Goal: Task Accomplishment & Management: Use online tool/utility

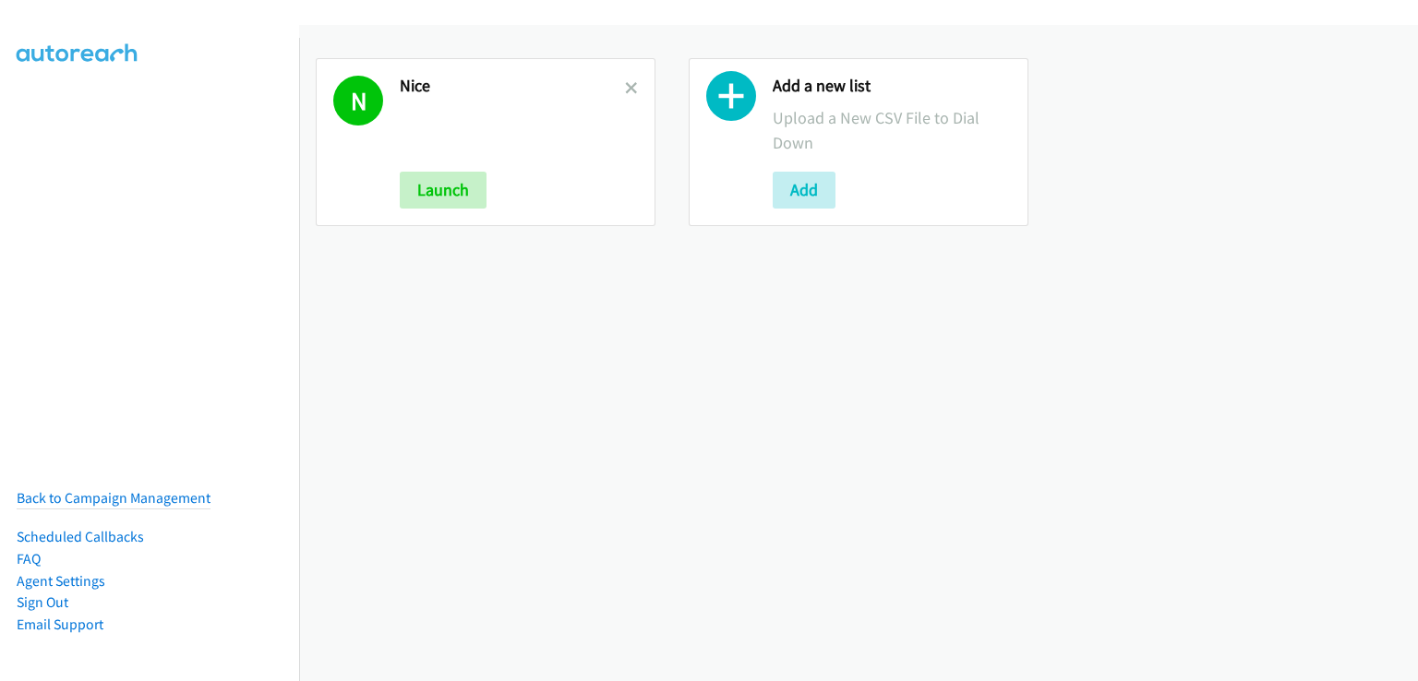
click at [725, 97] on icon at bounding box center [731, 101] width 50 height 50
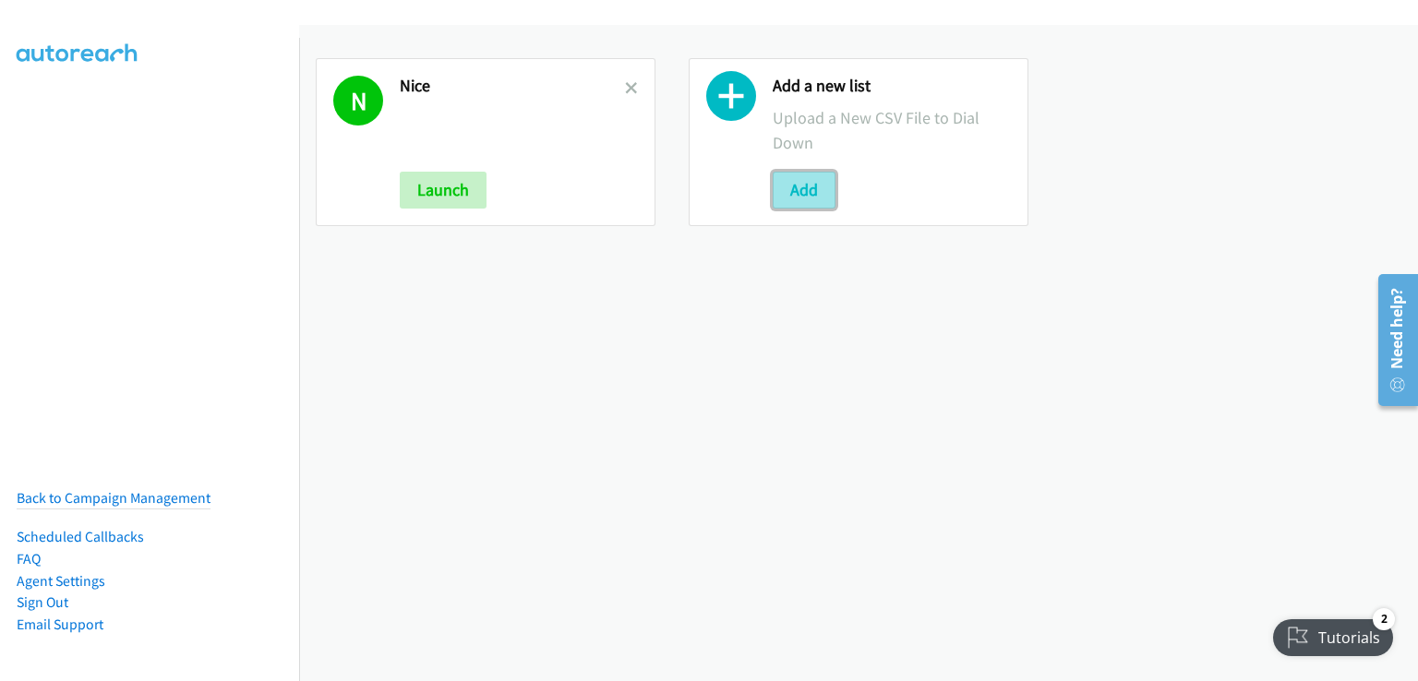
click at [801, 189] on button "Add" at bounding box center [804, 190] width 63 height 37
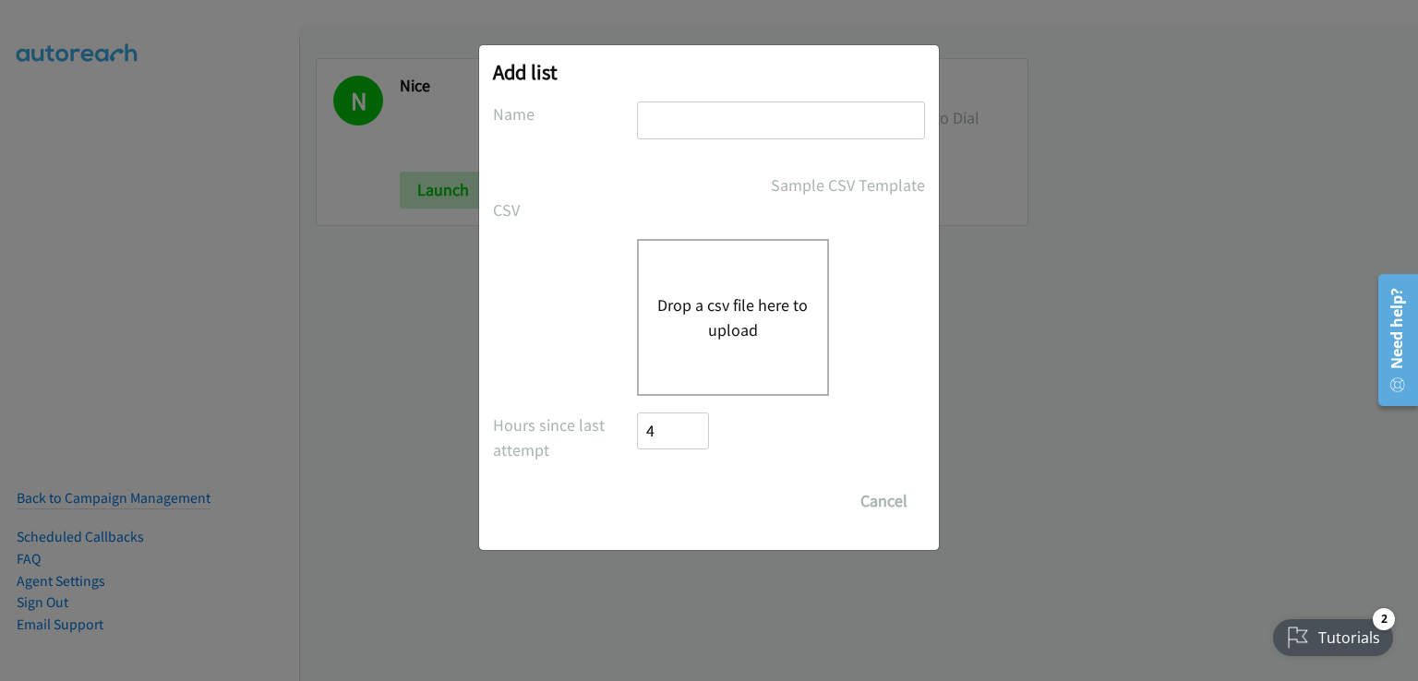
click at [702, 266] on div "Drop a csv file here to upload" at bounding box center [733, 317] width 192 height 157
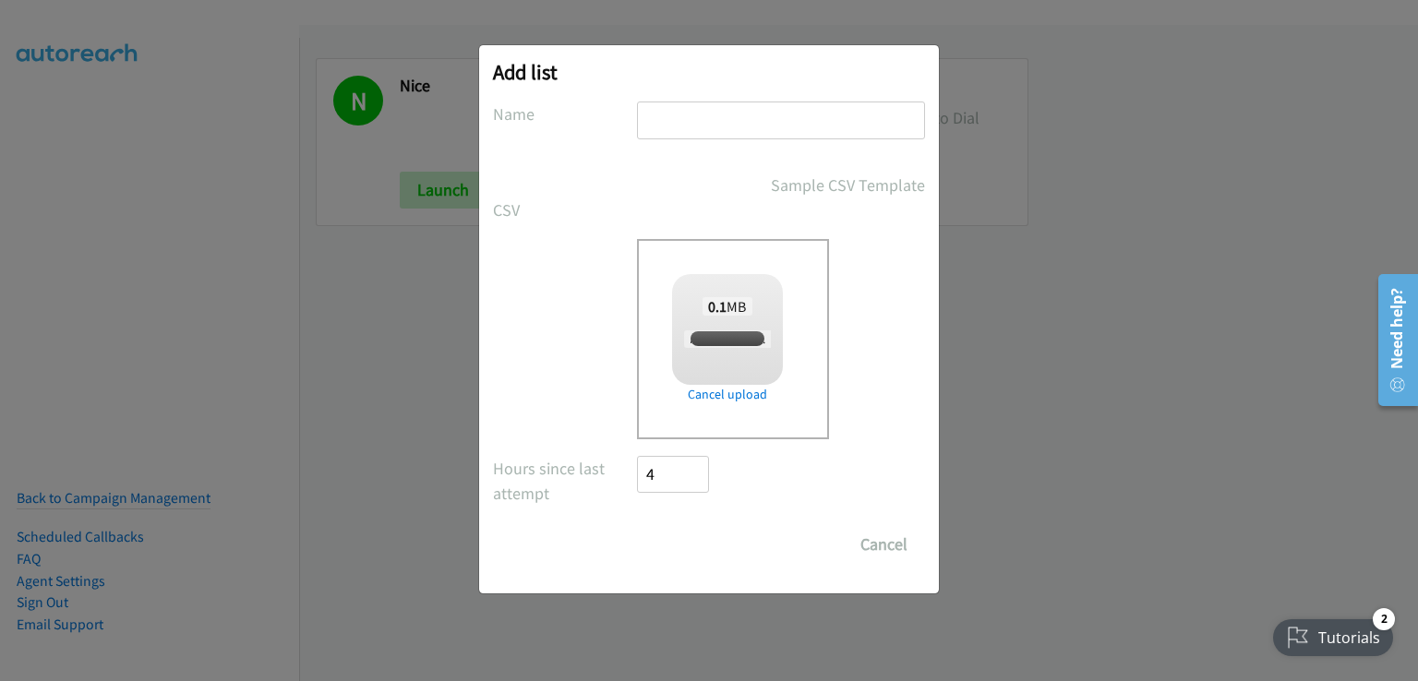
checkbox input "true"
click at [699, 119] on input "text" at bounding box center [781, 121] width 288 height 38
type input "aaa"
click at [680, 539] on input "Save List" at bounding box center [685, 544] width 97 height 37
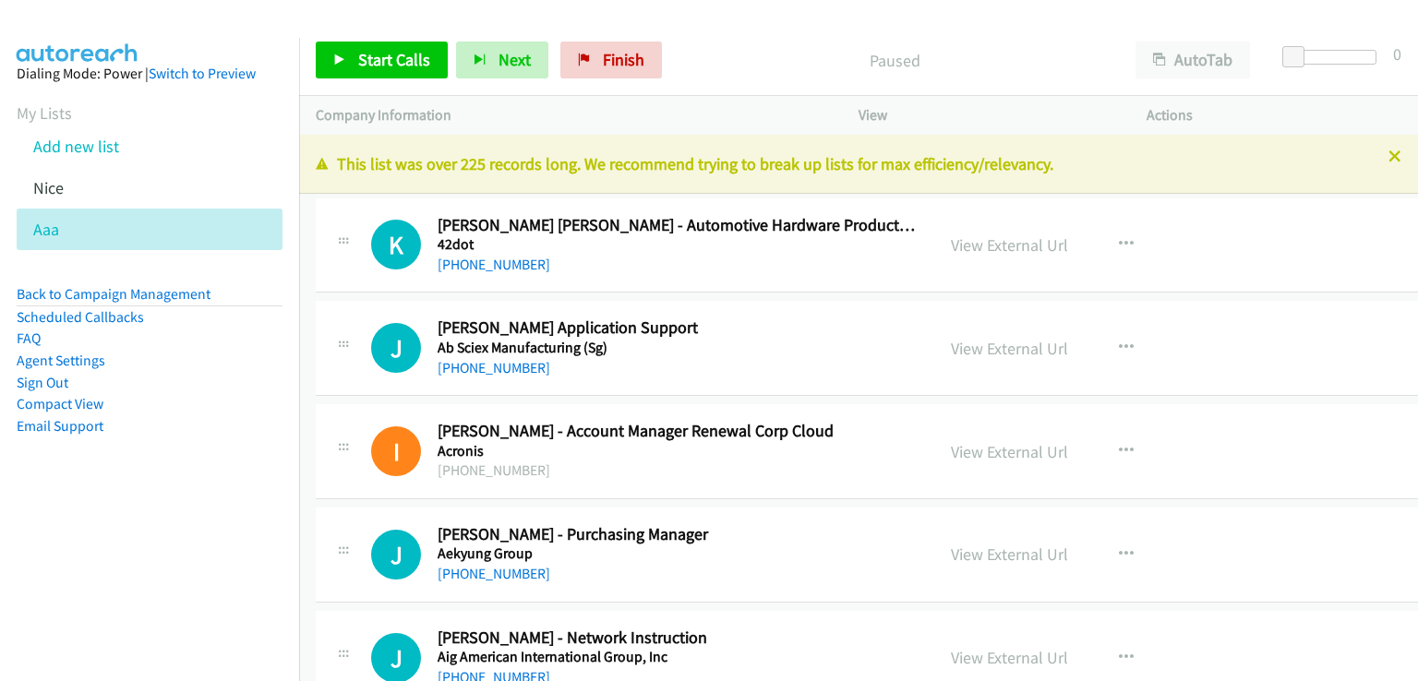
click at [229, 522] on nav "Dialing Mode: Power | Switch to Preview My Lists Add new list [GEOGRAPHIC_DATA]…" at bounding box center [150, 378] width 300 height 681
click at [963, 246] on link "View External Url" at bounding box center [1009, 244] width 117 height 21
click at [1185, 56] on button "AutoTab" at bounding box center [1192, 60] width 114 height 37
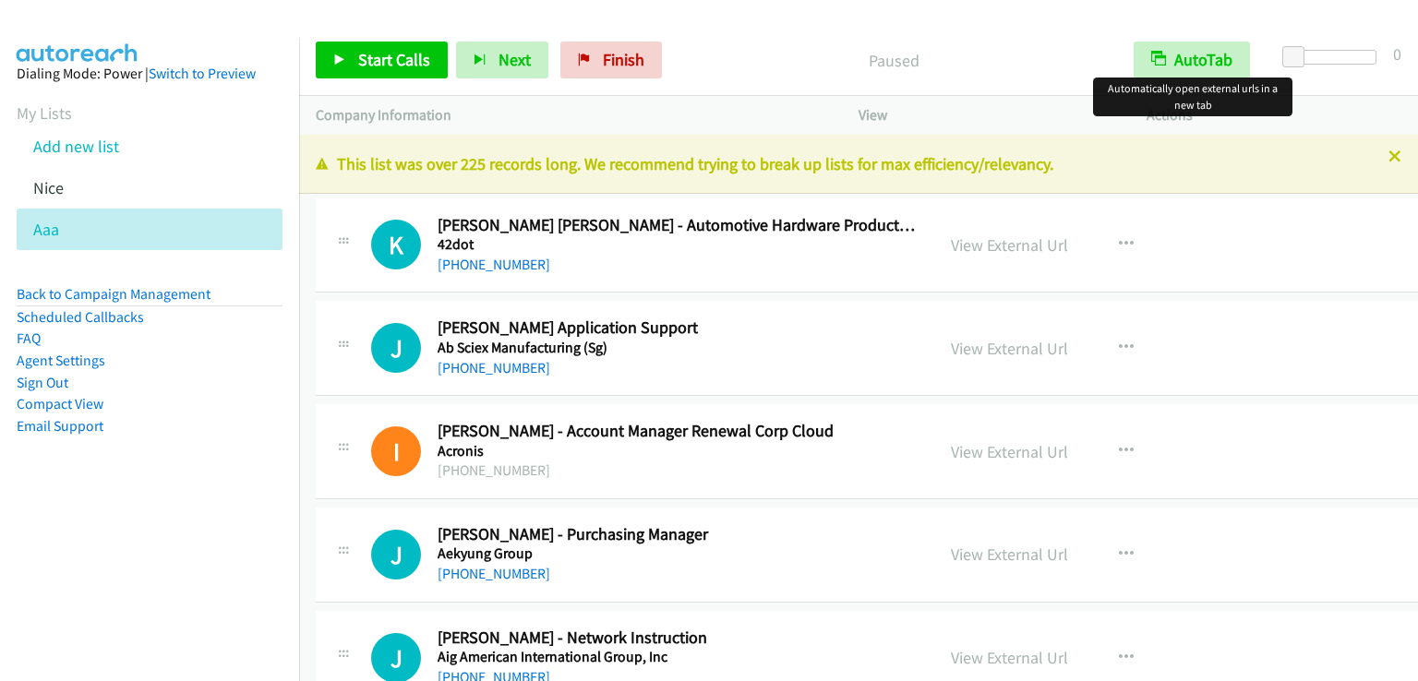
click at [969, 59] on div "Paused" at bounding box center [893, 60] width 447 height 37
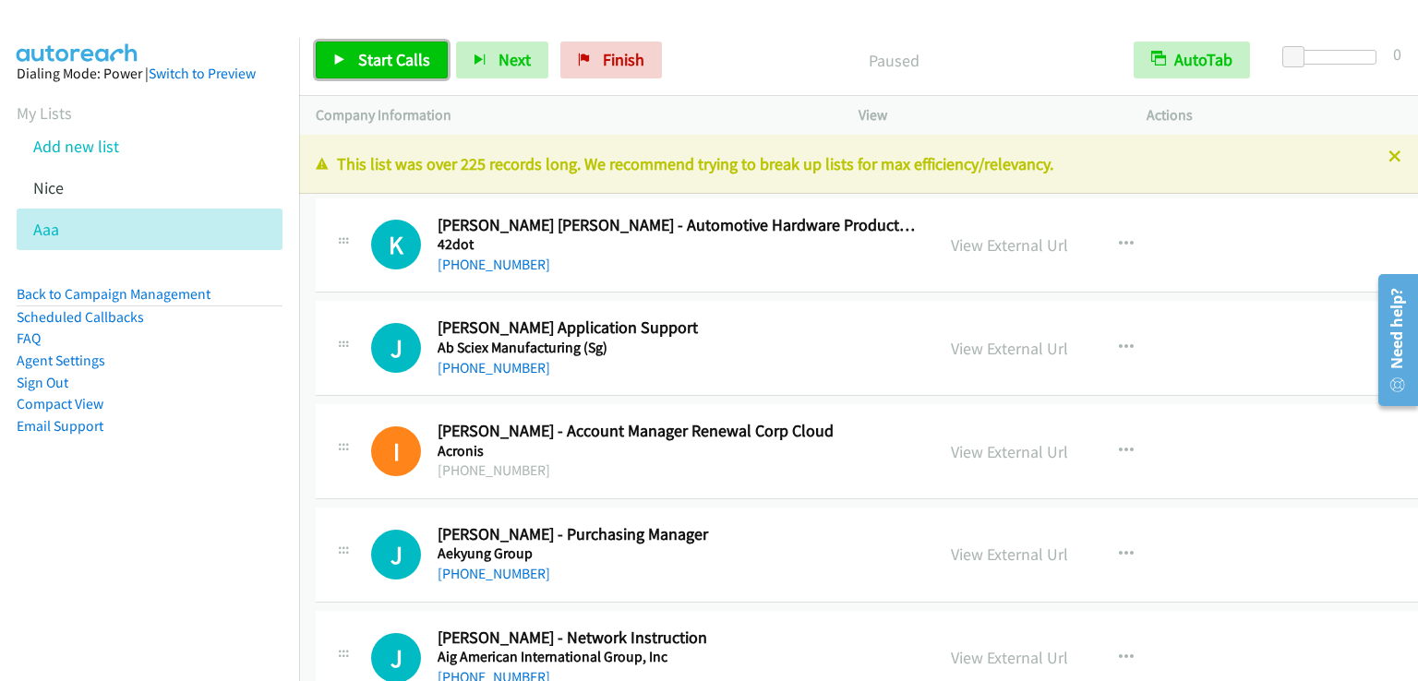
click at [388, 64] on span "Start Calls" at bounding box center [394, 59] width 72 height 21
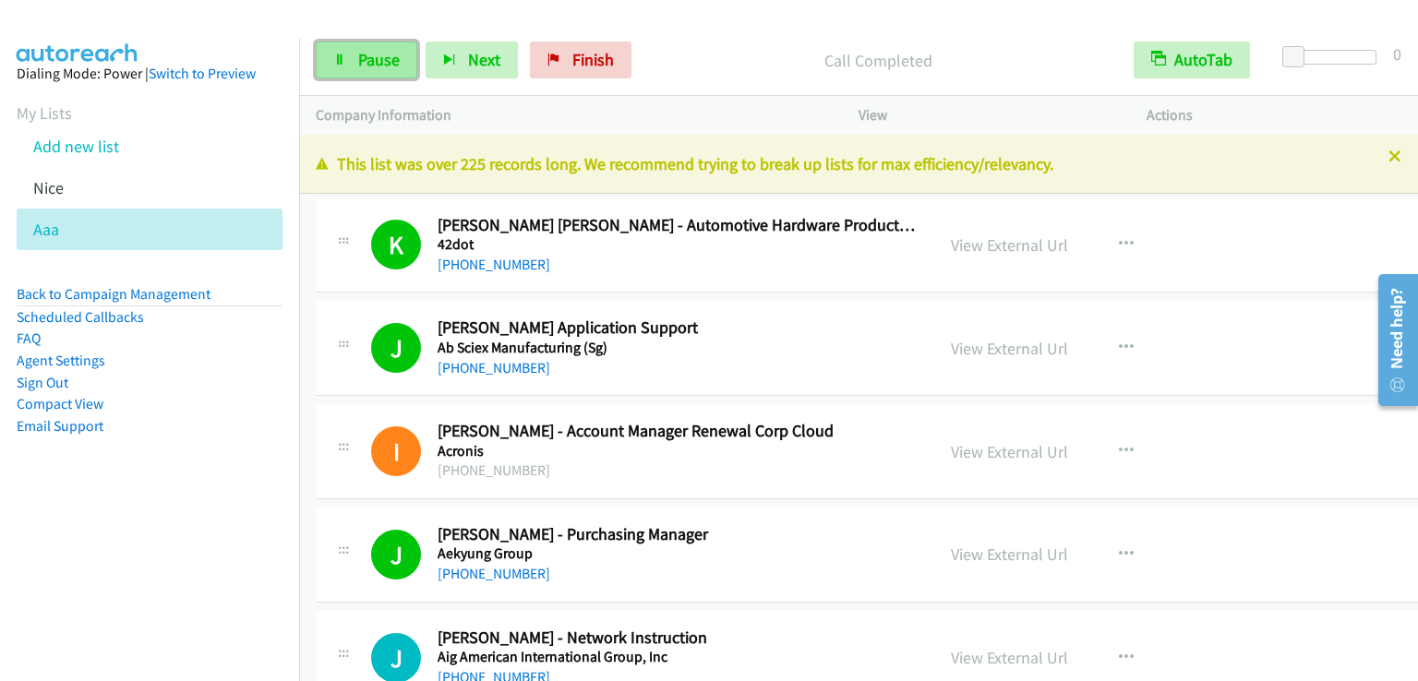
click at [362, 64] on span "Pause" at bounding box center [379, 59] width 42 height 21
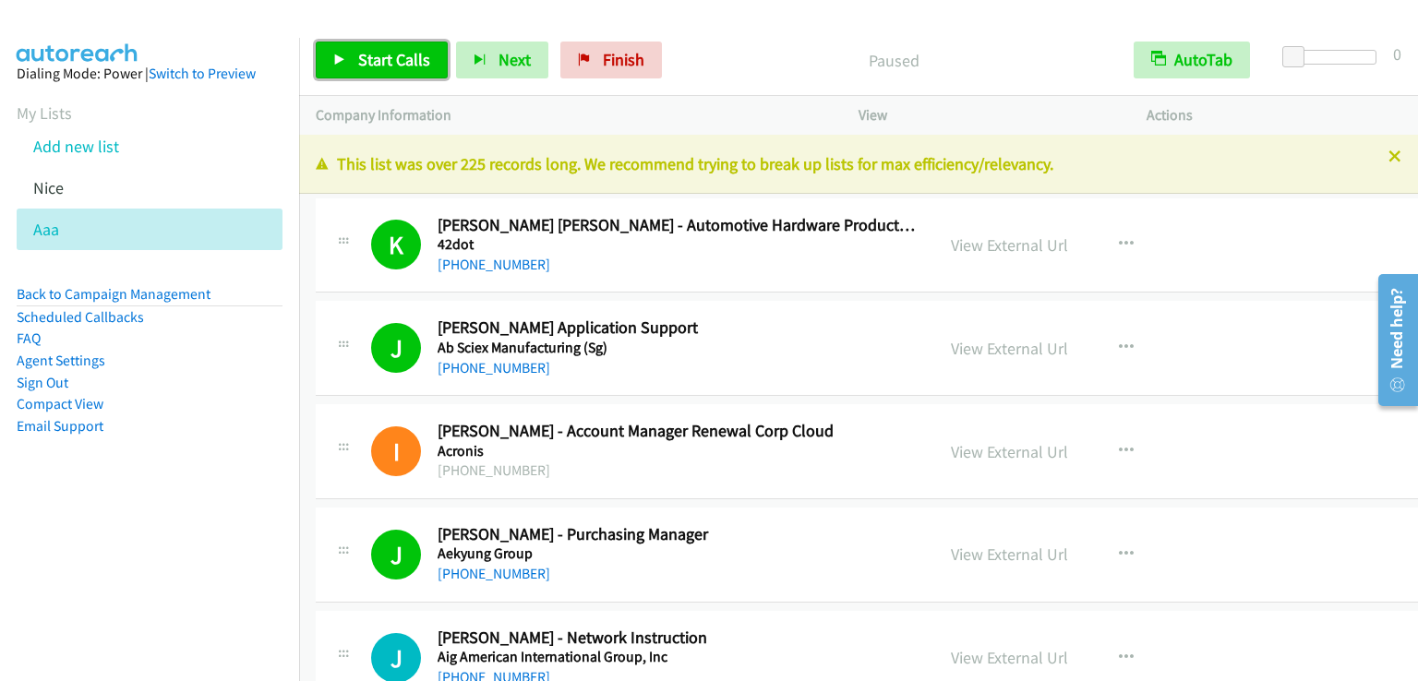
click at [362, 64] on span "Start Calls" at bounding box center [394, 59] width 72 height 21
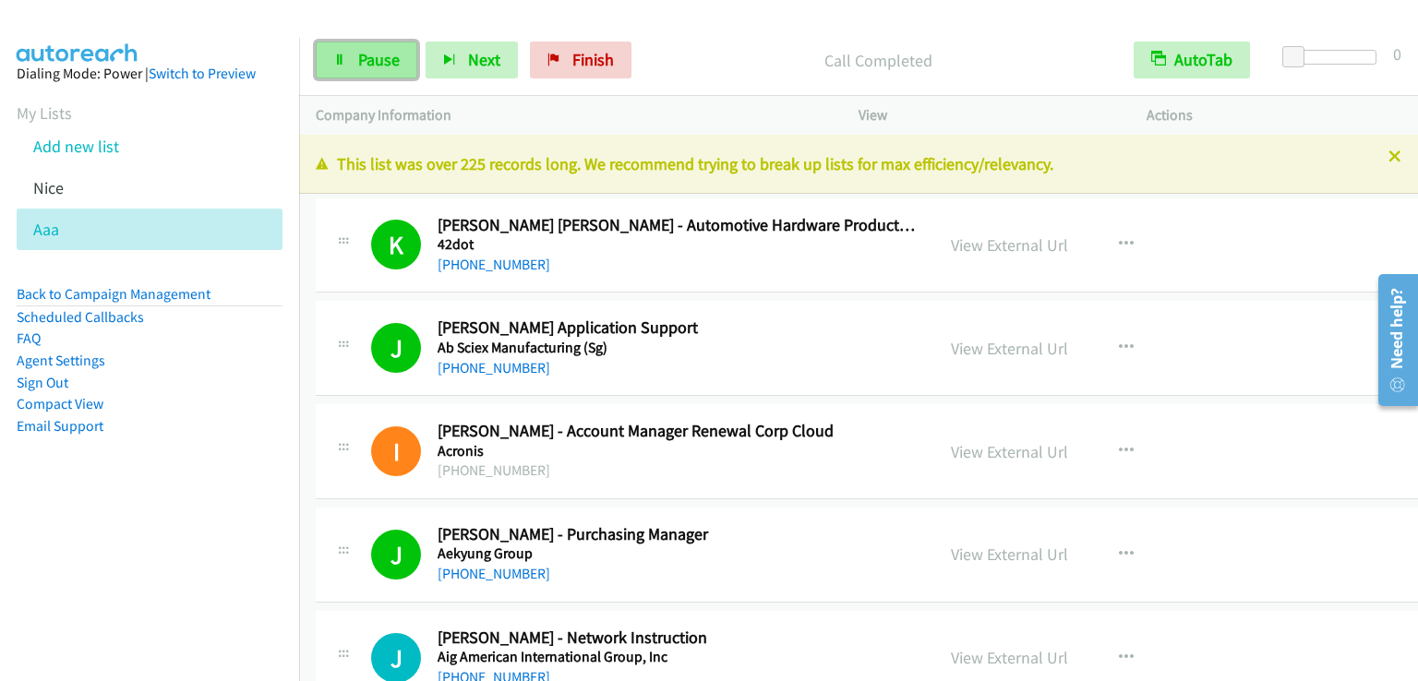
click at [391, 57] on span "Pause" at bounding box center [379, 59] width 42 height 21
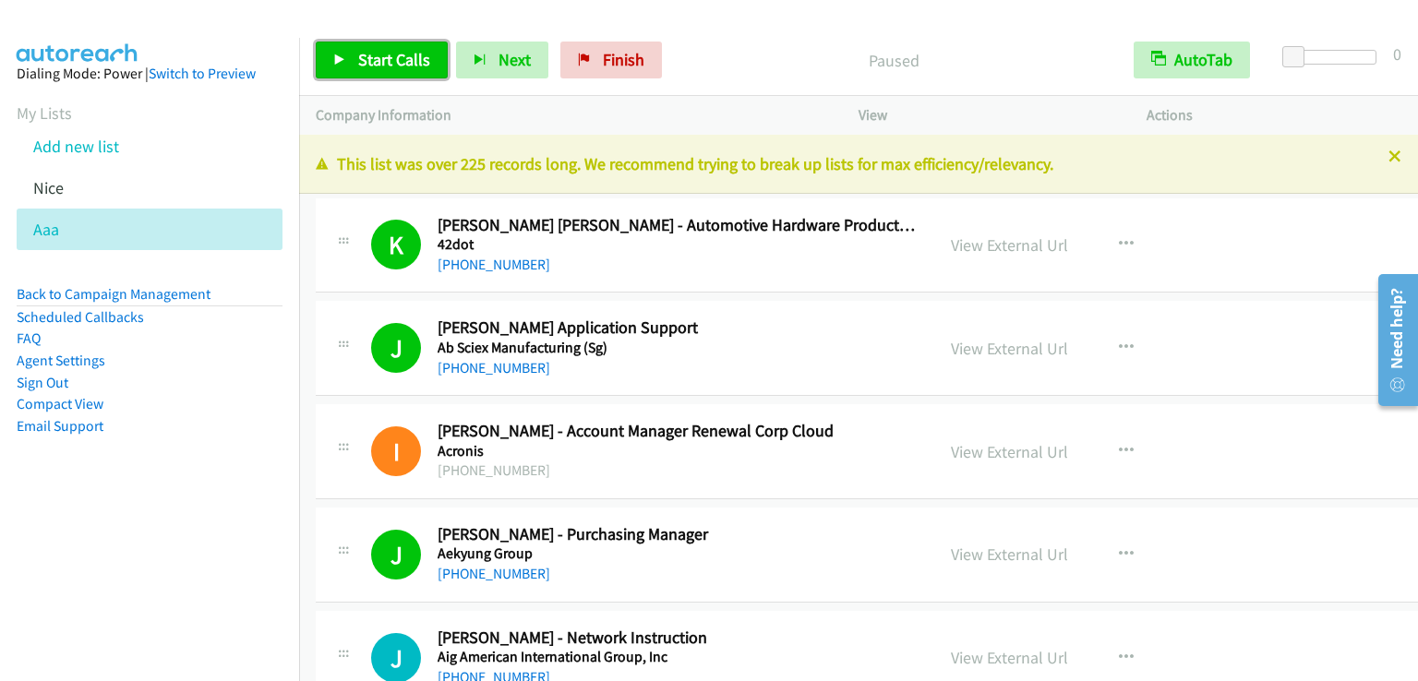
click at [391, 58] on span "Start Calls" at bounding box center [394, 59] width 72 height 21
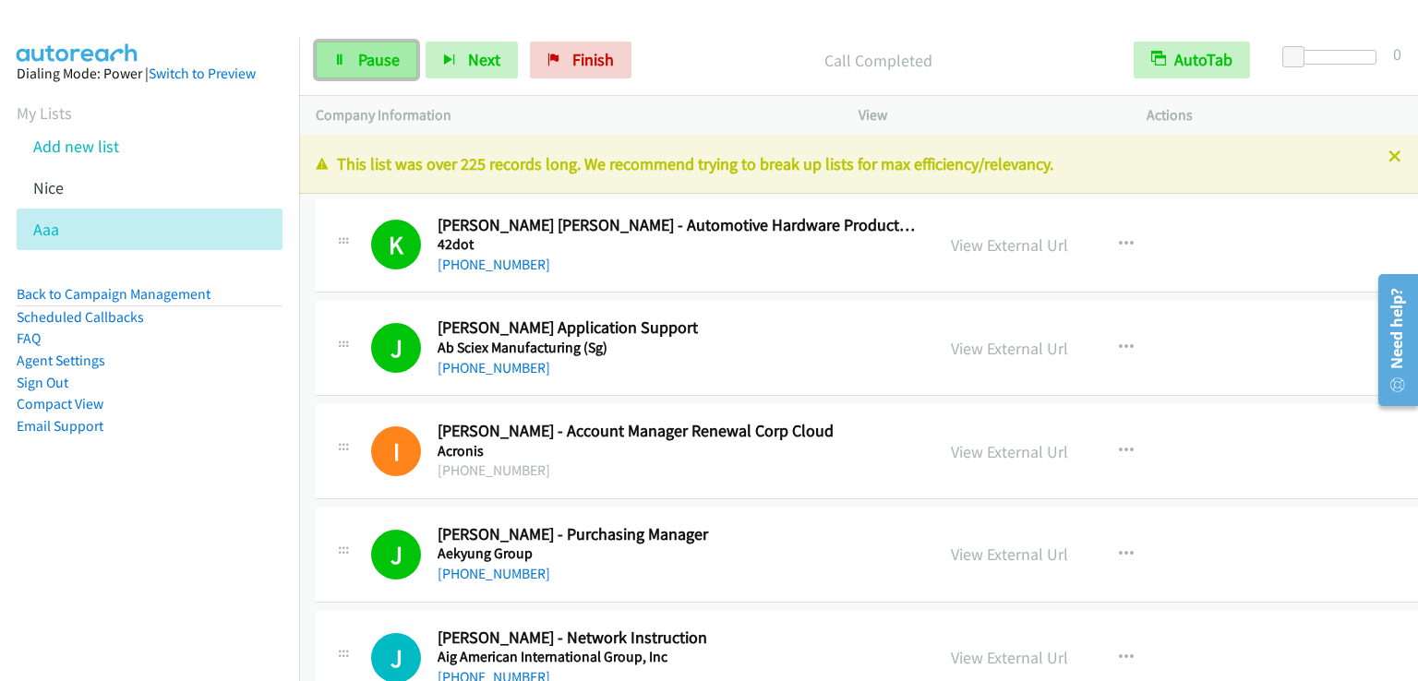
click at [388, 58] on span "Pause" at bounding box center [379, 59] width 42 height 21
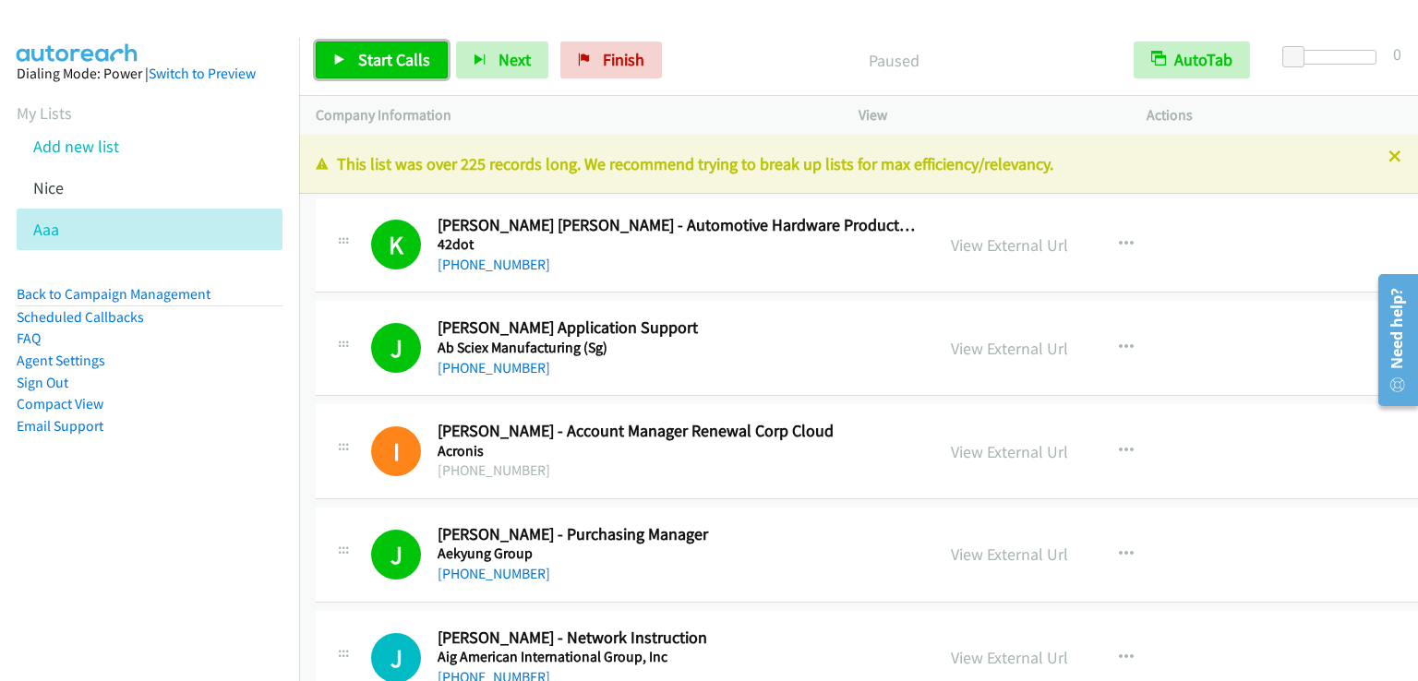
click at [388, 58] on span "Start Calls" at bounding box center [394, 59] width 72 height 21
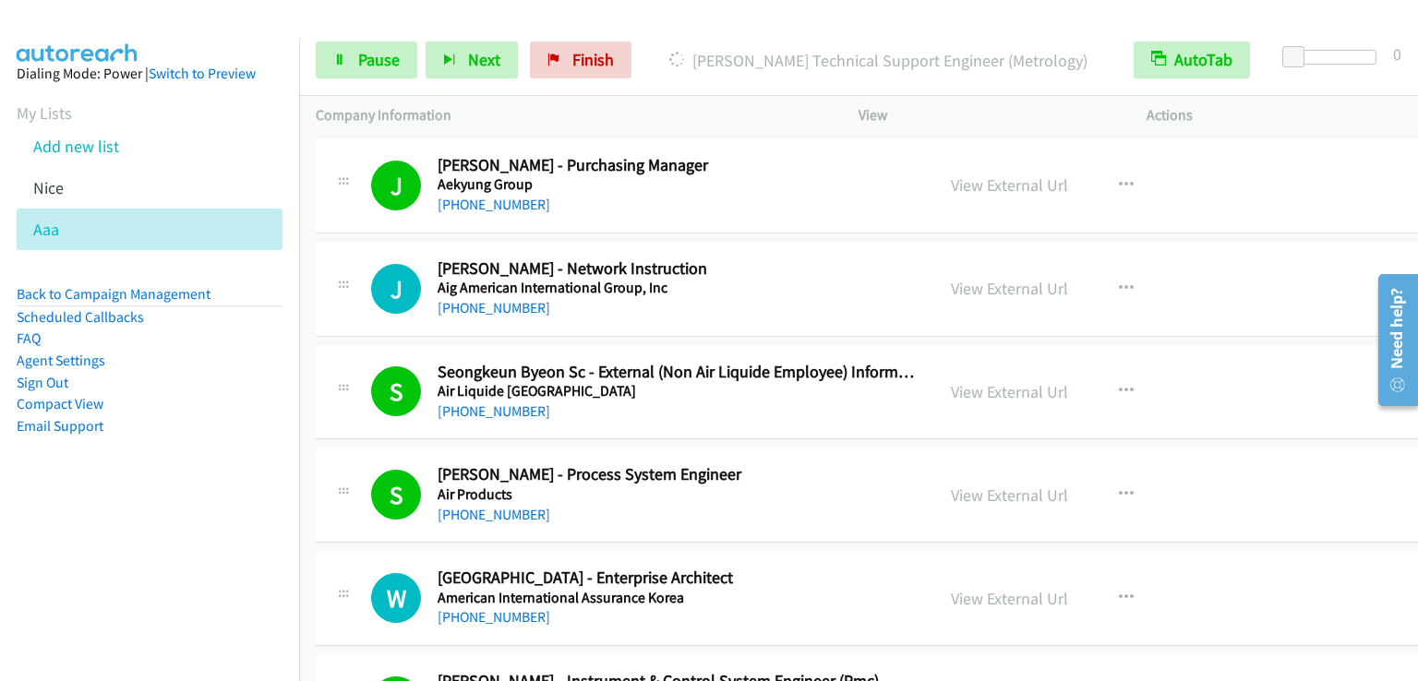
scroll to position [1292, 0]
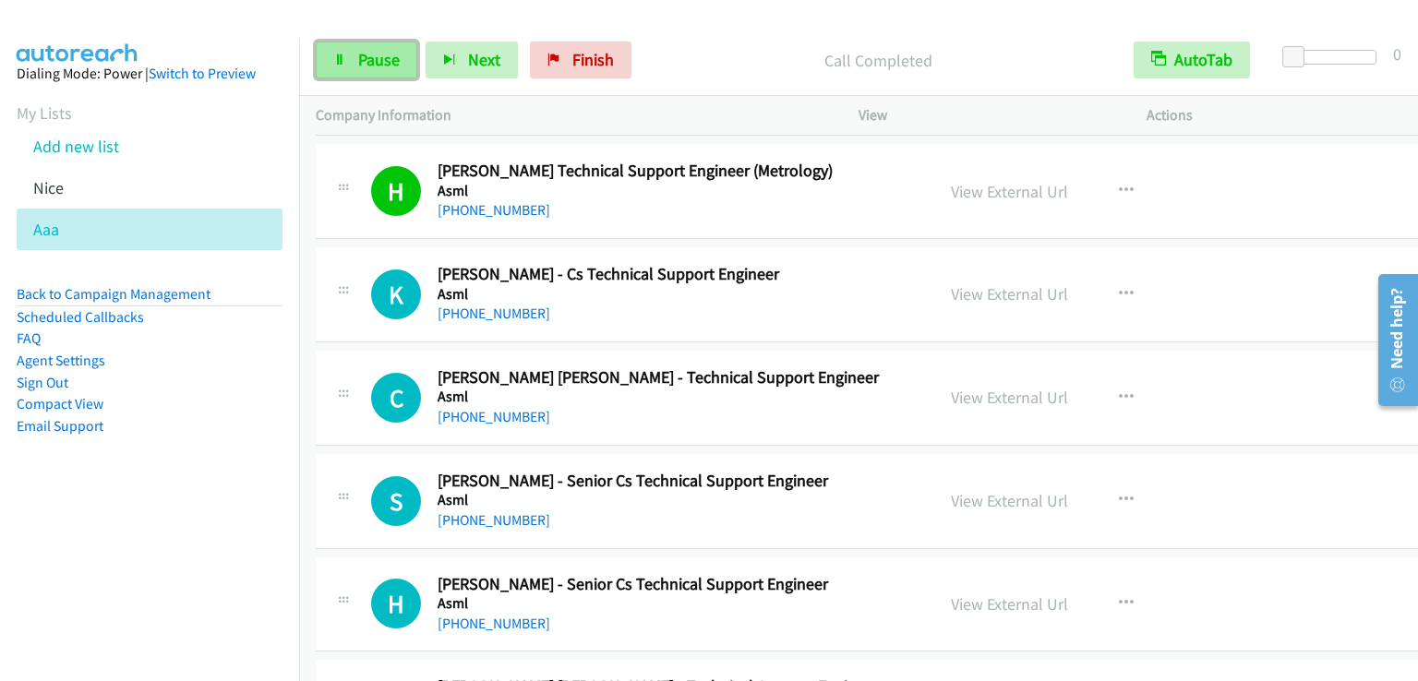
click at [380, 64] on span "Pause" at bounding box center [379, 59] width 42 height 21
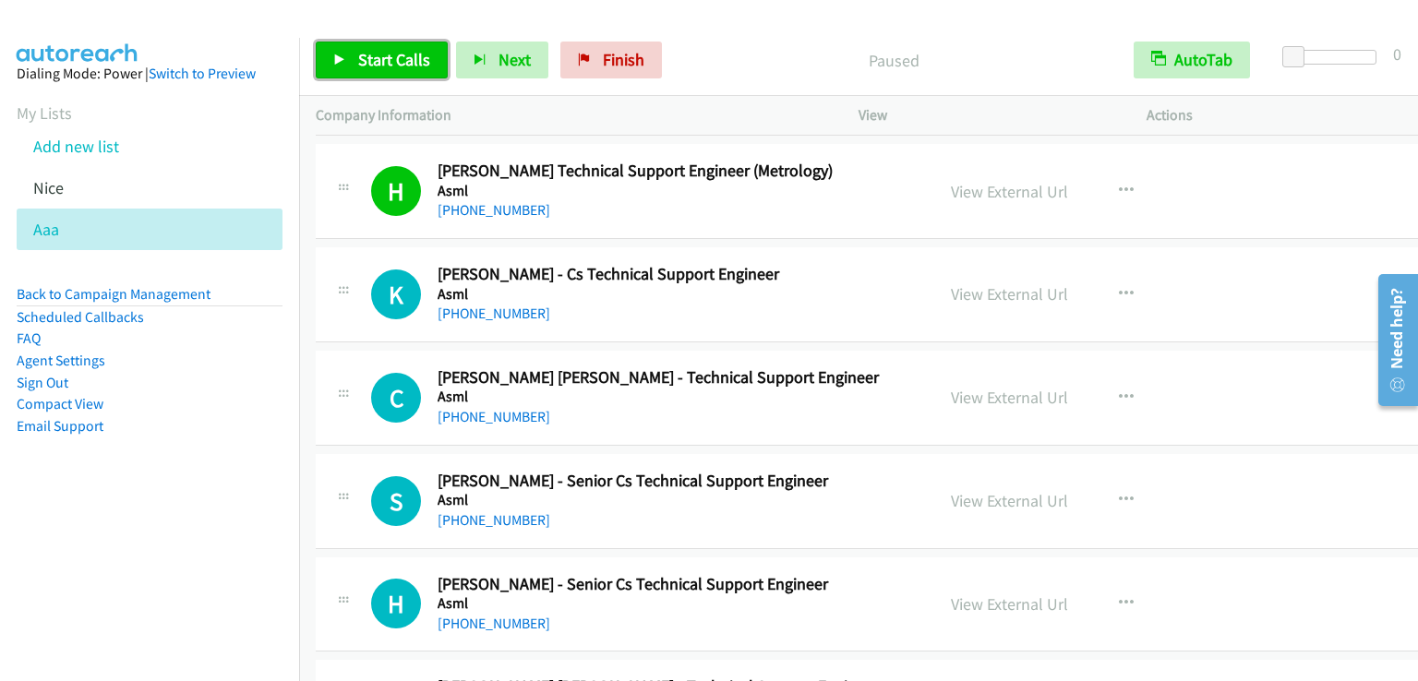
click at [380, 64] on span "Start Calls" at bounding box center [394, 59] width 72 height 21
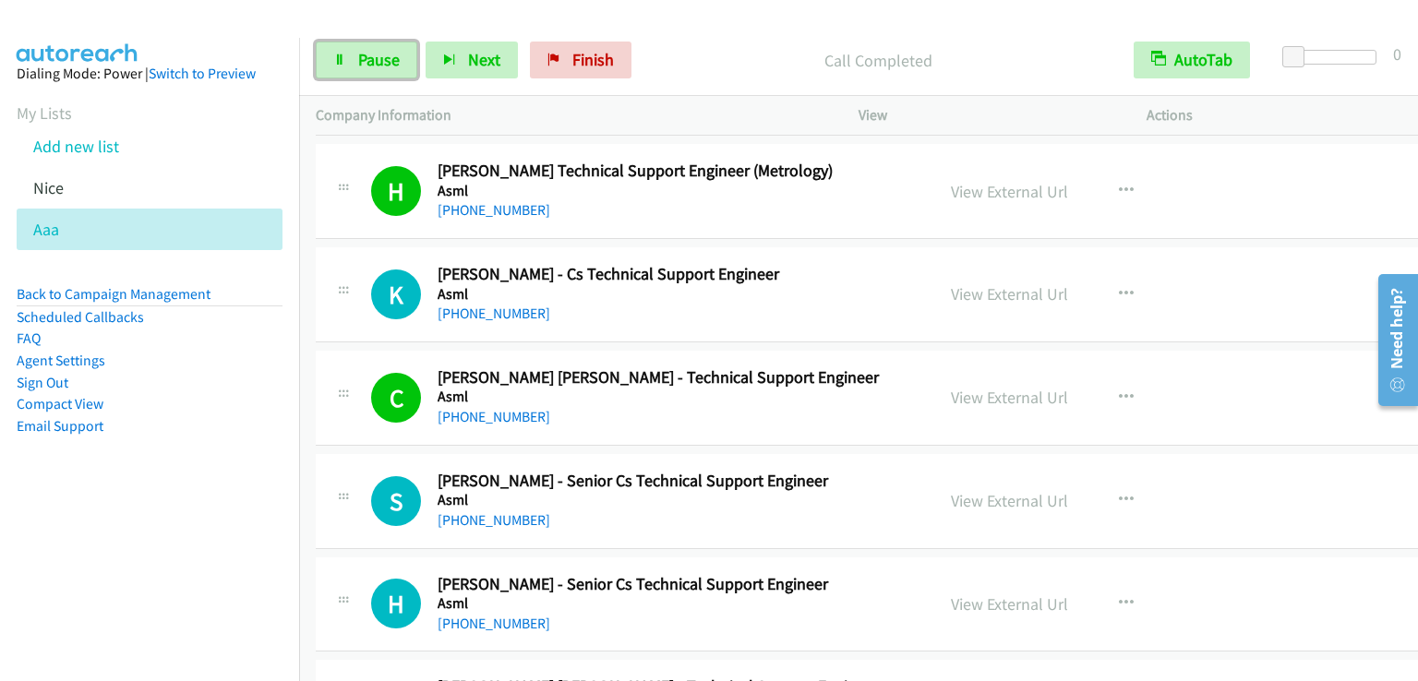
click at [371, 63] on span "Pause" at bounding box center [379, 59] width 42 height 21
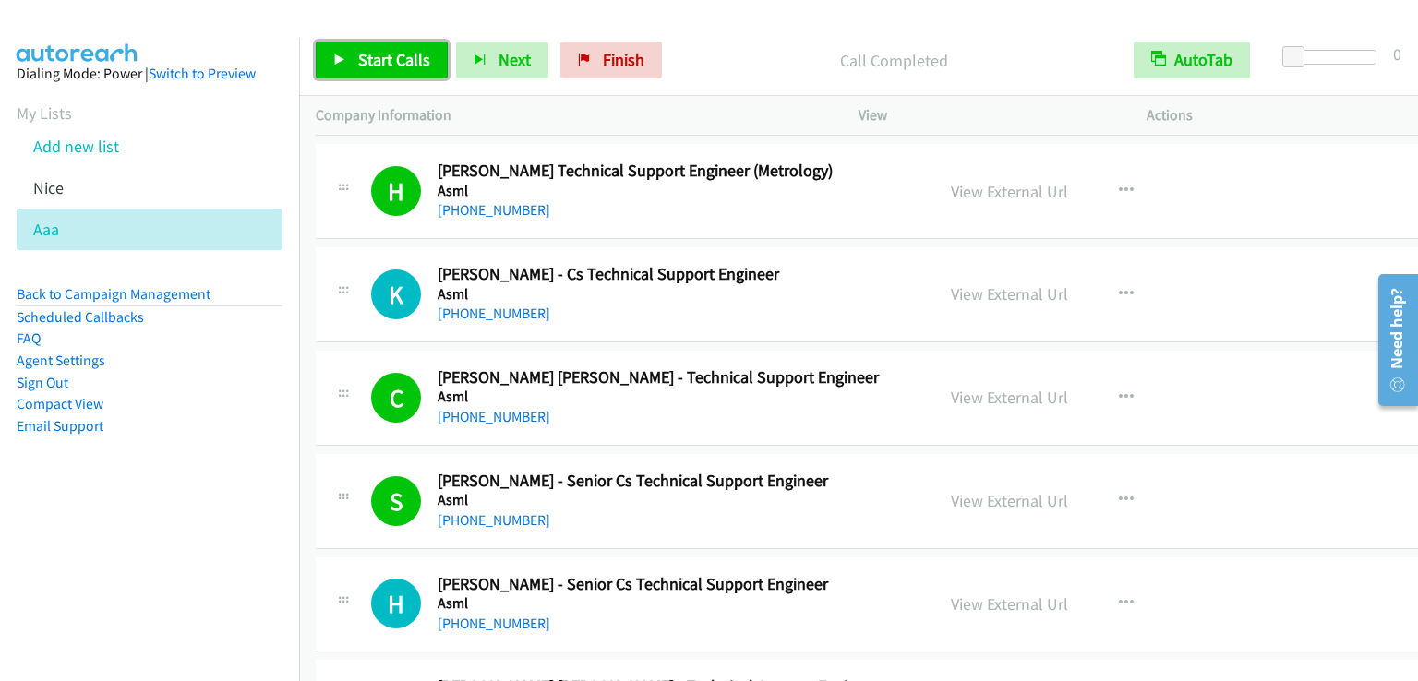
click at [381, 62] on span "Start Calls" at bounding box center [394, 59] width 72 height 21
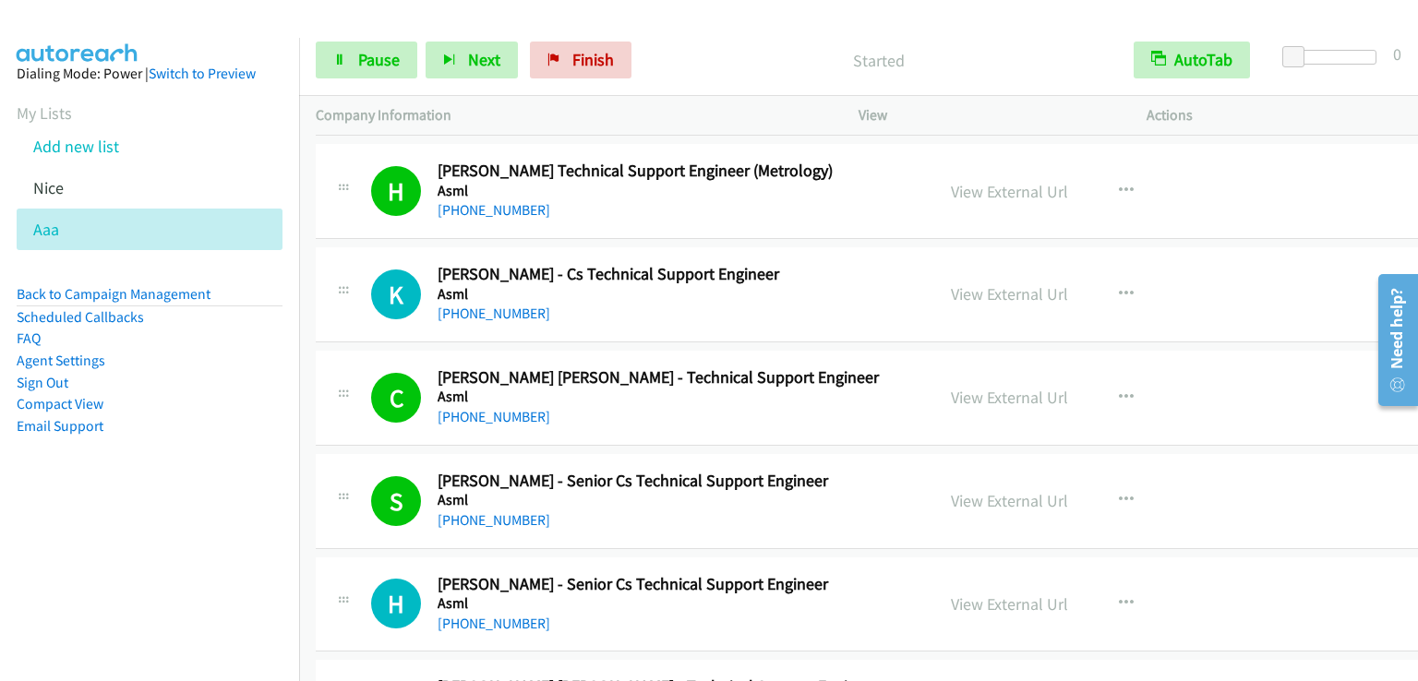
scroll to position [1662, 0]
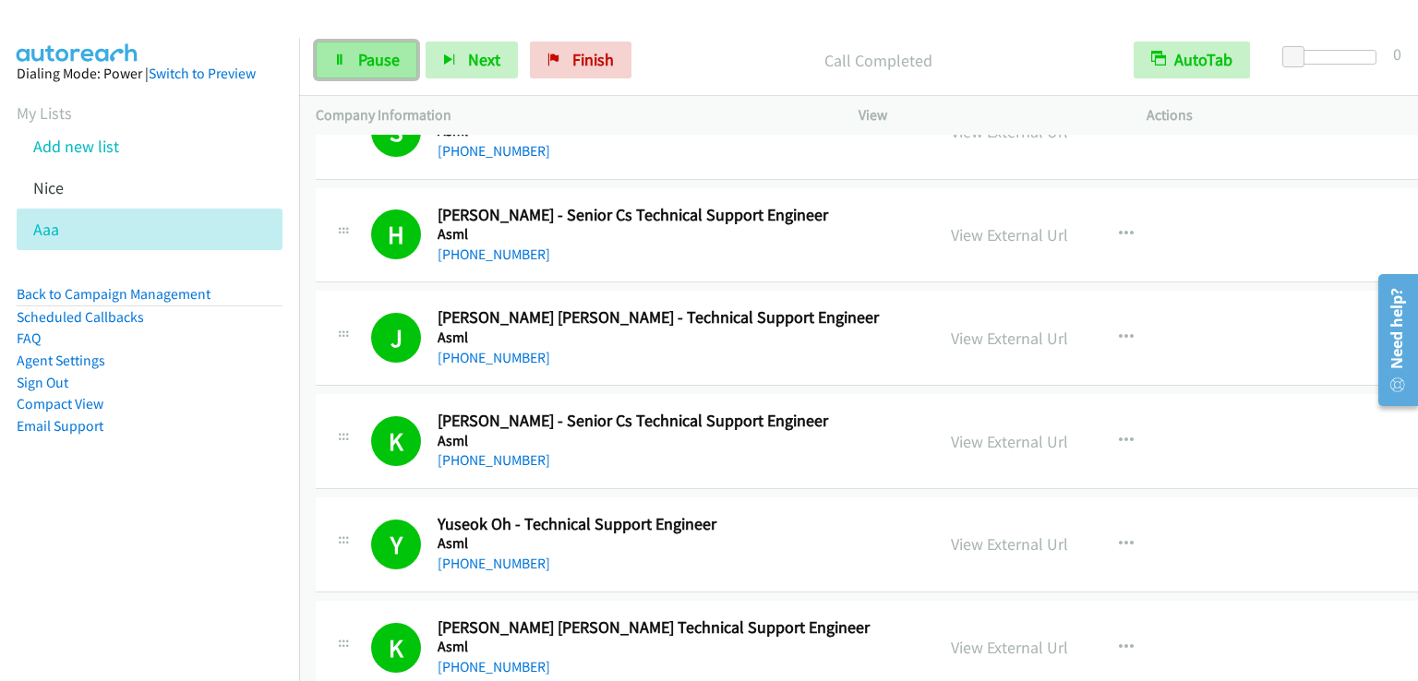
click at [375, 55] on span "Pause" at bounding box center [379, 59] width 42 height 21
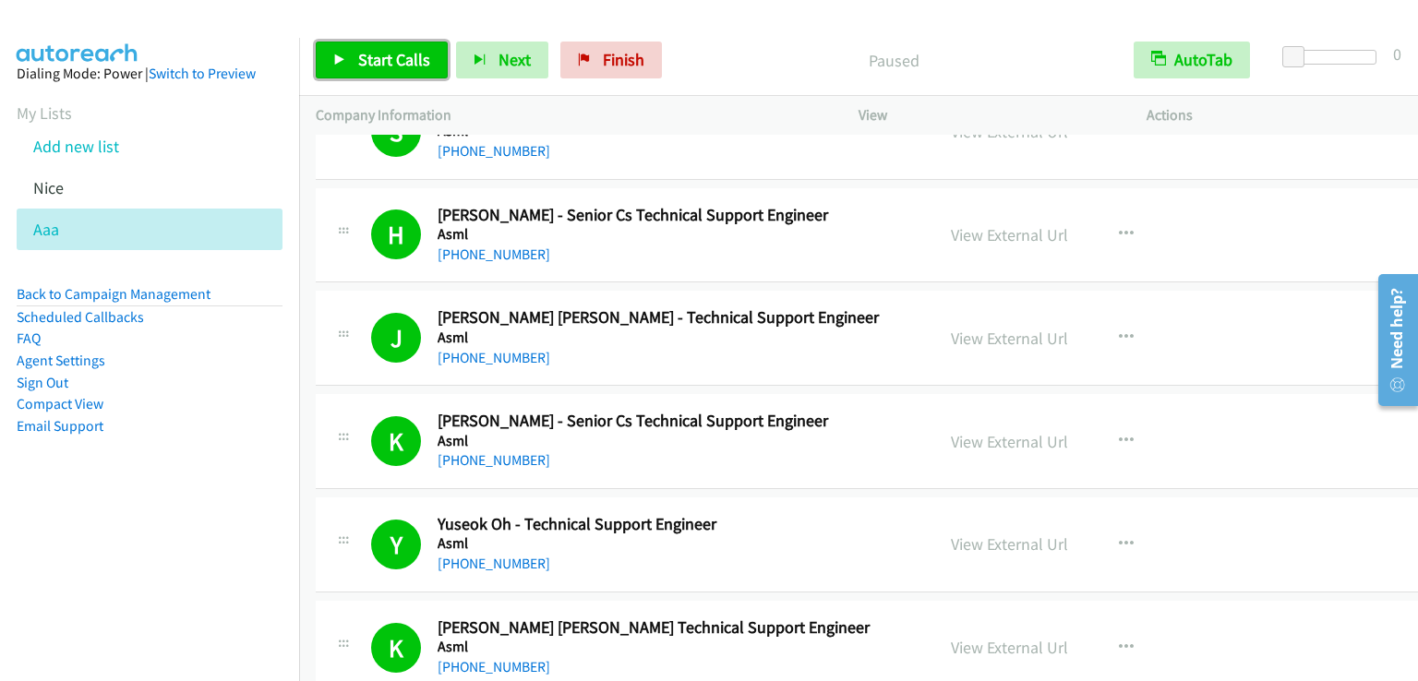
click at [375, 55] on span "Start Calls" at bounding box center [394, 59] width 72 height 21
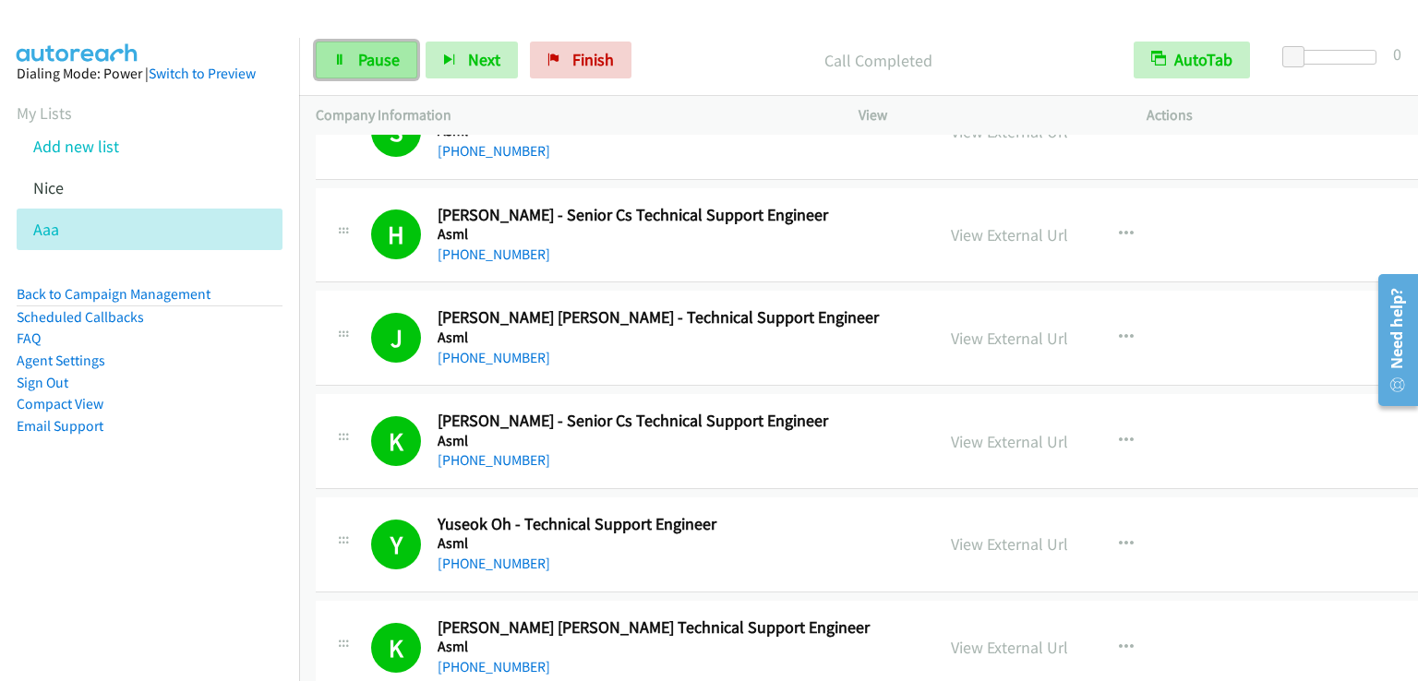
click at [363, 54] on span "Pause" at bounding box center [379, 59] width 42 height 21
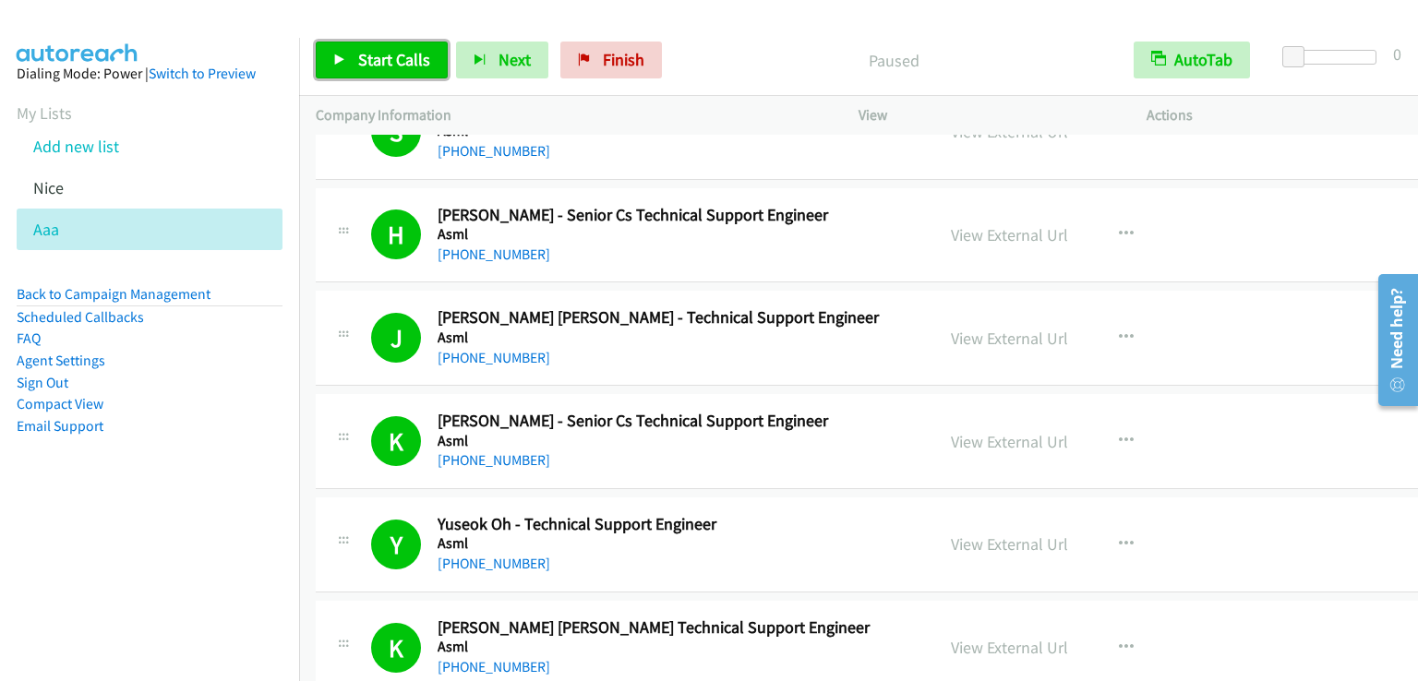
click at [363, 54] on span "Start Calls" at bounding box center [394, 59] width 72 height 21
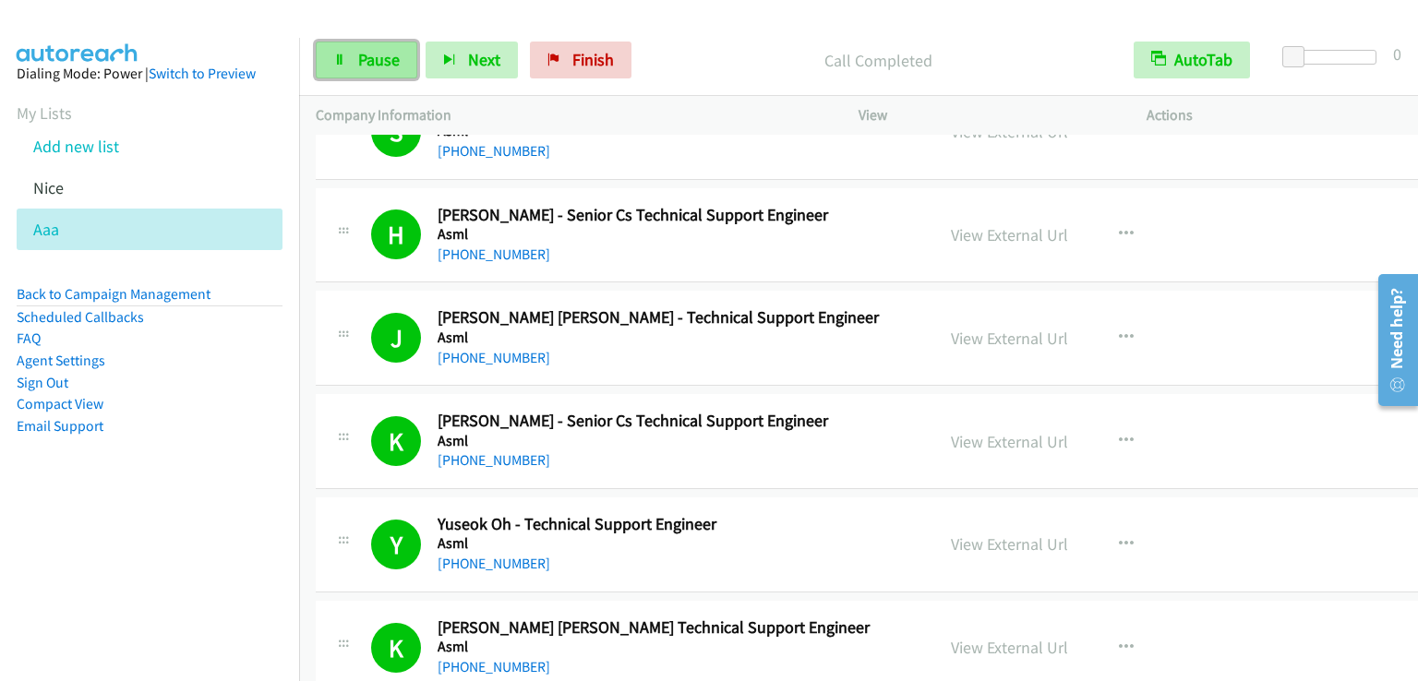
click at [382, 61] on span "Pause" at bounding box center [379, 59] width 42 height 21
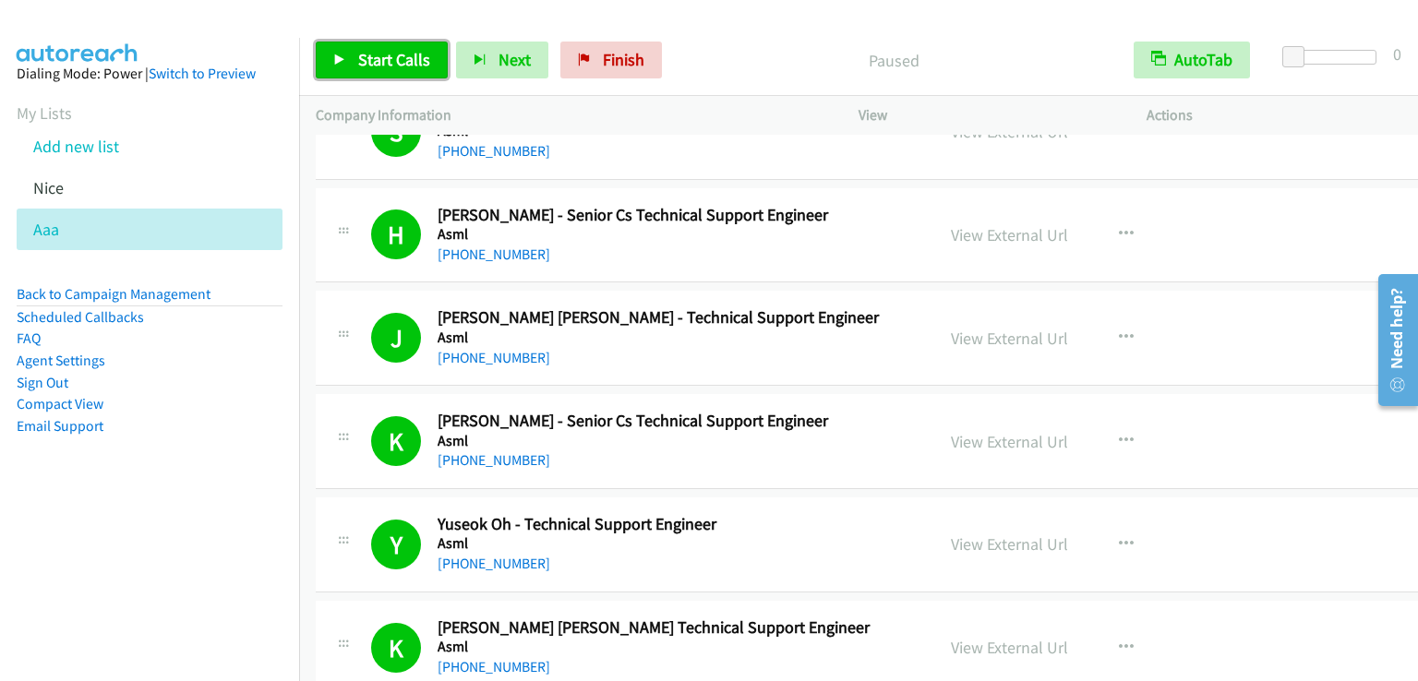
click at [382, 61] on span "Start Calls" at bounding box center [394, 59] width 72 height 21
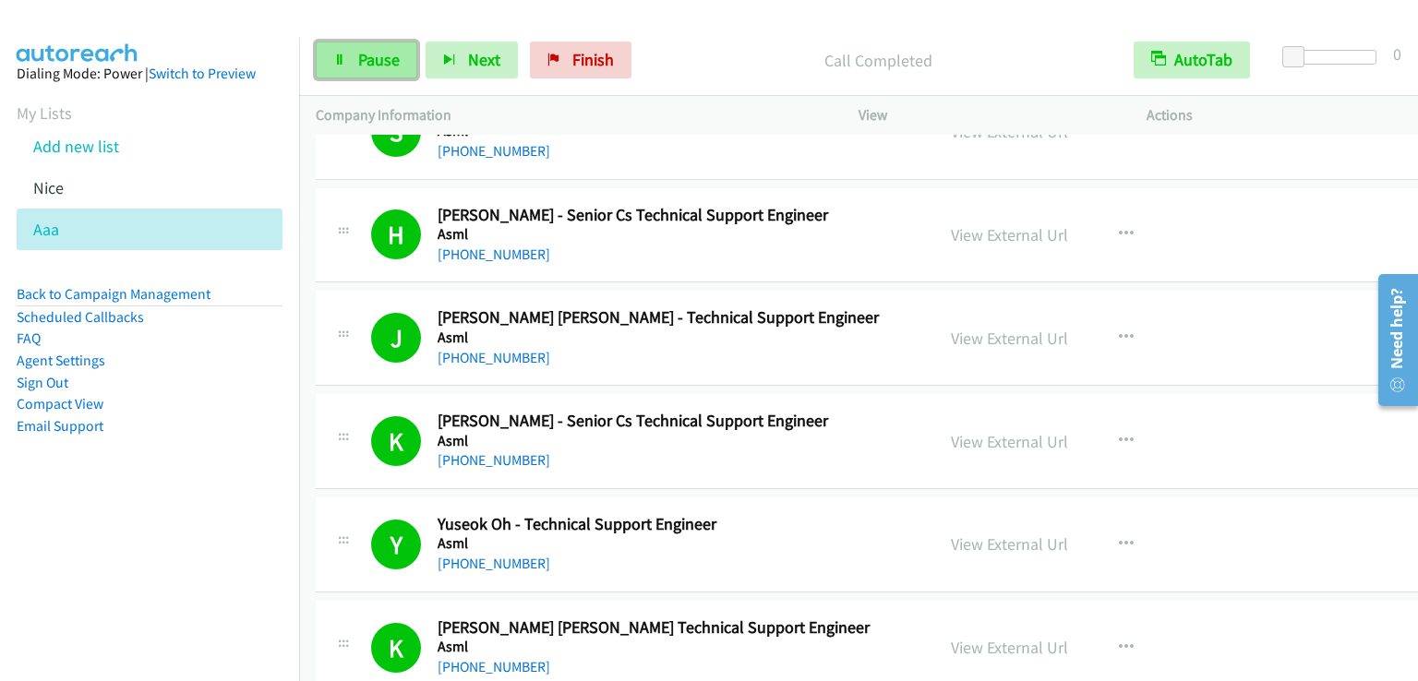
click at [395, 51] on span "Pause" at bounding box center [379, 59] width 42 height 21
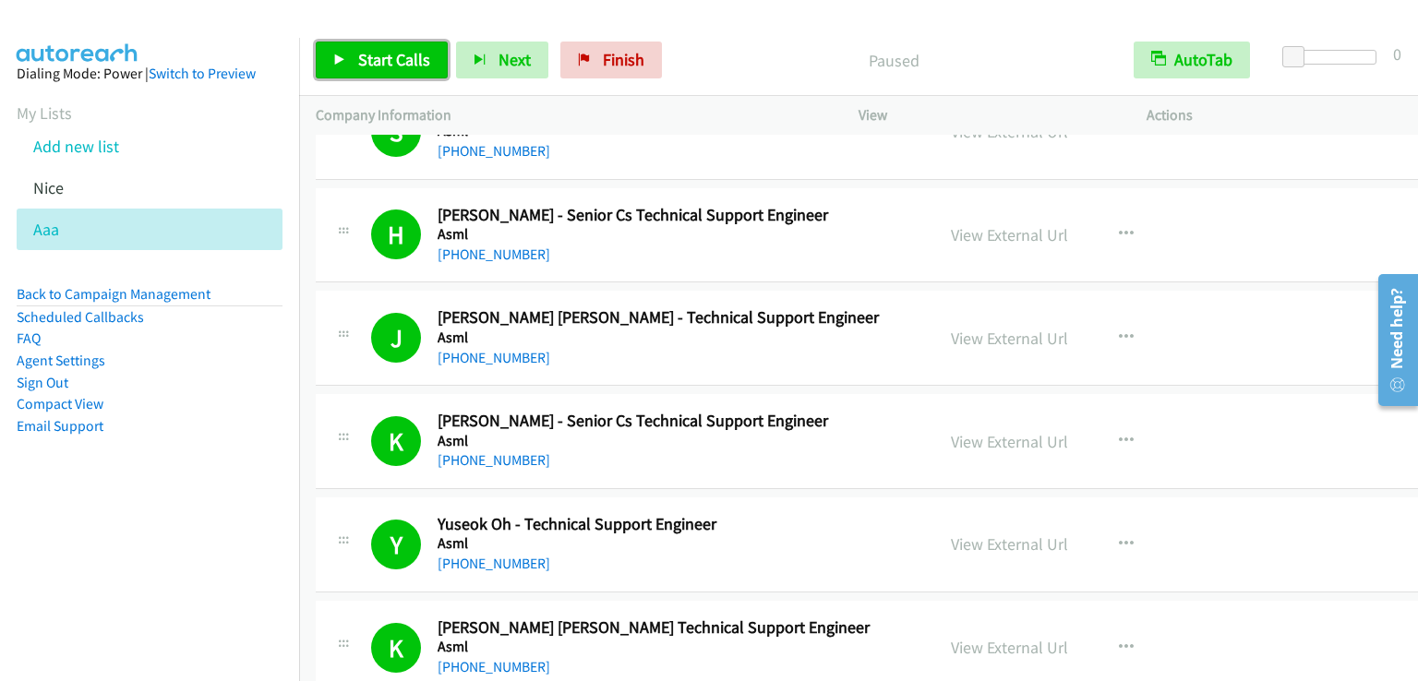
click at [399, 64] on span "Start Calls" at bounding box center [394, 59] width 72 height 21
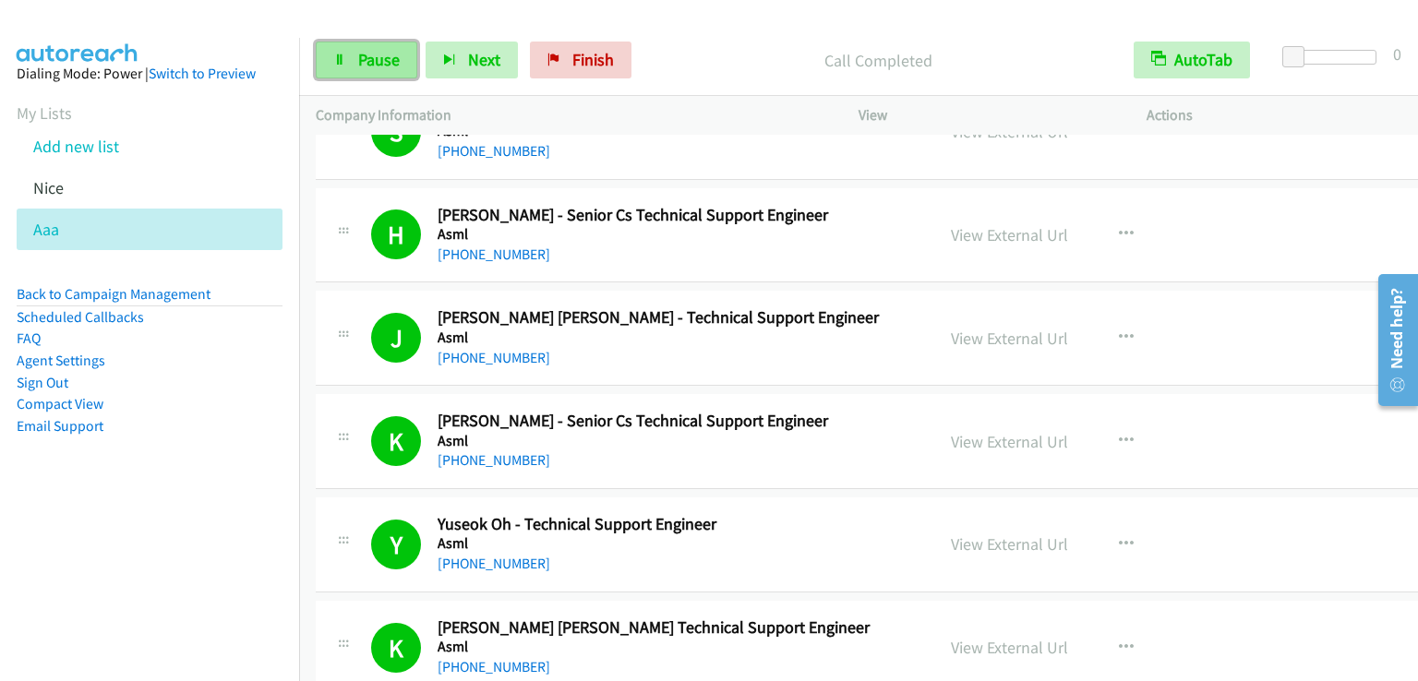
click at [366, 54] on span "Pause" at bounding box center [379, 59] width 42 height 21
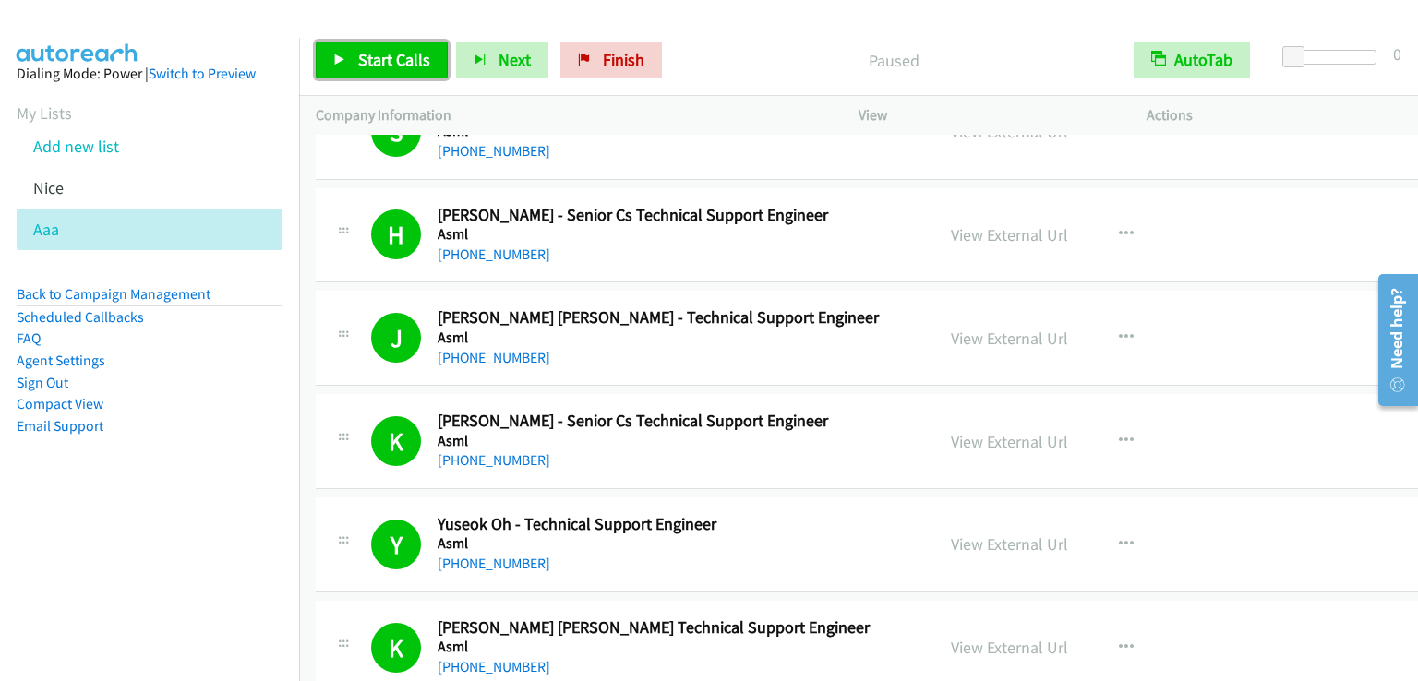
click at [366, 54] on span "Start Calls" at bounding box center [394, 59] width 72 height 21
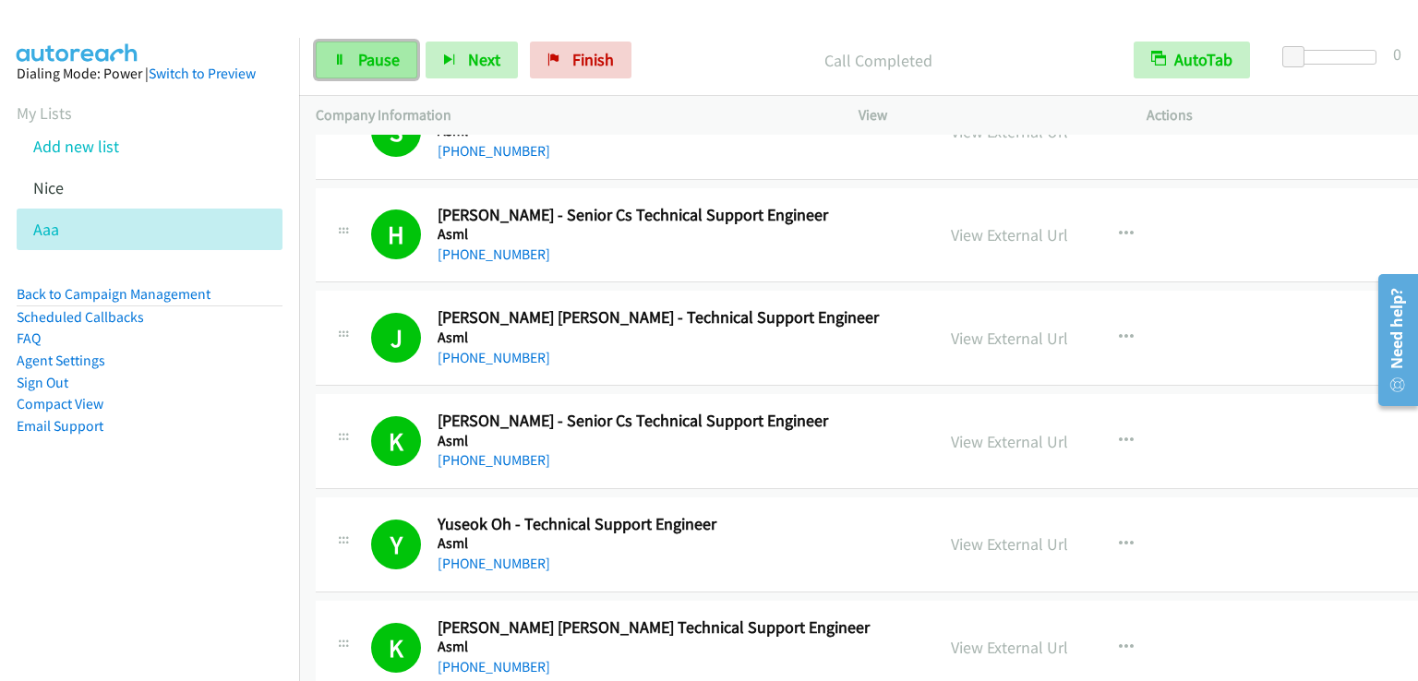
click at [376, 63] on span "Pause" at bounding box center [379, 59] width 42 height 21
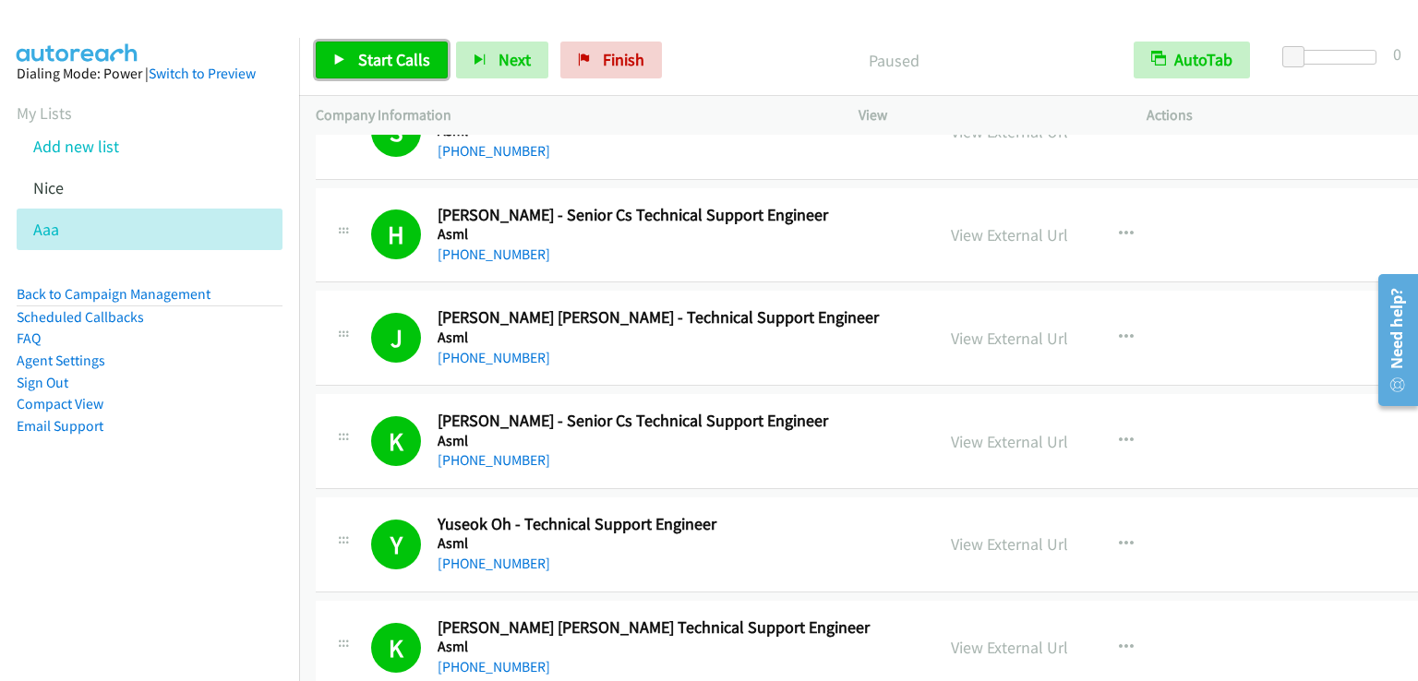
click at [376, 63] on span "Start Calls" at bounding box center [394, 59] width 72 height 21
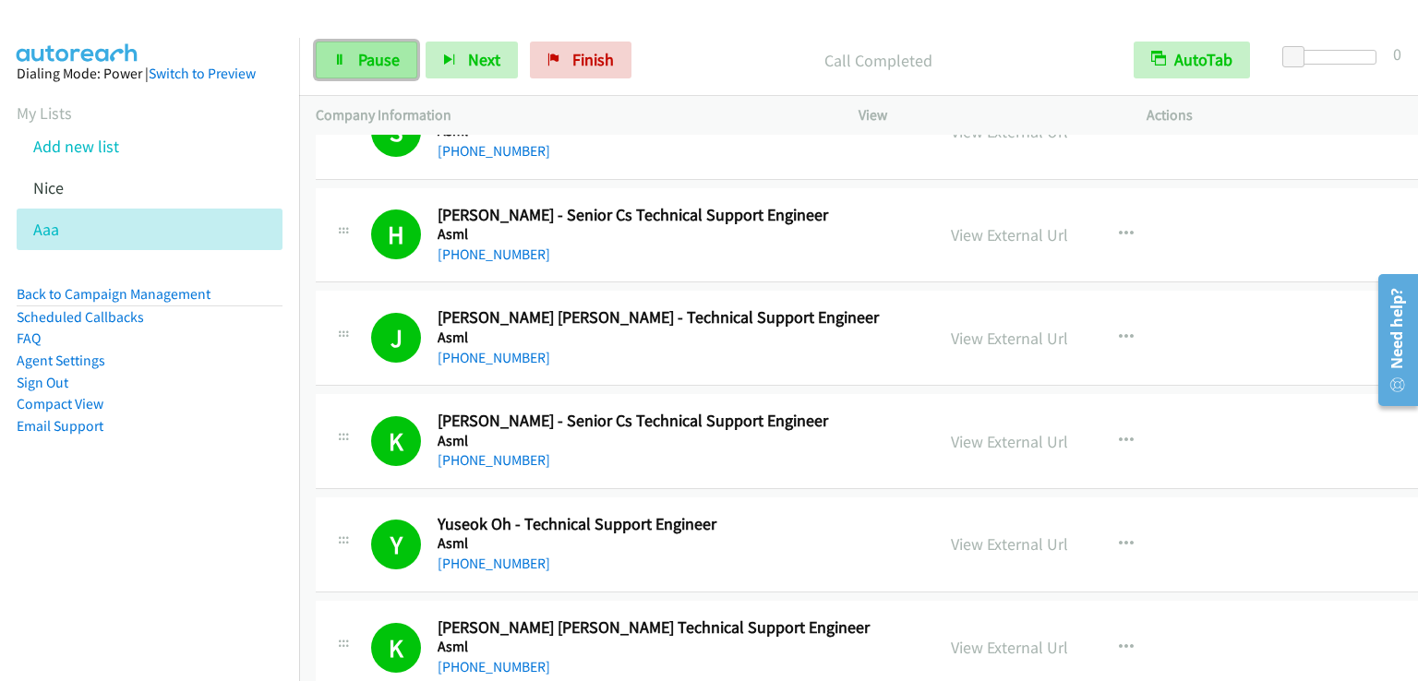
click at [390, 60] on span "Pause" at bounding box center [379, 59] width 42 height 21
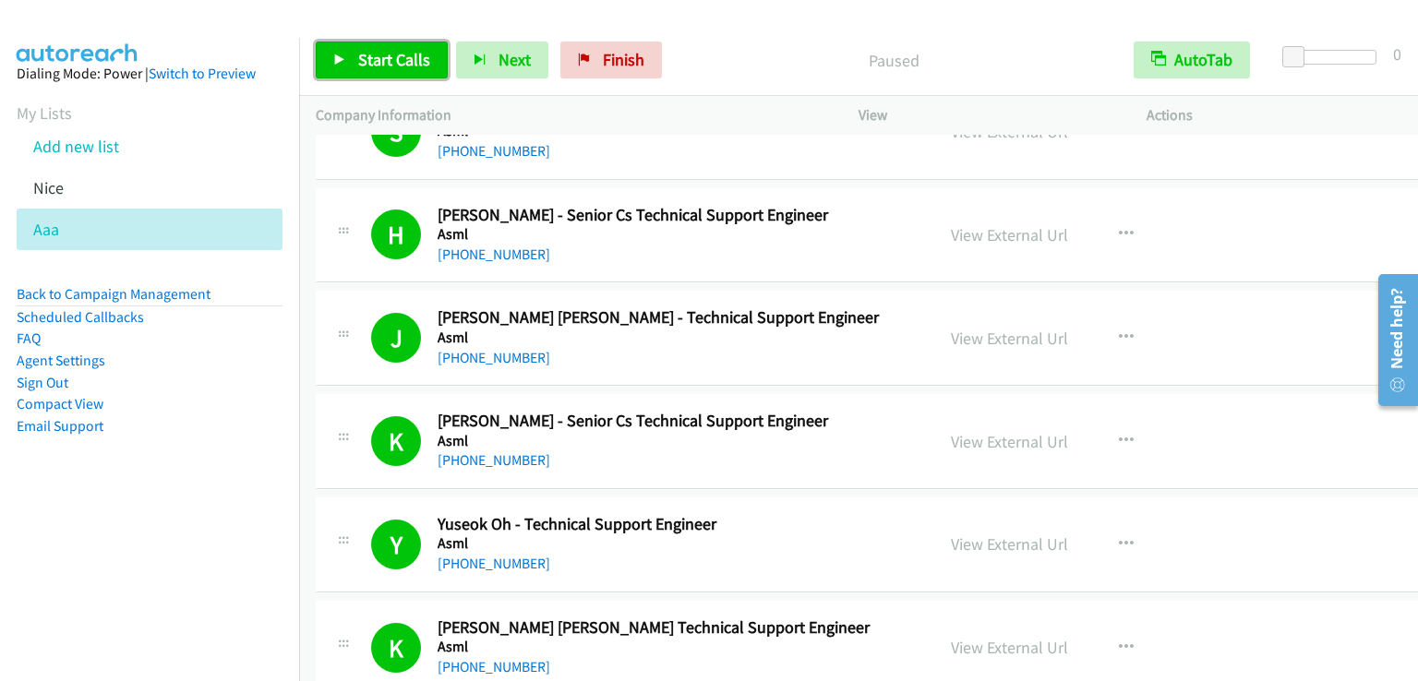
click at [390, 60] on span "Start Calls" at bounding box center [394, 59] width 72 height 21
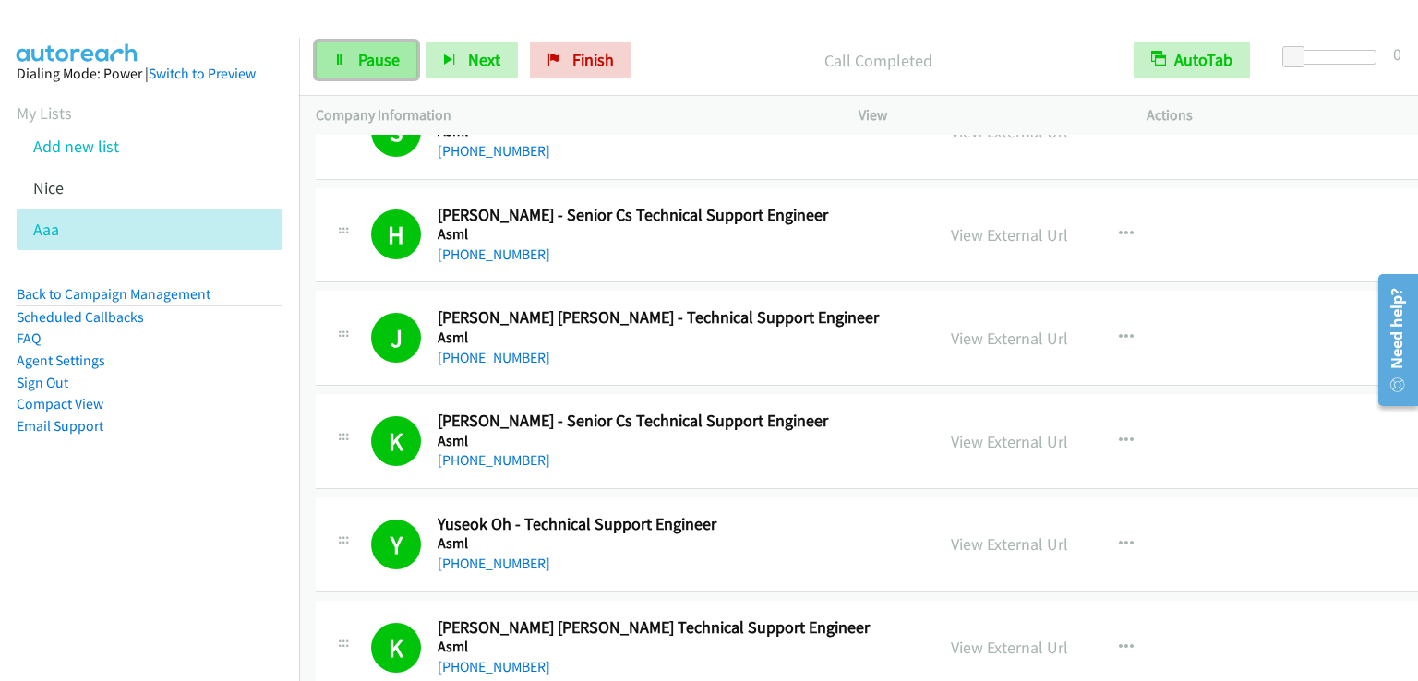
click at [391, 70] on link "Pause" at bounding box center [367, 60] width 102 height 37
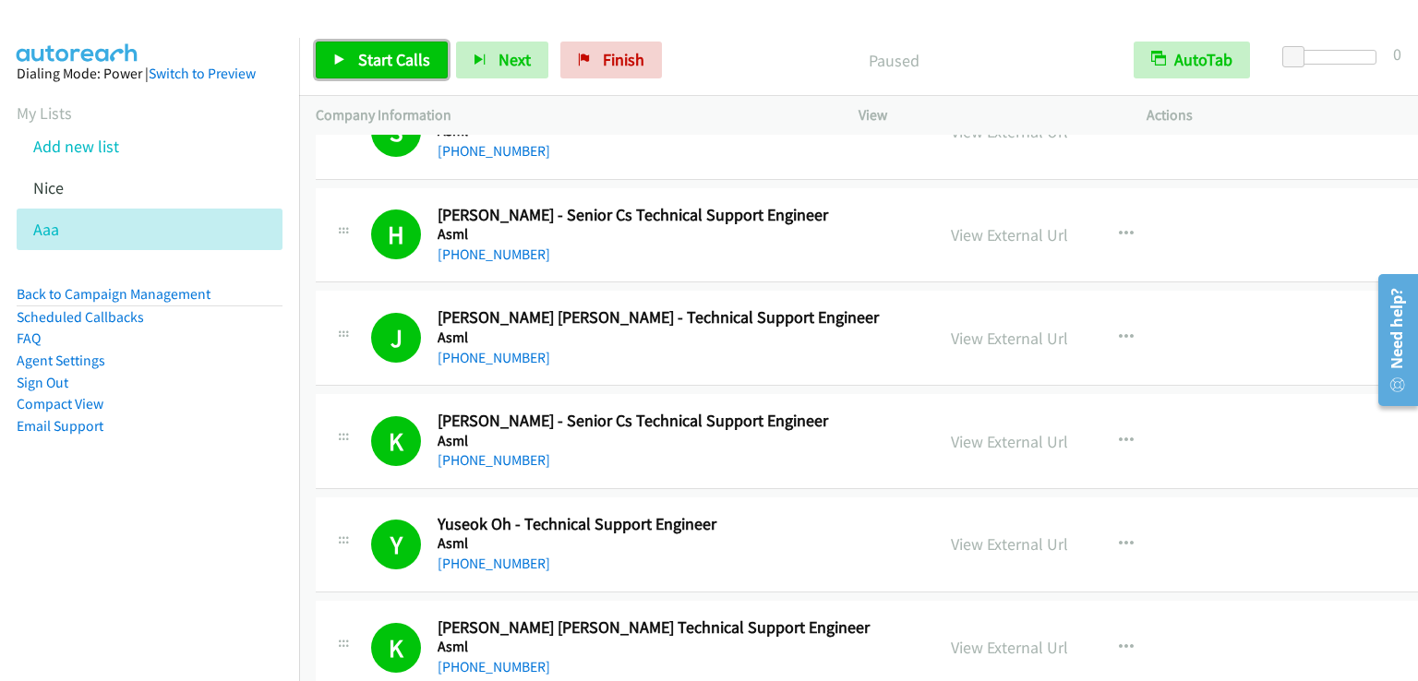
click at [398, 62] on span "Start Calls" at bounding box center [394, 59] width 72 height 21
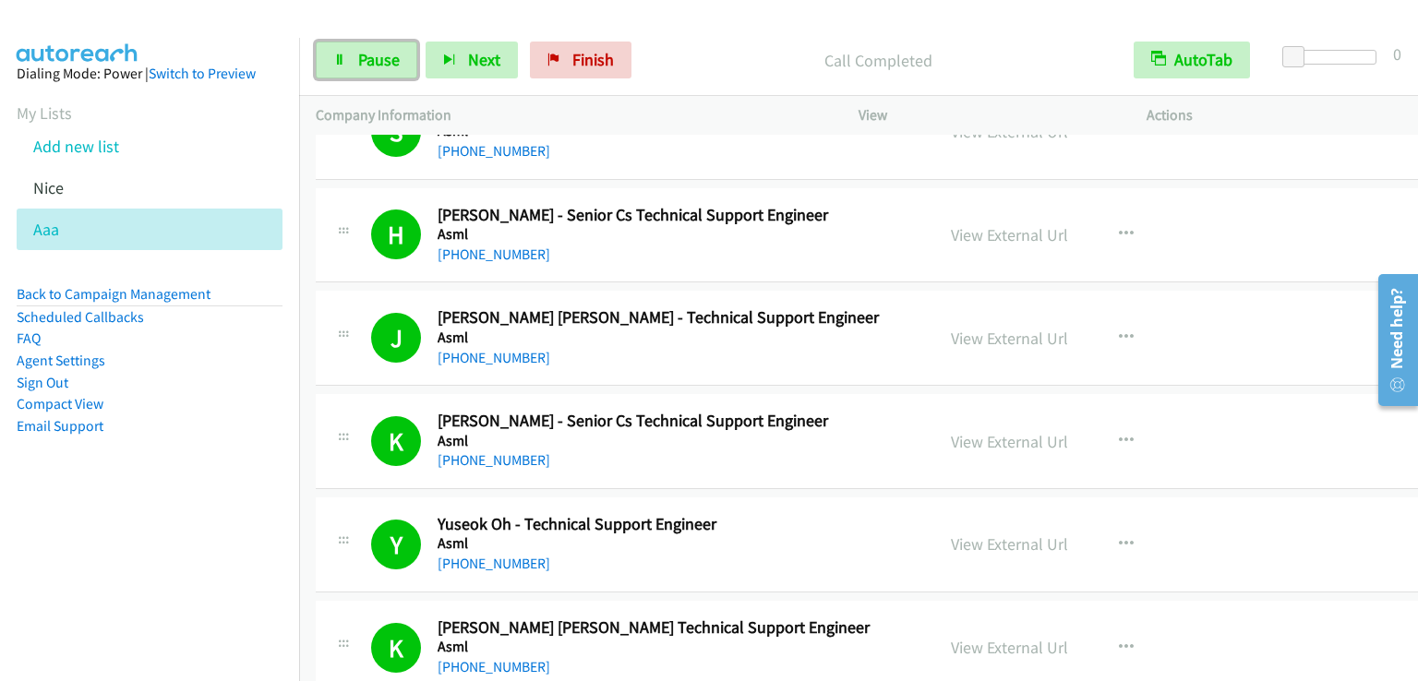
click at [370, 54] on span "Pause" at bounding box center [379, 59] width 42 height 21
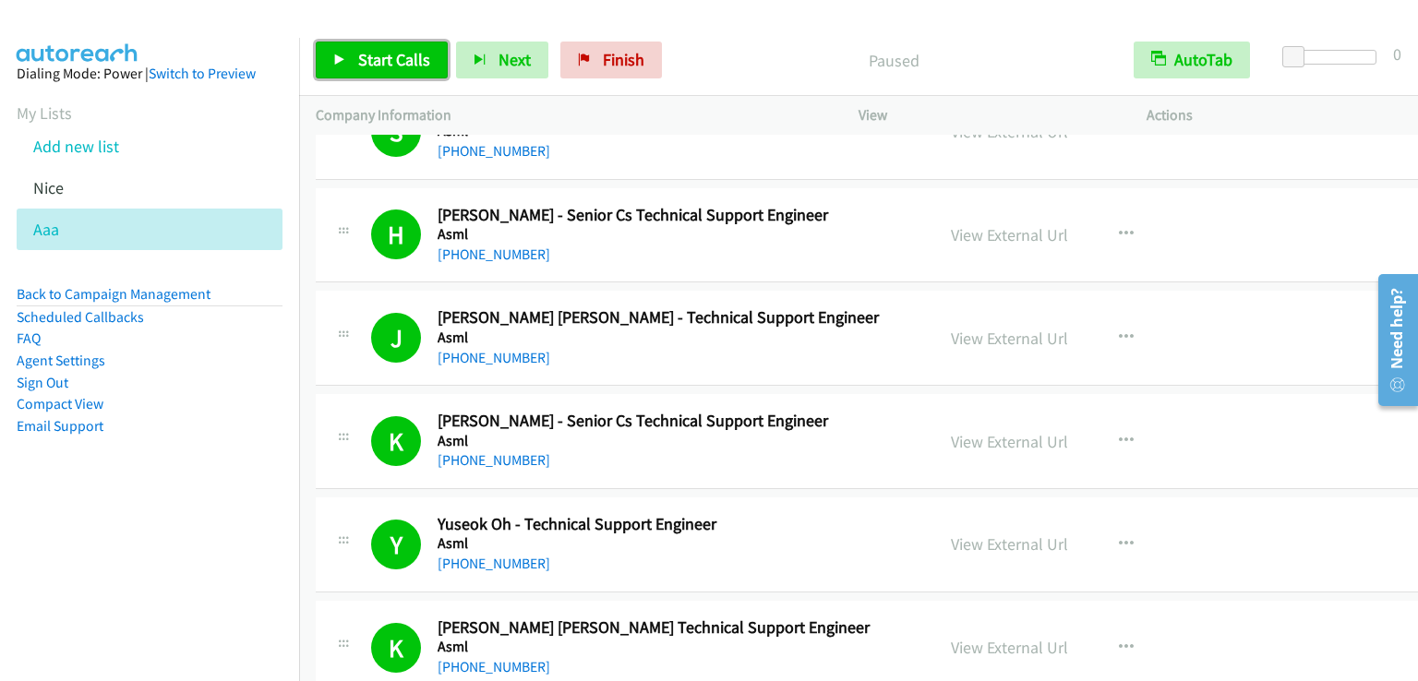
click at [360, 67] on span "Start Calls" at bounding box center [394, 59] width 72 height 21
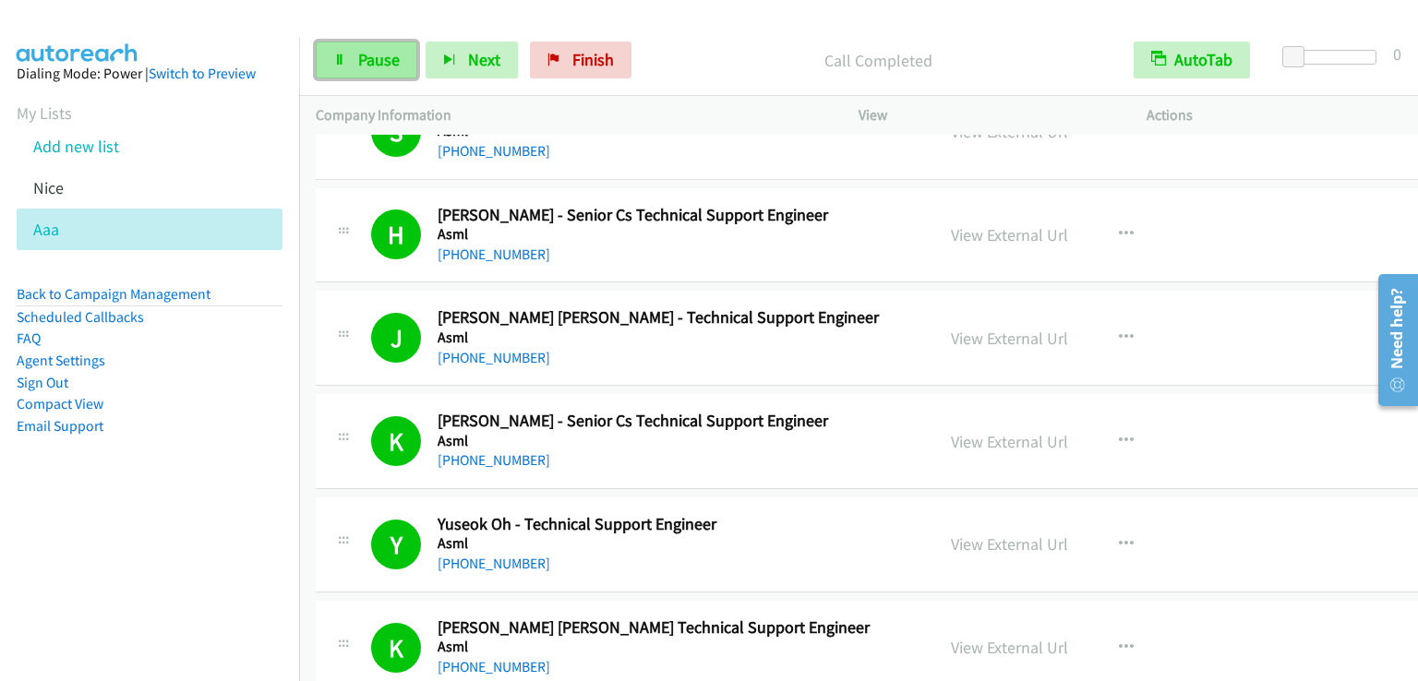
click at [362, 66] on span "Pause" at bounding box center [379, 59] width 42 height 21
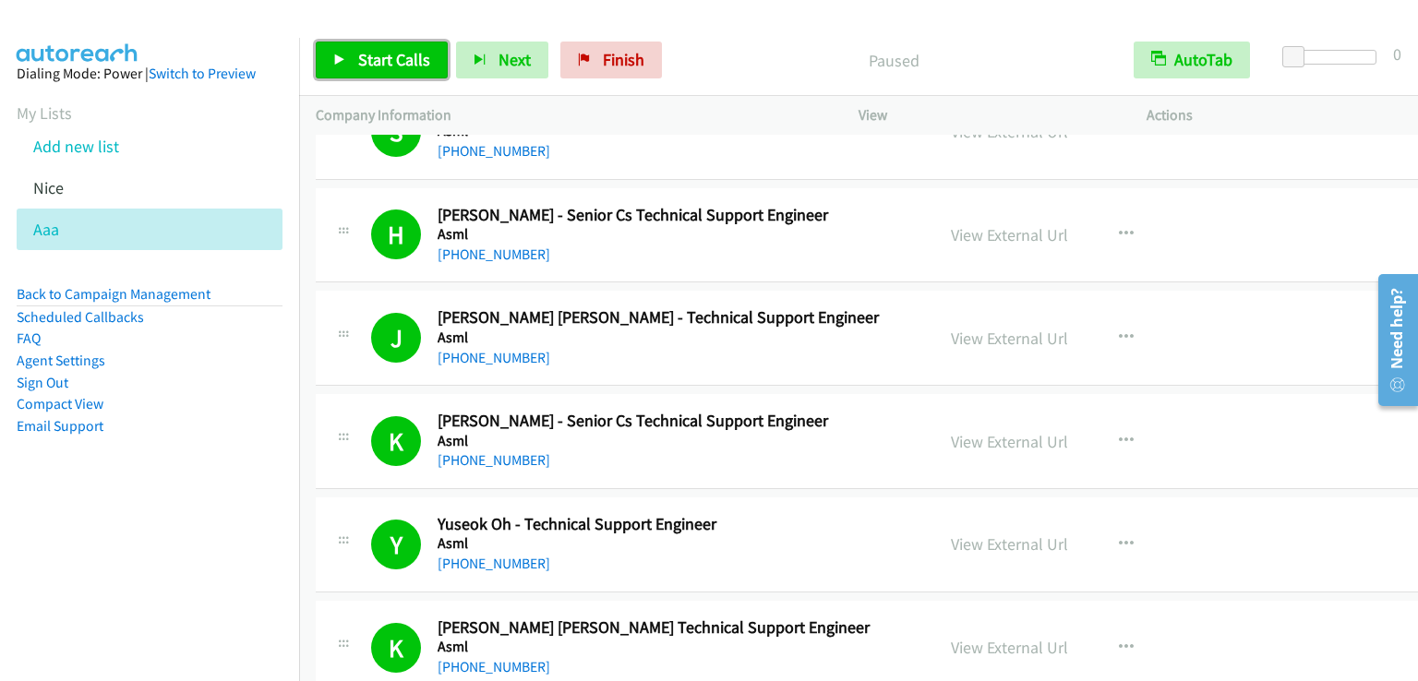
click at [362, 66] on span "Start Calls" at bounding box center [394, 59] width 72 height 21
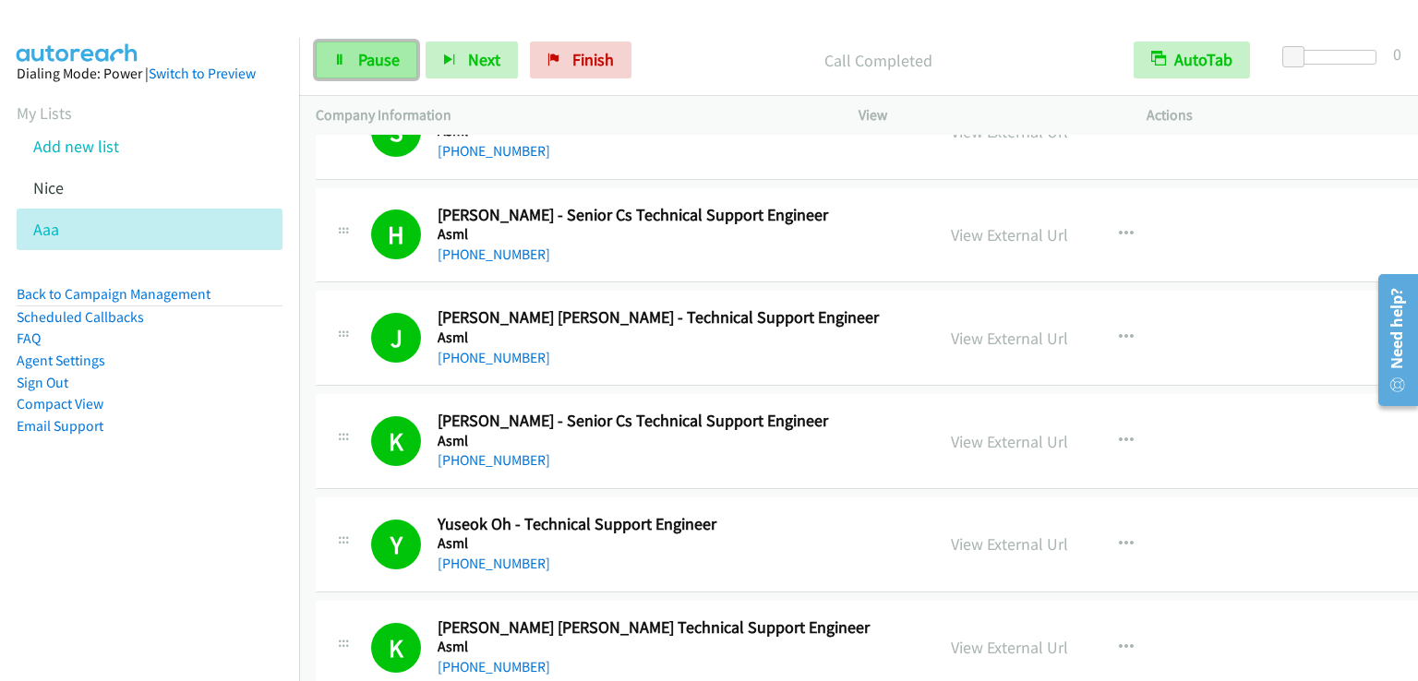
click at [366, 53] on span "Pause" at bounding box center [379, 59] width 42 height 21
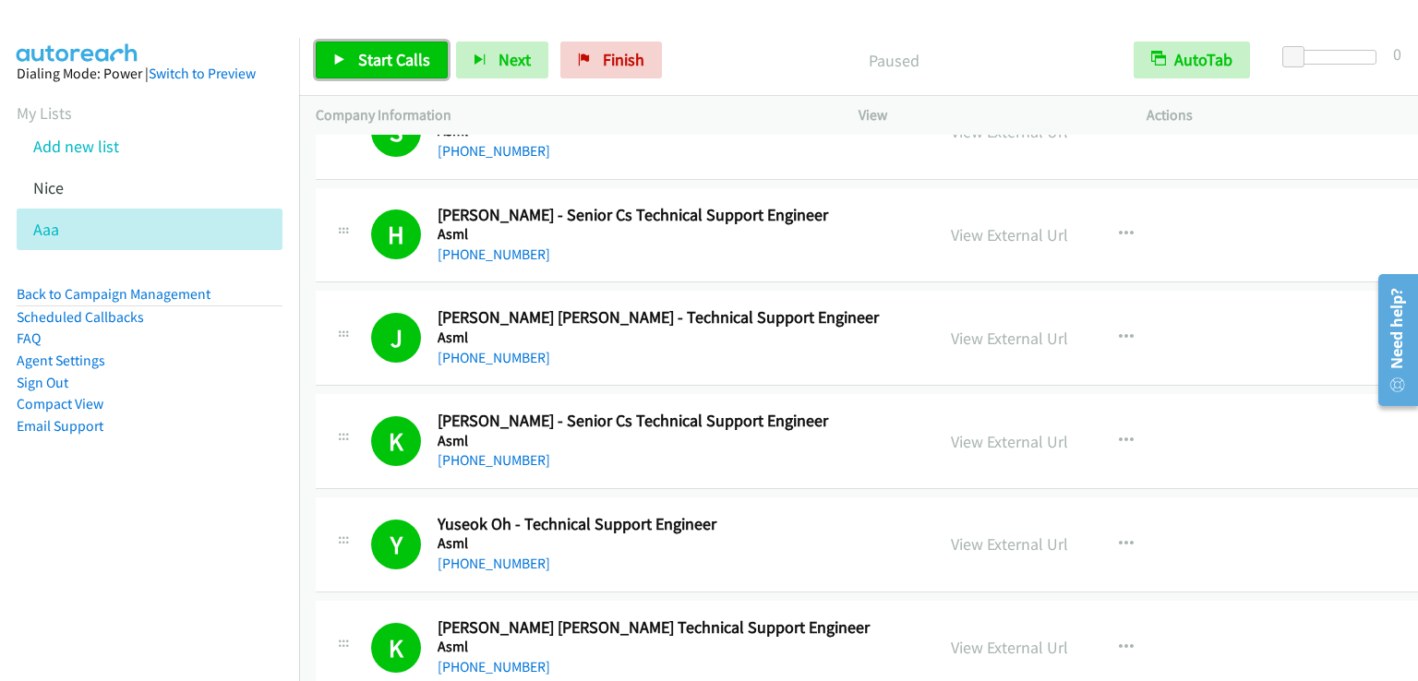
click at [366, 53] on span "Start Calls" at bounding box center [394, 59] width 72 height 21
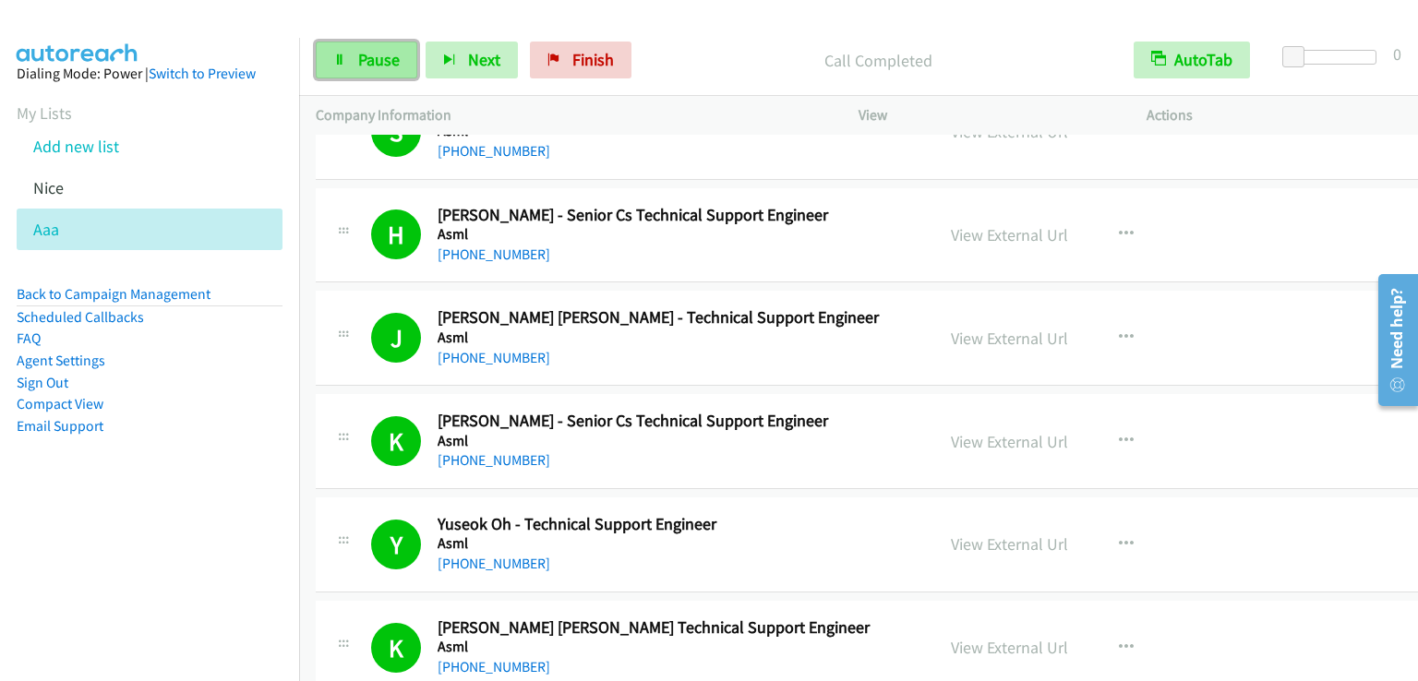
click at [363, 70] on link "Pause" at bounding box center [367, 60] width 102 height 37
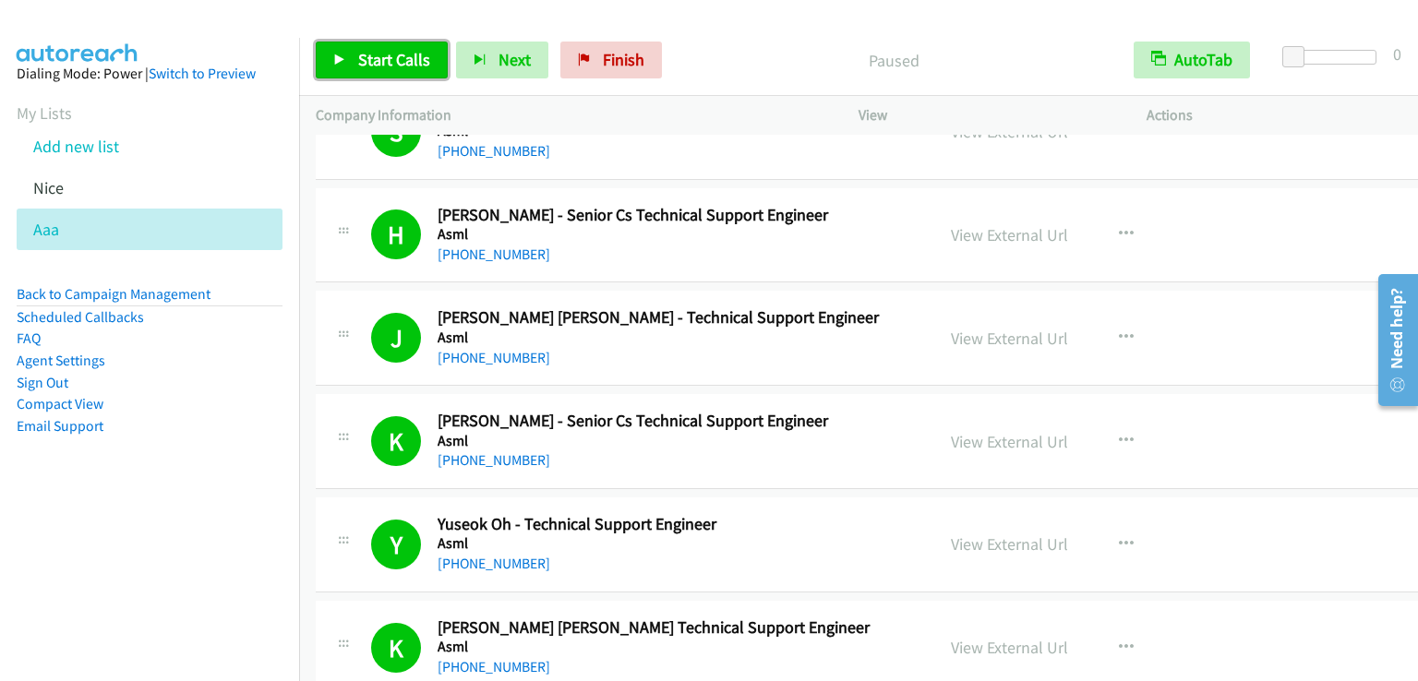
click at [378, 67] on span "Start Calls" at bounding box center [394, 59] width 72 height 21
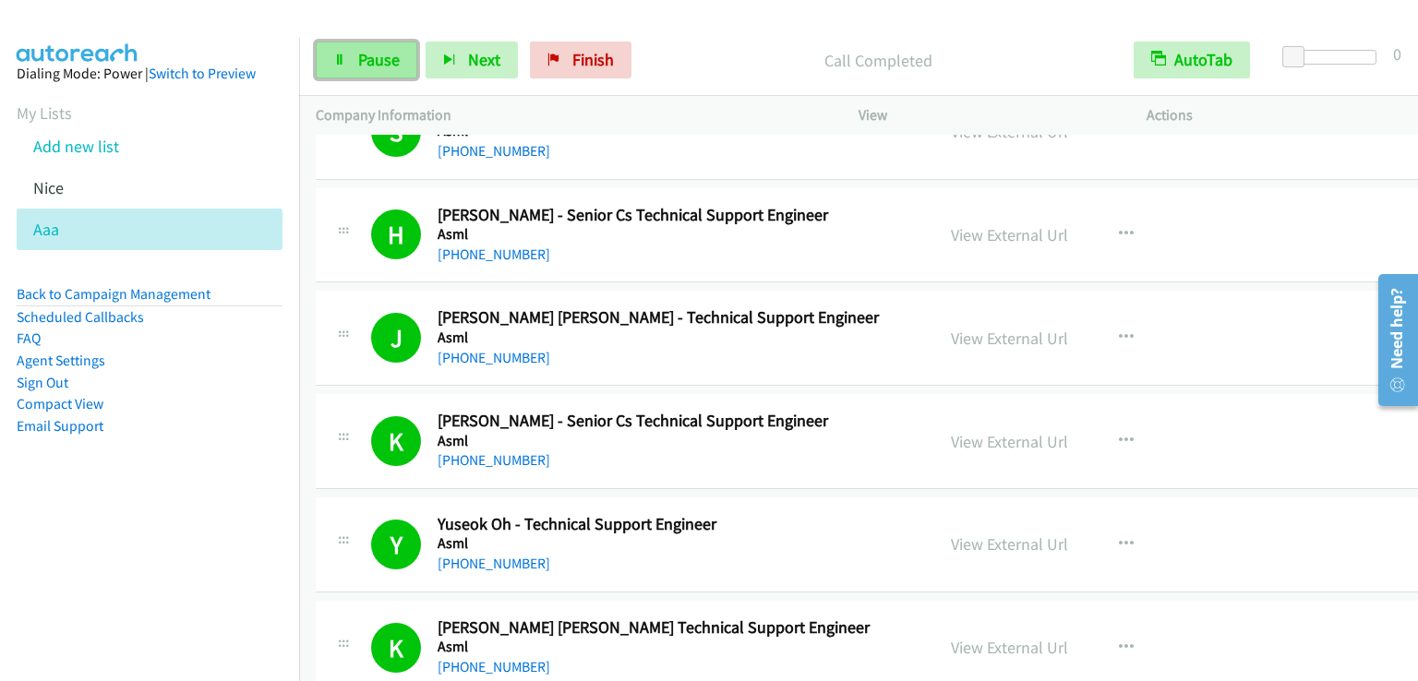
click at [347, 44] on link "Pause" at bounding box center [367, 60] width 102 height 37
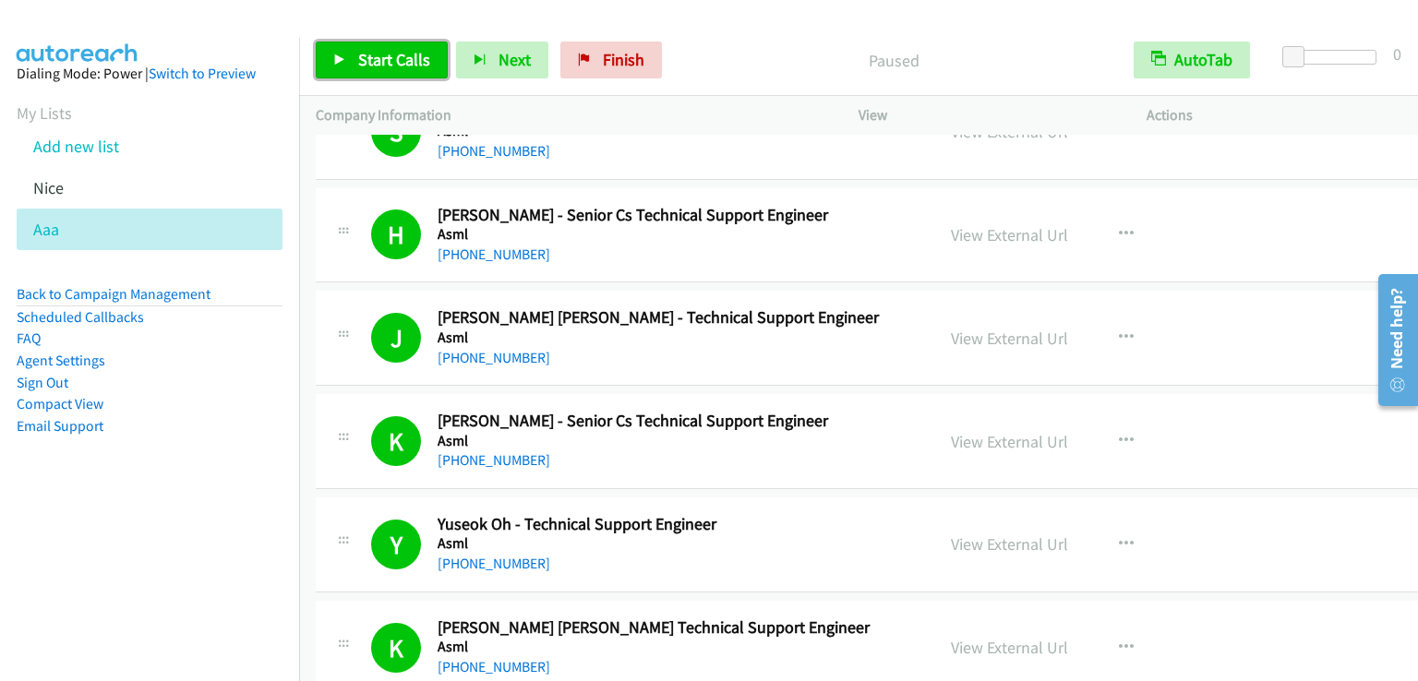
click at [373, 48] on link "Start Calls" at bounding box center [382, 60] width 132 height 37
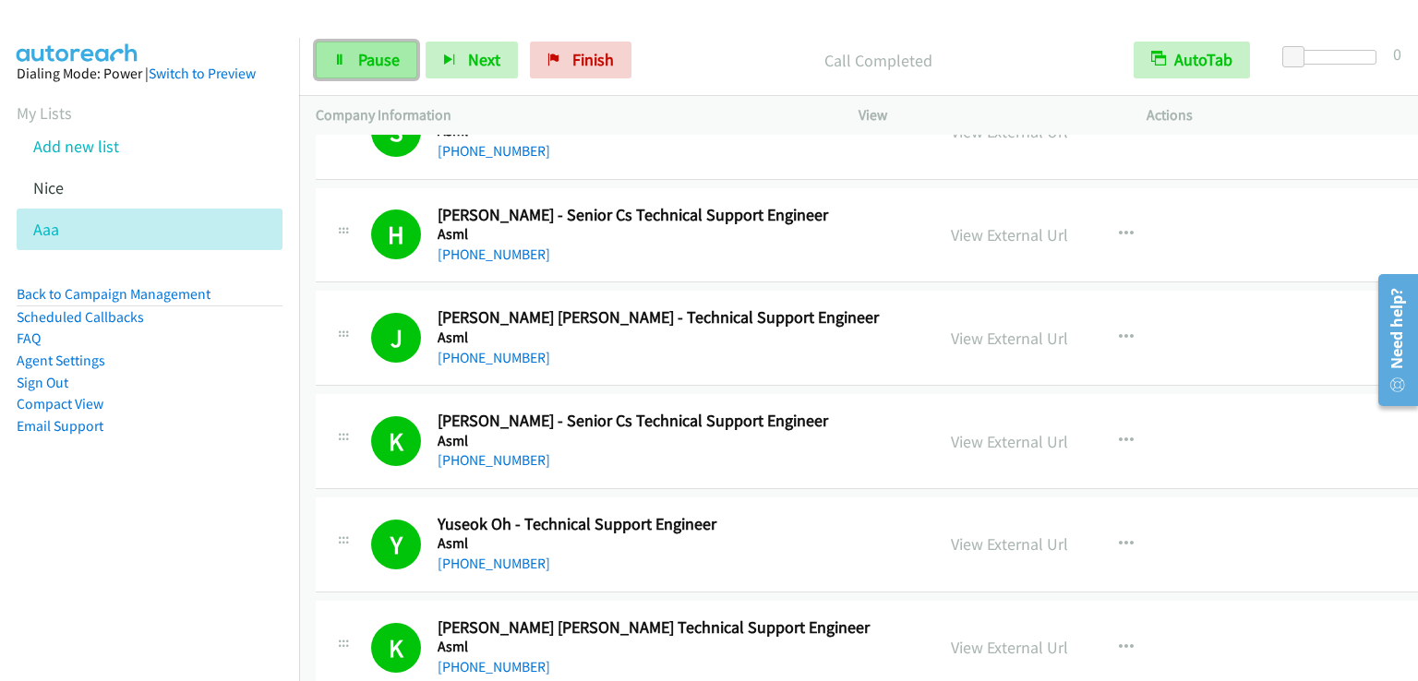
click at [378, 62] on span "Pause" at bounding box center [379, 59] width 42 height 21
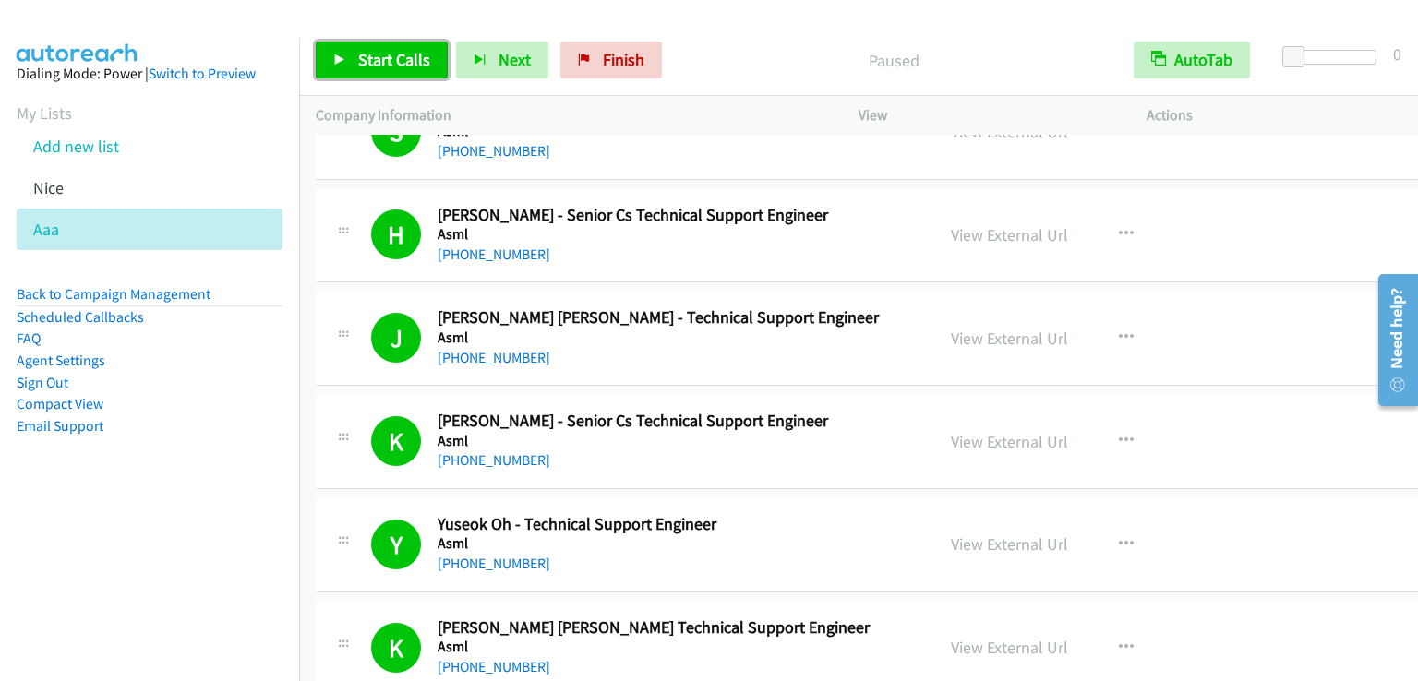
click at [378, 62] on span "Start Calls" at bounding box center [394, 59] width 72 height 21
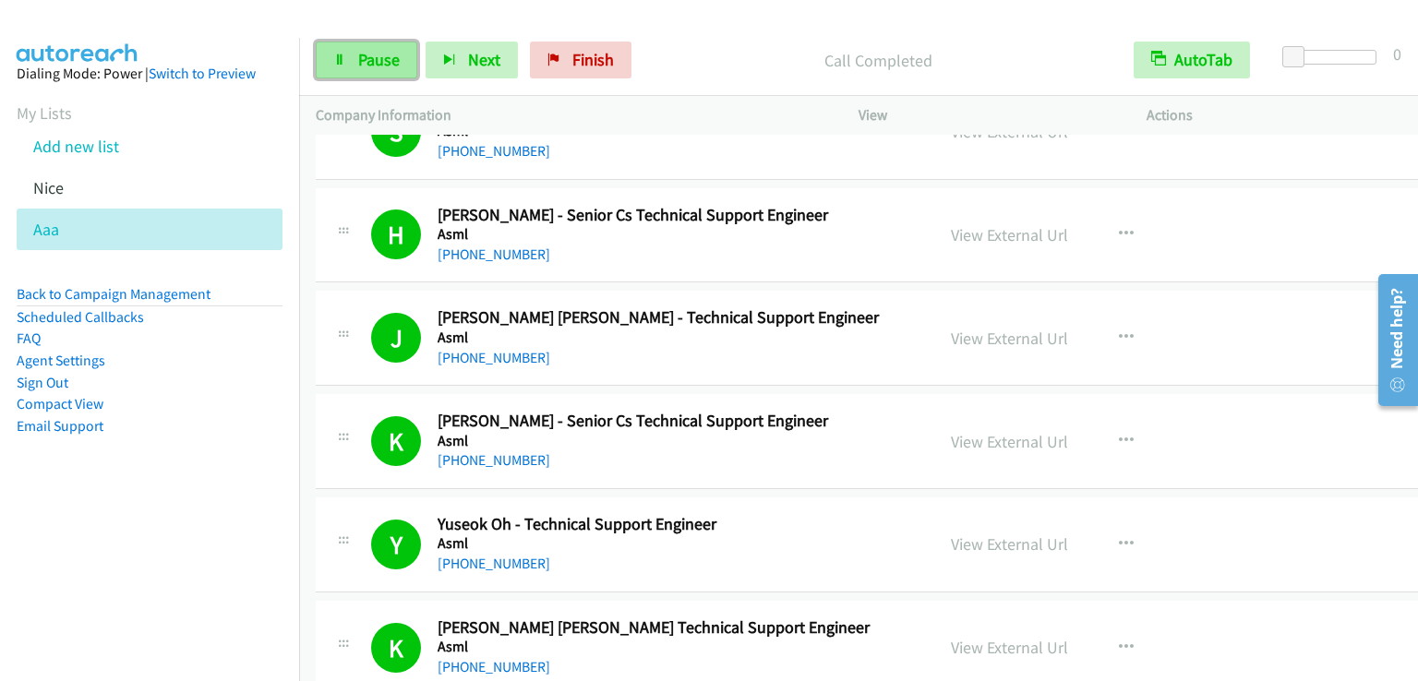
click at [398, 54] on link "Pause" at bounding box center [367, 60] width 102 height 37
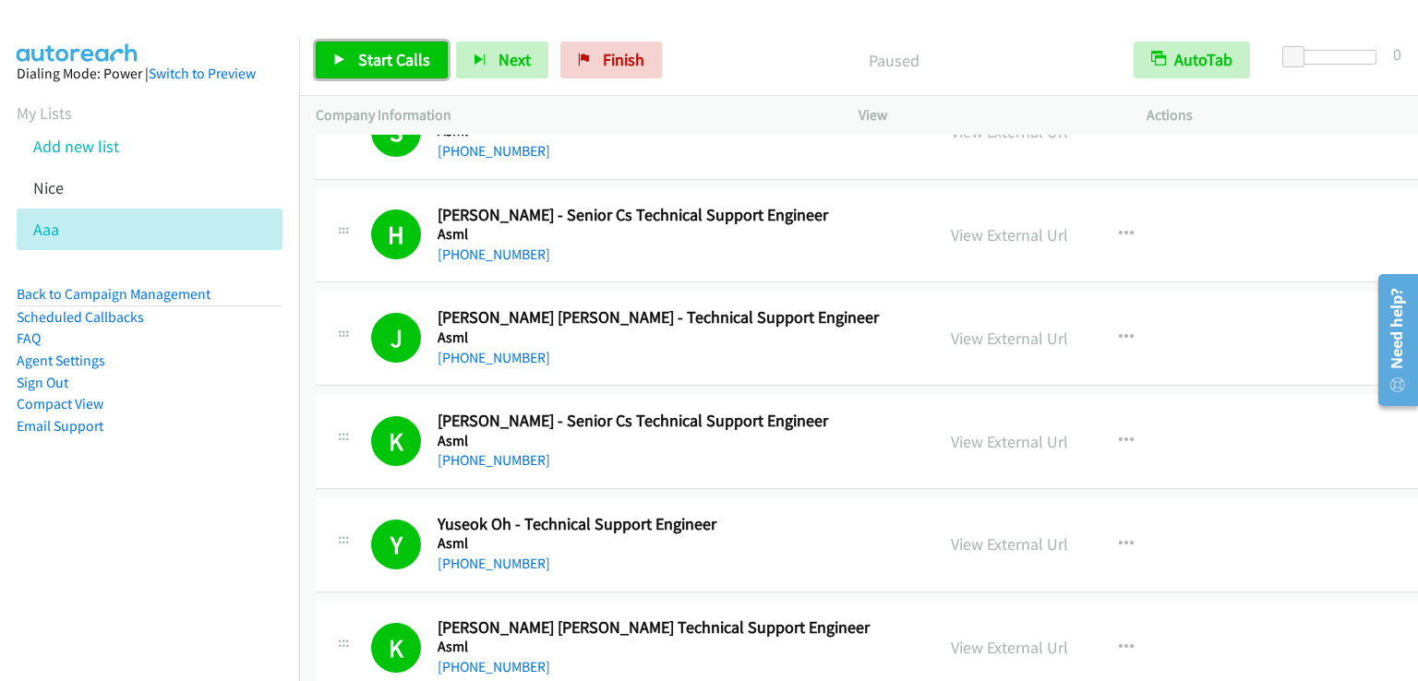
click at [399, 55] on span "Start Calls" at bounding box center [394, 59] width 72 height 21
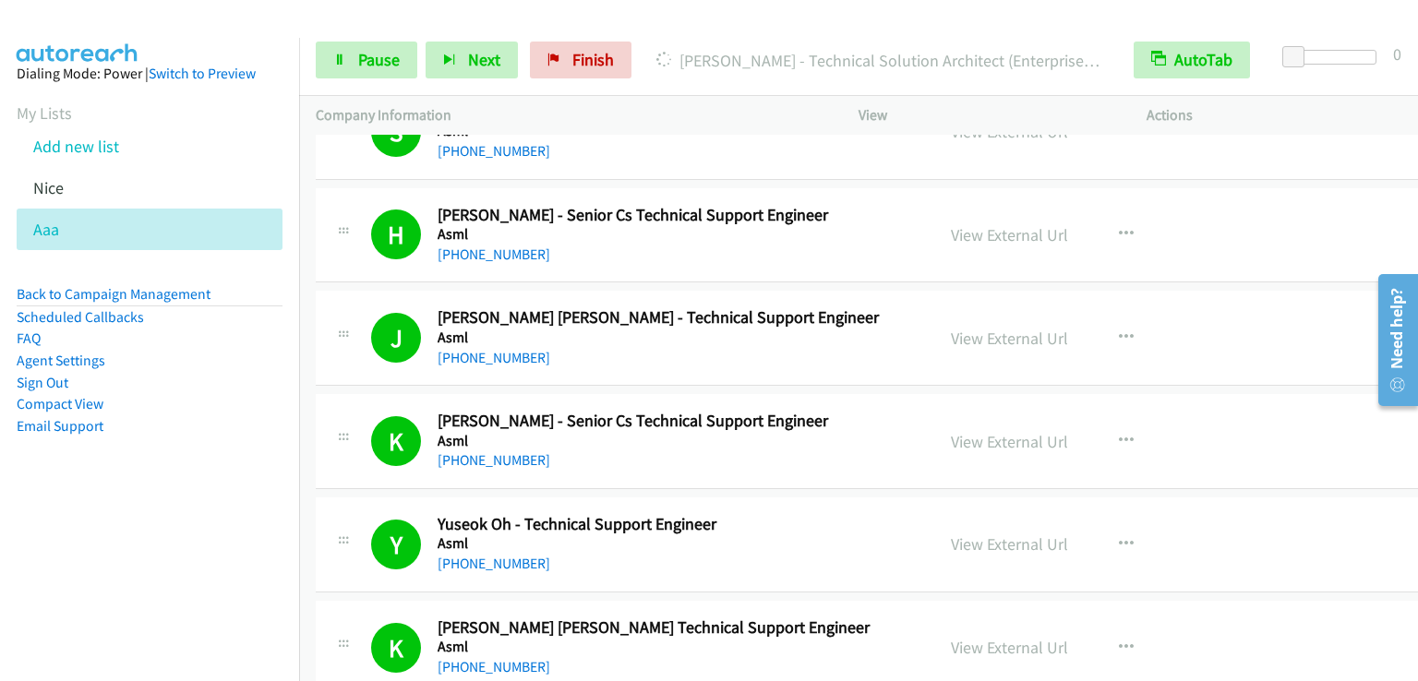
scroll to position [2492, 0]
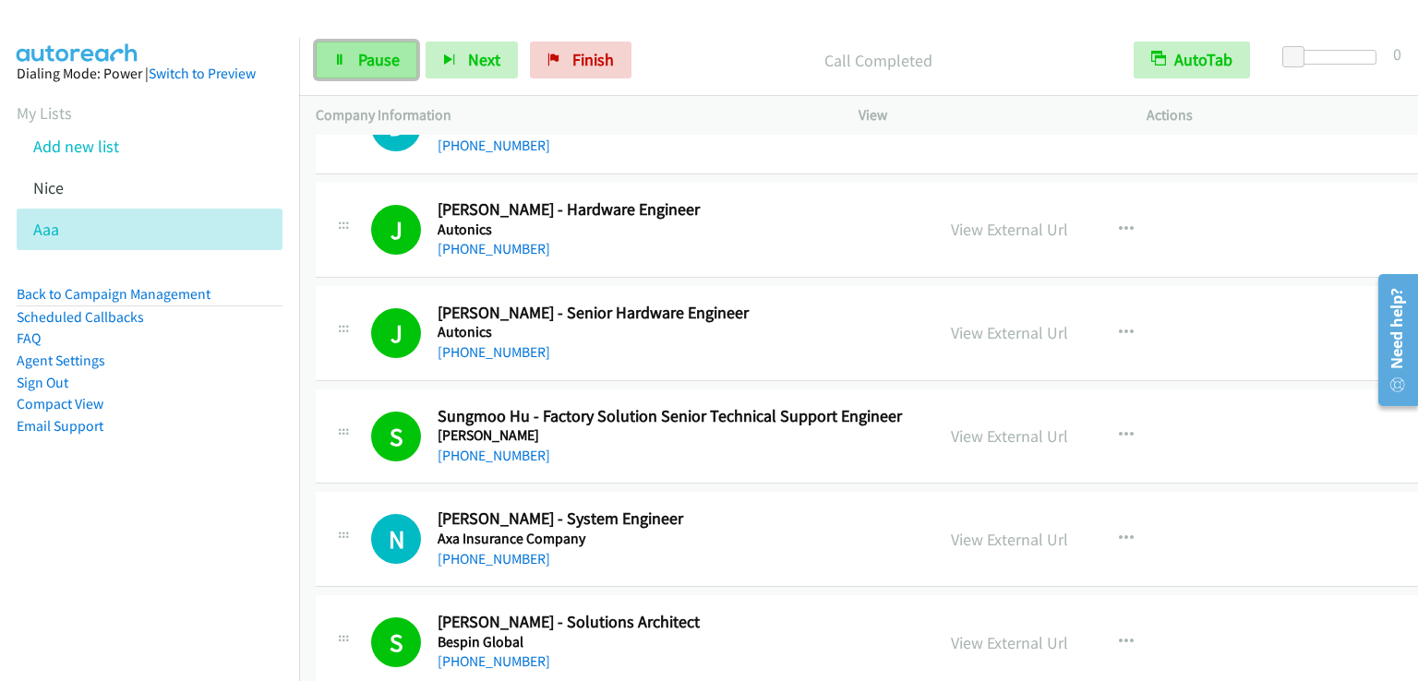
click at [366, 50] on span "Pause" at bounding box center [379, 59] width 42 height 21
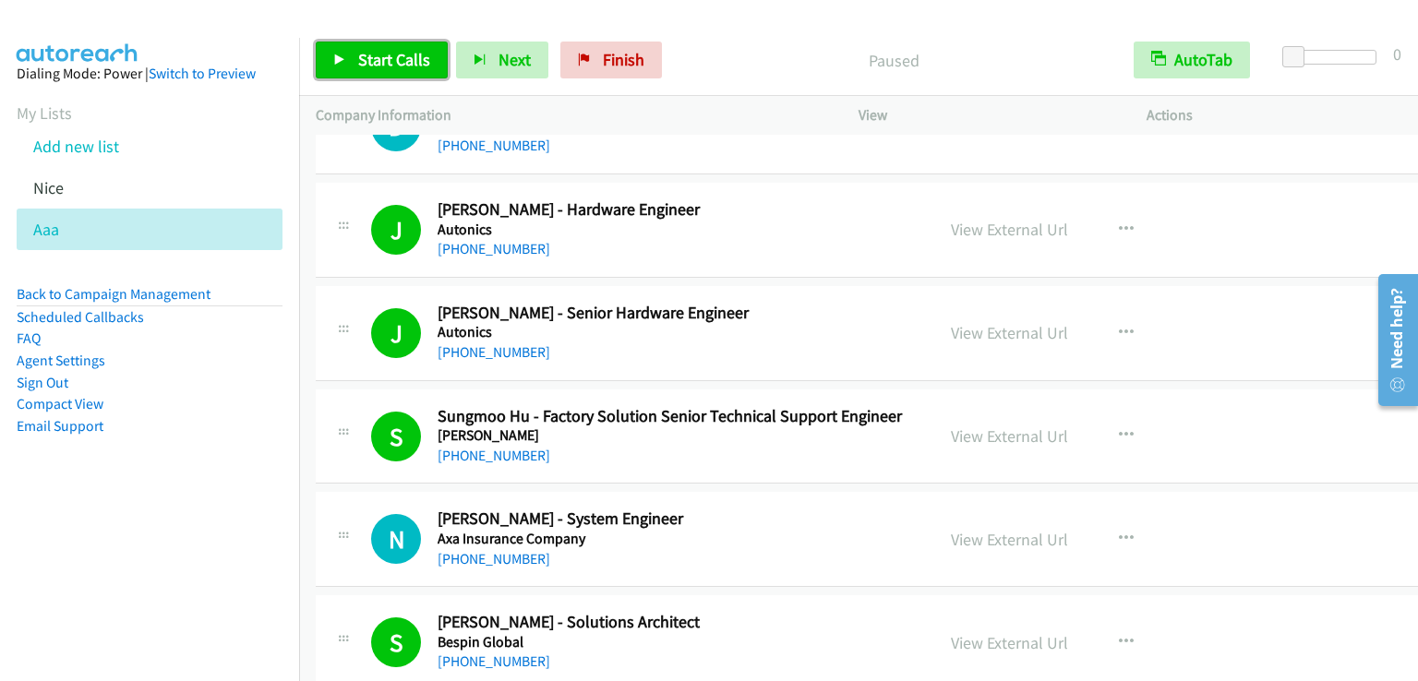
click at [380, 56] on span "Start Calls" at bounding box center [394, 59] width 72 height 21
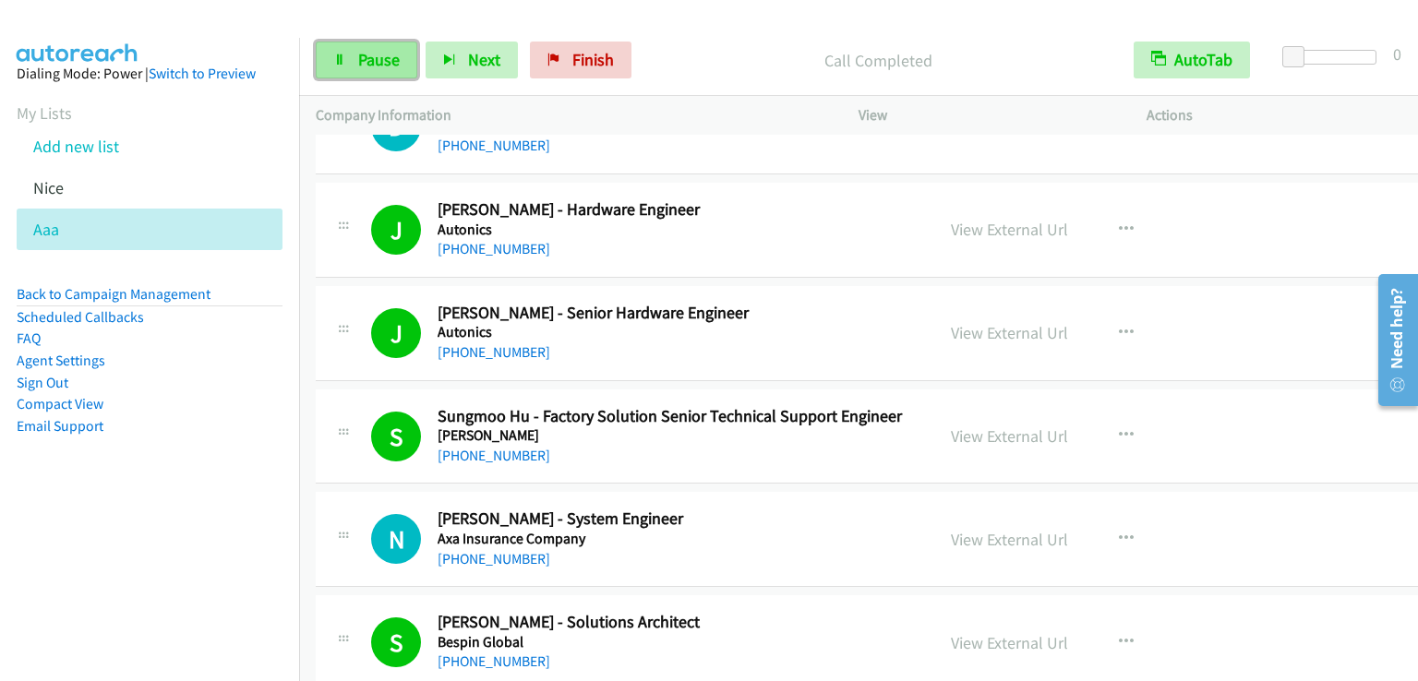
click at [399, 58] on link "Pause" at bounding box center [367, 60] width 102 height 37
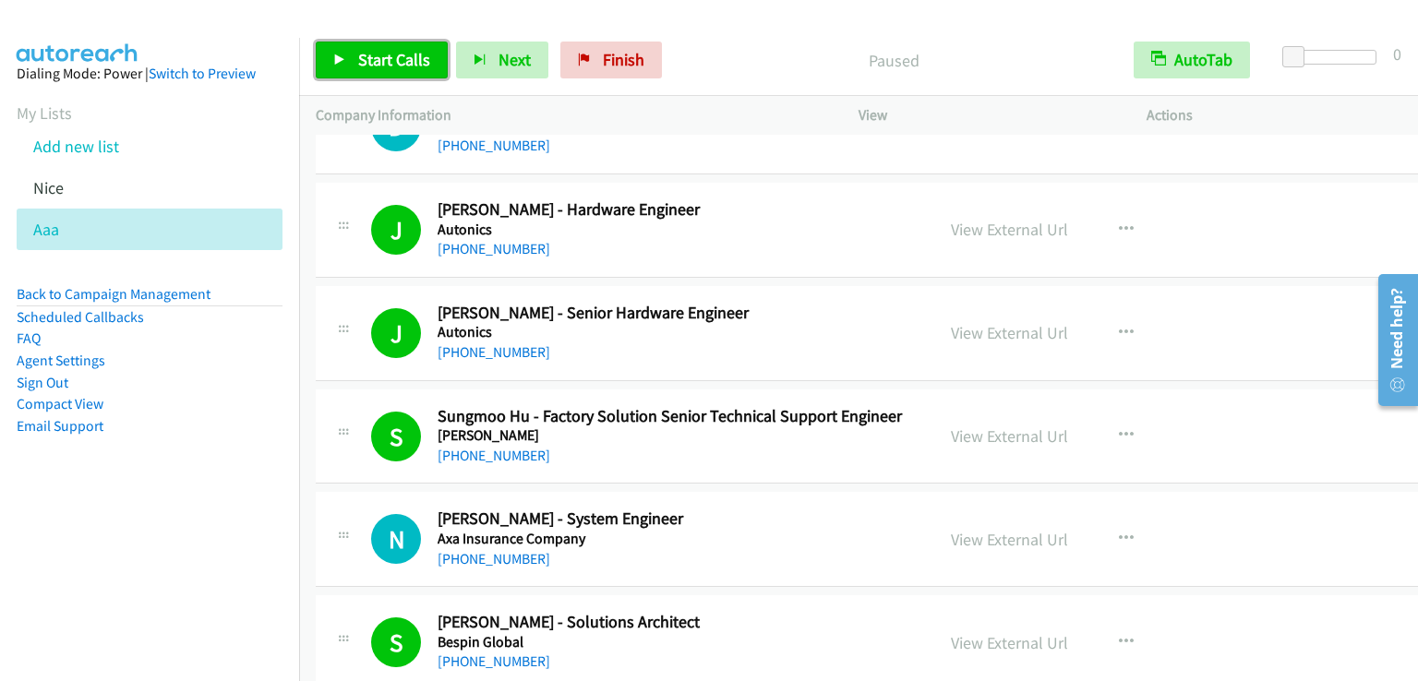
click at [399, 59] on span "Start Calls" at bounding box center [394, 59] width 72 height 21
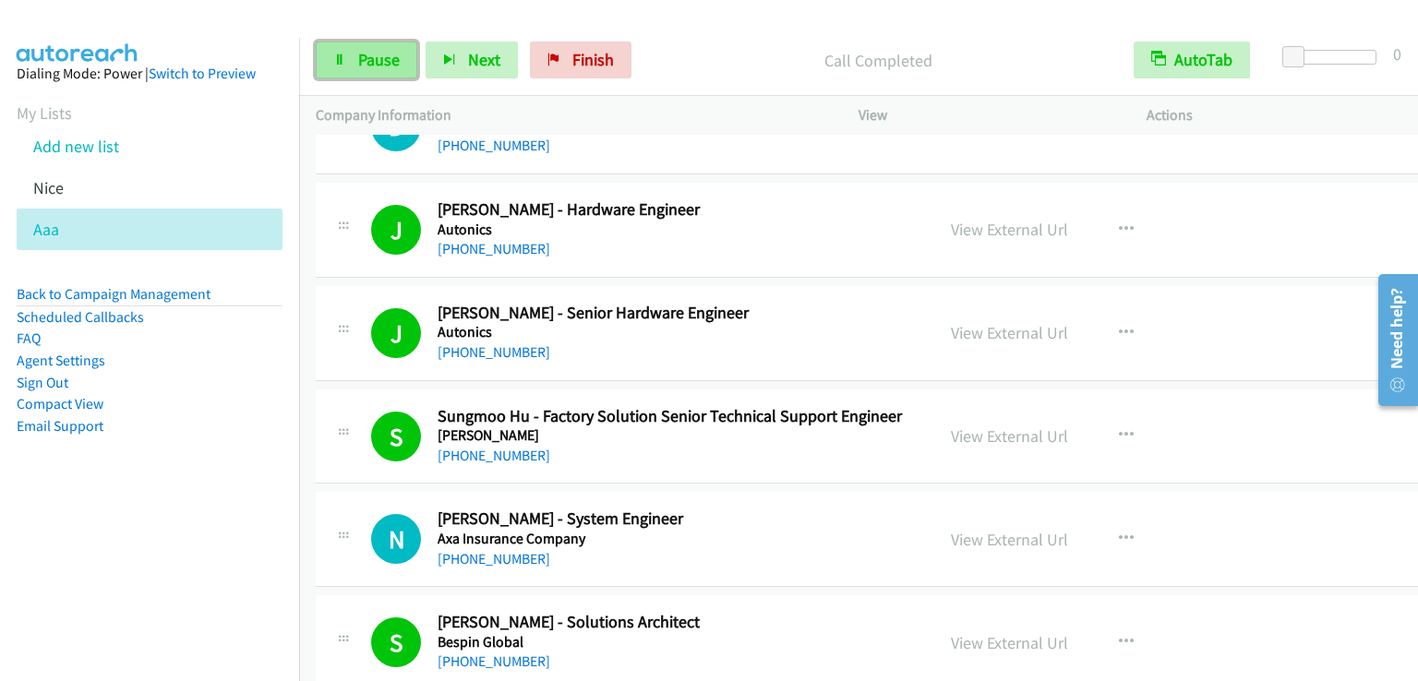
click at [373, 45] on link "Pause" at bounding box center [367, 60] width 102 height 37
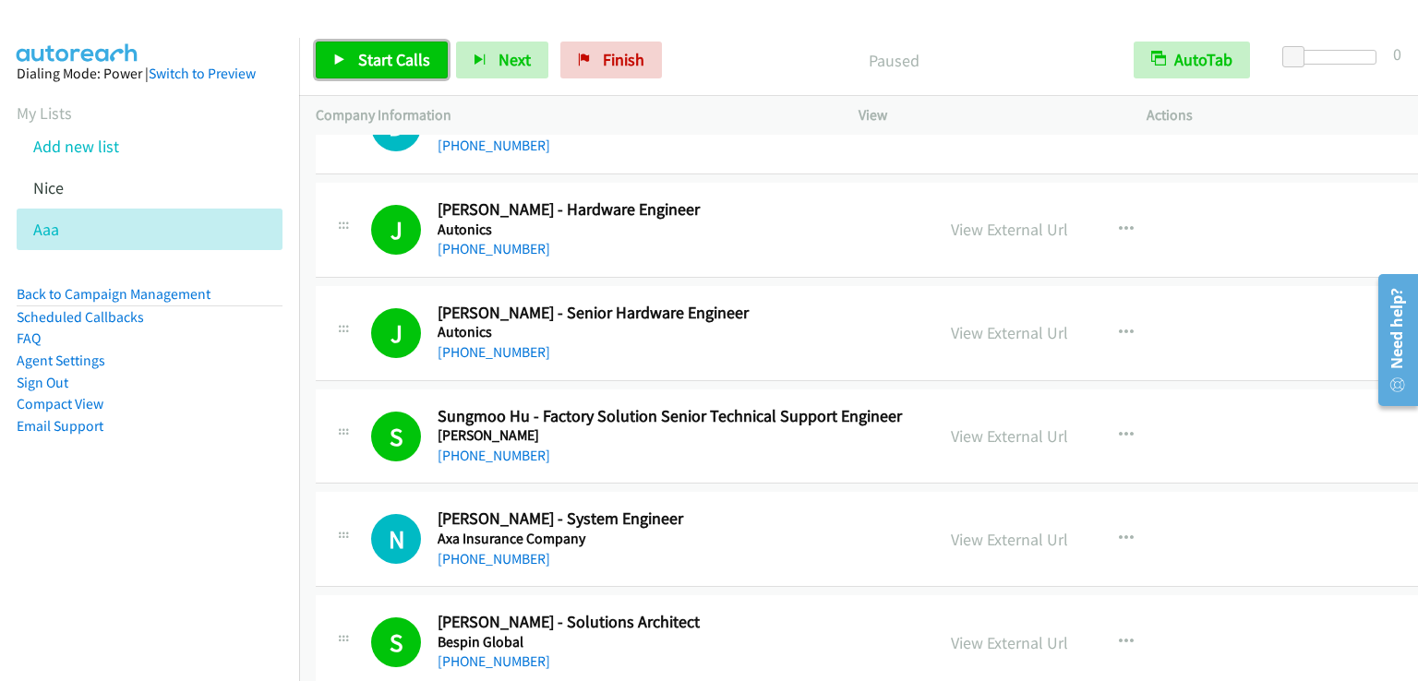
click at [408, 57] on span "Start Calls" at bounding box center [394, 59] width 72 height 21
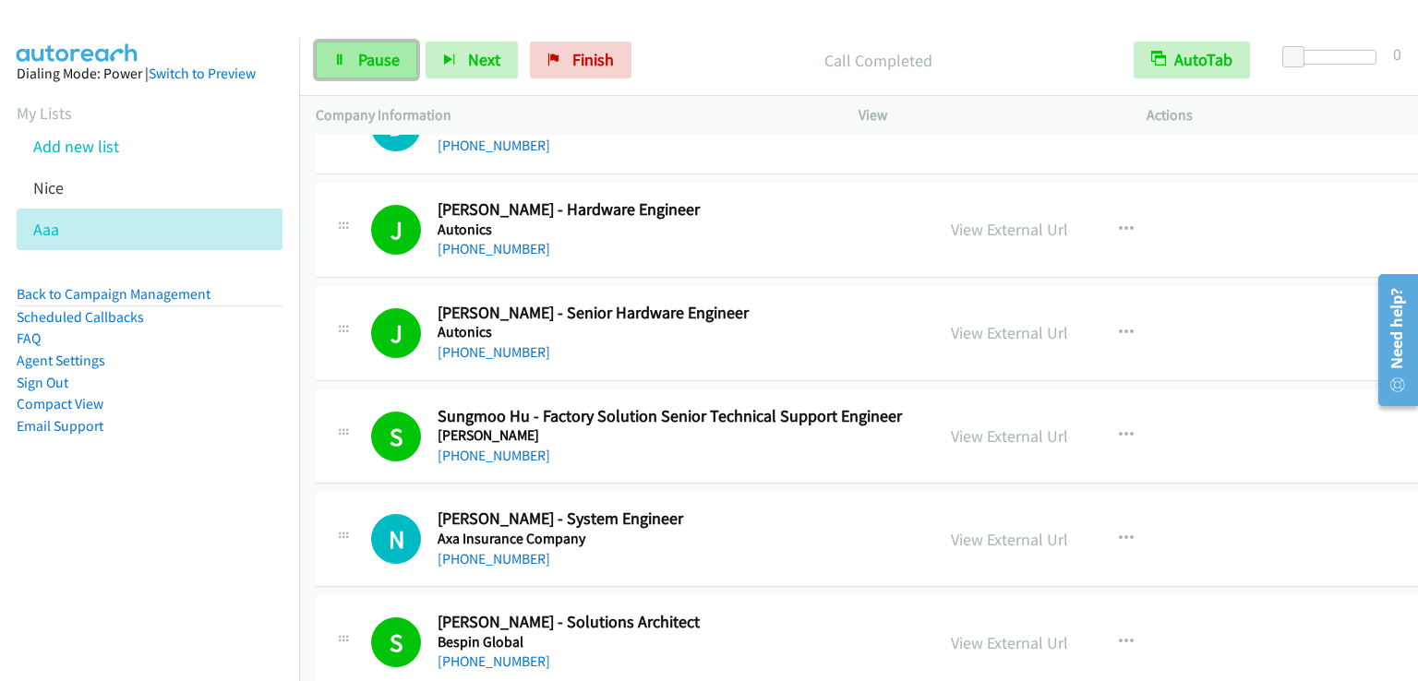
click at [332, 57] on link "Pause" at bounding box center [367, 60] width 102 height 37
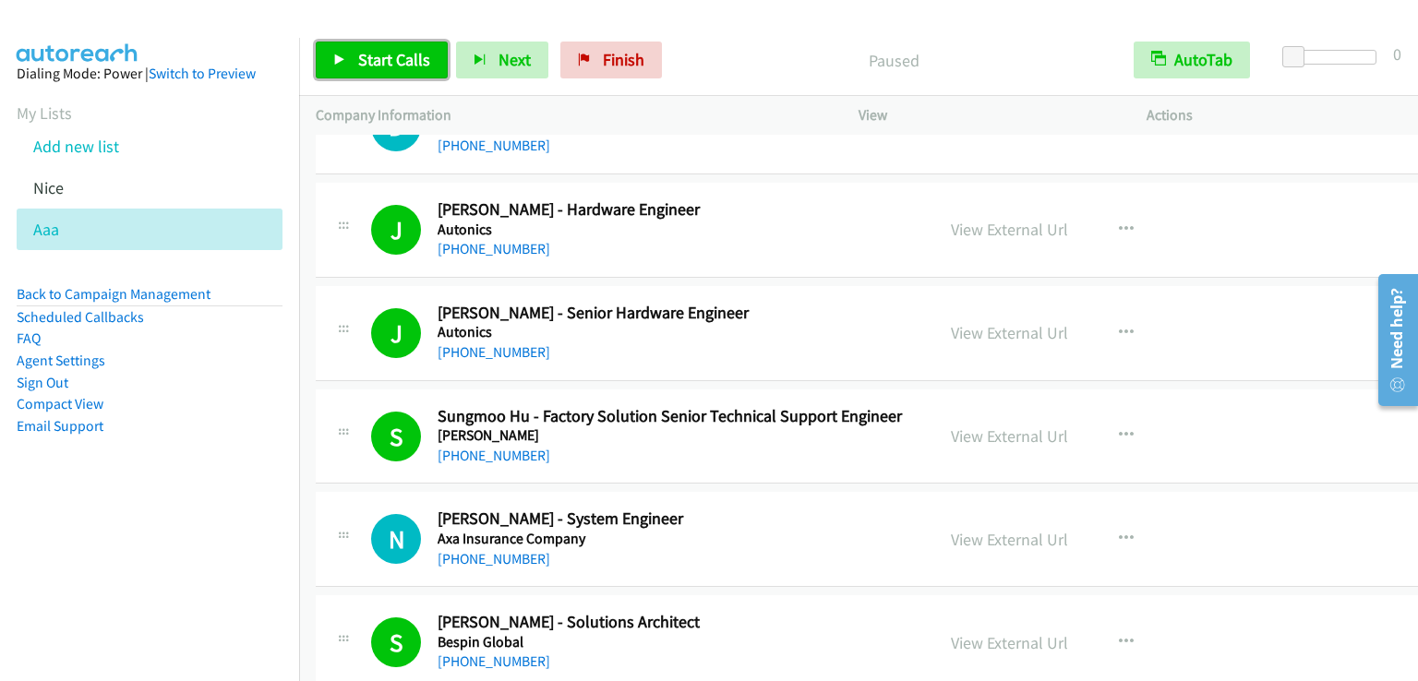
click at [407, 54] on span "Start Calls" at bounding box center [394, 59] width 72 height 21
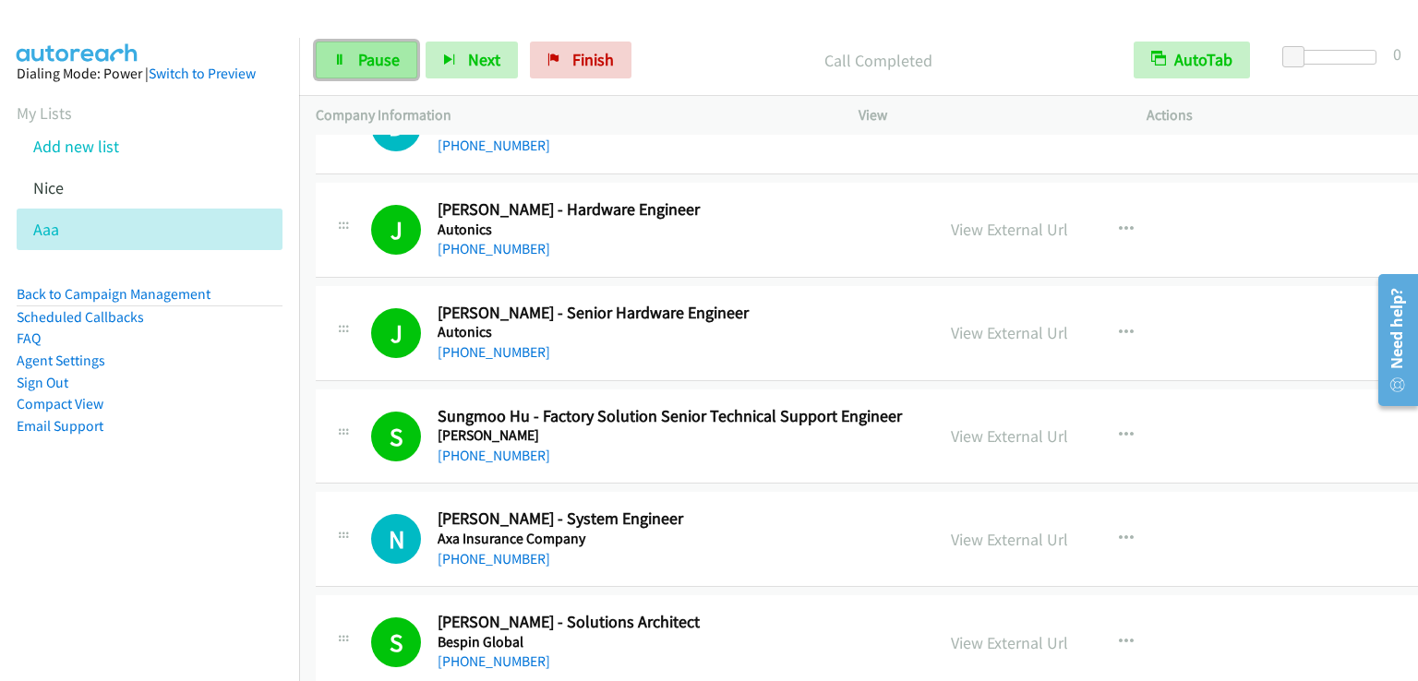
click at [354, 60] on link "Pause" at bounding box center [367, 60] width 102 height 37
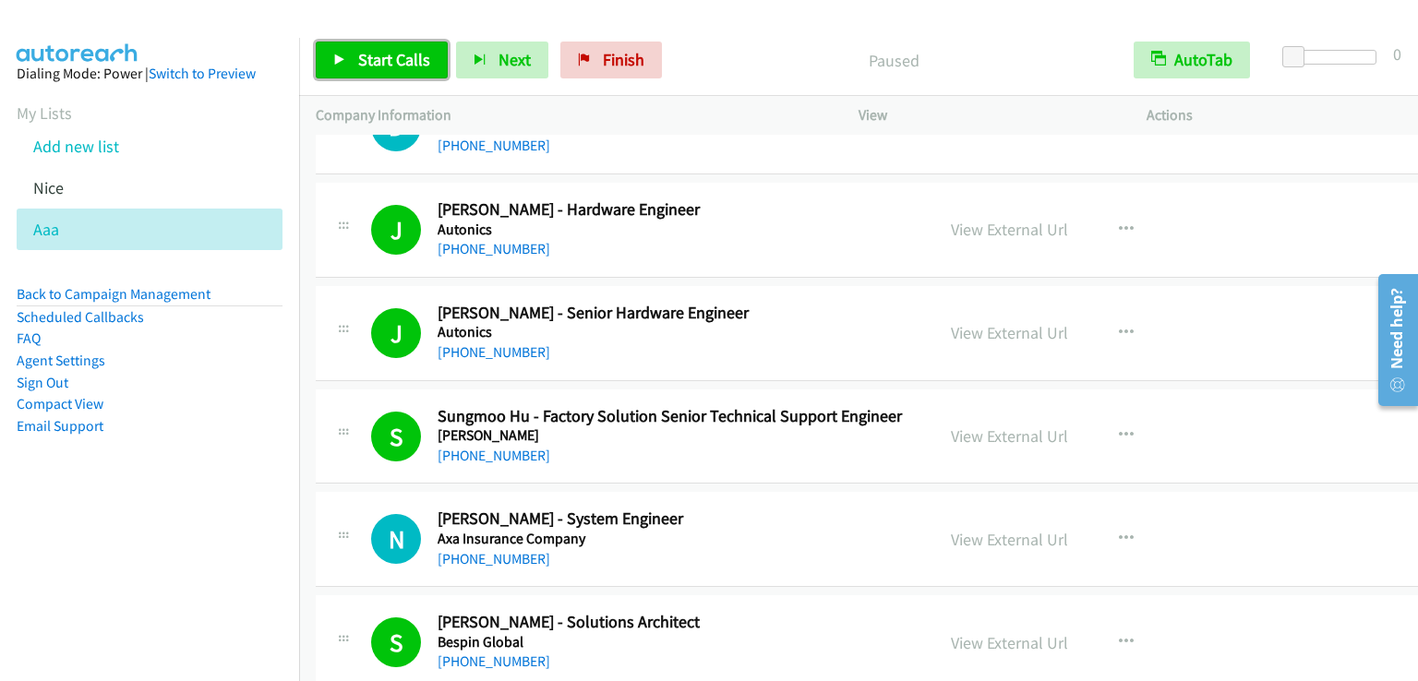
click at [406, 58] on span "Start Calls" at bounding box center [394, 59] width 72 height 21
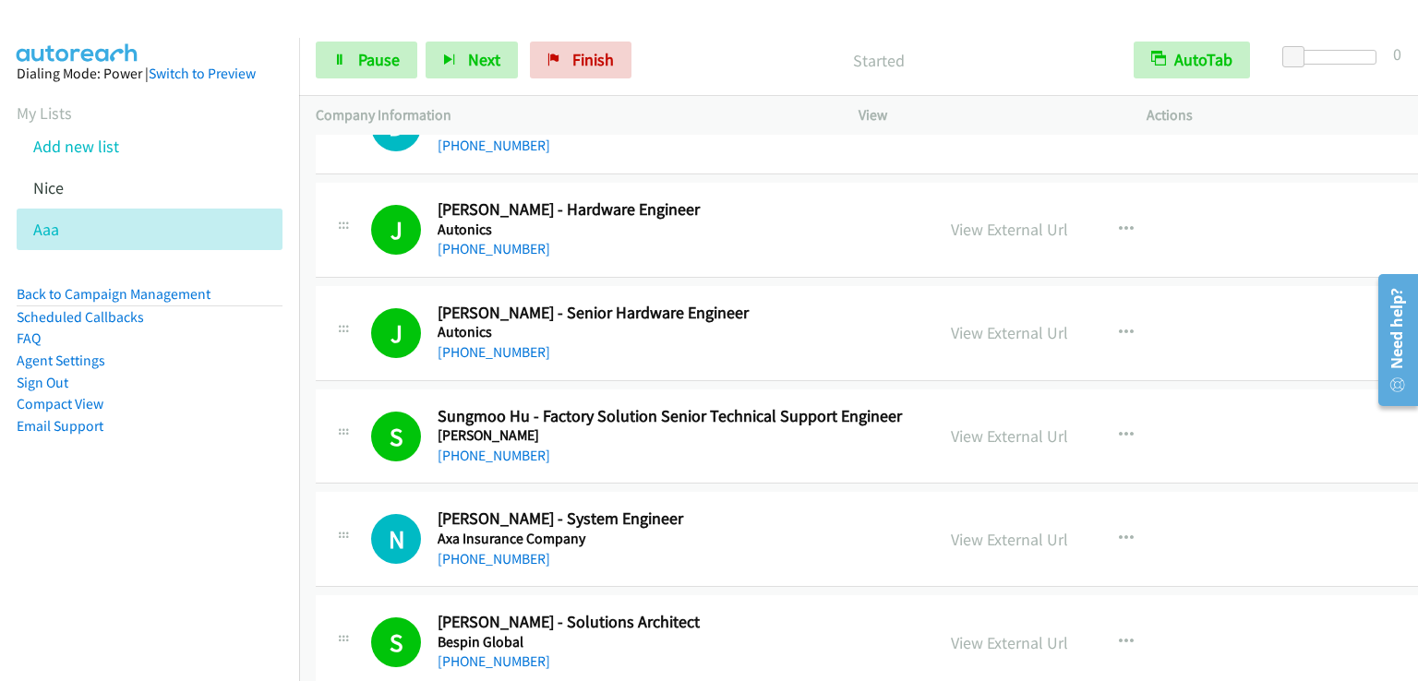
click at [720, 51] on p "Started" at bounding box center [878, 60] width 444 height 25
click at [394, 79] on div "Start Calls Pause Next Finish Call Completed AutoTab AutoTab 0" at bounding box center [858, 60] width 1119 height 71
click at [394, 66] on span "Pause" at bounding box center [379, 59] width 42 height 21
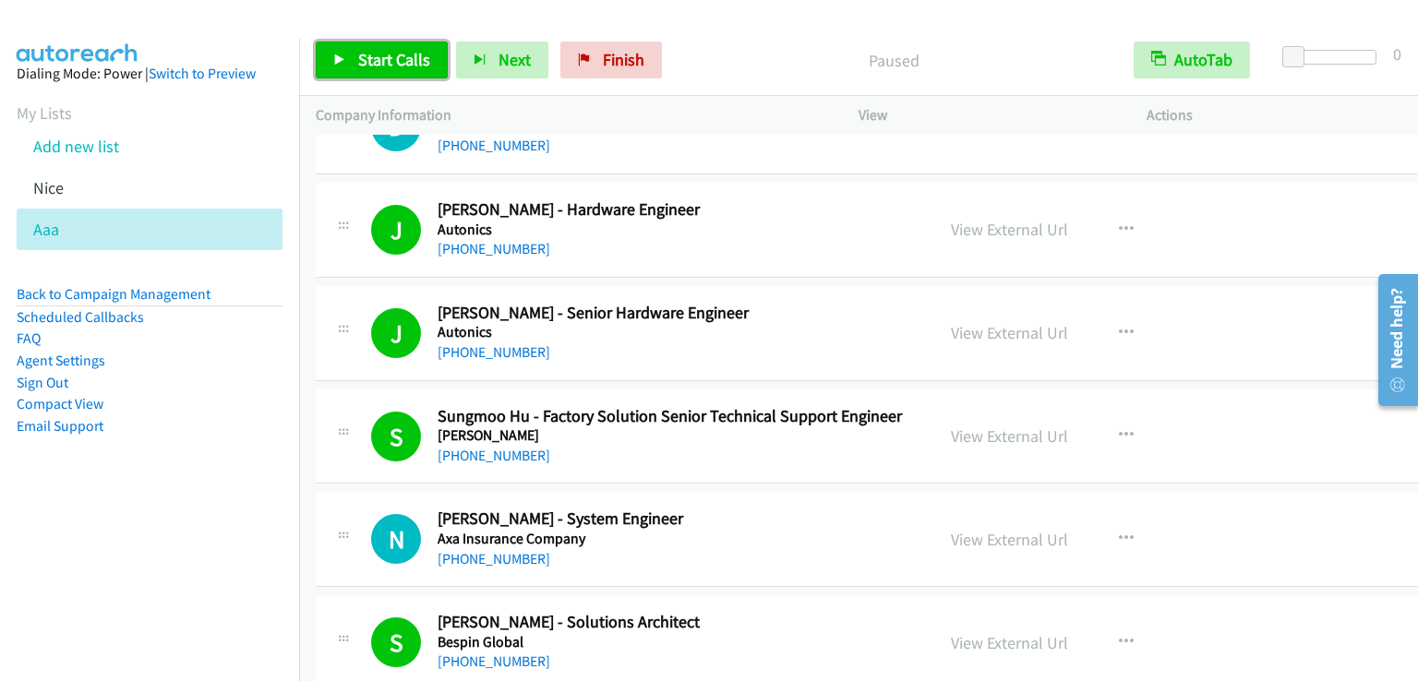
click at [398, 53] on span "Start Calls" at bounding box center [394, 59] width 72 height 21
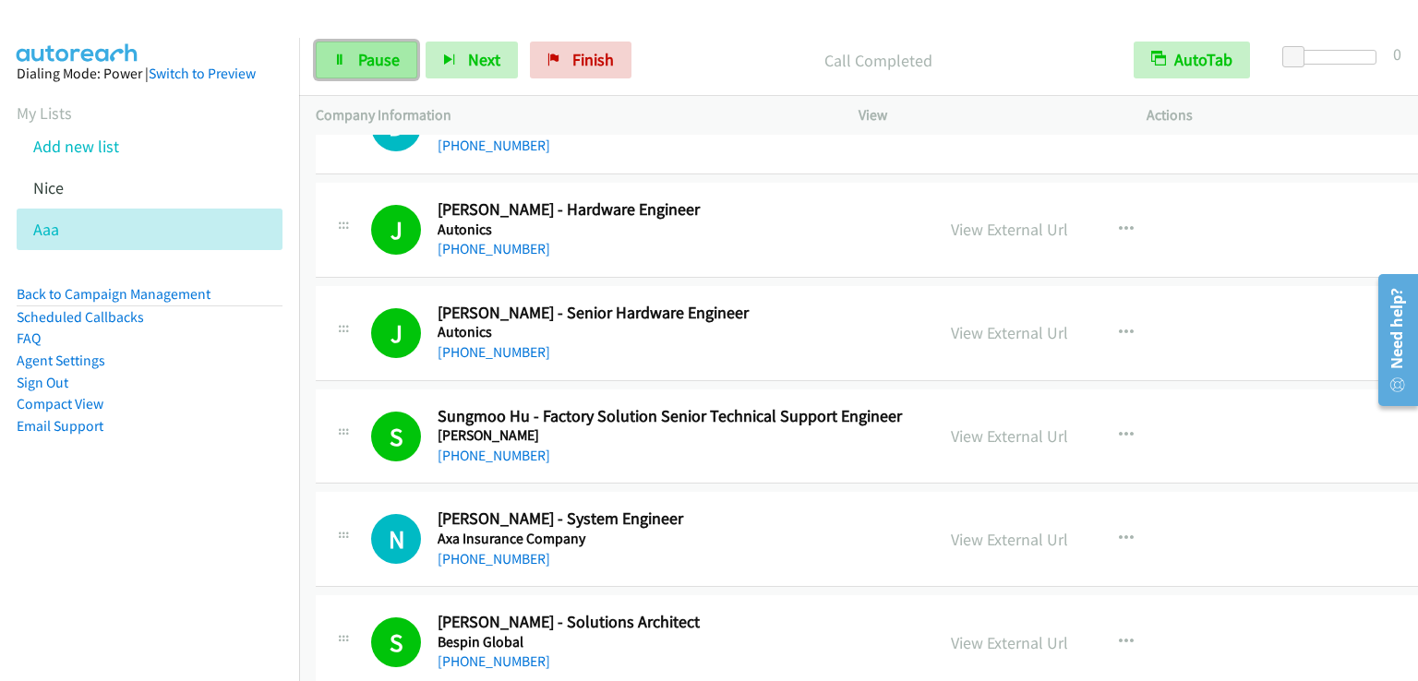
click at [386, 67] on span "Pause" at bounding box center [379, 59] width 42 height 21
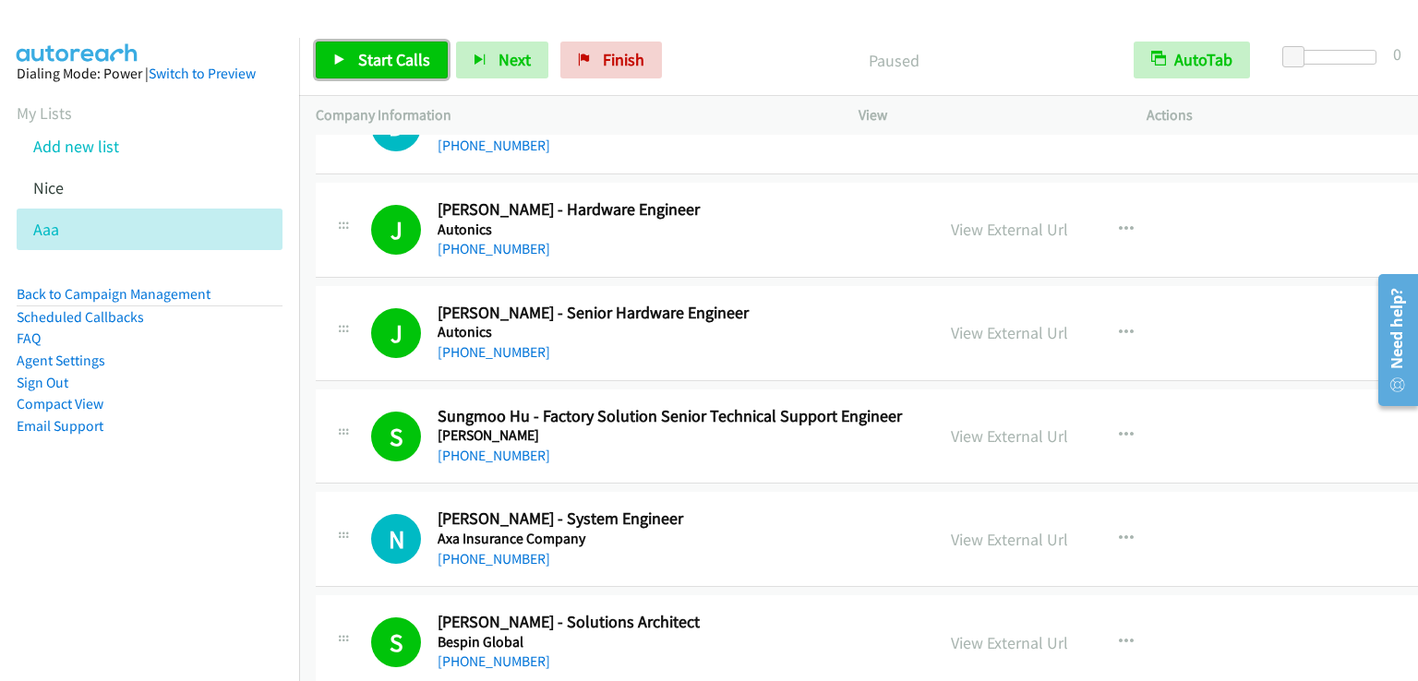
click at [384, 66] on span "Start Calls" at bounding box center [394, 59] width 72 height 21
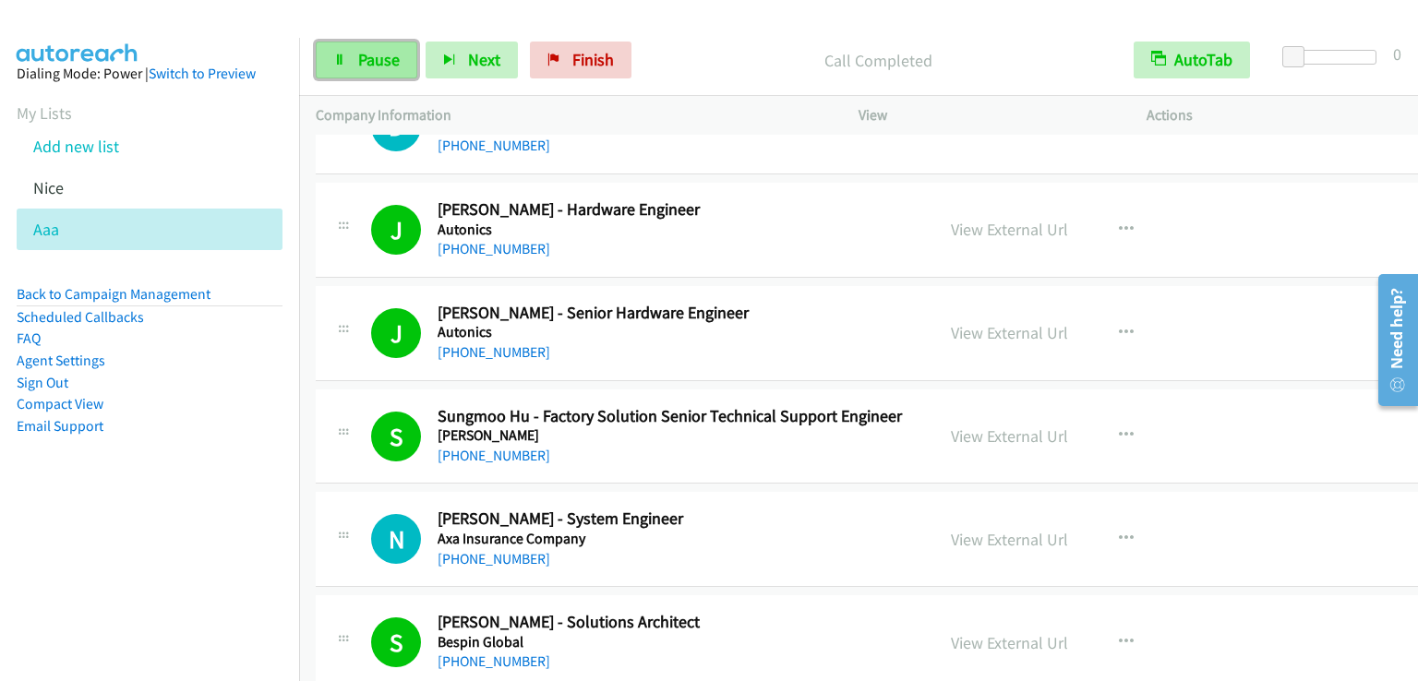
click at [368, 53] on span "Pause" at bounding box center [379, 59] width 42 height 21
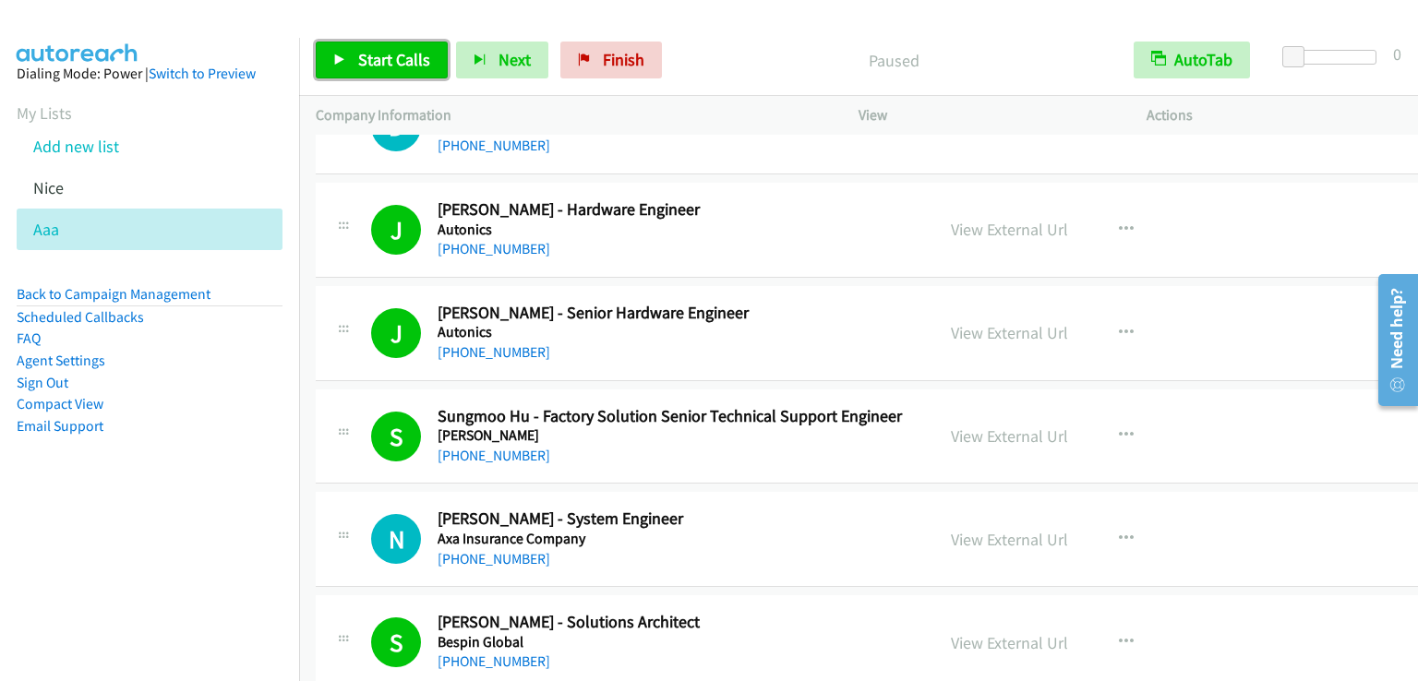
click at [368, 53] on span "Start Calls" at bounding box center [394, 59] width 72 height 21
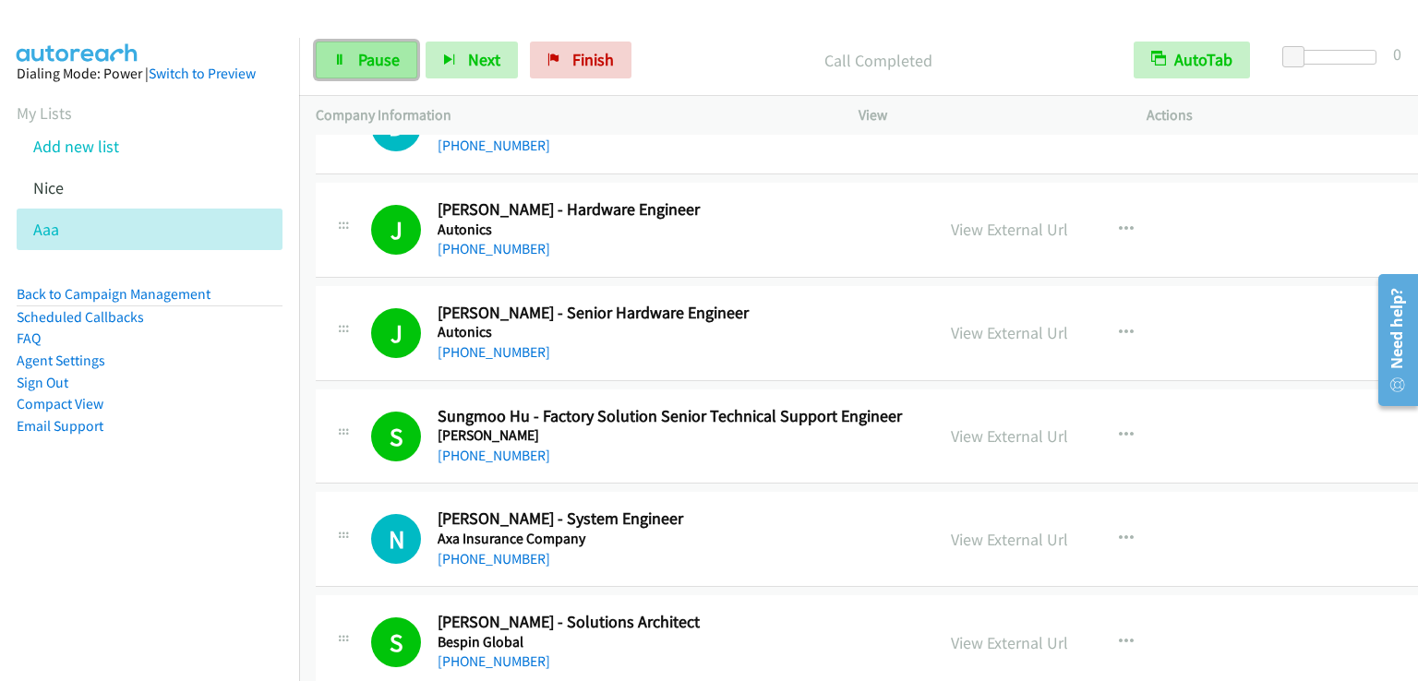
click at [376, 68] on span "Pause" at bounding box center [379, 59] width 42 height 21
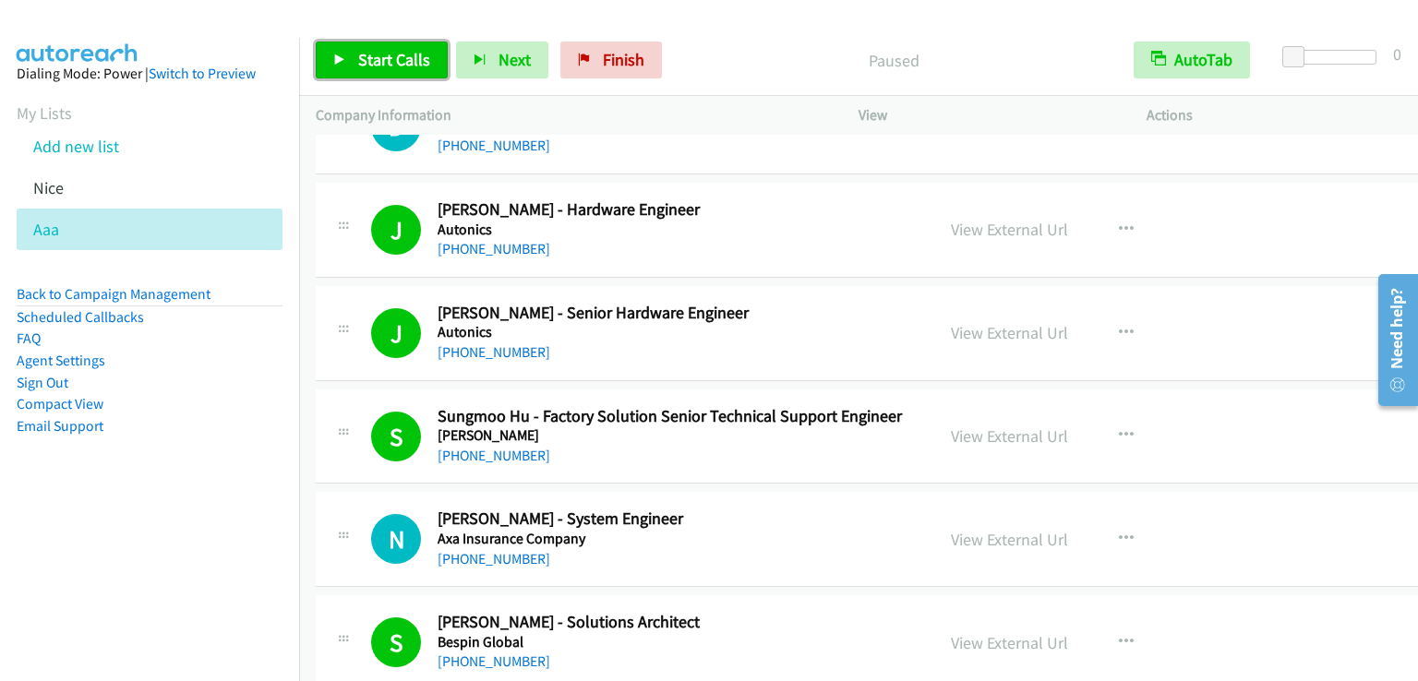
click at [380, 62] on span "Start Calls" at bounding box center [394, 59] width 72 height 21
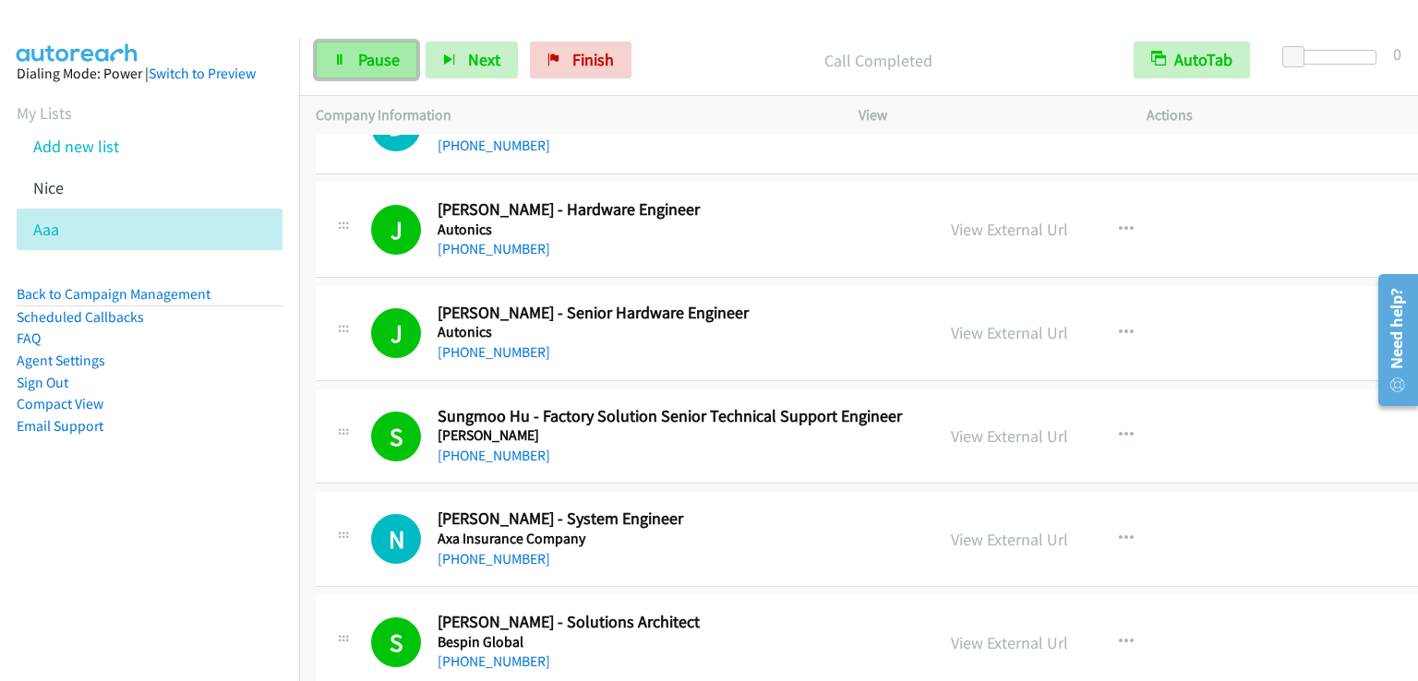
click at [369, 54] on span "Pause" at bounding box center [379, 59] width 42 height 21
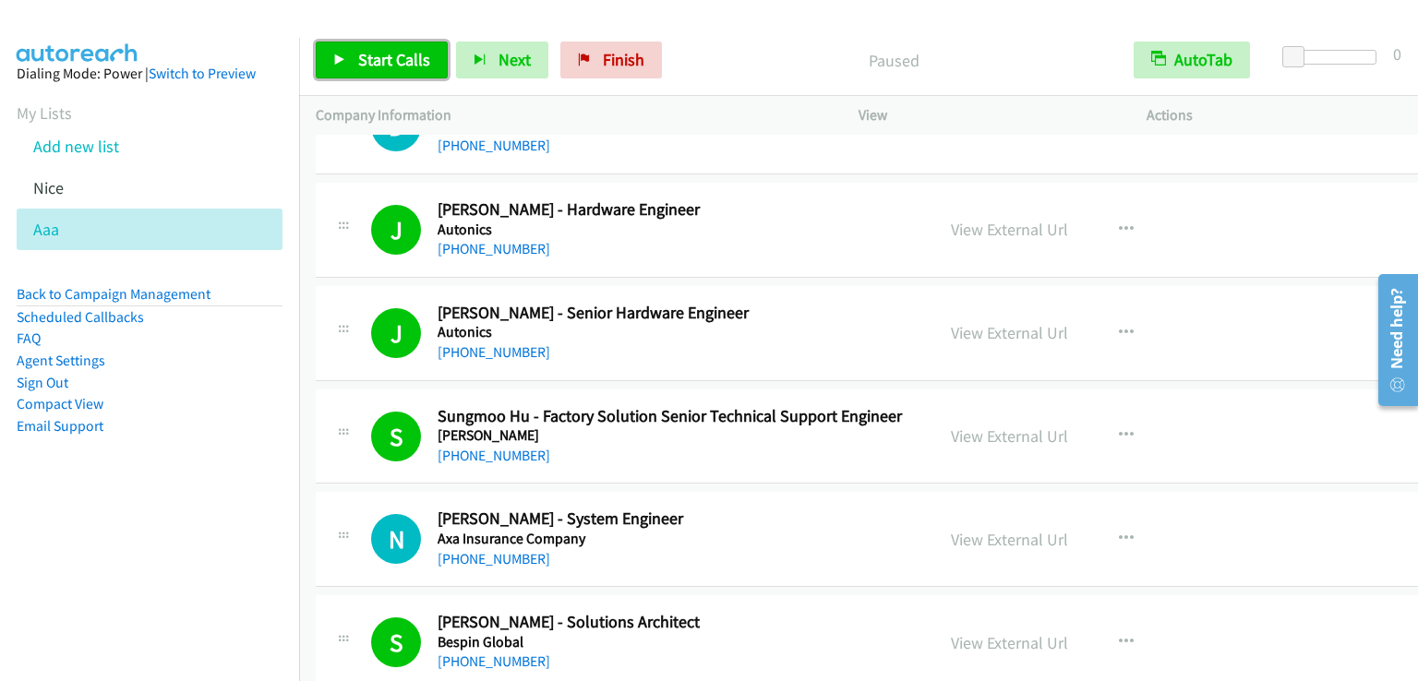
click at [369, 54] on span "Start Calls" at bounding box center [394, 59] width 72 height 21
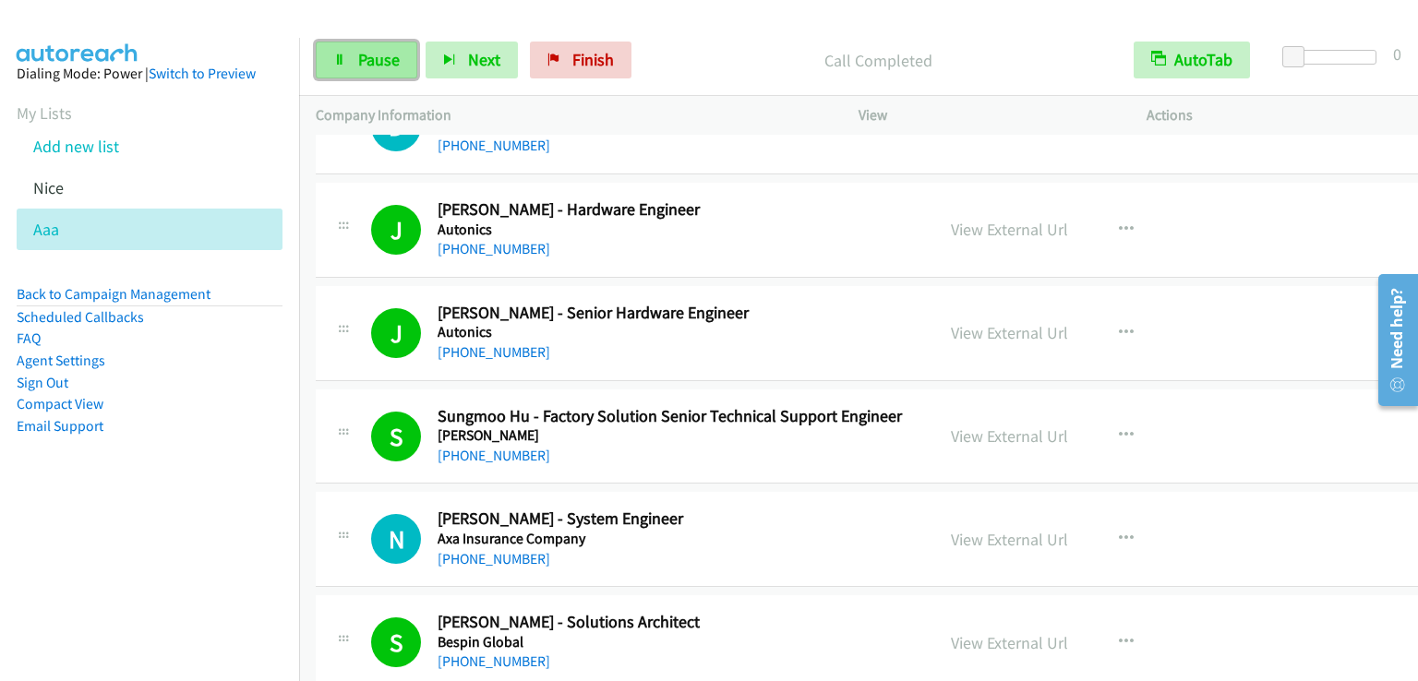
click at [367, 66] on span "Pause" at bounding box center [379, 59] width 42 height 21
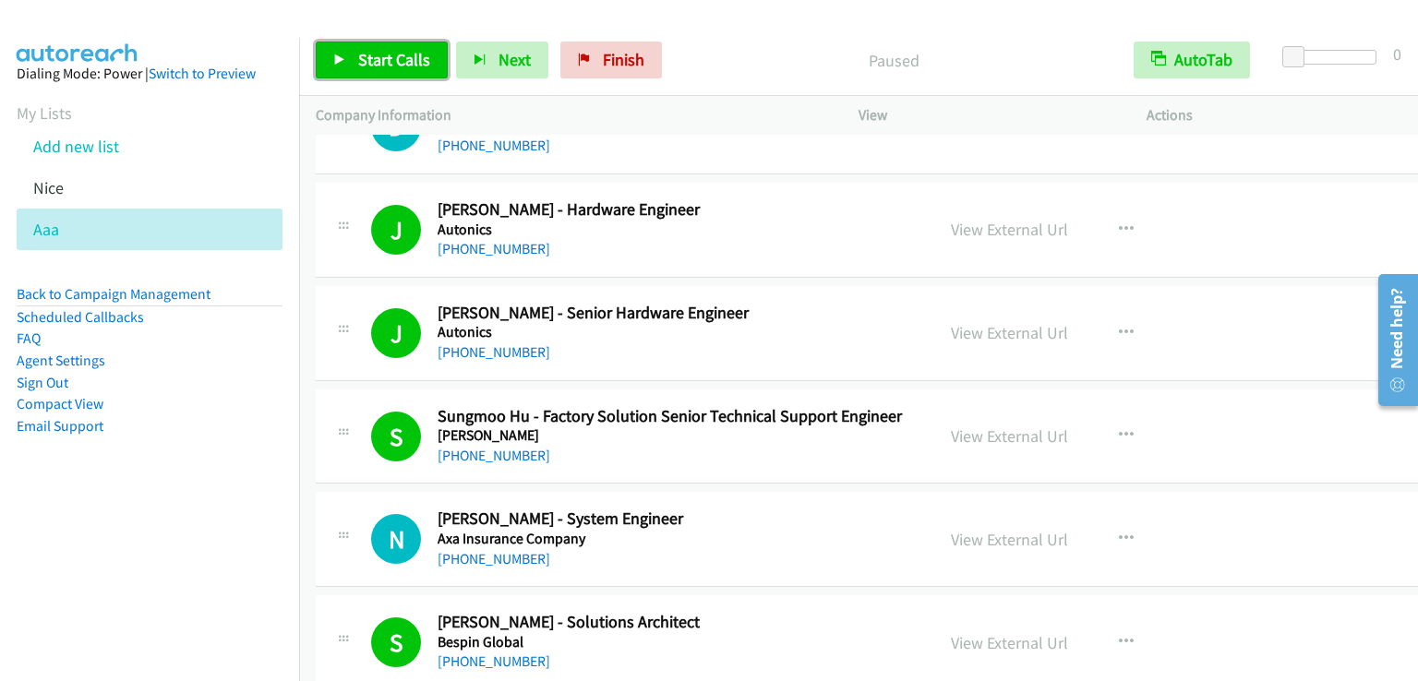
click at [367, 66] on span "Start Calls" at bounding box center [394, 59] width 72 height 21
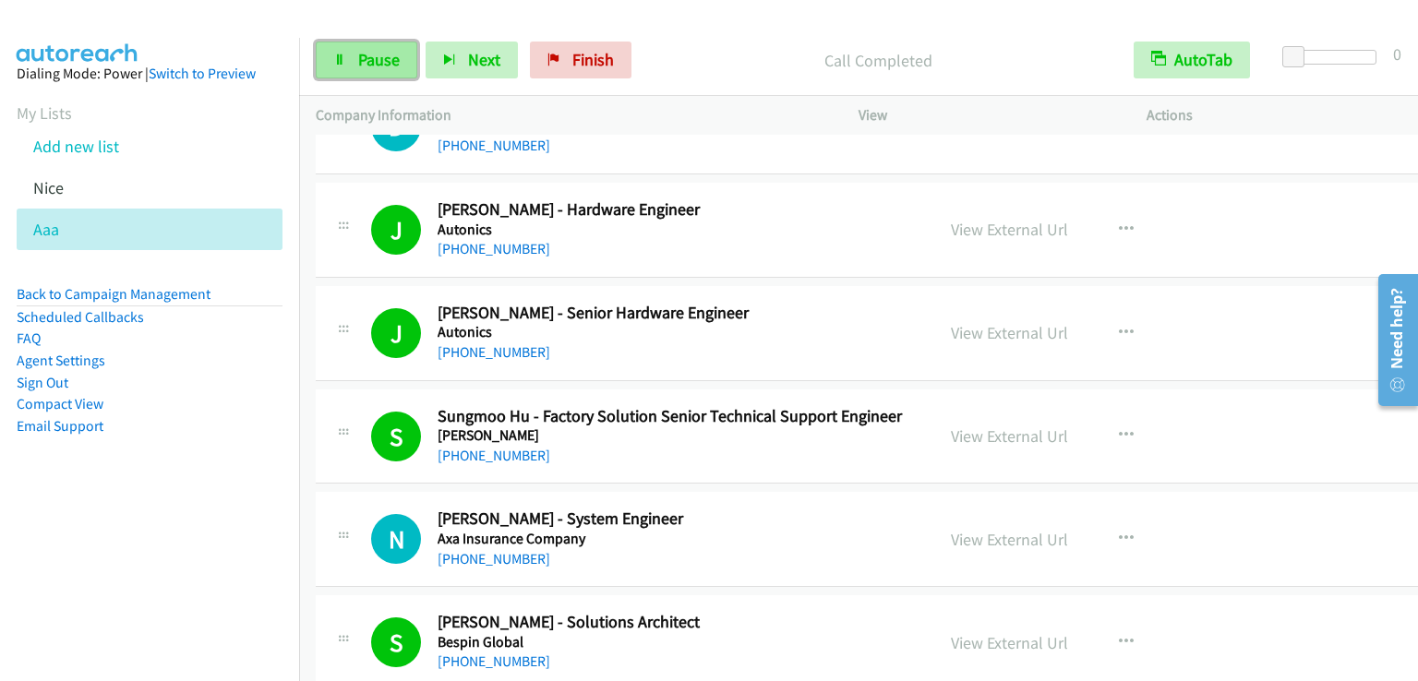
click at [382, 67] on span "Pause" at bounding box center [379, 59] width 42 height 21
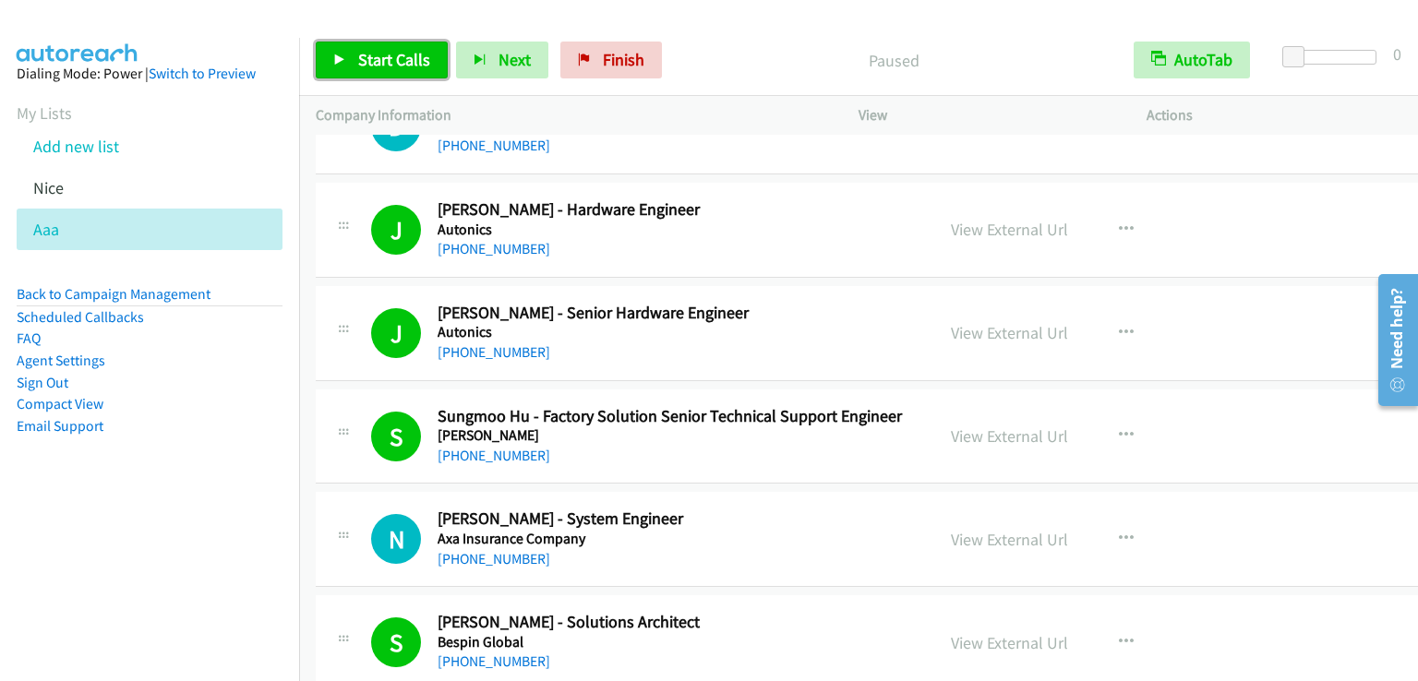
click at [385, 64] on span "Start Calls" at bounding box center [394, 59] width 72 height 21
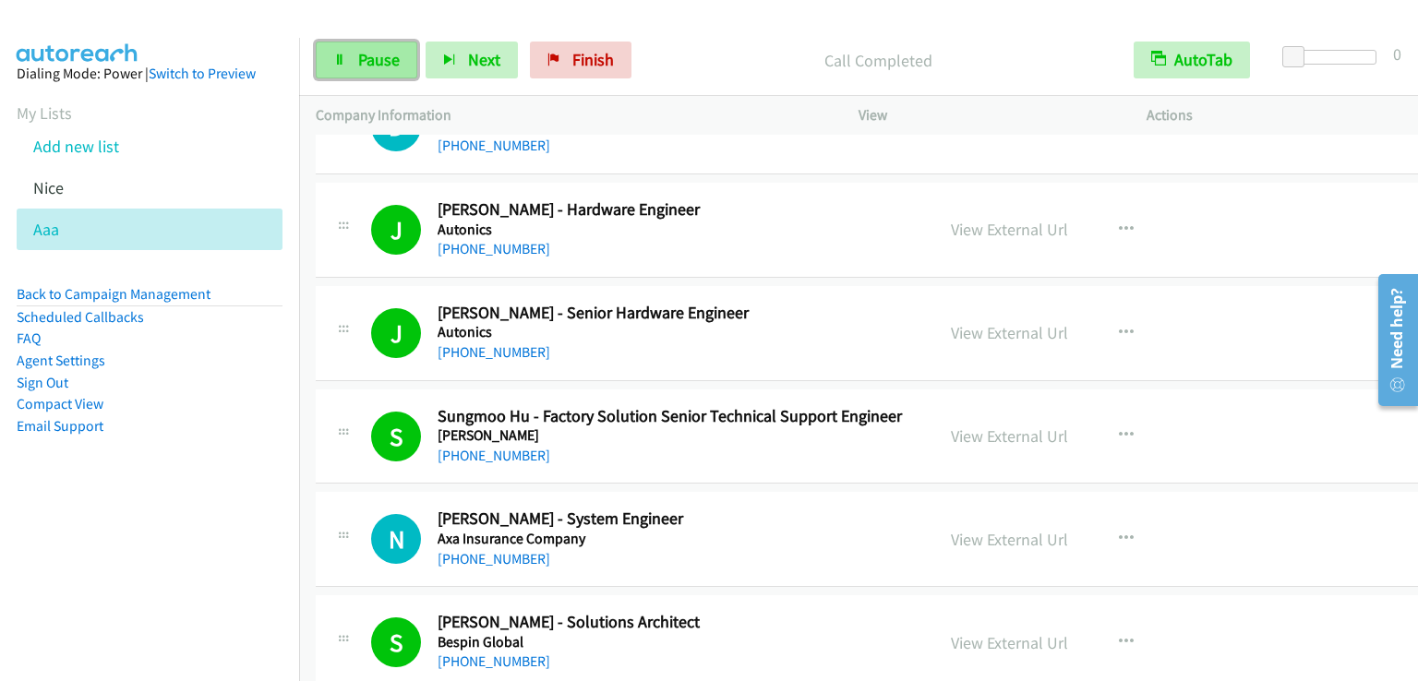
click at [383, 67] on span "Pause" at bounding box center [379, 59] width 42 height 21
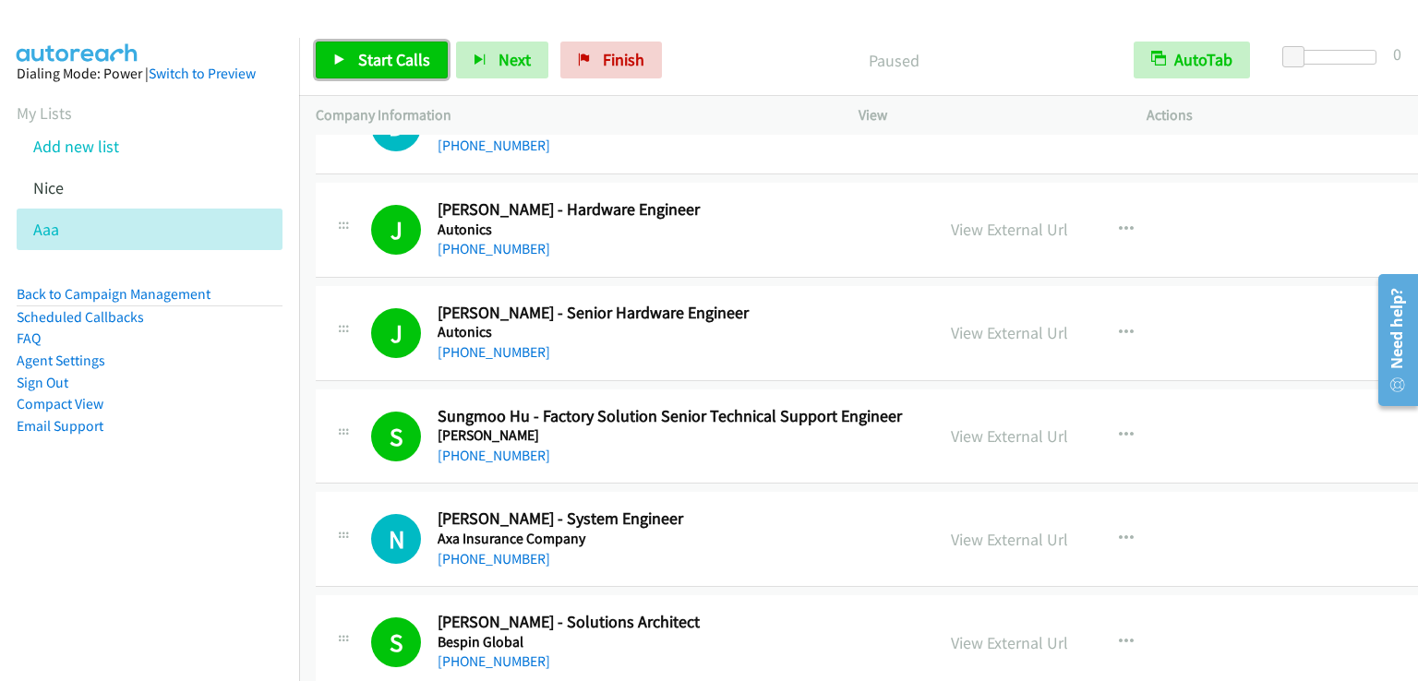
click at [381, 64] on span "Start Calls" at bounding box center [394, 59] width 72 height 21
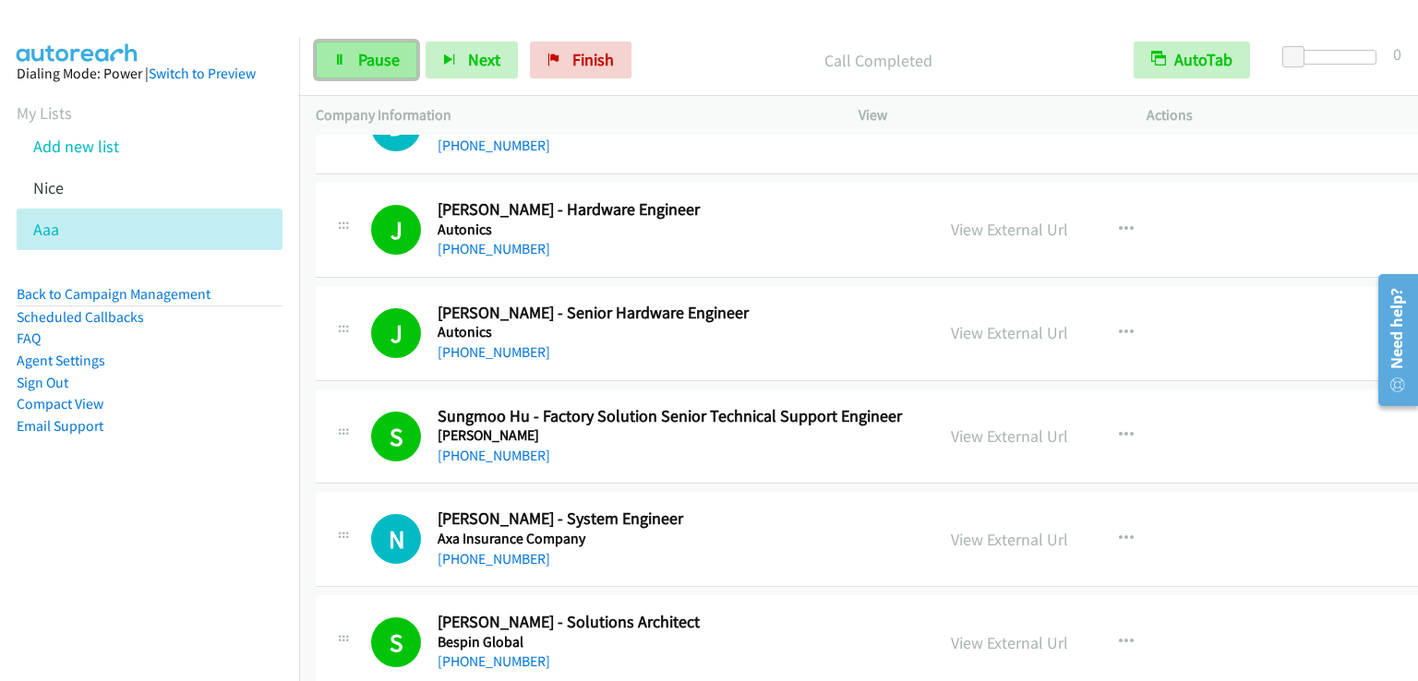
click at [388, 50] on span "Pause" at bounding box center [379, 59] width 42 height 21
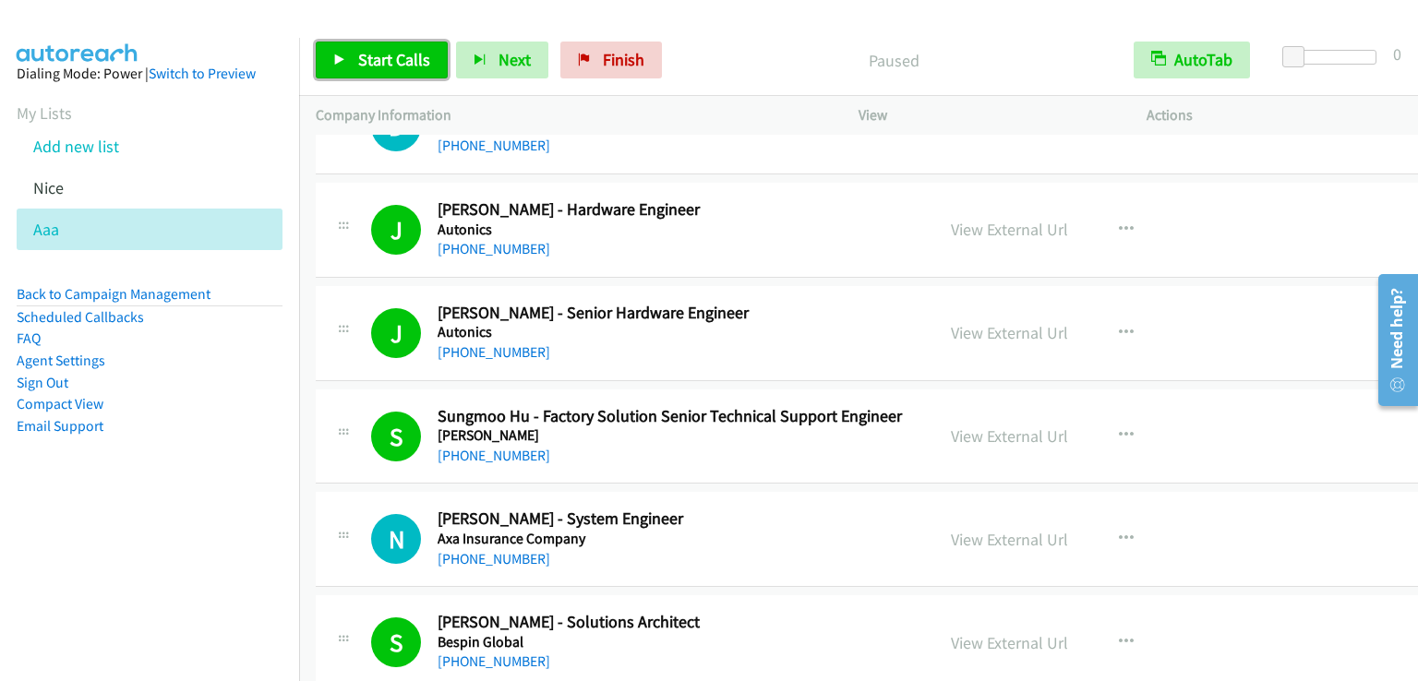
click at [388, 50] on span "Start Calls" at bounding box center [394, 59] width 72 height 21
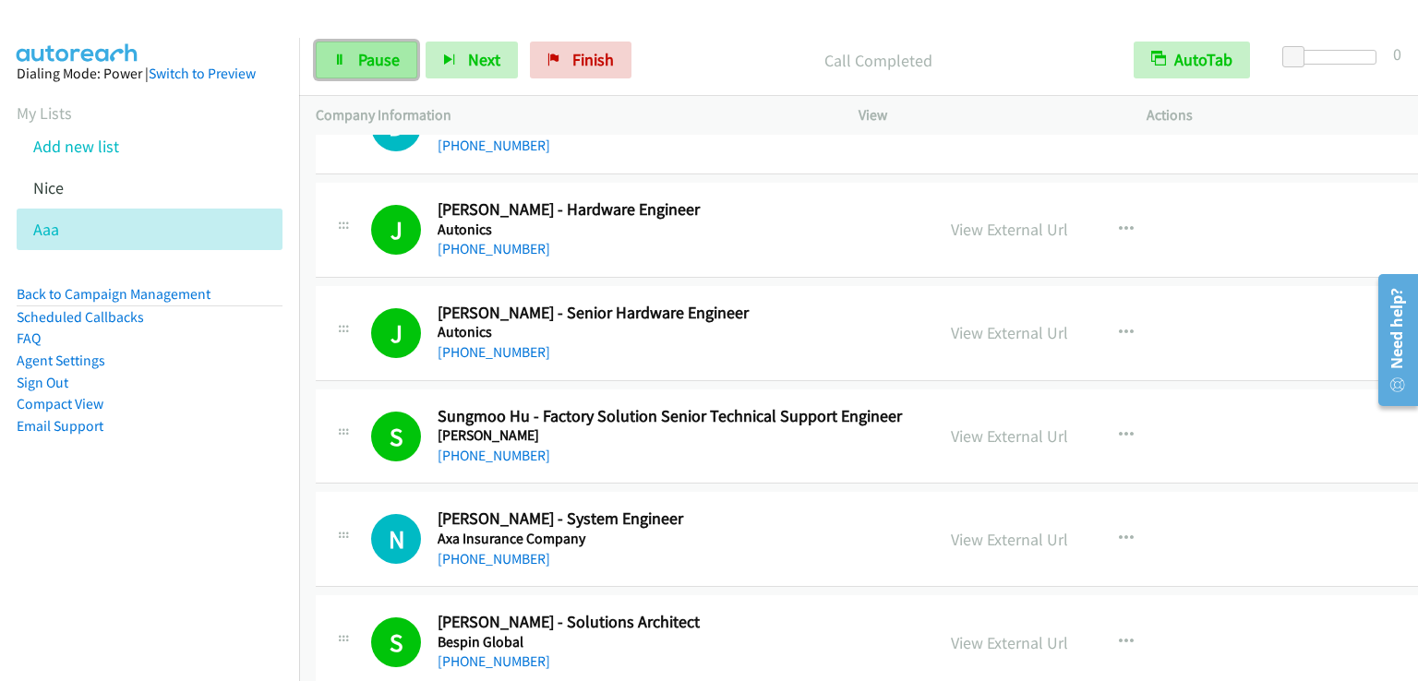
click at [354, 54] on link "Pause" at bounding box center [367, 60] width 102 height 37
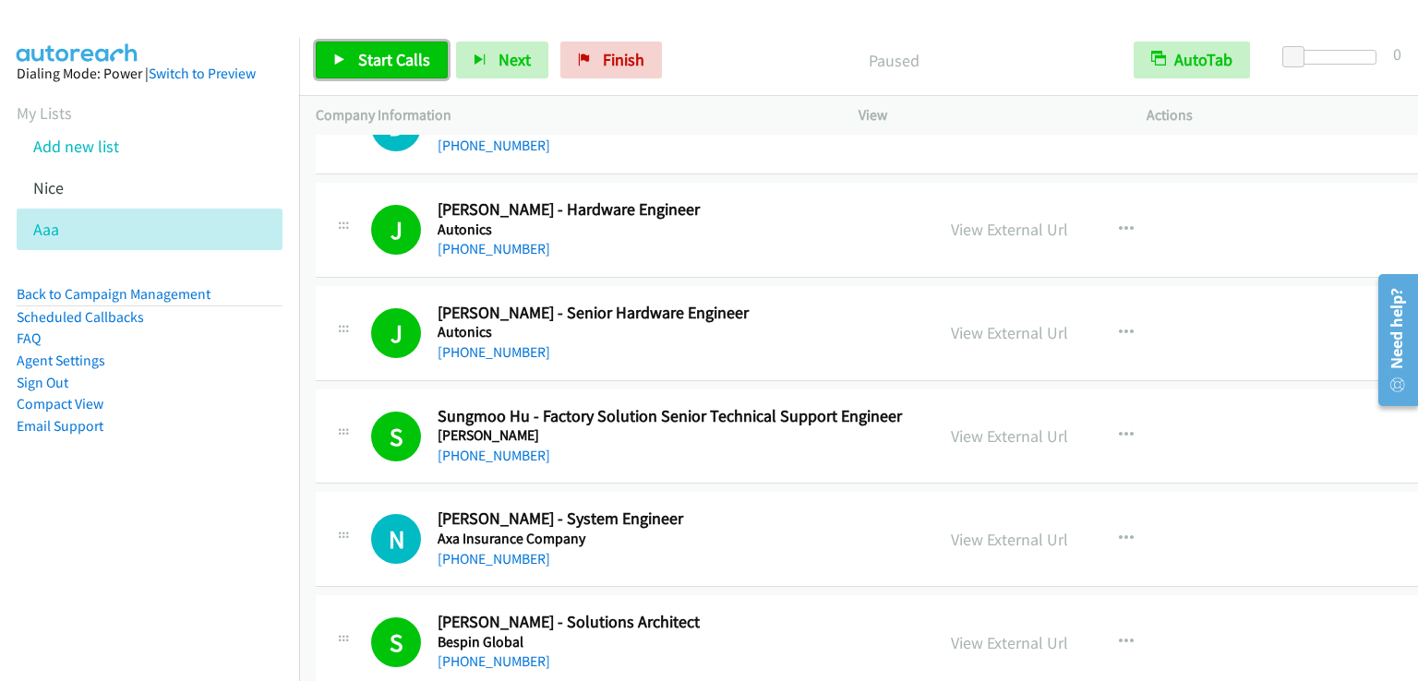
click at [358, 54] on span "Start Calls" at bounding box center [394, 59] width 72 height 21
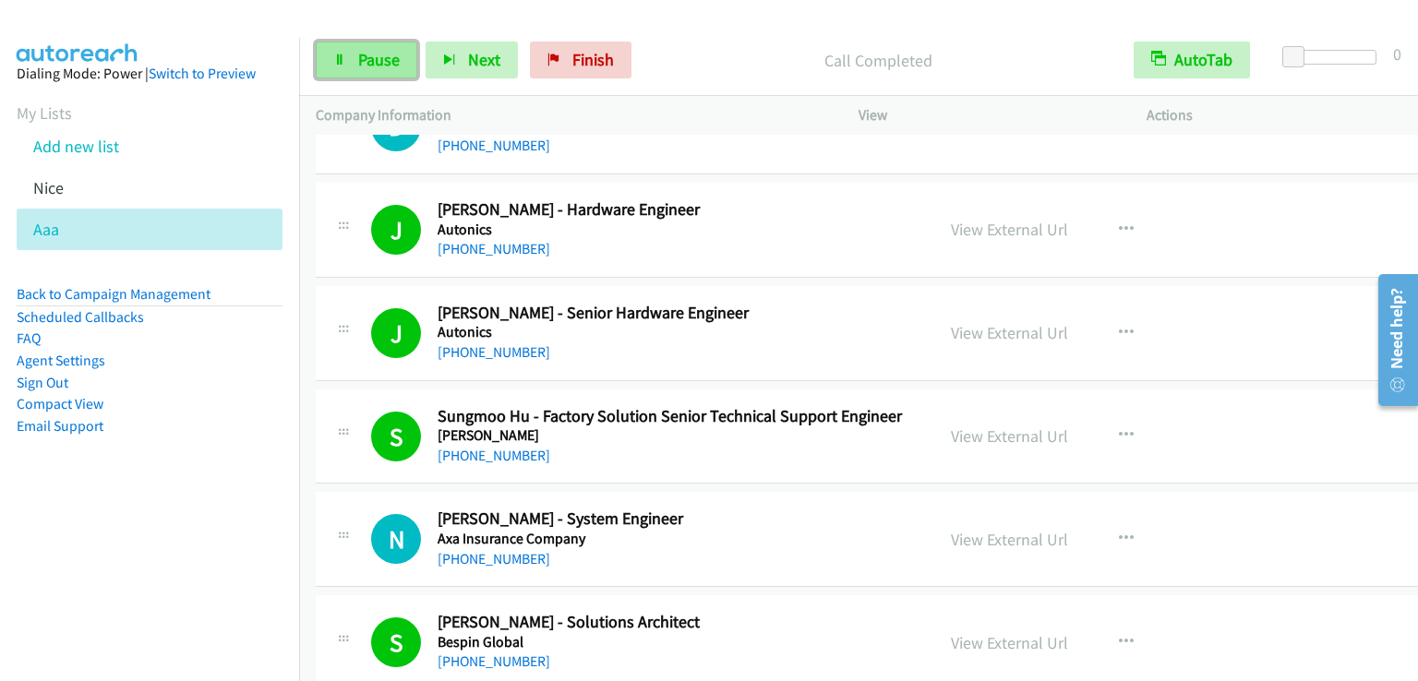
click at [390, 61] on span "Pause" at bounding box center [379, 59] width 42 height 21
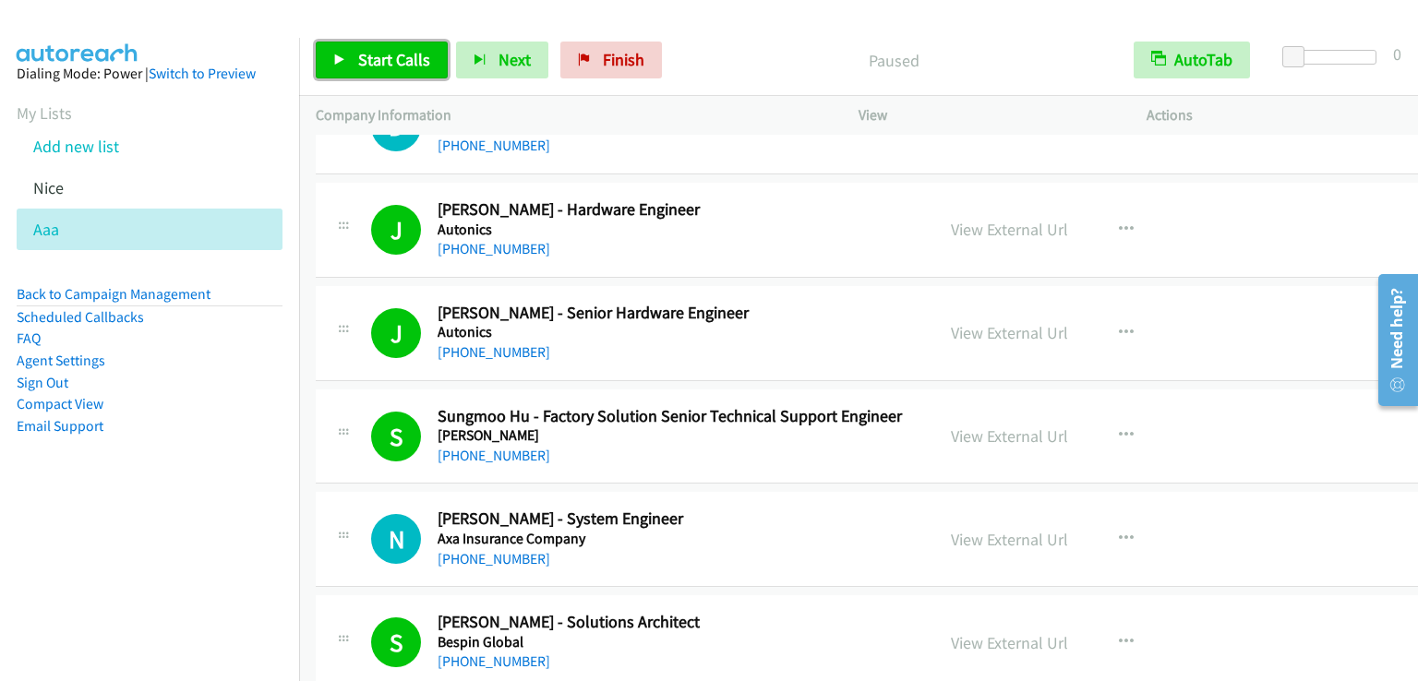
click at [390, 61] on span "Start Calls" at bounding box center [394, 59] width 72 height 21
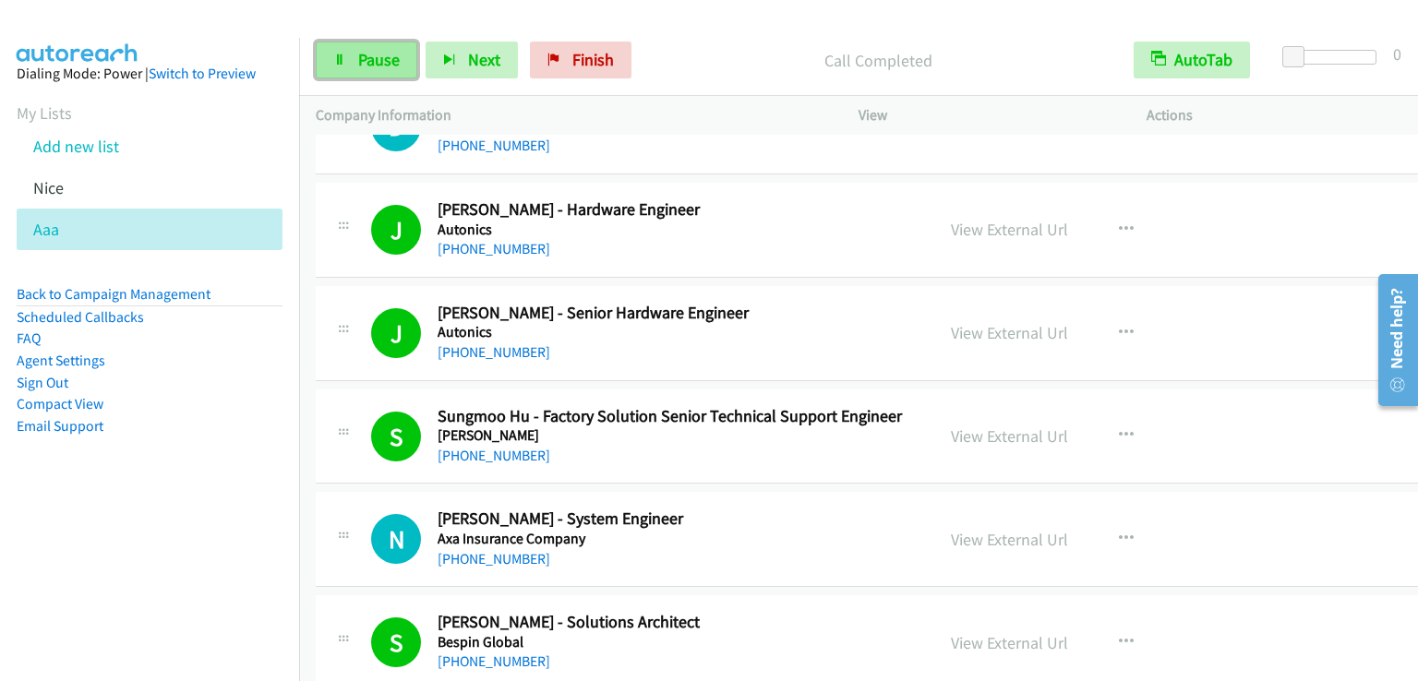
click at [355, 66] on link "Pause" at bounding box center [367, 60] width 102 height 37
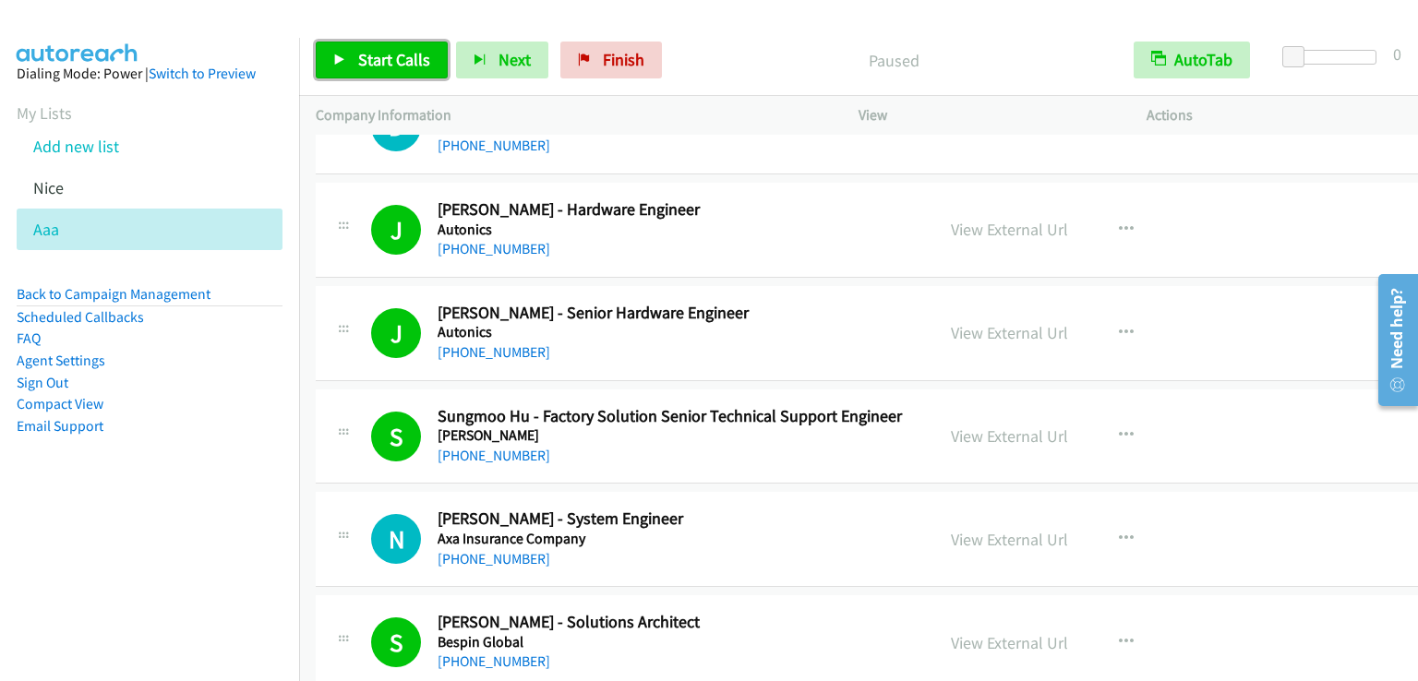
click at [355, 66] on link "Start Calls" at bounding box center [382, 60] width 132 height 37
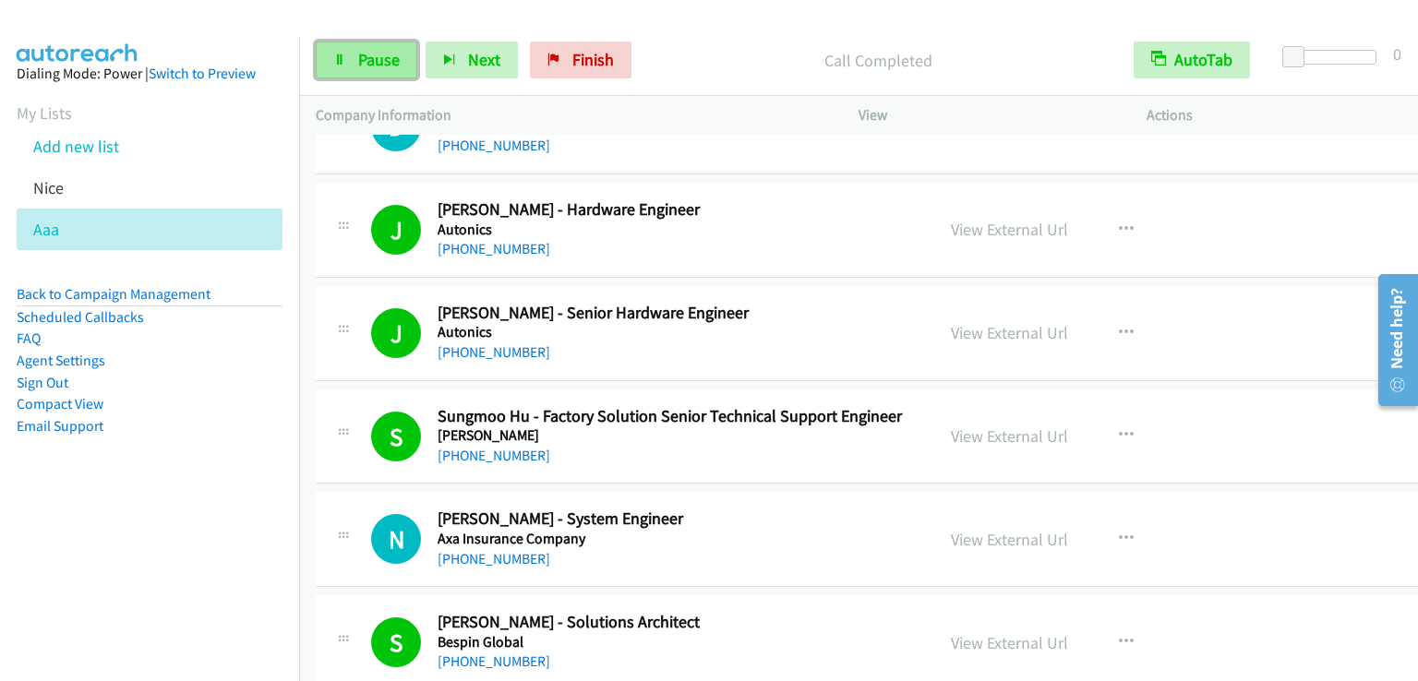
click at [391, 71] on link "Pause" at bounding box center [367, 60] width 102 height 37
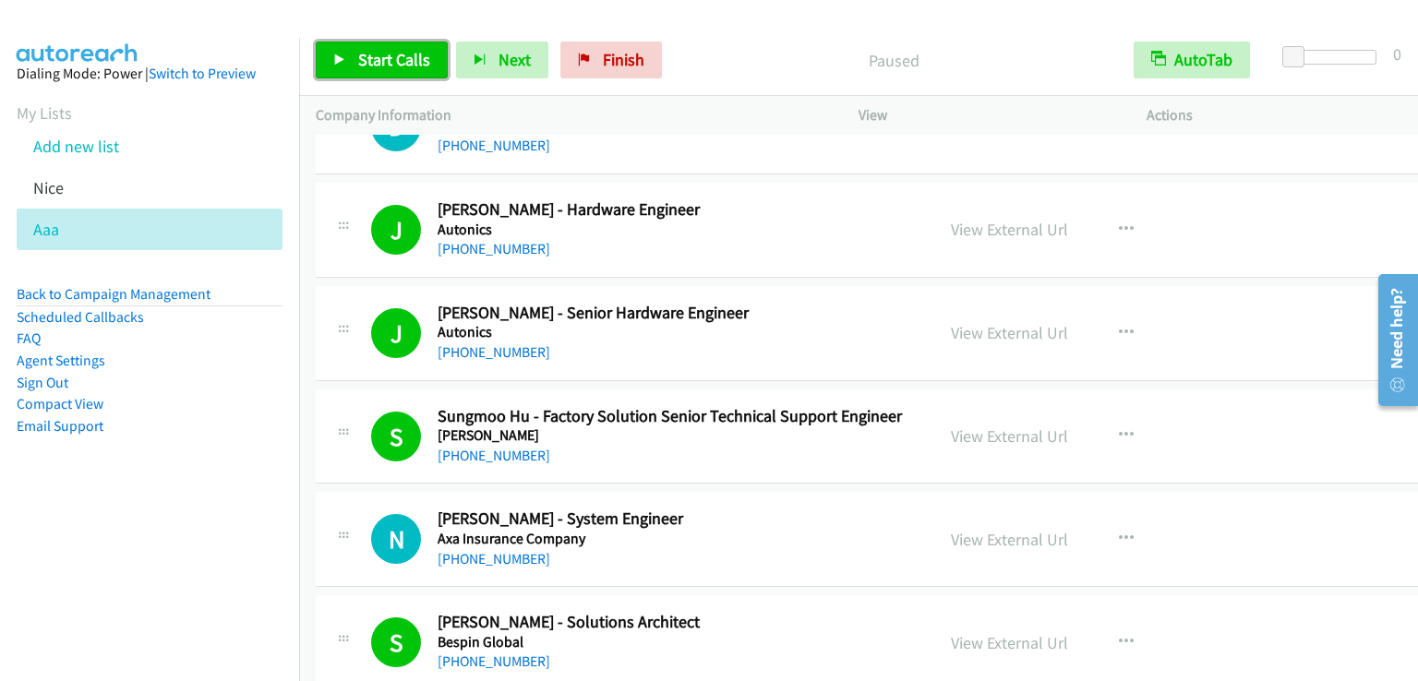
click at [387, 64] on span "Start Calls" at bounding box center [394, 59] width 72 height 21
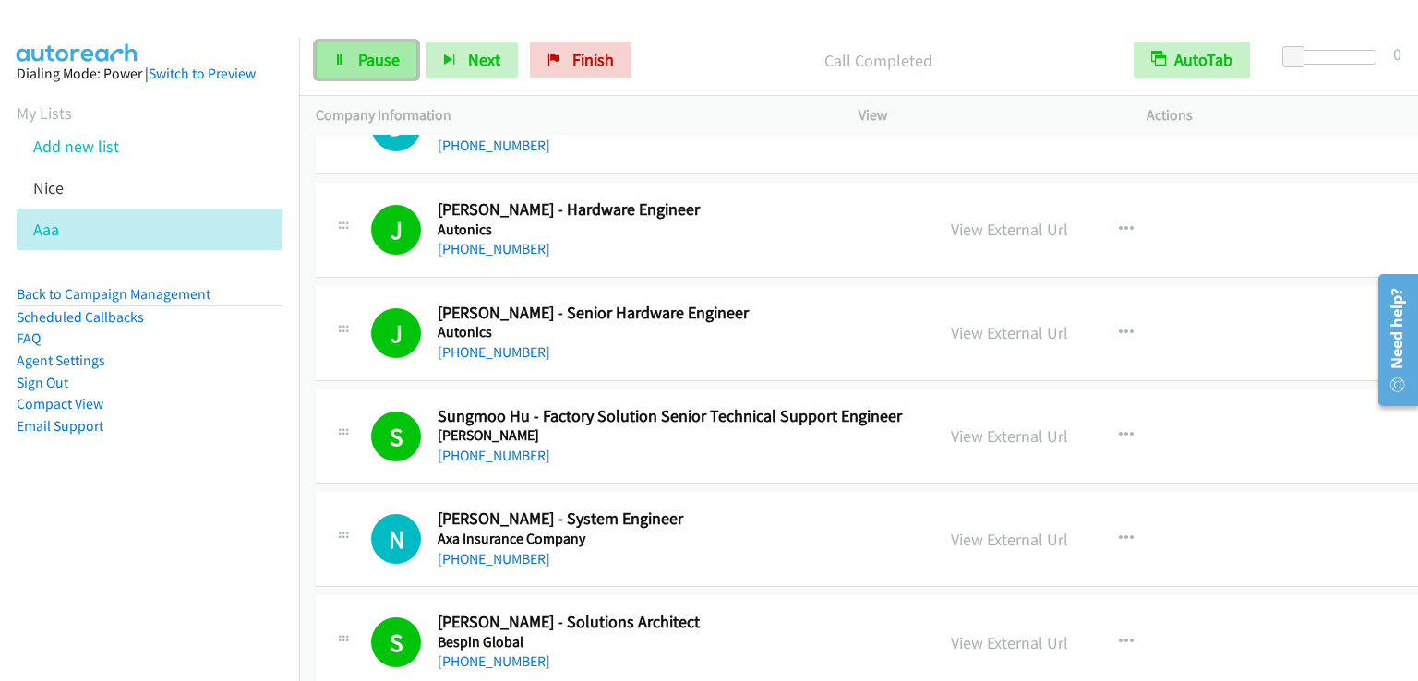
click at [378, 48] on link "Pause" at bounding box center [367, 60] width 102 height 37
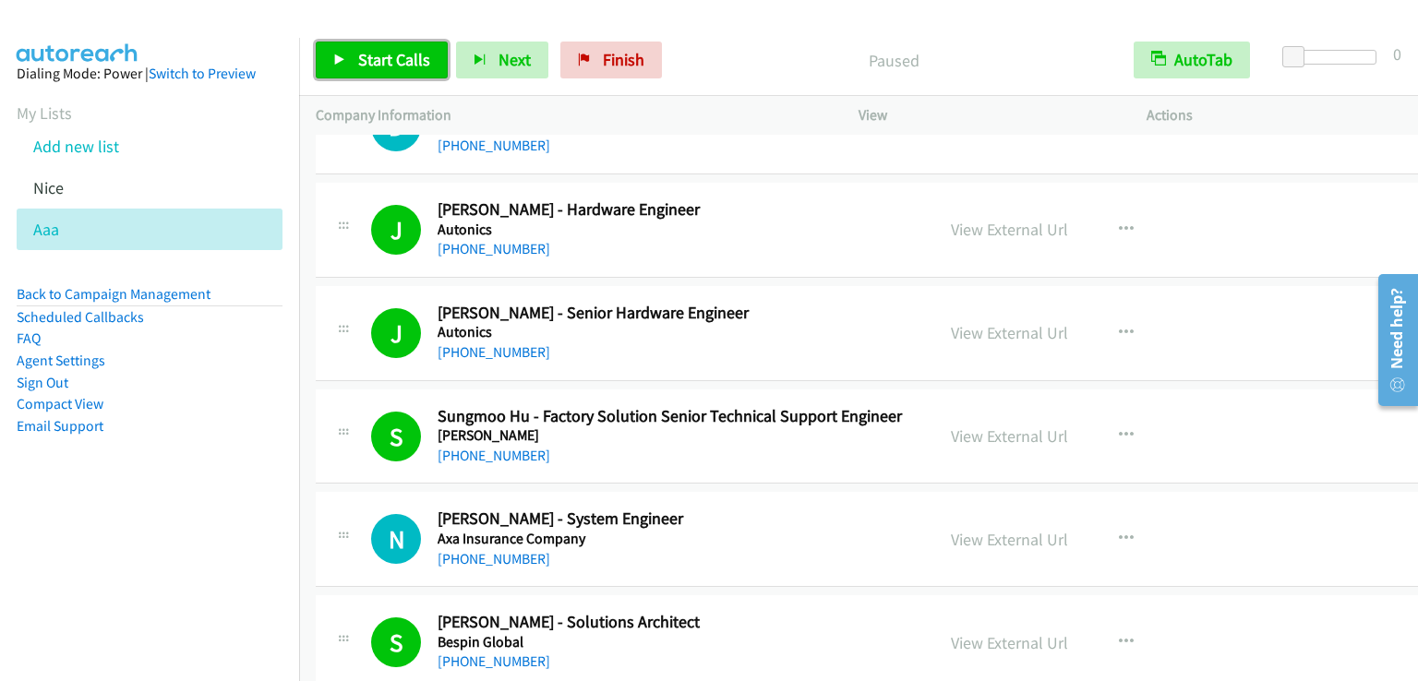
click at [382, 54] on span "Start Calls" at bounding box center [394, 59] width 72 height 21
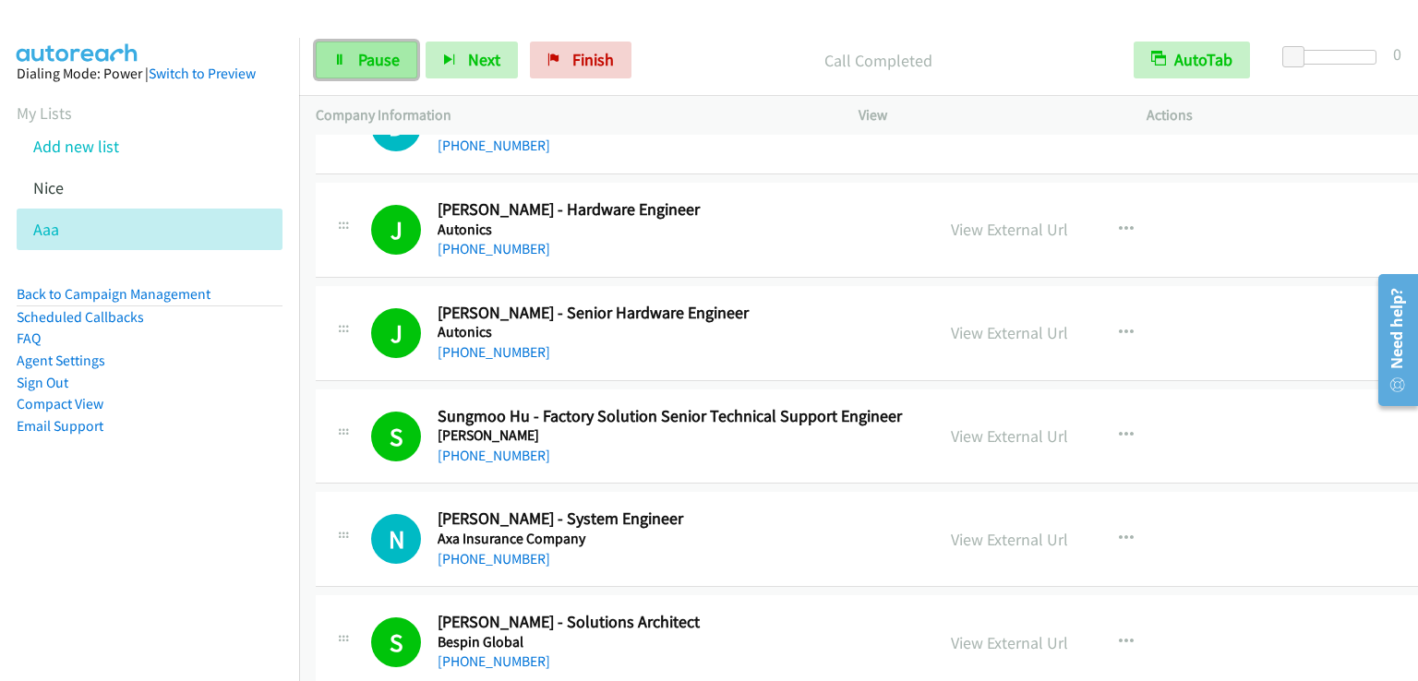
click at [376, 54] on span "Pause" at bounding box center [379, 59] width 42 height 21
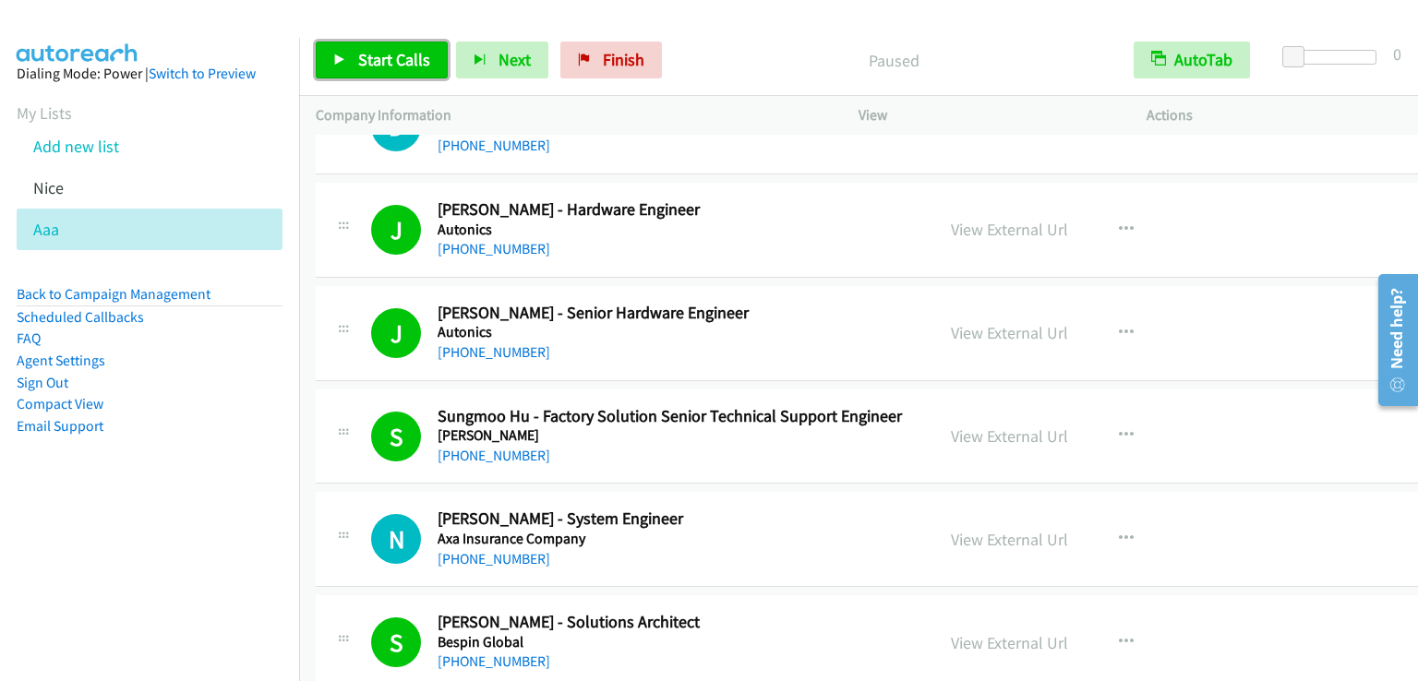
click at [376, 54] on span "Start Calls" at bounding box center [394, 59] width 72 height 21
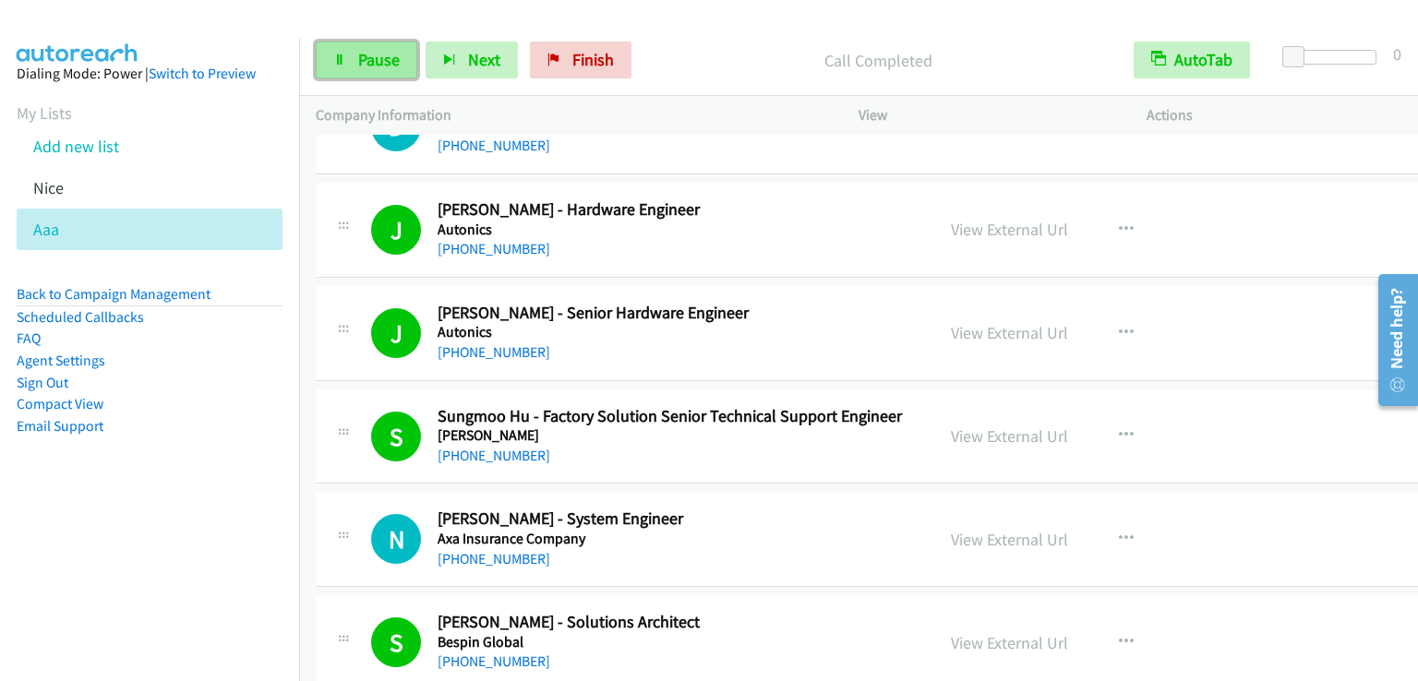
click at [380, 52] on span "Pause" at bounding box center [379, 59] width 42 height 21
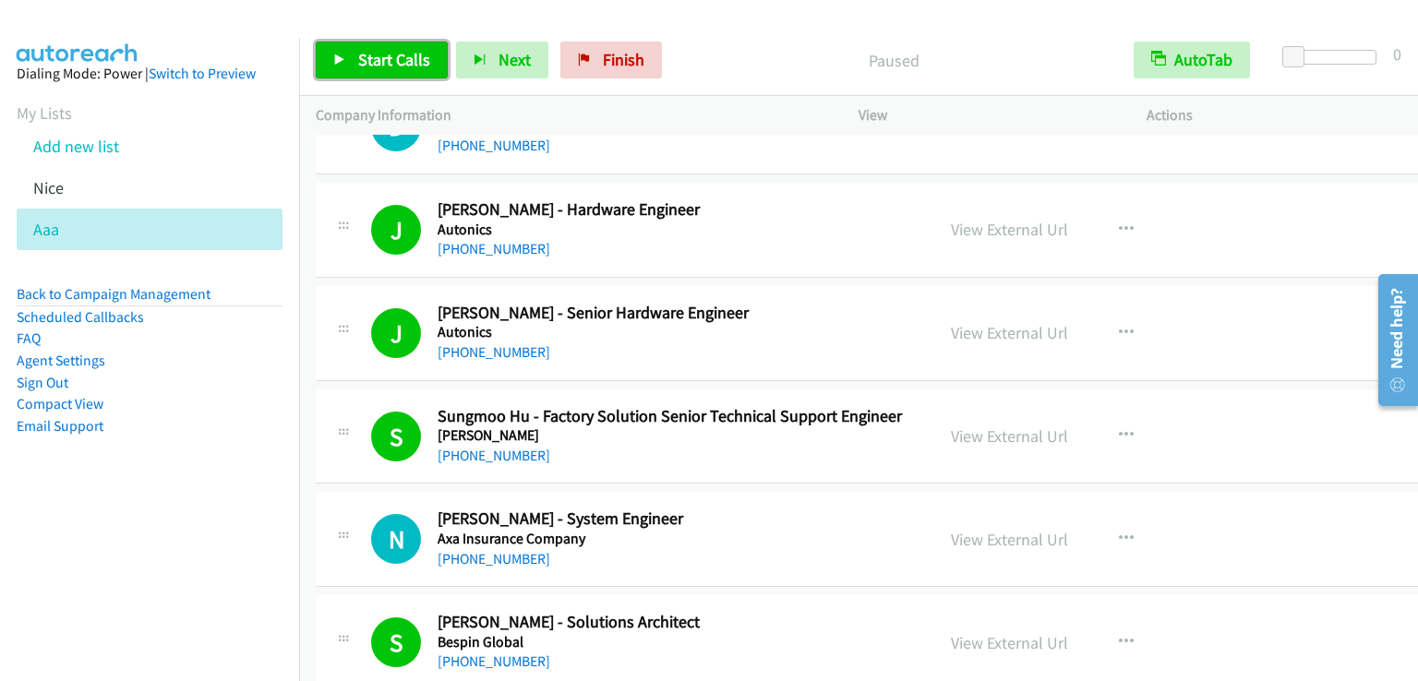
click at [380, 52] on span "Start Calls" at bounding box center [394, 59] width 72 height 21
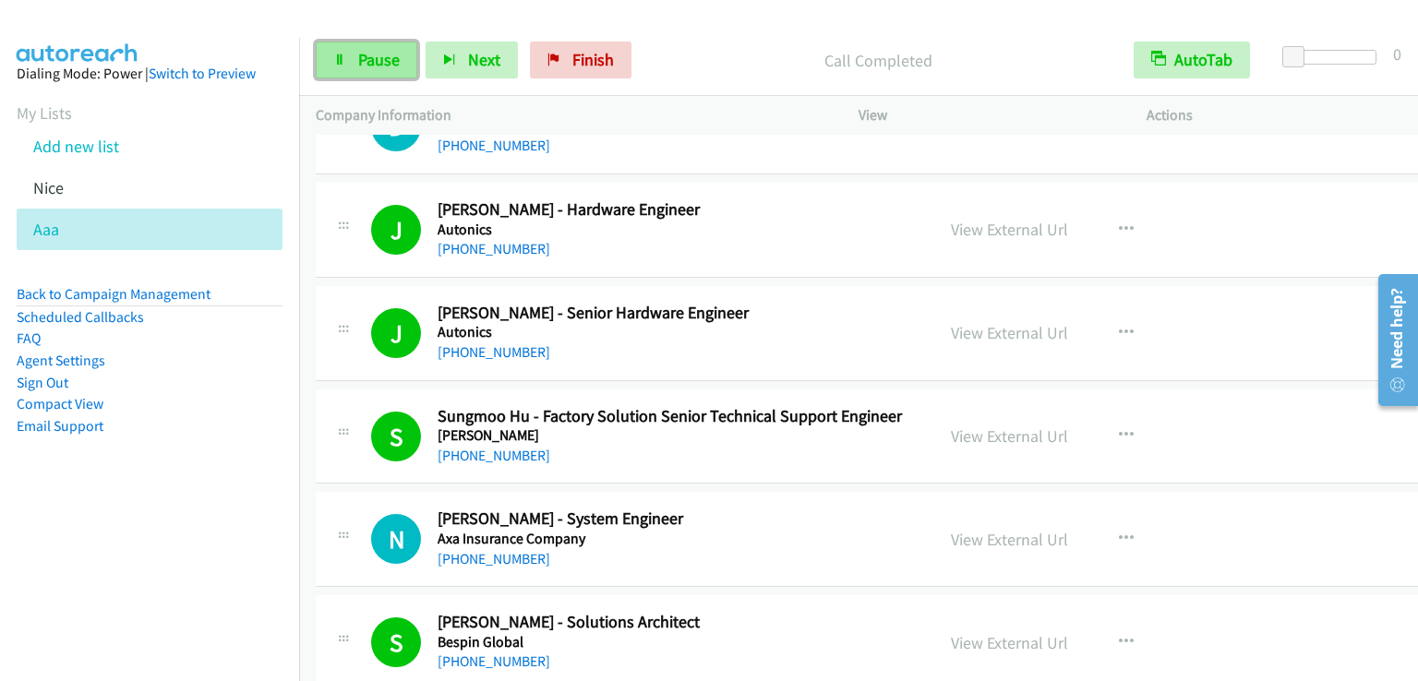
click at [358, 67] on span "Pause" at bounding box center [379, 59] width 42 height 21
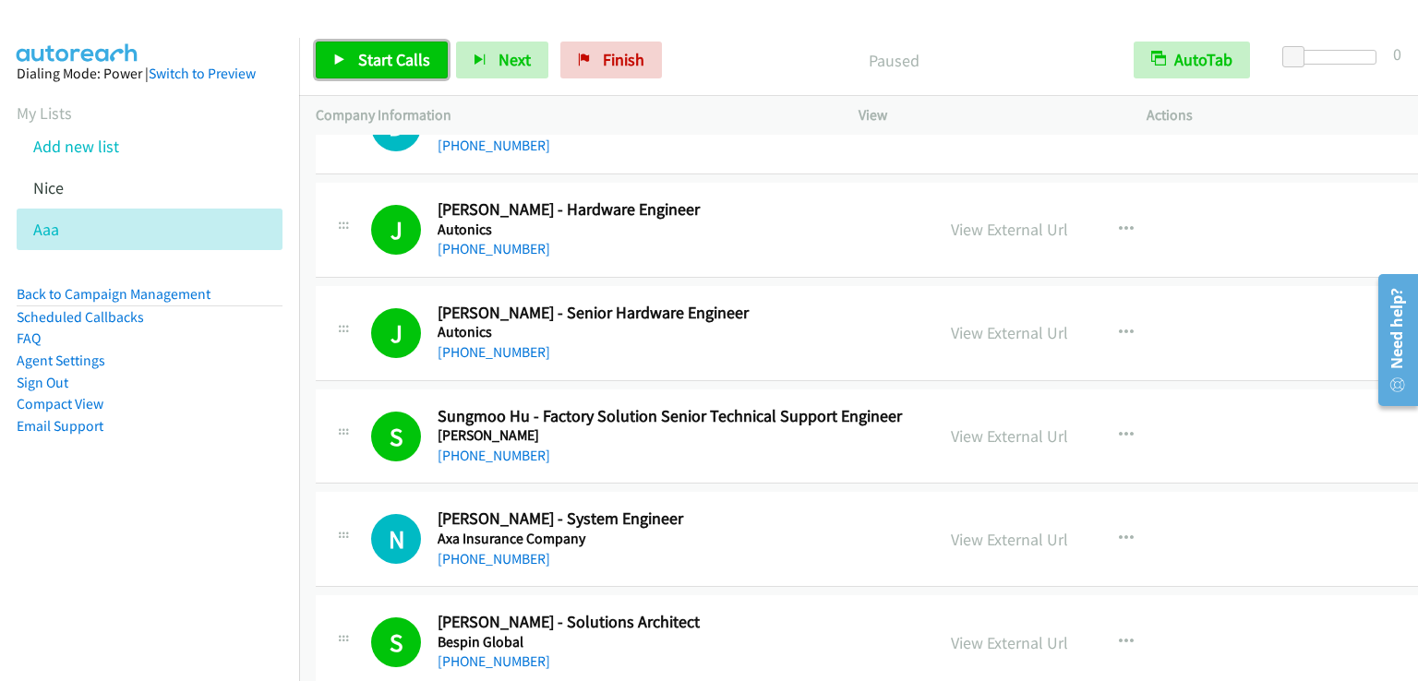
click at [358, 67] on span "Start Calls" at bounding box center [394, 59] width 72 height 21
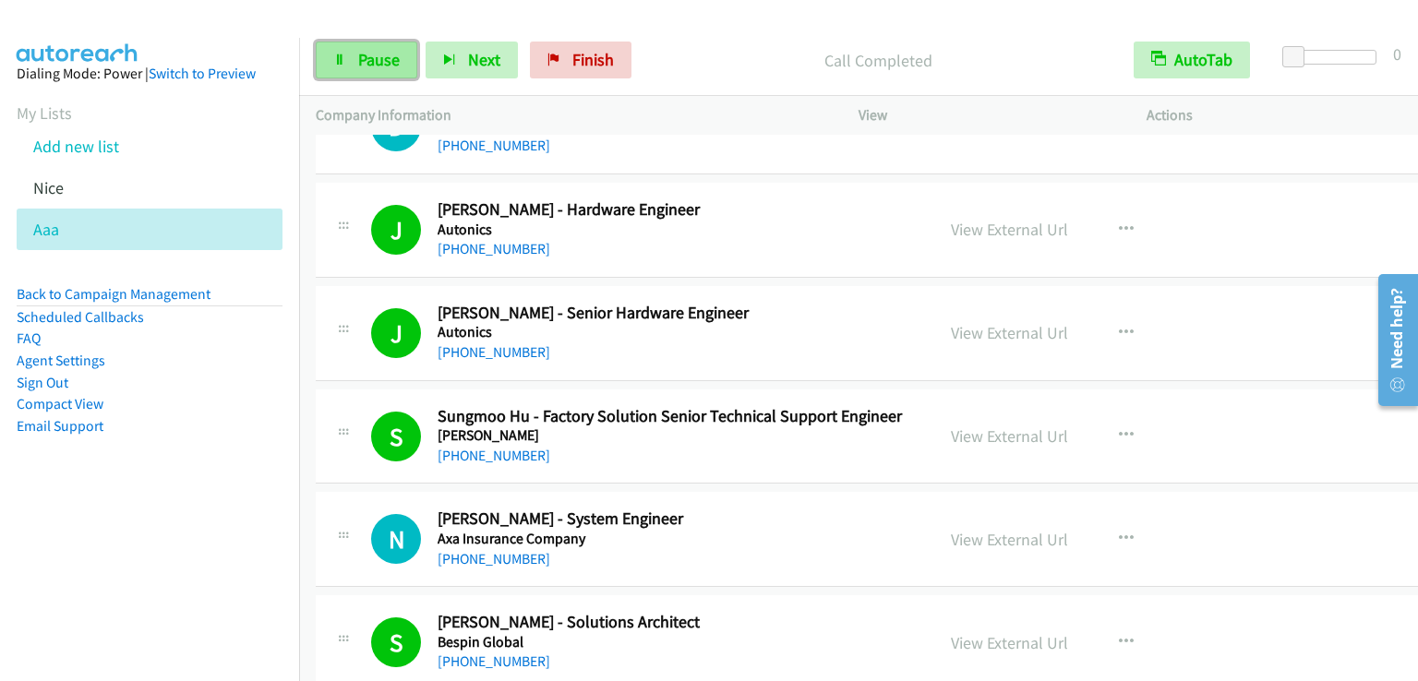
click at [377, 56] on span "Pause" at bounding box center [379, 59] width 42 height 21
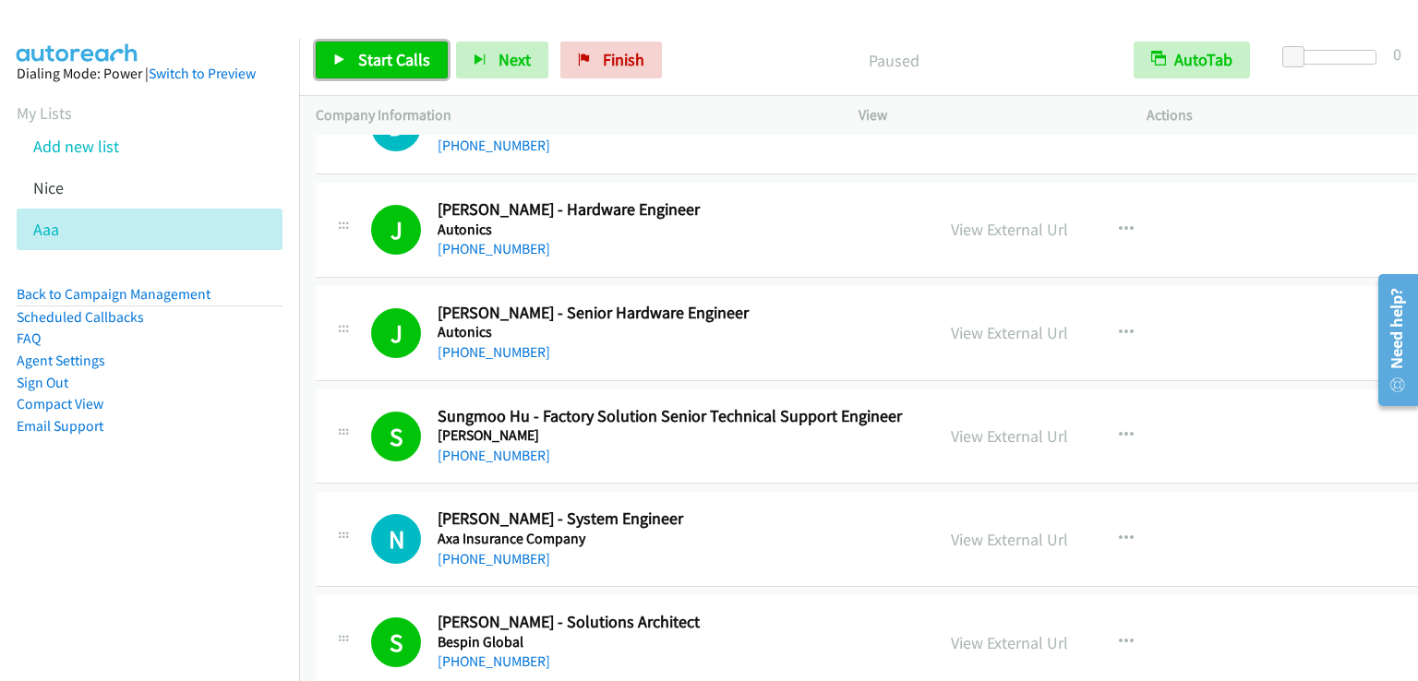
click at [376, 56] on span "Start Calls" at bounding box center [394, 59] width 72 height 21
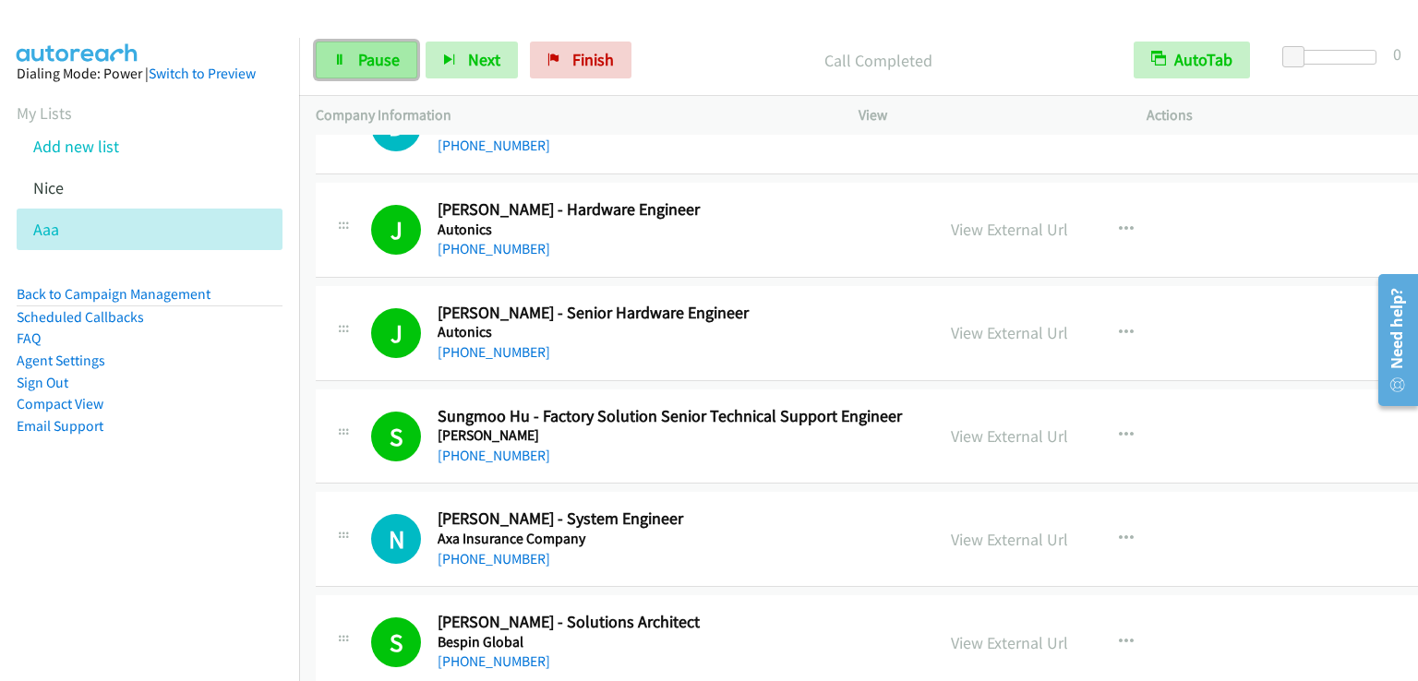
click at [386, 60] on span "Pause" at bounding box center [379, 59] width 42 height 21
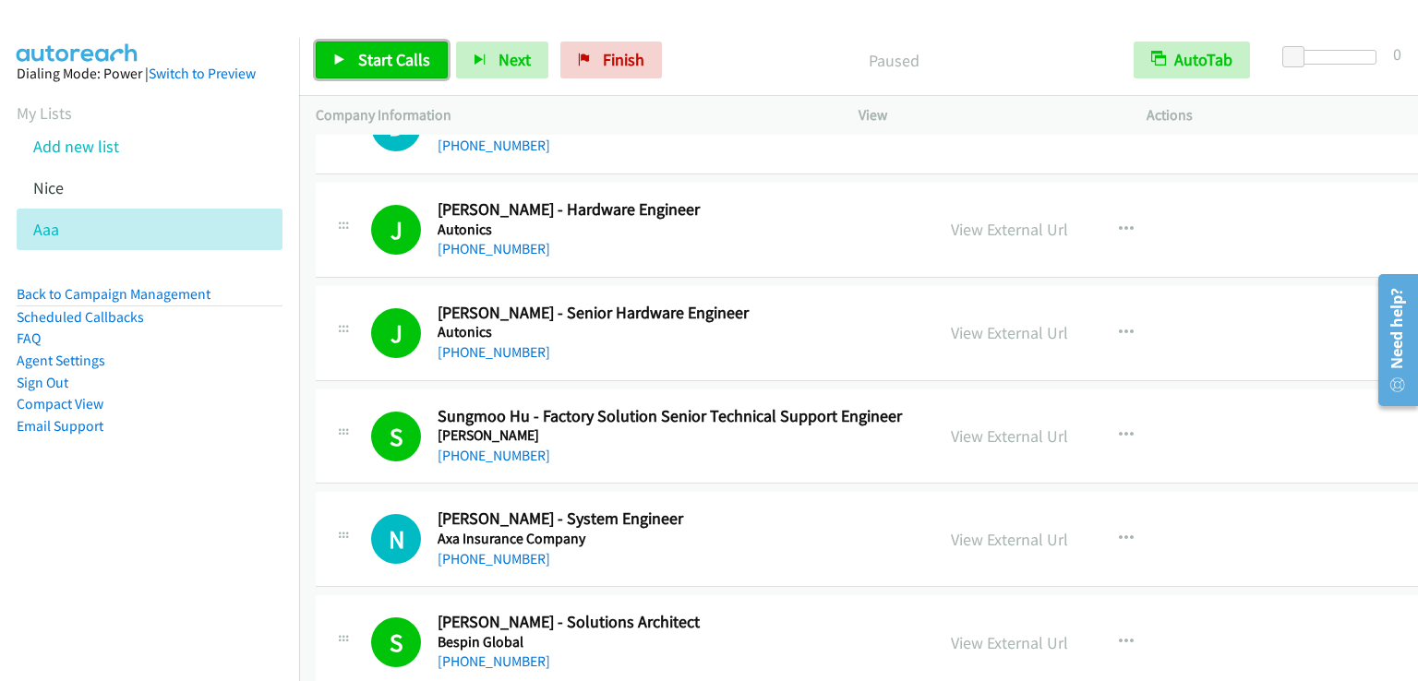
click at [403, 59] on span "Start Calls" at bounding box center [394, 59] width 72 height 21
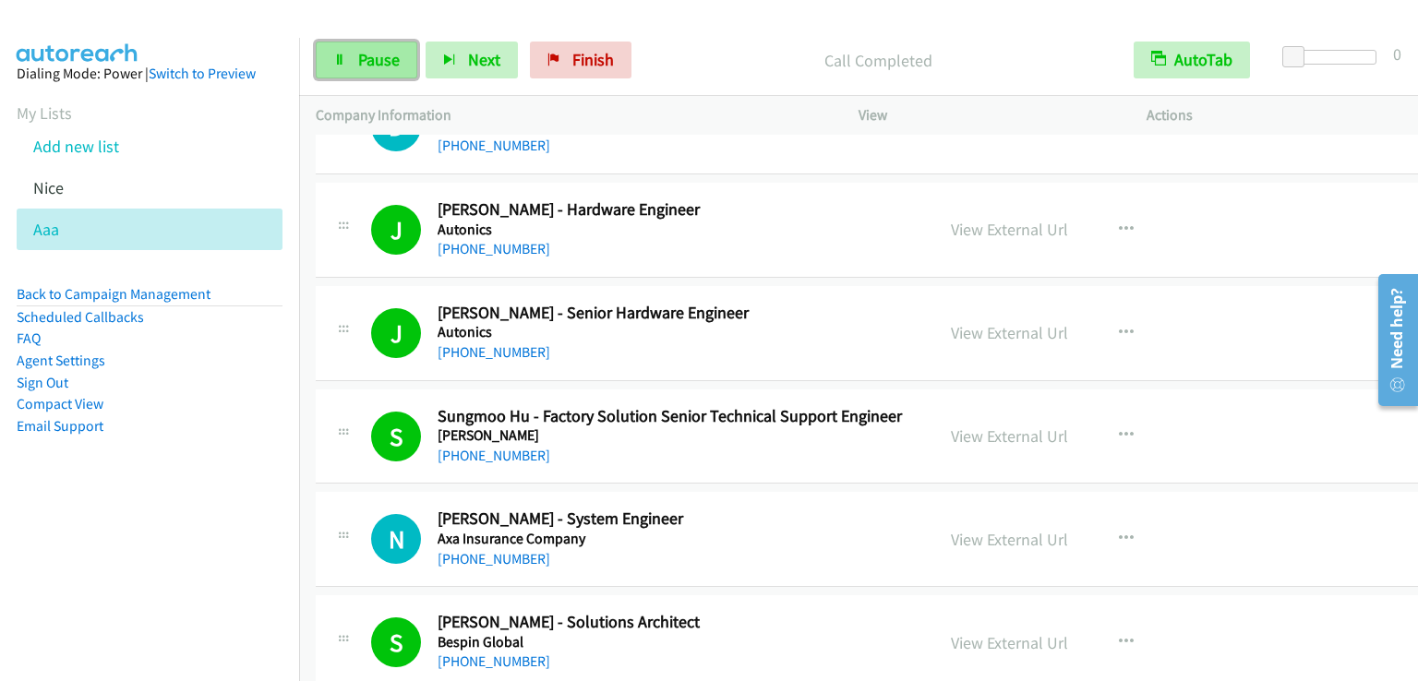
click at [395, 63] on span "Pause" at bounding box center [379, 59] width 42 height 21
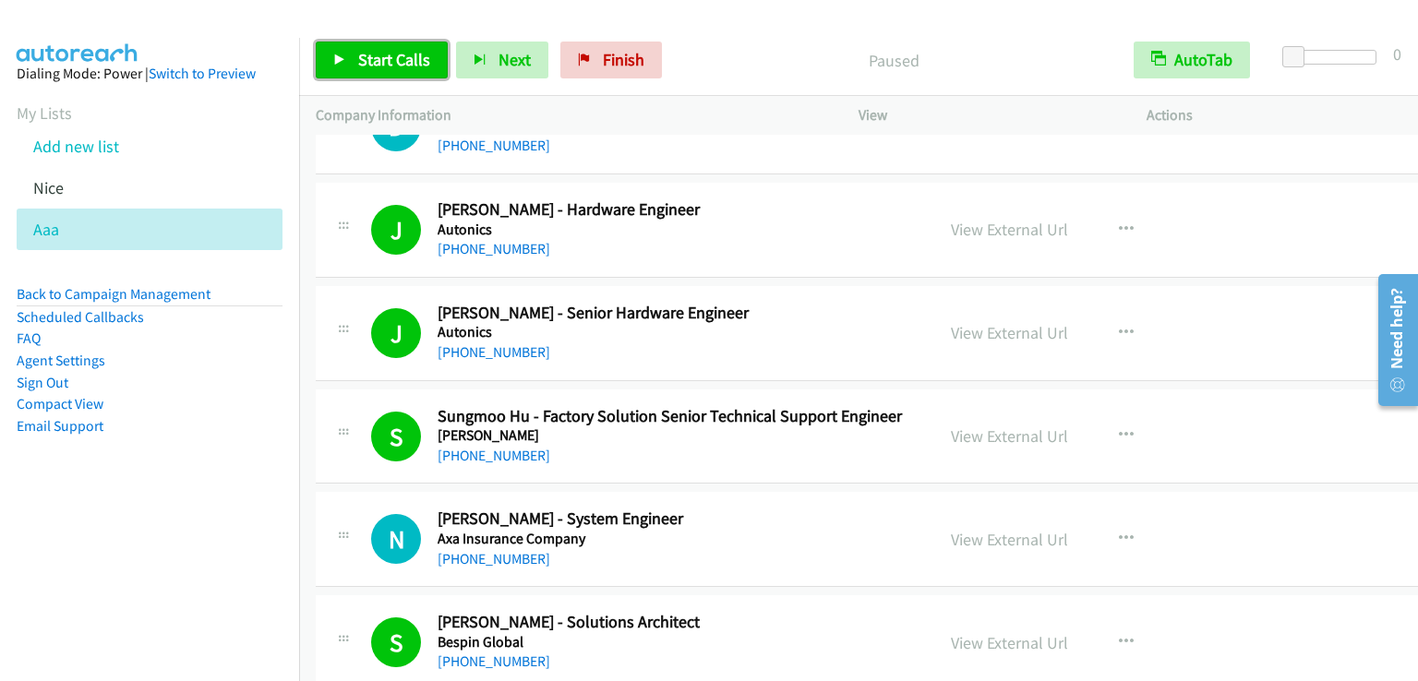
click at [395, 64] on span "Start Calls" at bounding box center [394, 59] width 72 height 21
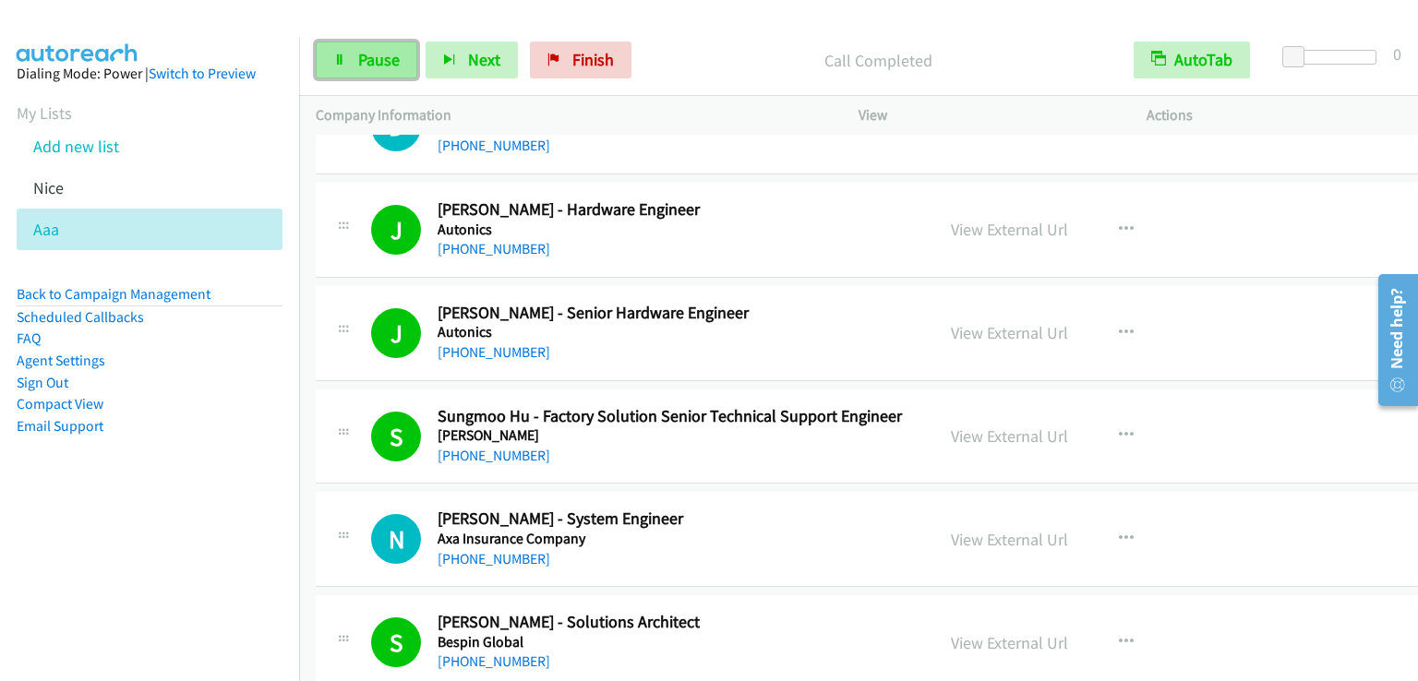
click at [369, 72] on link "Pause" at bounding box center [367, 60] width 102 height 37
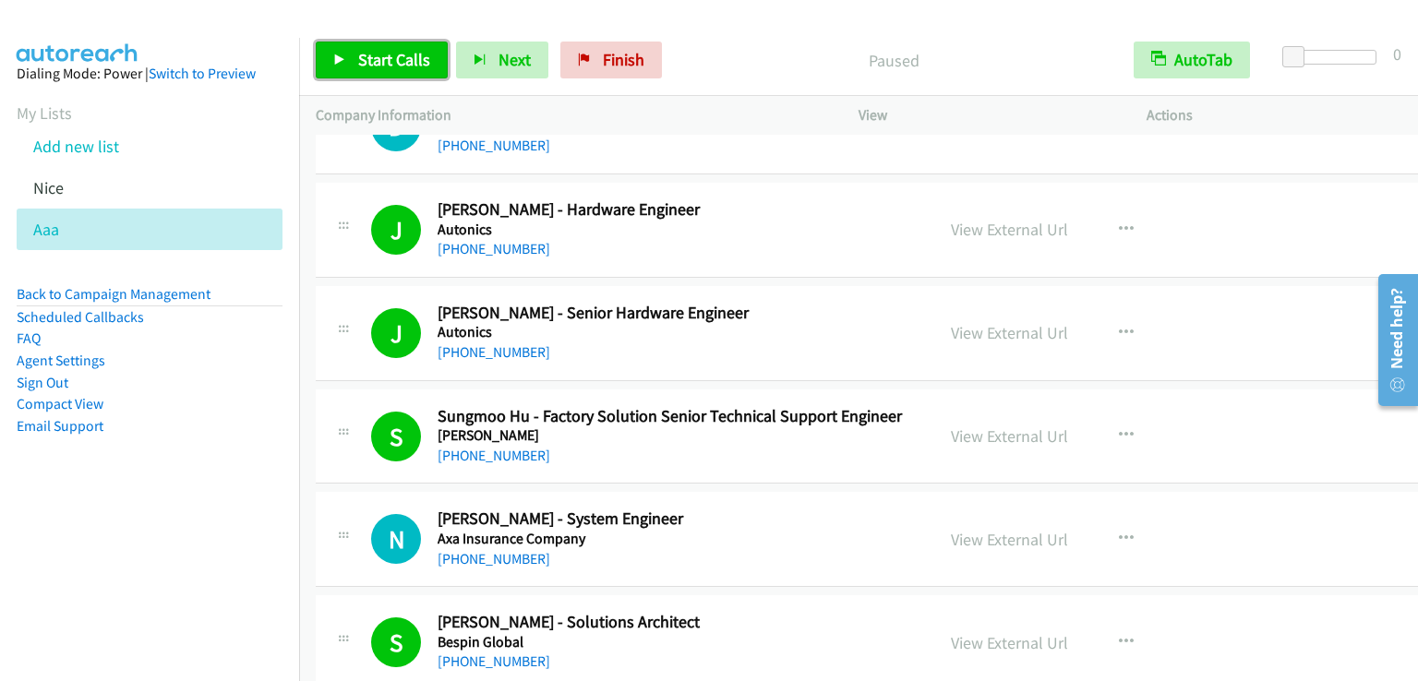
click at [402, 61] on span "Start Calls" at bounding box center [394, 59] width 72 height 21
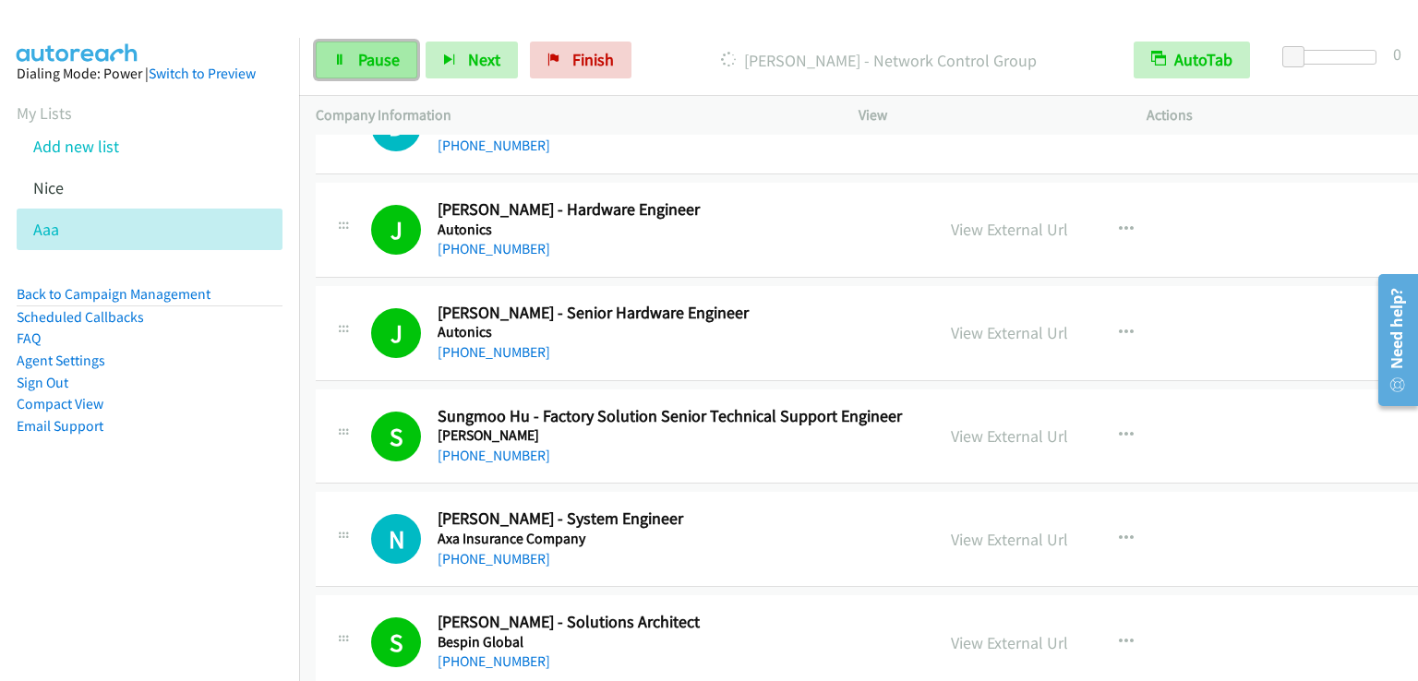
click at [366, 64] on span "Pause" at bounding box center [379, 59] width 42 height 21
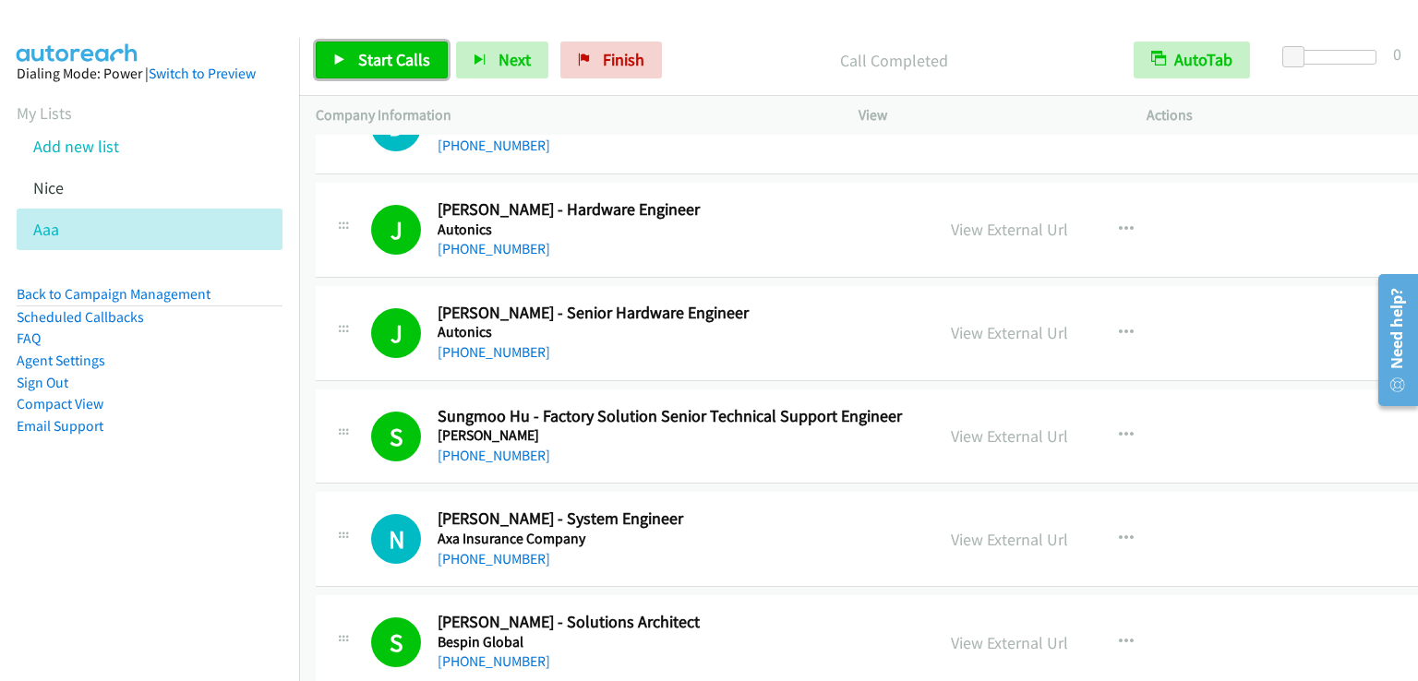
click at [375, 60] on span "Start Calls" at bounding box center [394, 59] width 72 height 21
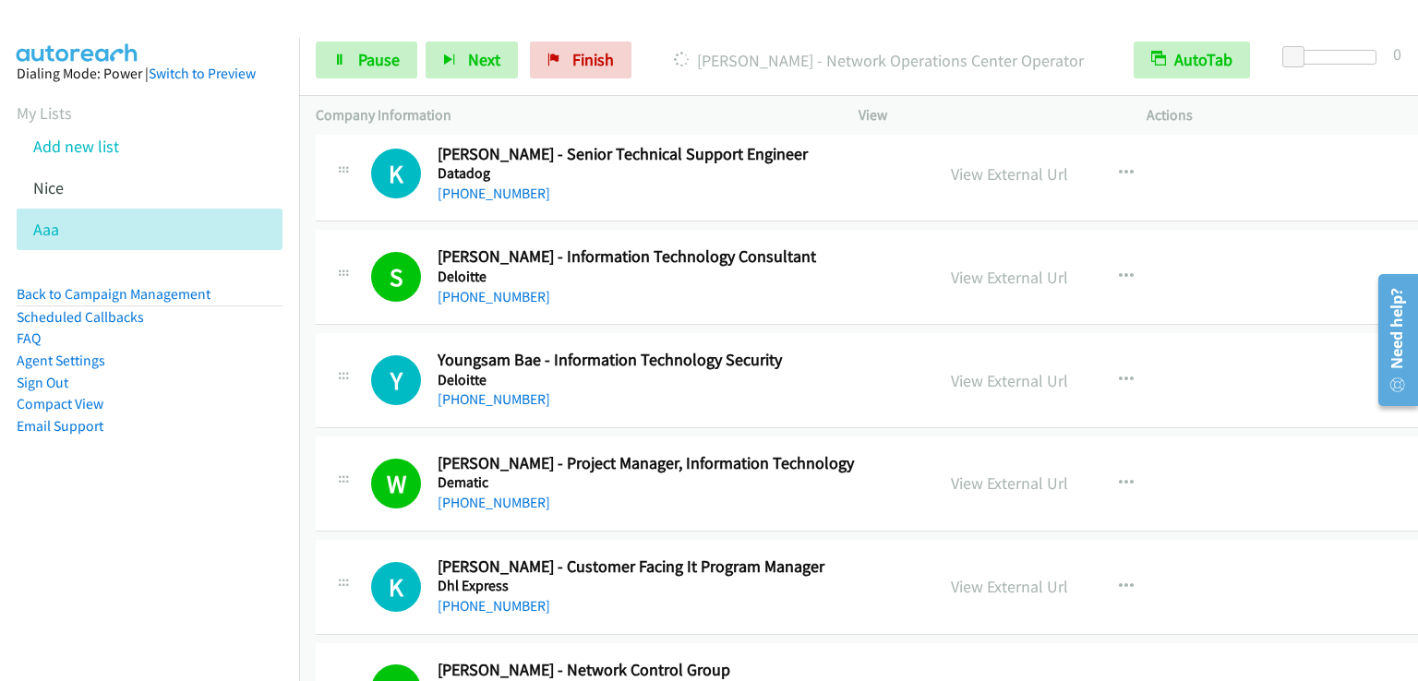
scroll to position [12092, 0]
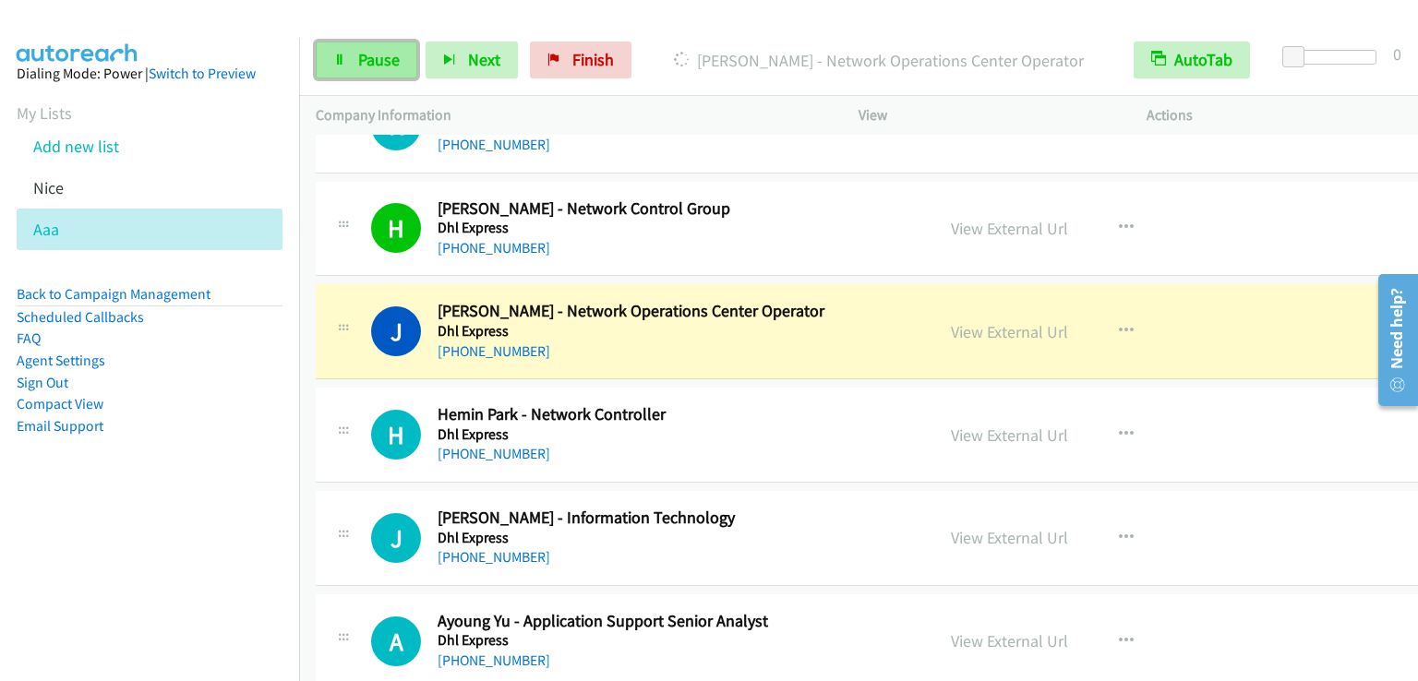
click at [397, 59] on span "Pause" at bounding box center [379, 59] width 42 height 21
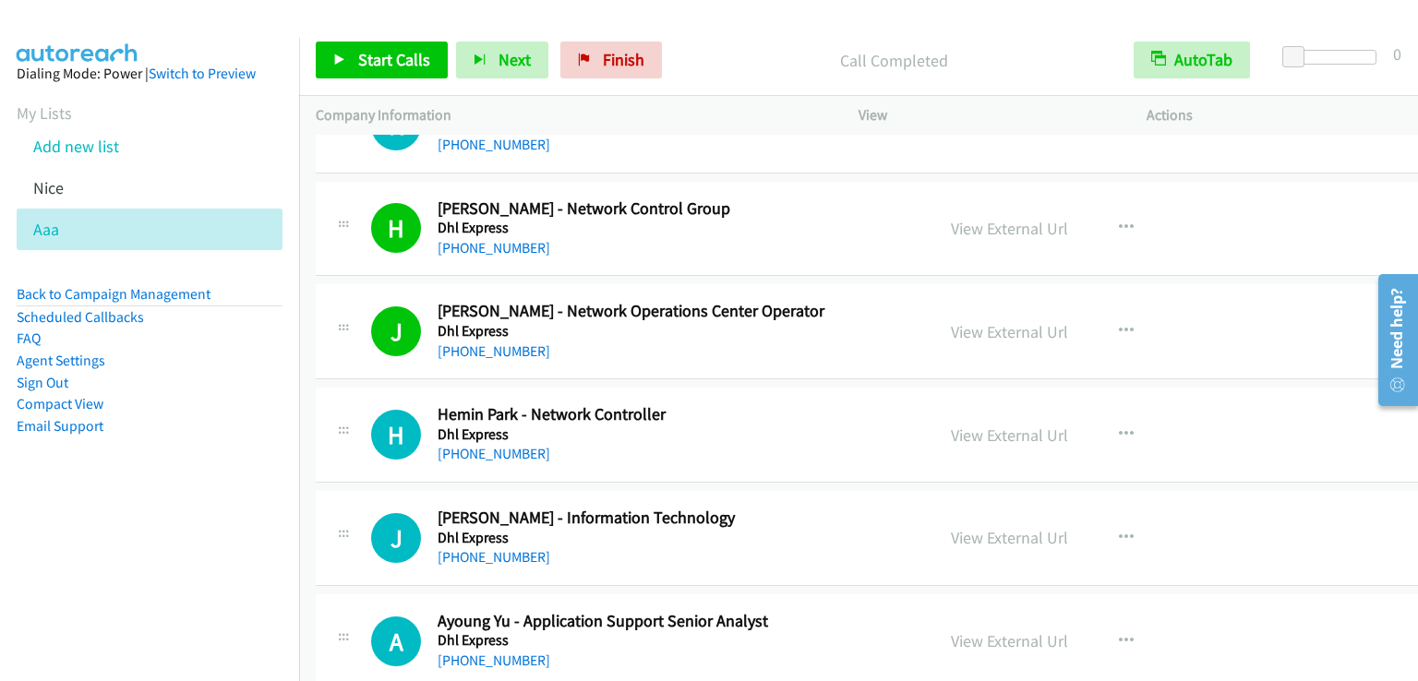
click at [66, 522] on nav "Dialing Mode: Power | Switch to Preview My Lists Add new list [GEOGRAPHIC_DATA]…" at bounding box center [150, 378] width 300 height 681
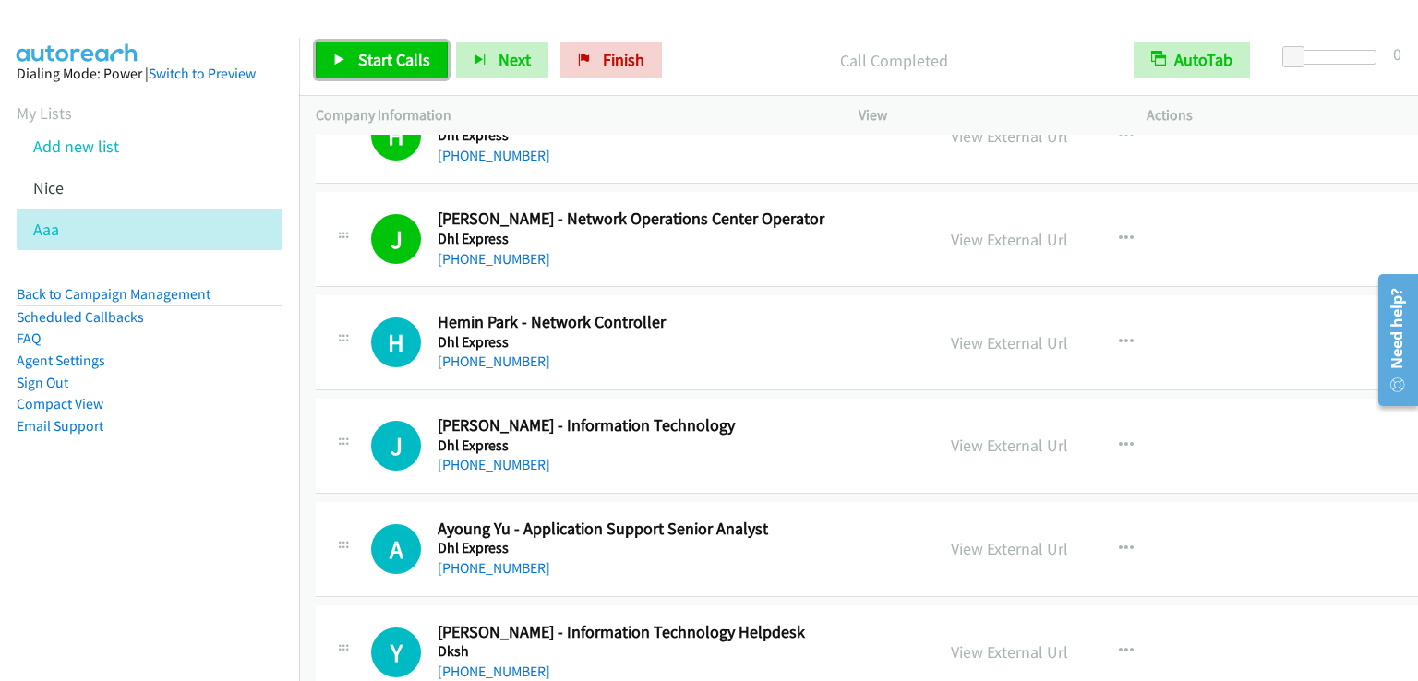
click at [382, 75] on link "Start Calls" at bounding box center [382, 60] width 132 height 37
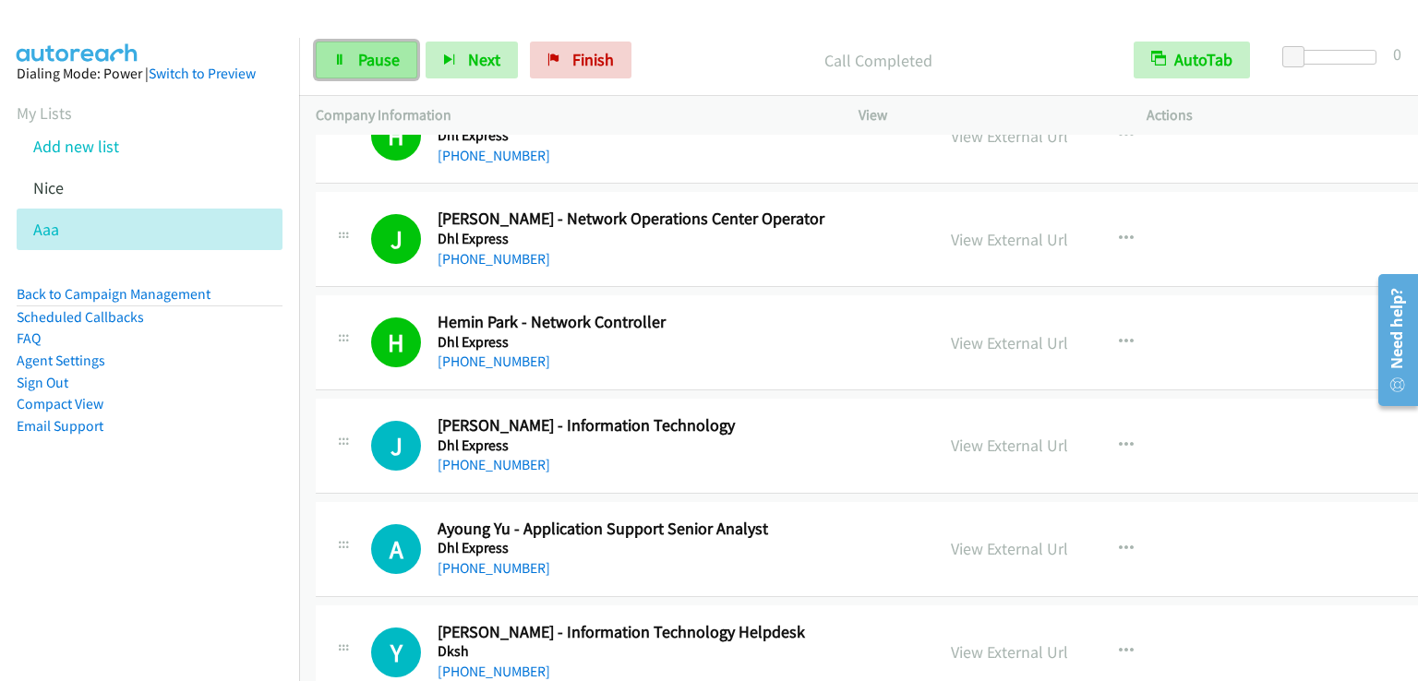
click at [380, 55] on span "Pause" at bounding box center [379, 59] width 42 height 21
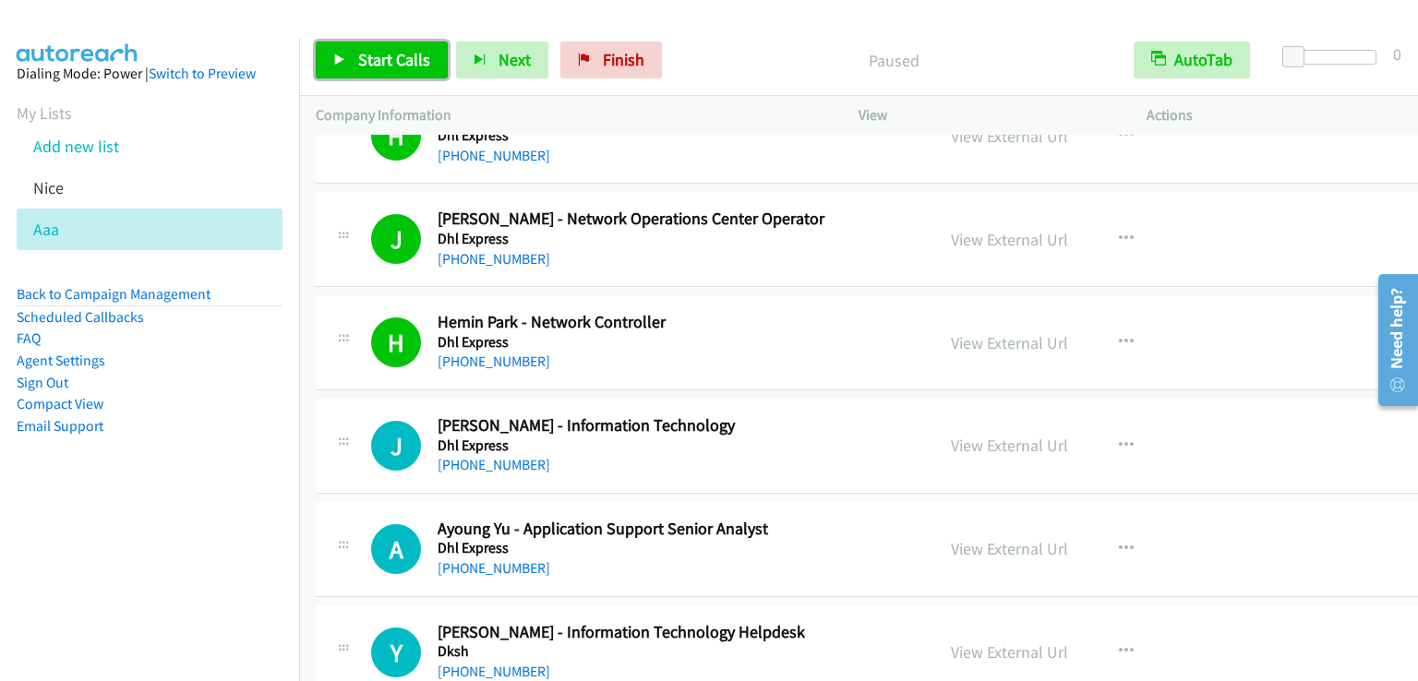
click at [380, 55] on span "Start Calls" at bounding box center [394, 59] width 72 height 21
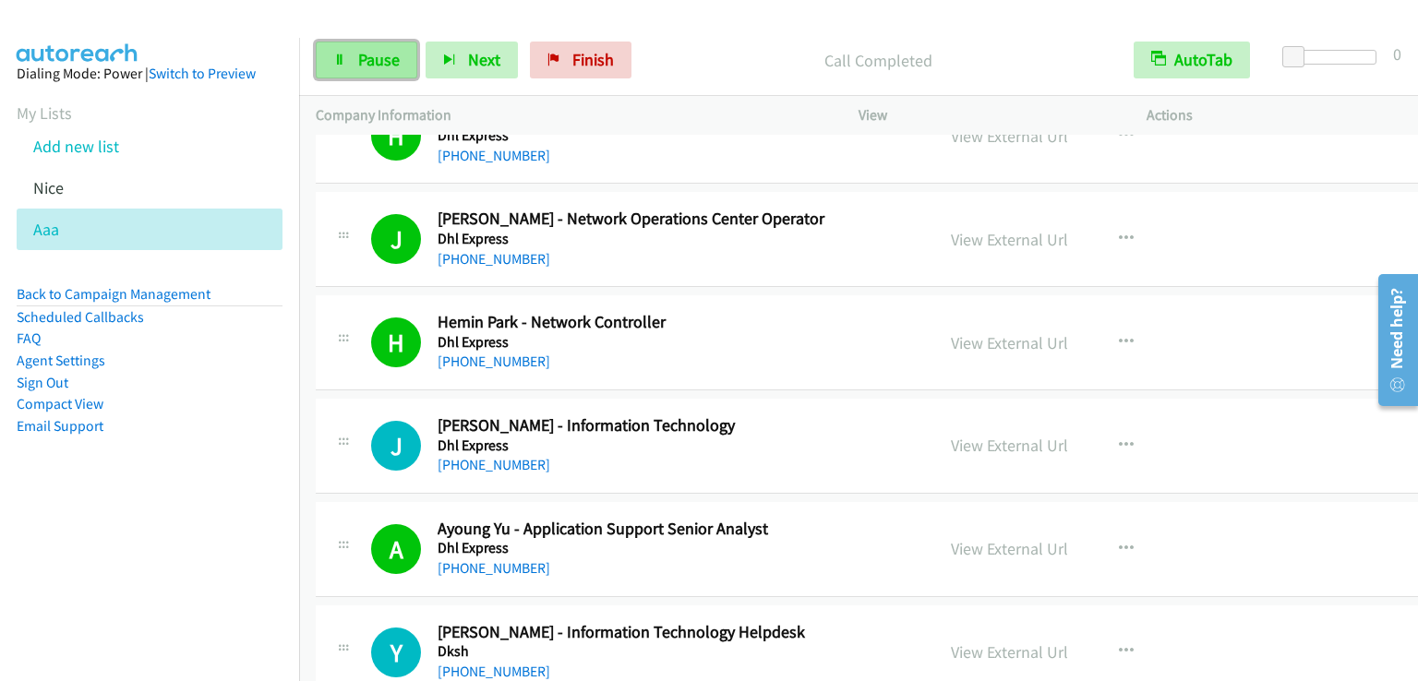
click at [391, 53] on span "Pause" at bounding box center [379, 59] width 42 height 21
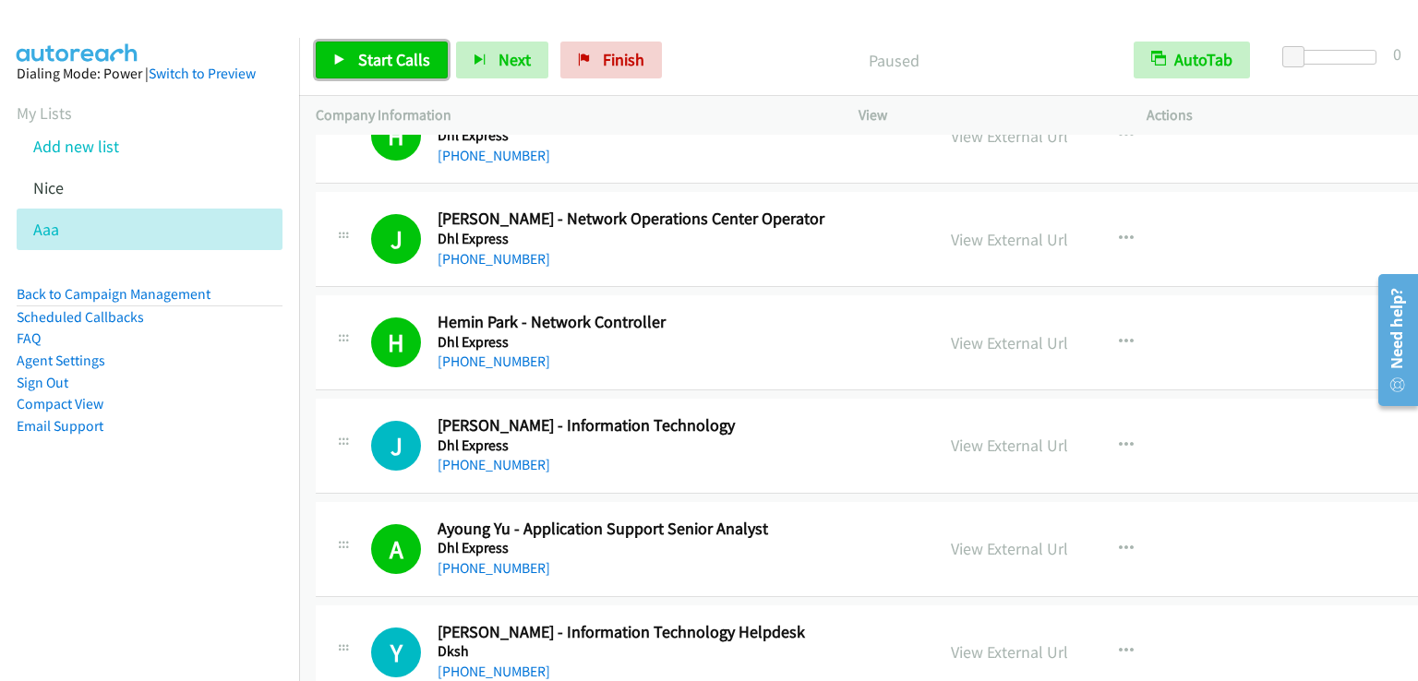
click at [384, 59] on span "Start Calls" at bounding box center [394, 59] width 72 height 21
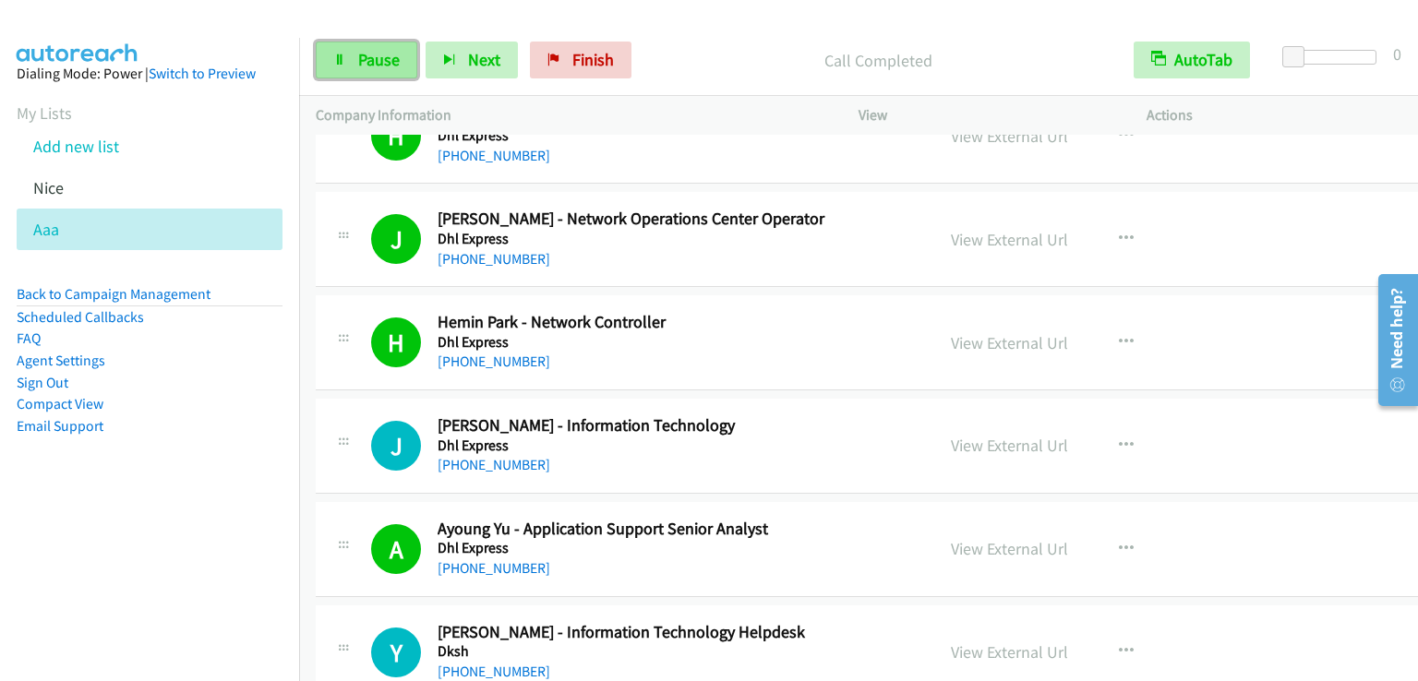
click at [380, 53] on span "Pause" at bounding box center [379, 59] width 42 height 21
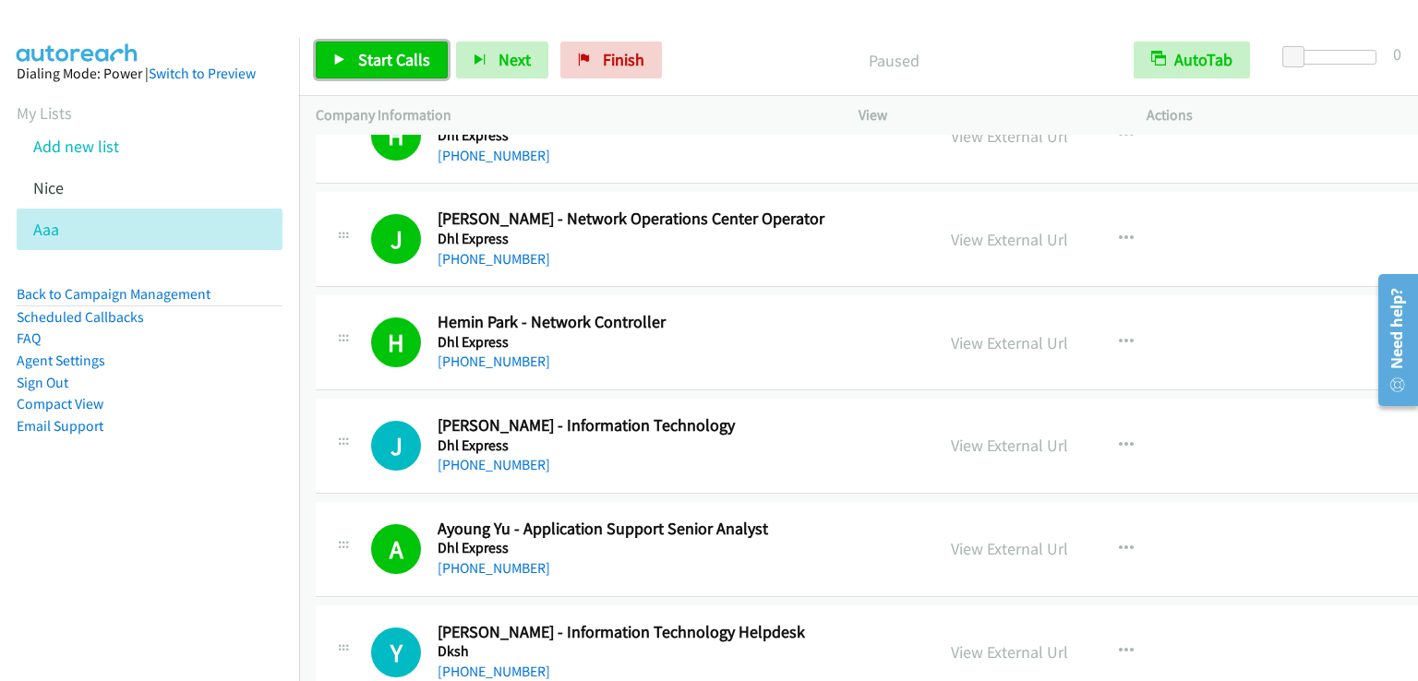
click at [380, 53] on span "Start Calls" at bounding box center [394, 59] width 72 height 21
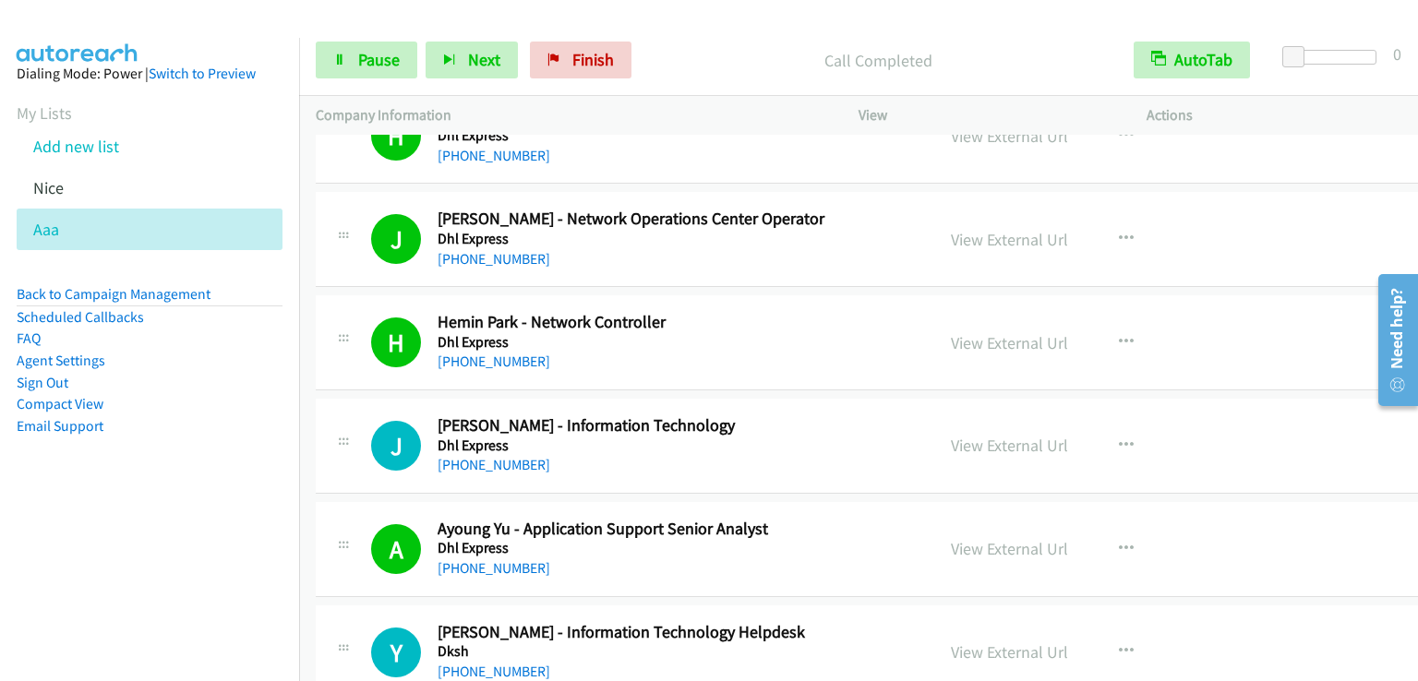
drag, startPoint x: 135, startPoint y: 548, endPoint x: 149, endPoint y: 529, distance: 23.8
click at [133, 548] on nav "Dialing Mode: Power | Switch to Preview My Lists Add new list [GEOGRAPHIC_DATA]…" at bounding box center [150, 378] width 300 height 681
click at [737, 70] on p "Call Completed" at bounding box center [878, 60] width 444 height 25
click at [409, 60] on link "Pause" at bounding box center [367, 60] width 102 height 37
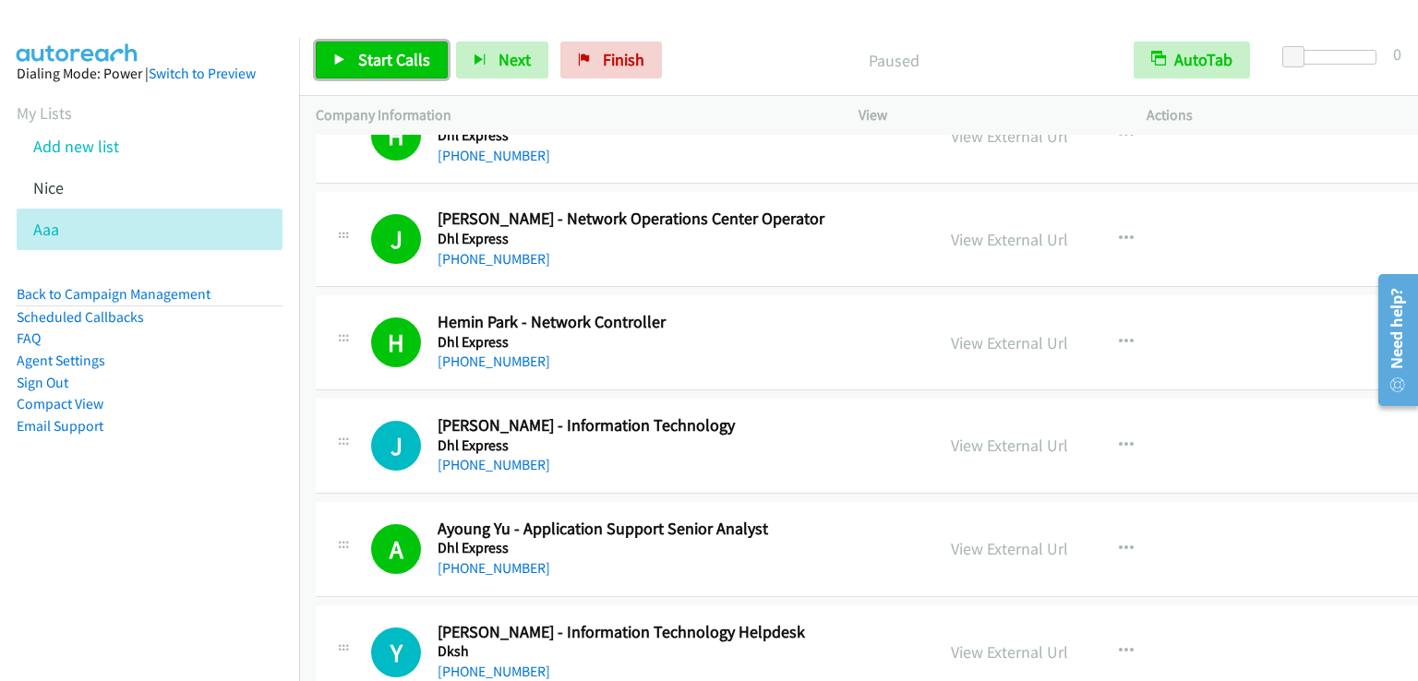
click at [414, 66] on span "Start Calls" at bounding box center [394, 59] width 72 height 21
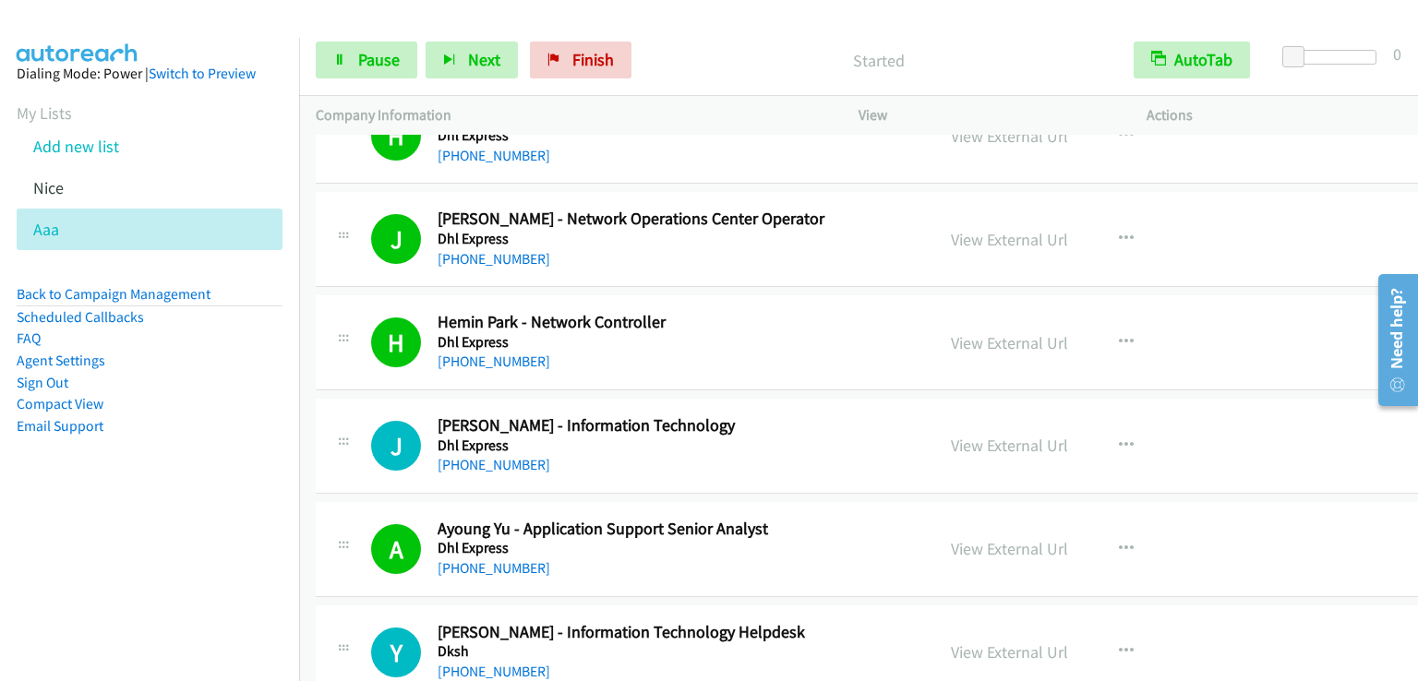
click at [825, 59] on p "Started" at bounding box center [878, 60] width 444 height 25
click at [390, 64] on span "Pause" at bounding box center [379, 59] width 42 height 21
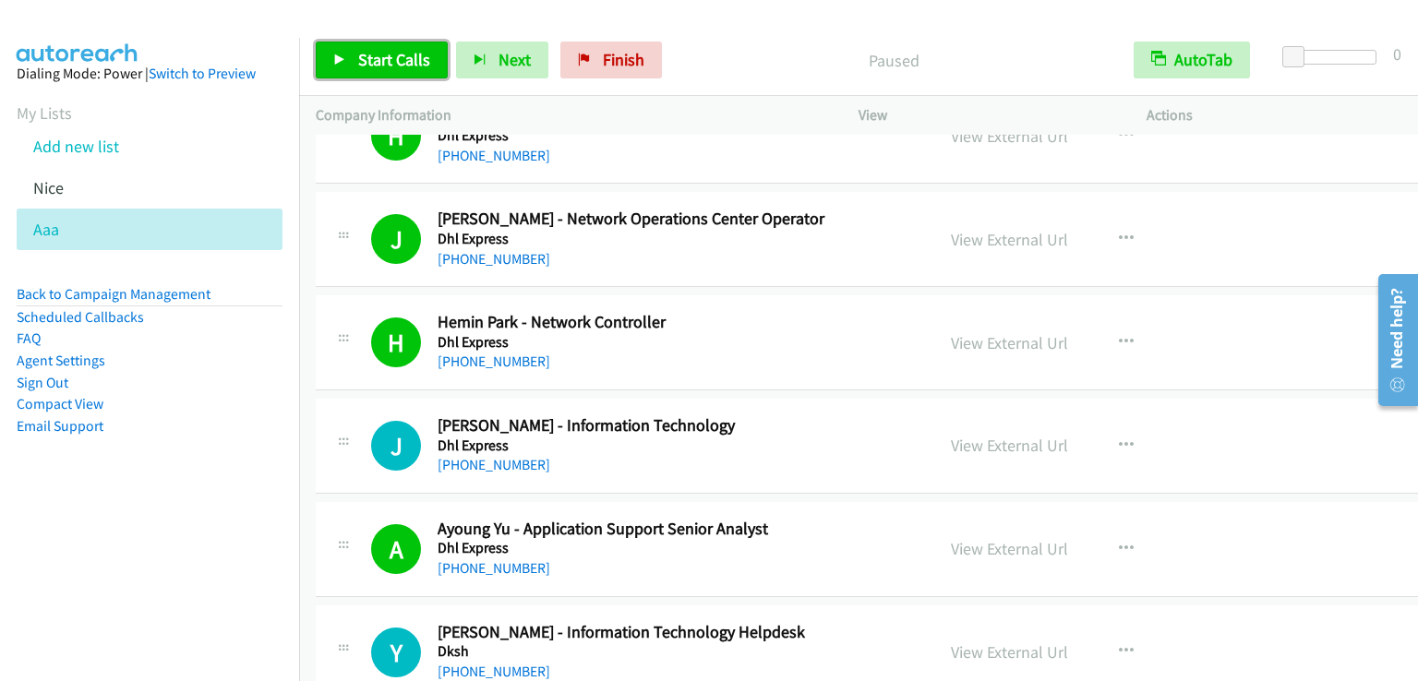
click at [390, 64] on span "Start Calls" at bounding box center [394, 59] width 72 height 21
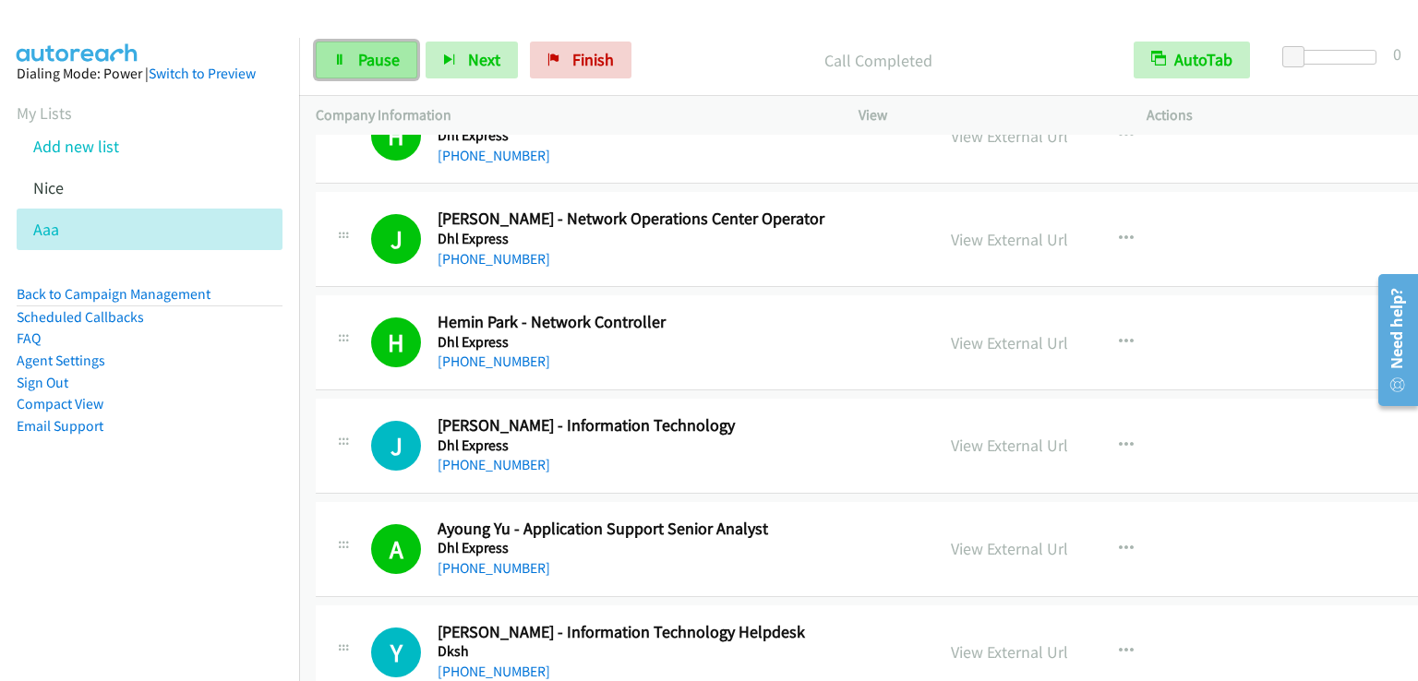
click at [386, 45] on link "Pause" at bounding box center [367, 60] width 102 height 37
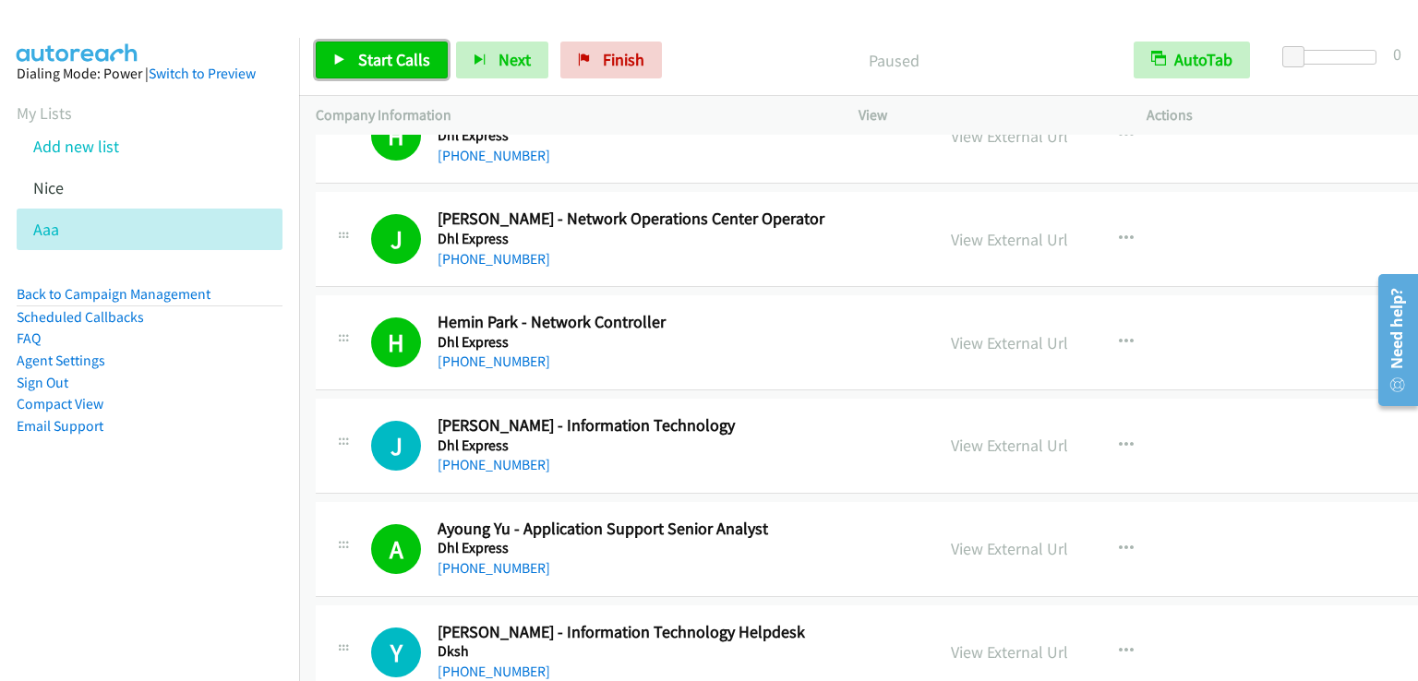
click at [379, 51] on span "Start Calls" at bounding box center [394, 59] width 72 height 21
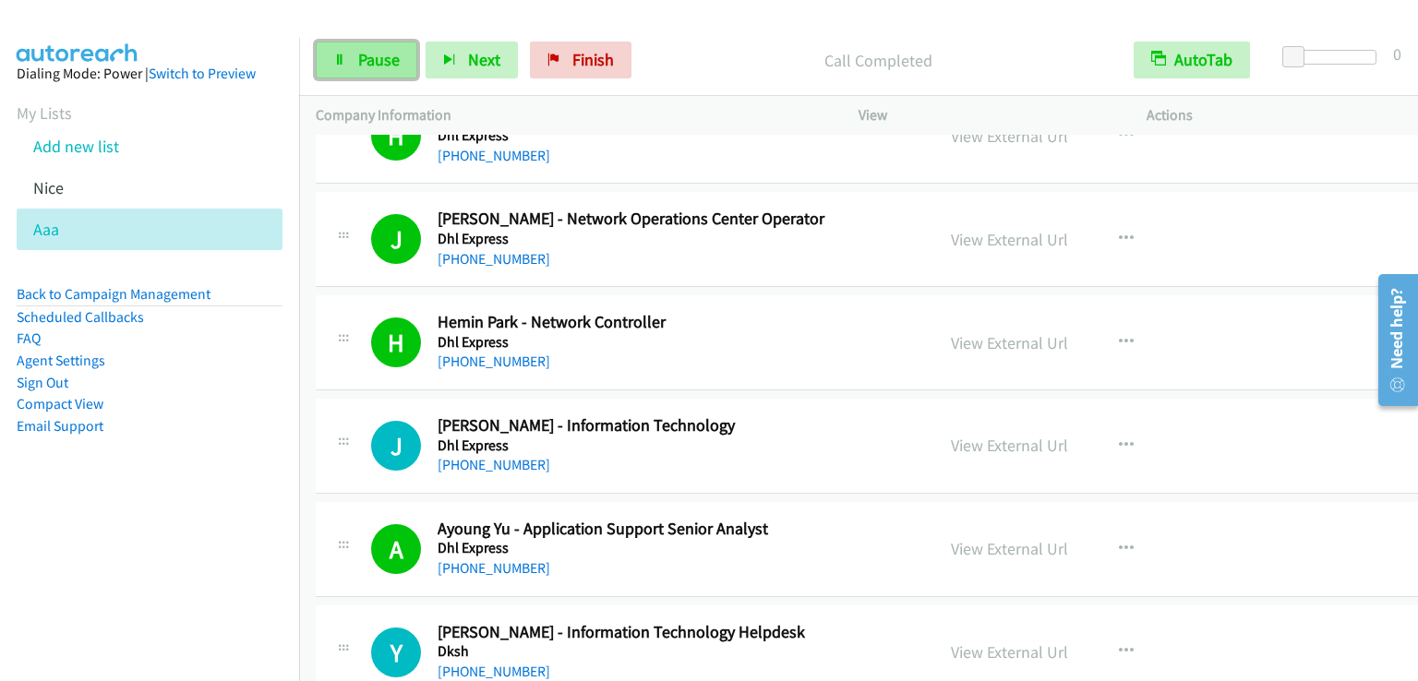
click at [387, 49] on span "Pause" at bounding box center [379, 59] width 42 height 21
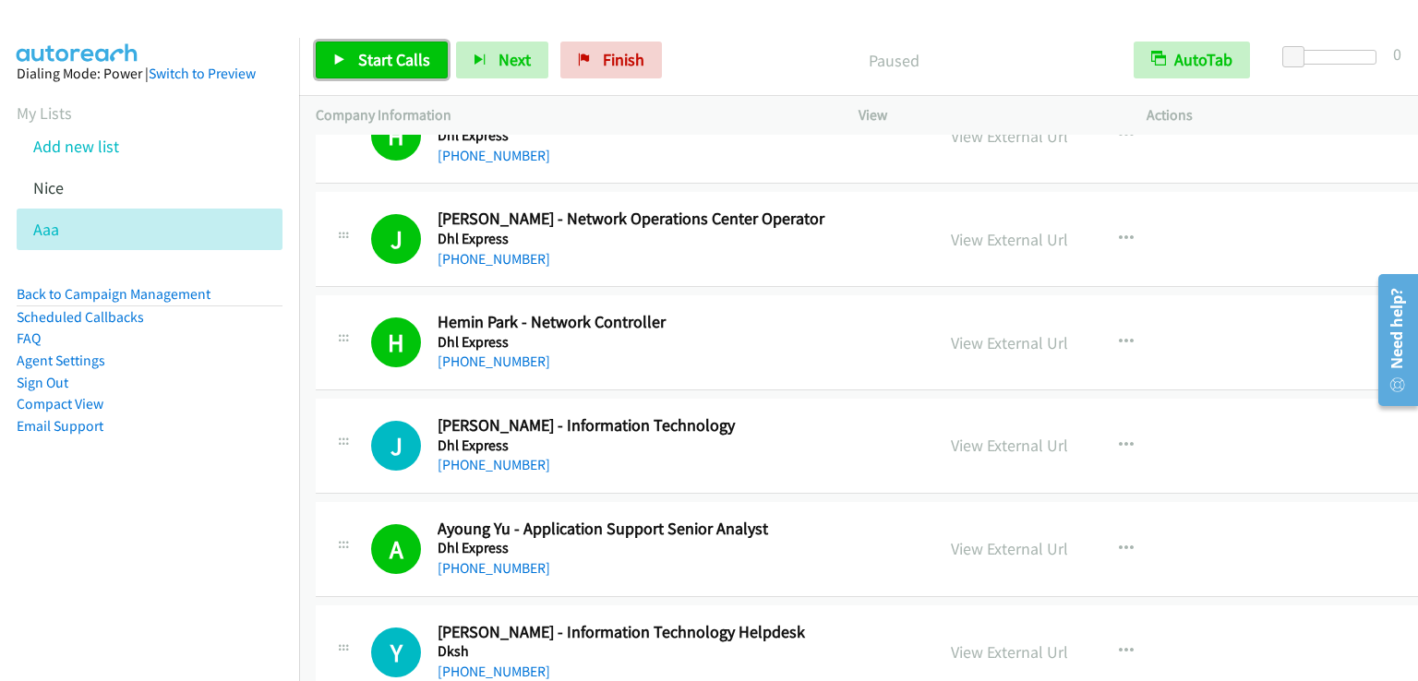
click at [409, 58] on span "Start Calls" at bounding box center [394, 59] width 72 height 21
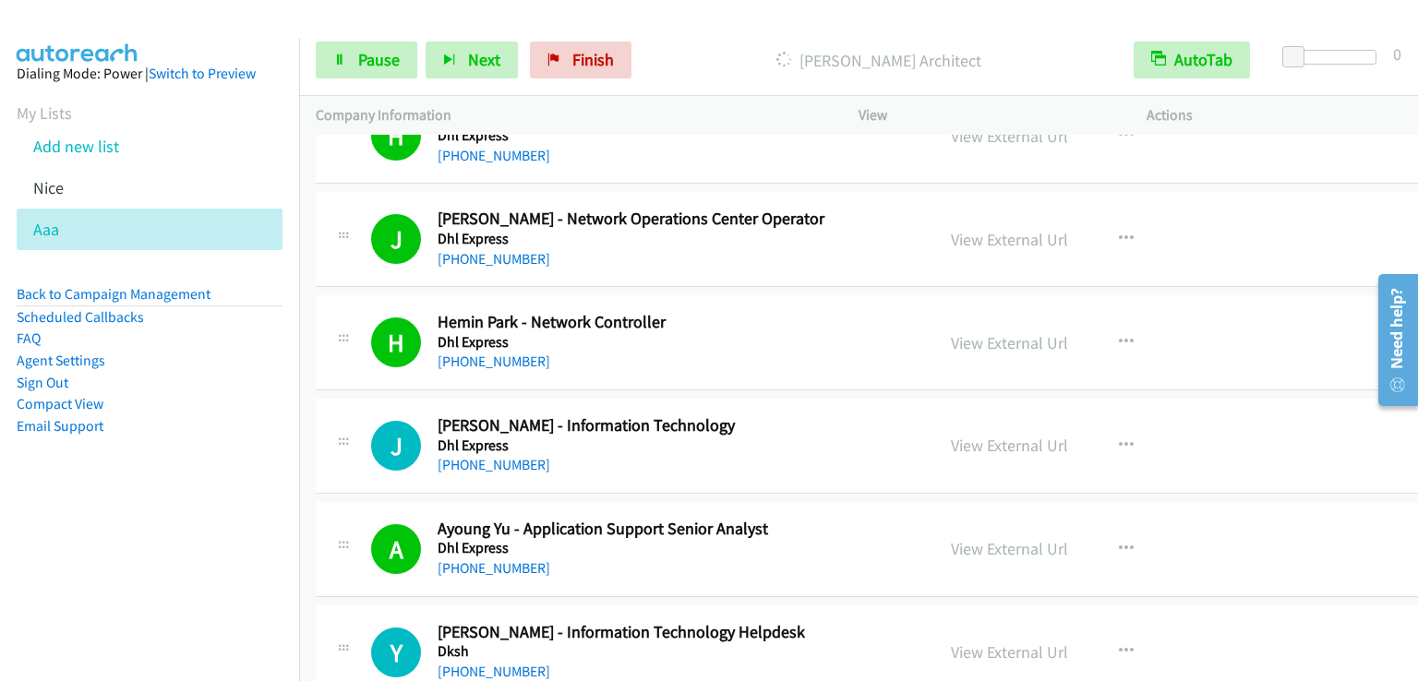
click at [150, 514] on aside "Dialing Mode: Power | Switch to Preview My Lists Add new list [GEOGRAPHIC_DATA]…" at bounding box center [149, 279] width 299 height 483
click at [367, 61] on span "Pause" at bounding box center [379, 59] width 42 height 21
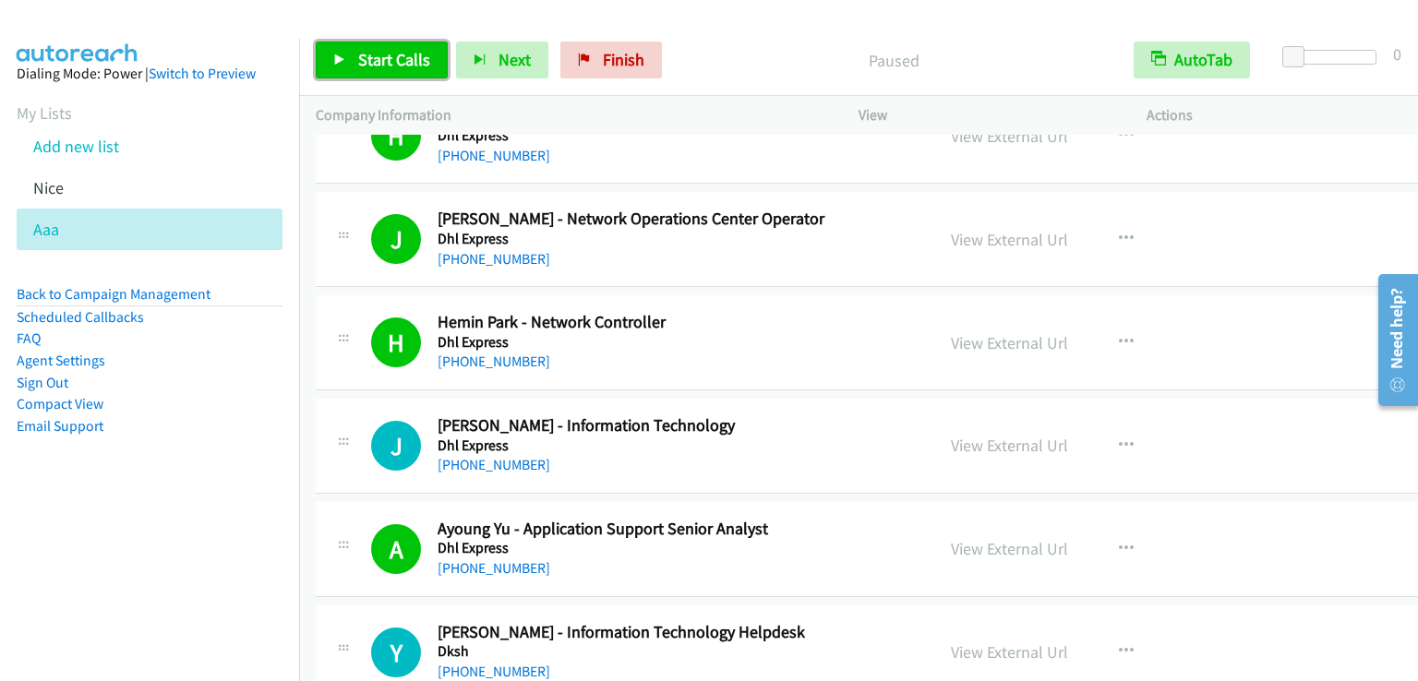
click at [367, 61] on span "Start Calls" at bounding box center [394, 59] width 72 height 21
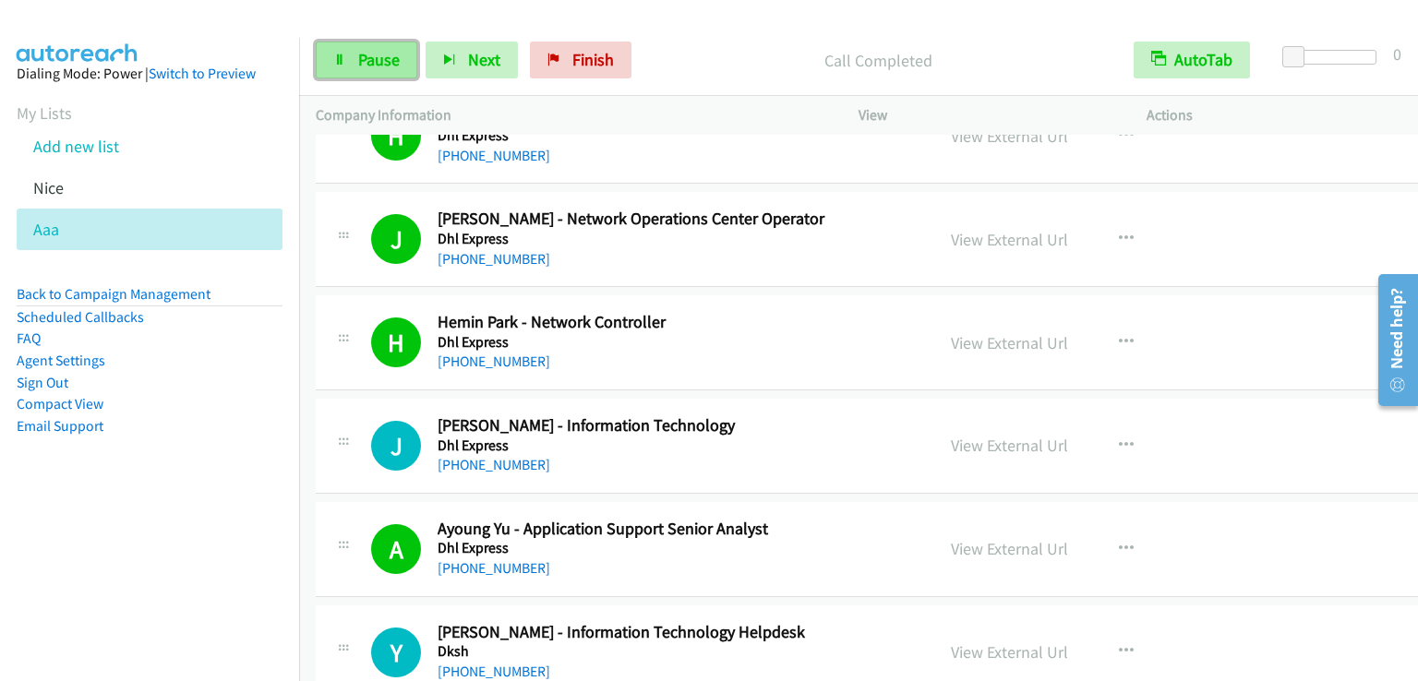
click at [388, 59] on span "Pause" at bounding box center [379, 59] width 42 height 21
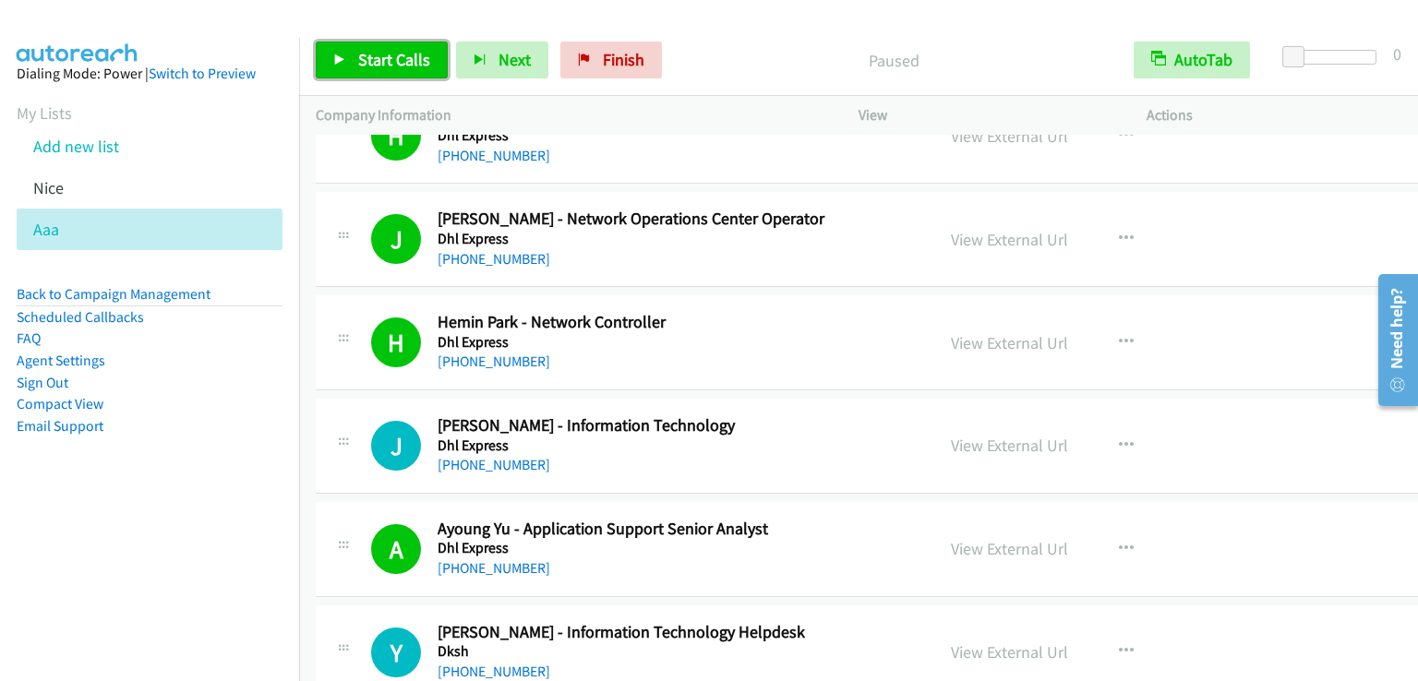
click at [388, 59] on span "Start Calls" at bounding box center [394, 59] width 72 height 21
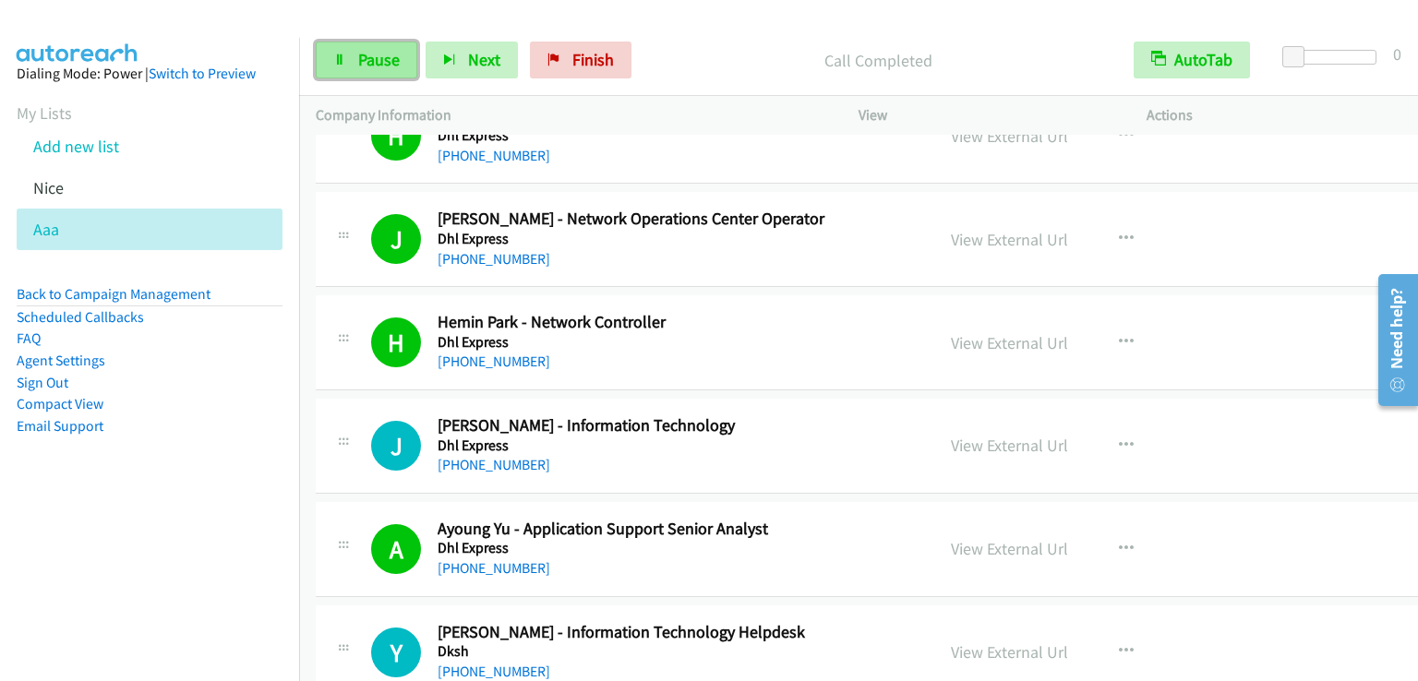
click at [374, 68] on span "Pause" at bounding box center [379, 59] width 42 height 21
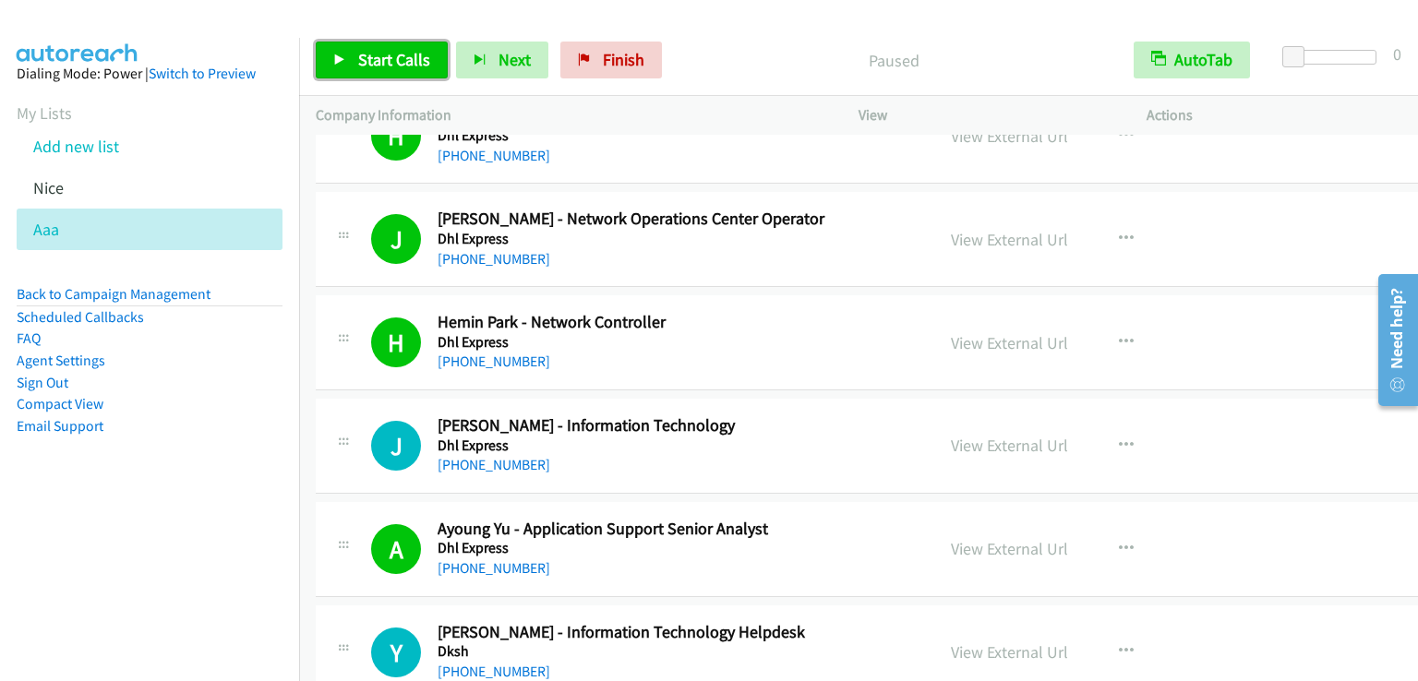
click at [374, 68] on span "Start Calls" at bounding box center [394, 59] width 72 height 21
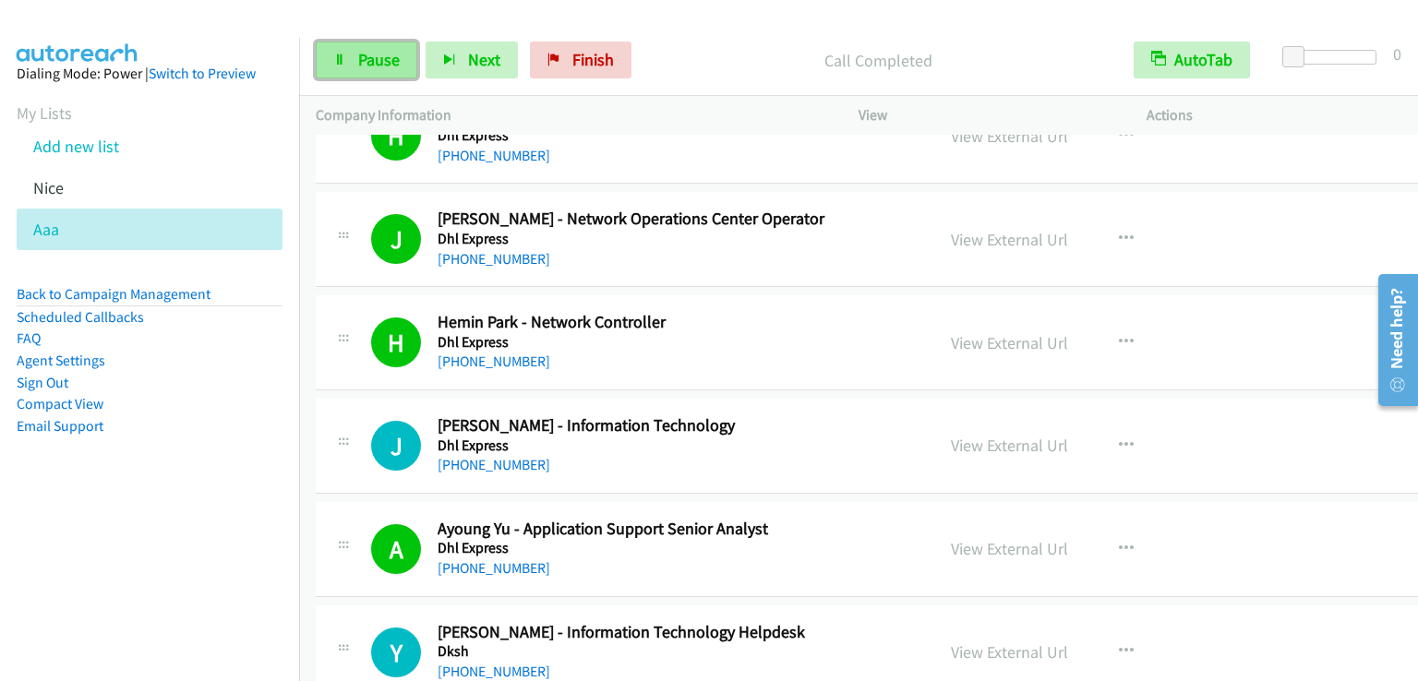
click at [379, 56] on span "Pause" at bounding box center [379, 59] width 42 height 21
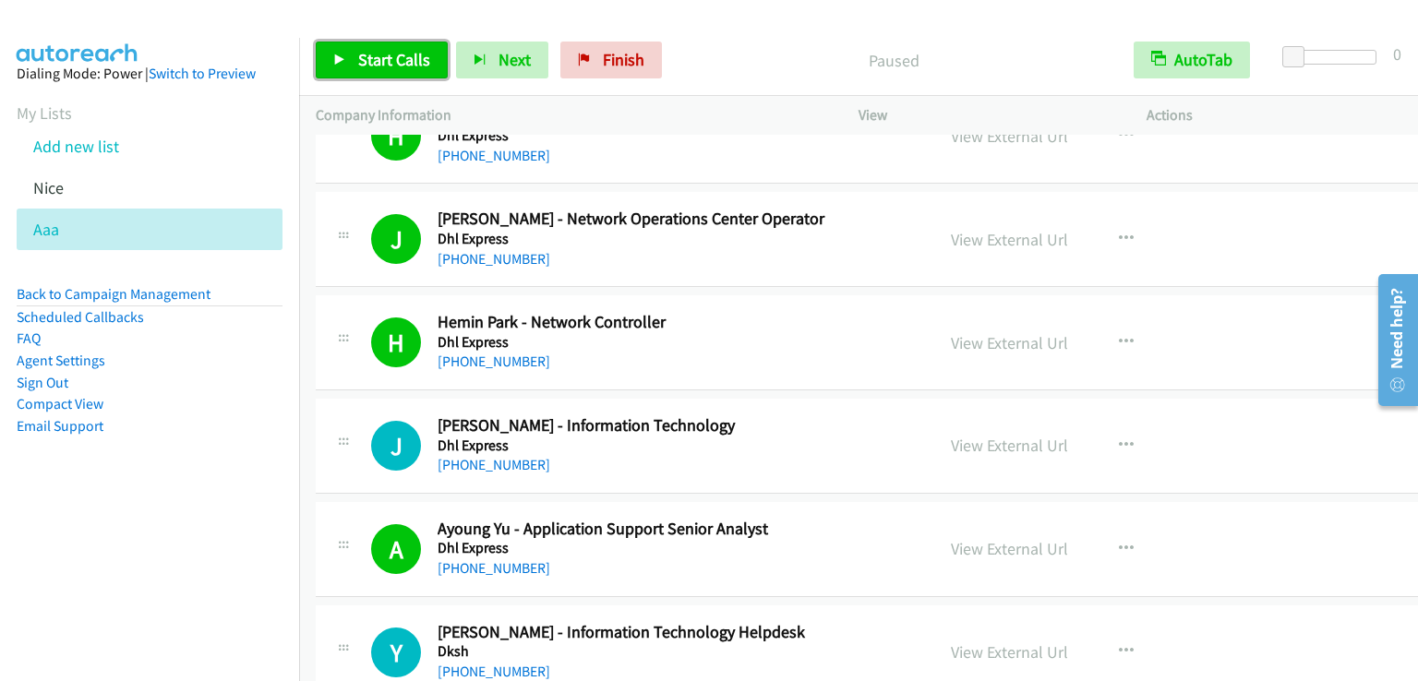
click at [379, 56] on span "Start Calls" at bounding box center [394, 59] width 72 height 21
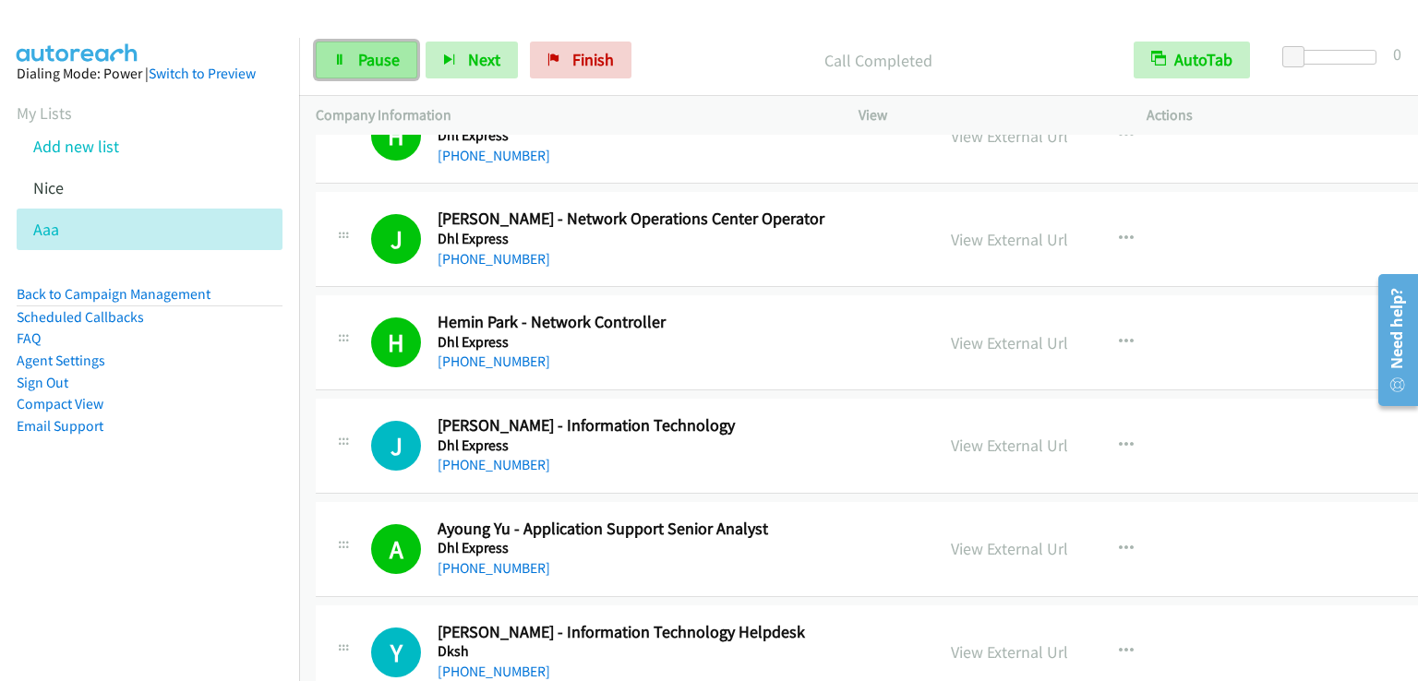
click at [397, 66] on span "Pause" at bounding box center [379, 59] width 42 height 21
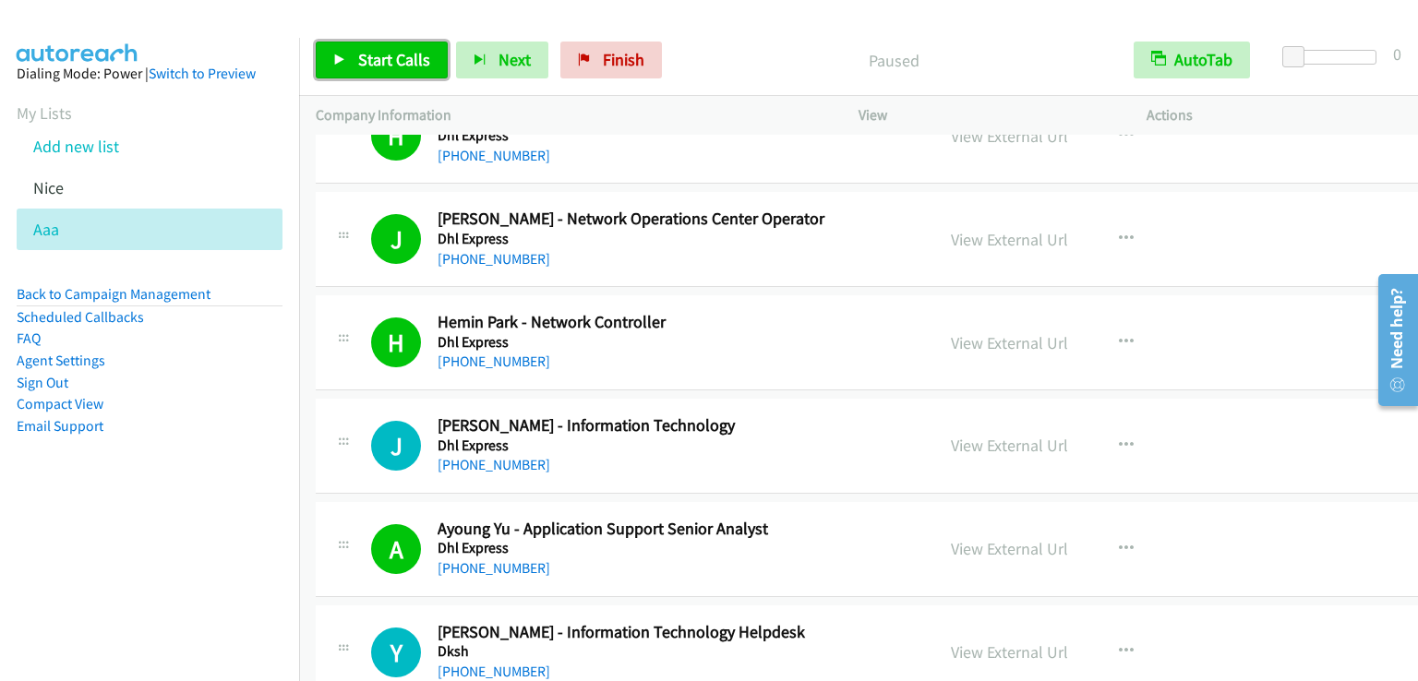
click at [397, 66] on span "Start Calls" at bounding box center [394, 59] width 72 height 21
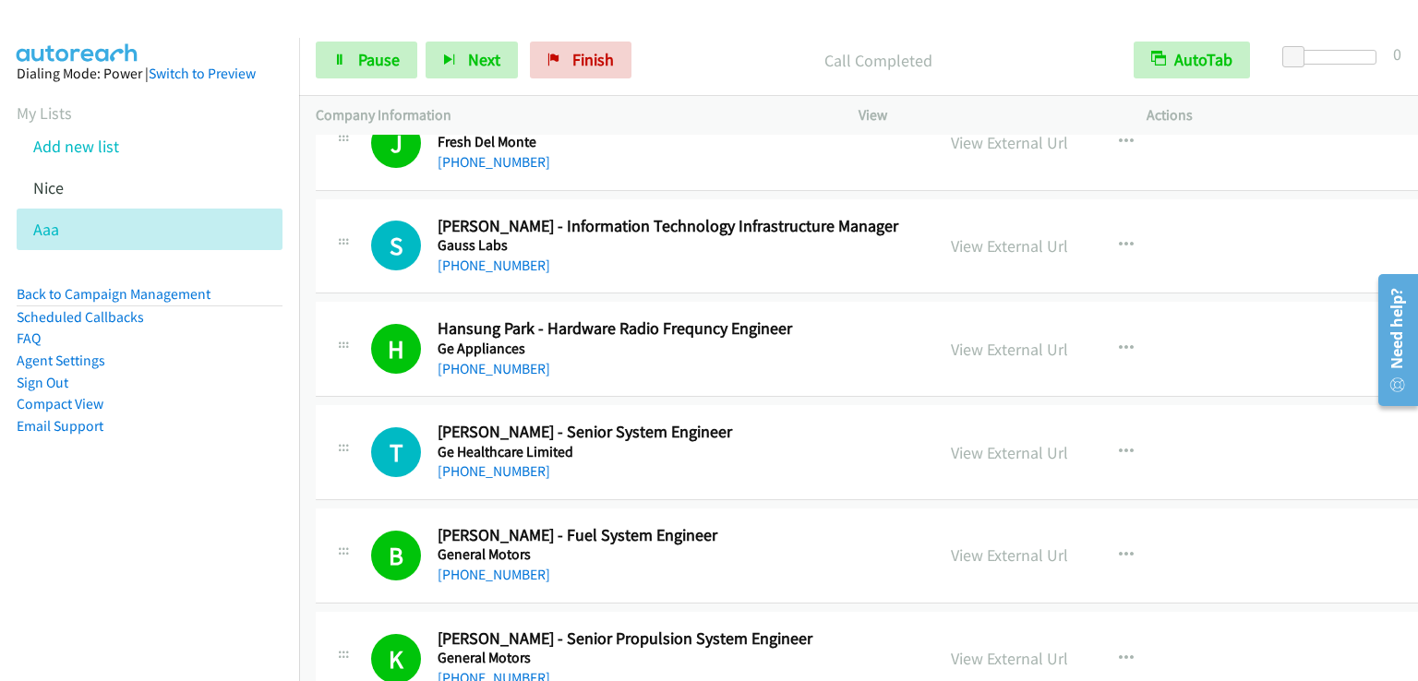
scroll to position [15415, 0]
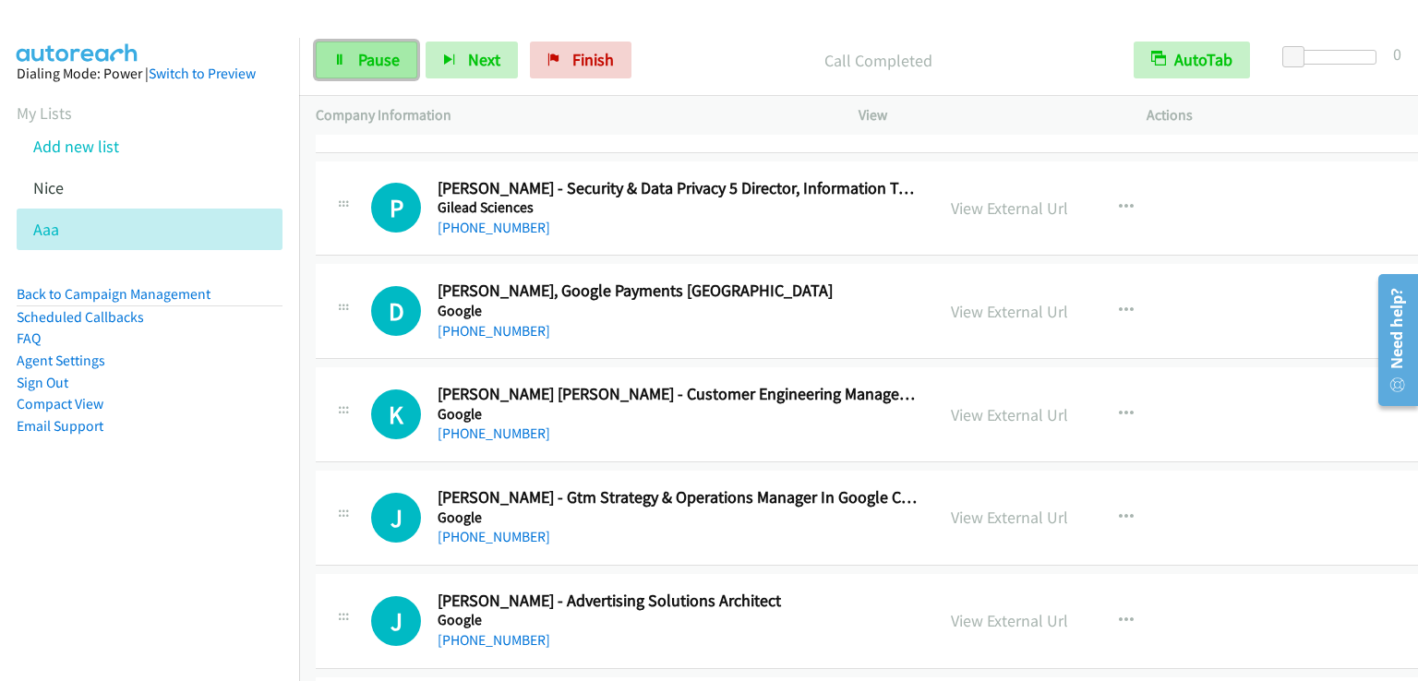
click at [365, 60] on span "Pause" at bounding box center [379, 59] width 42 height 21
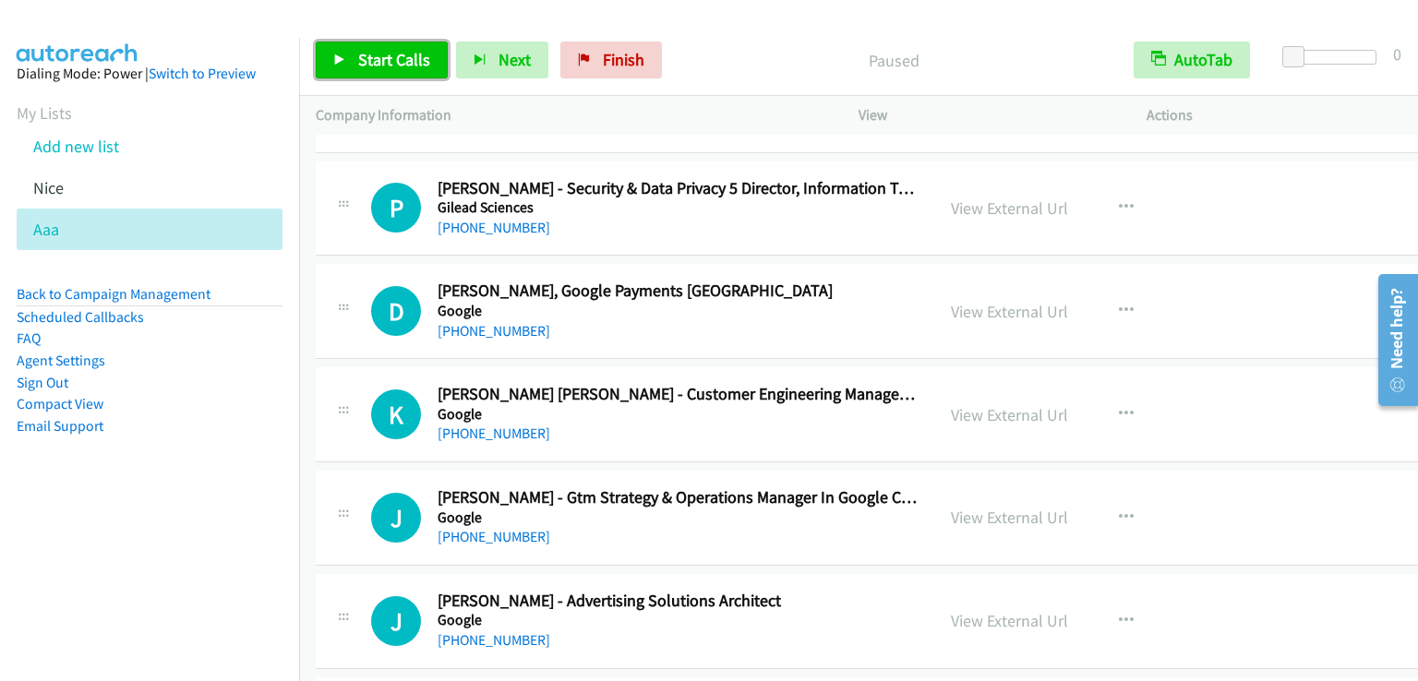
click at [365, 60] on span "Start Calls" at bounding box center [394, 59] width 72 height 21
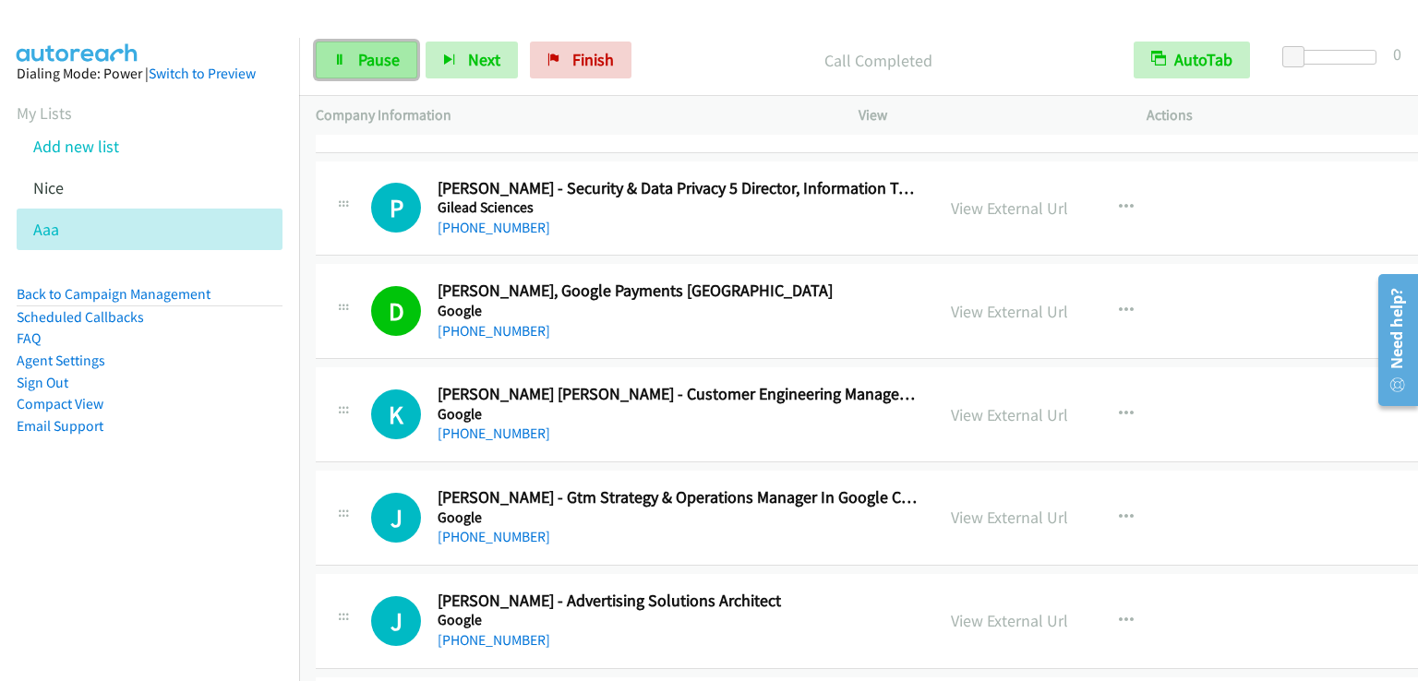
click at [377, 56] on span "Pause" at bounding box center [379, 59] width 42 height 21
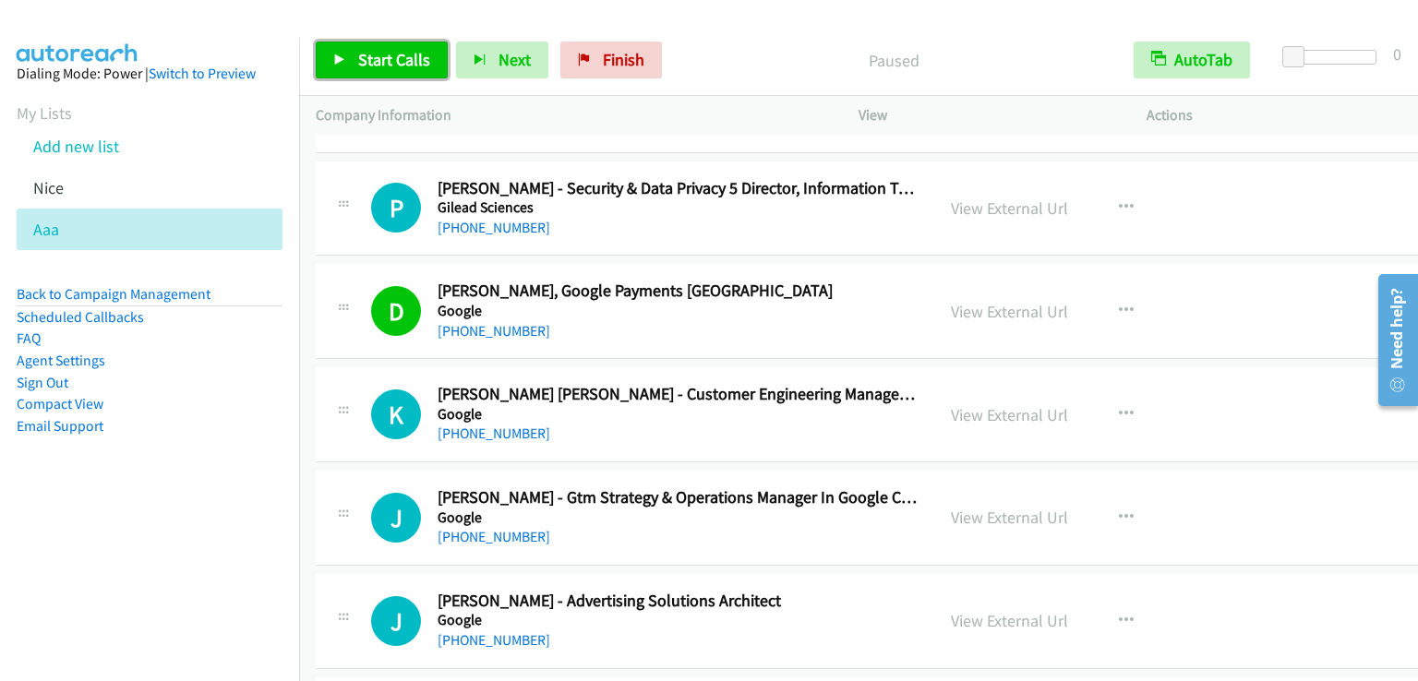
click at [377, 56] on span "Start Calls" at bounding box center [394, 59] width 72 height 21
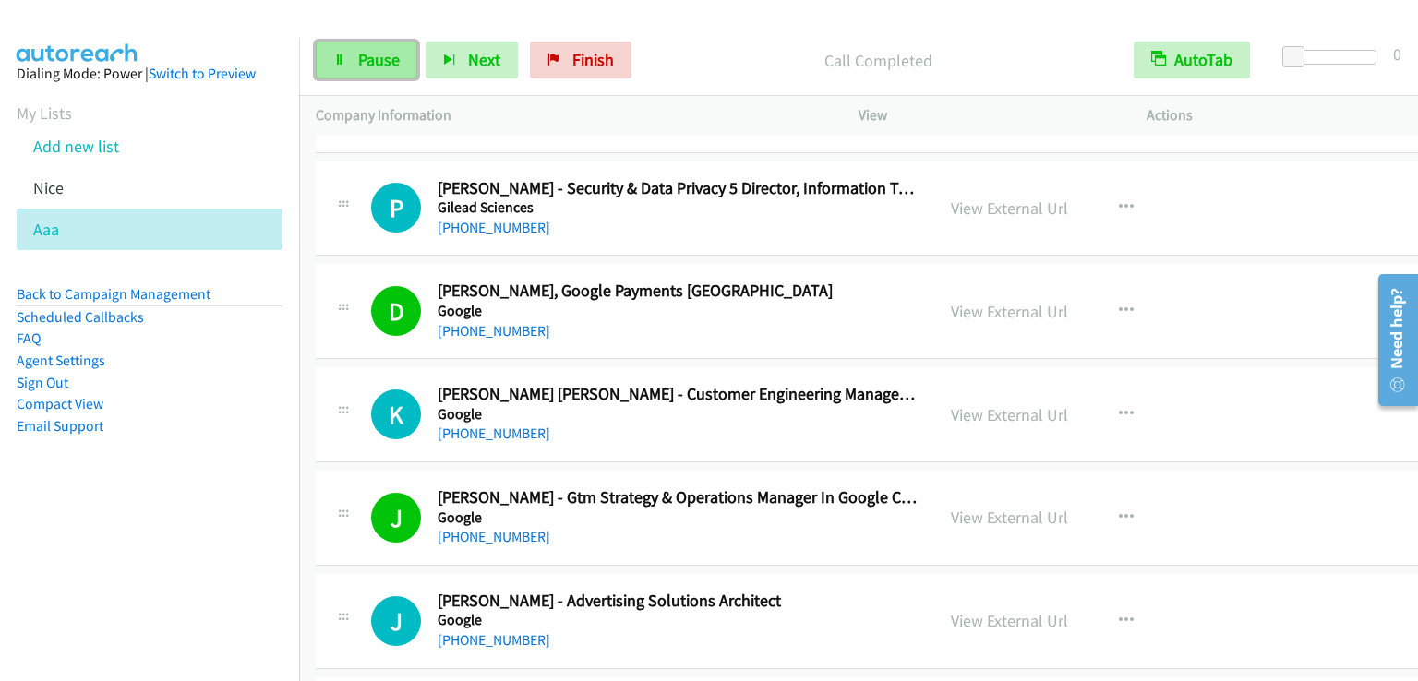
click at [360, 64] on span "Pause" at bounding box center [379, 59] width 42 height 21
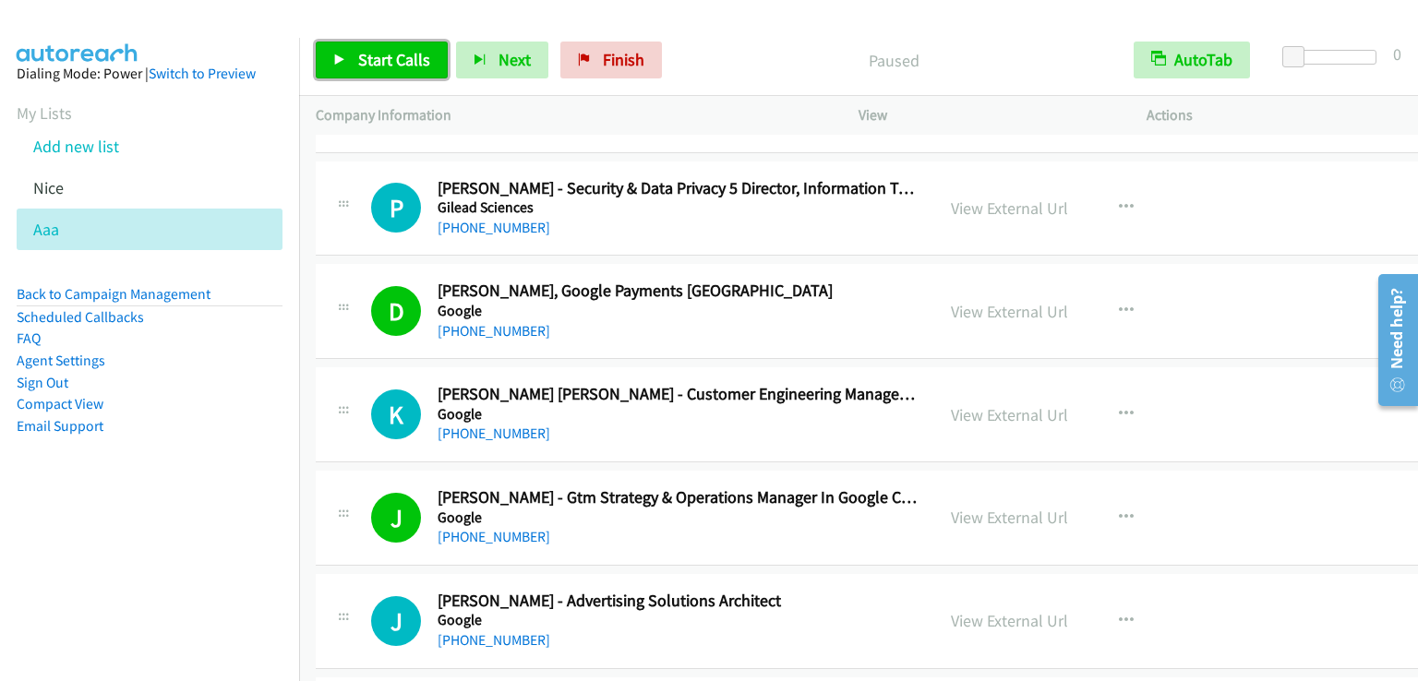
click at [360, 64] on span "Start Calls" at bounding box center [394, 59] width 72 height 21
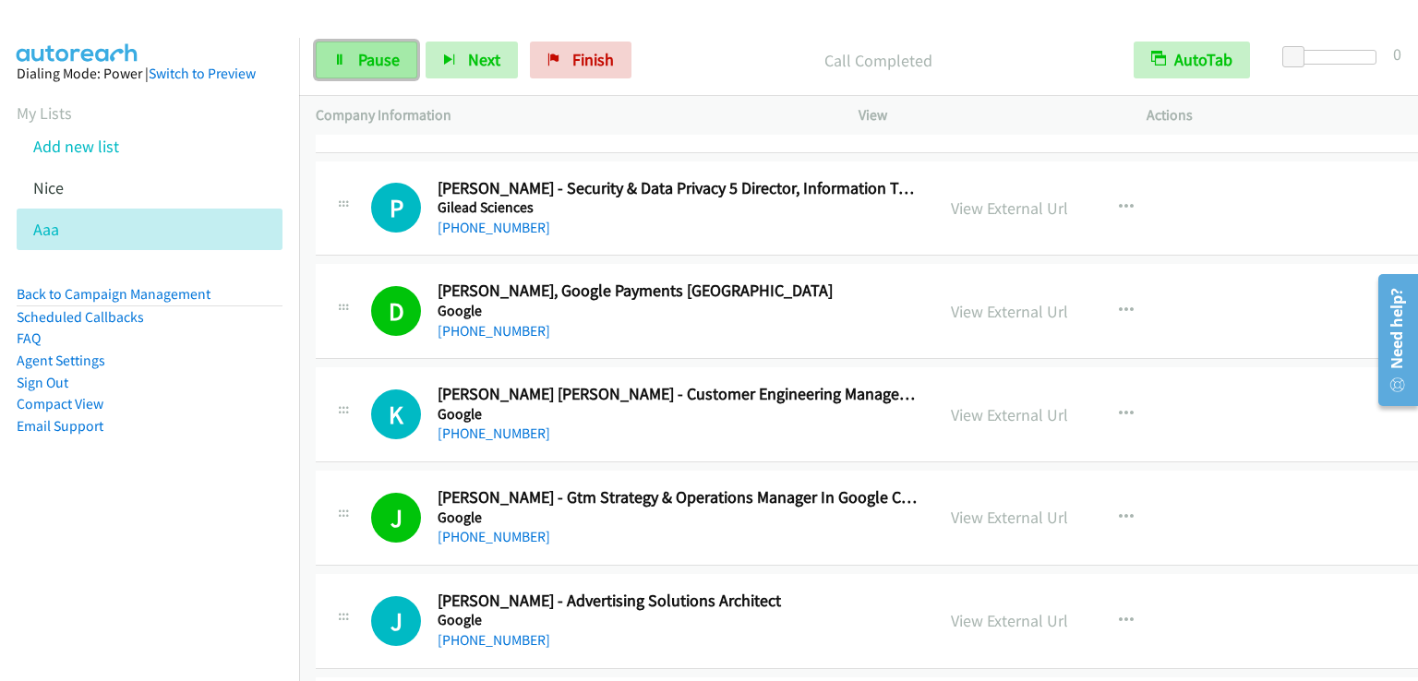
click at [380, 55] on span "Pause" at bounding box center [379, 59] width 42 height 21
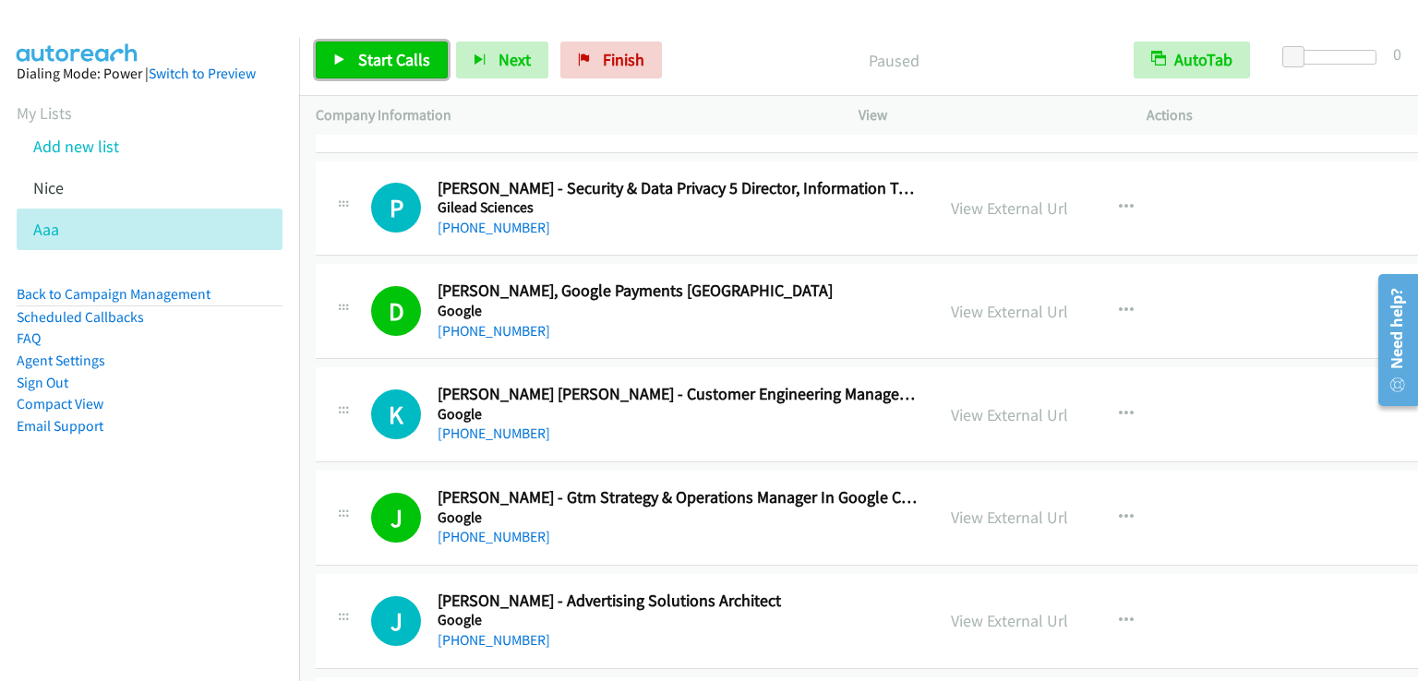
click at [380, 55] on span "Start Calls" at bounding box center [394, 59] width 72 height 21
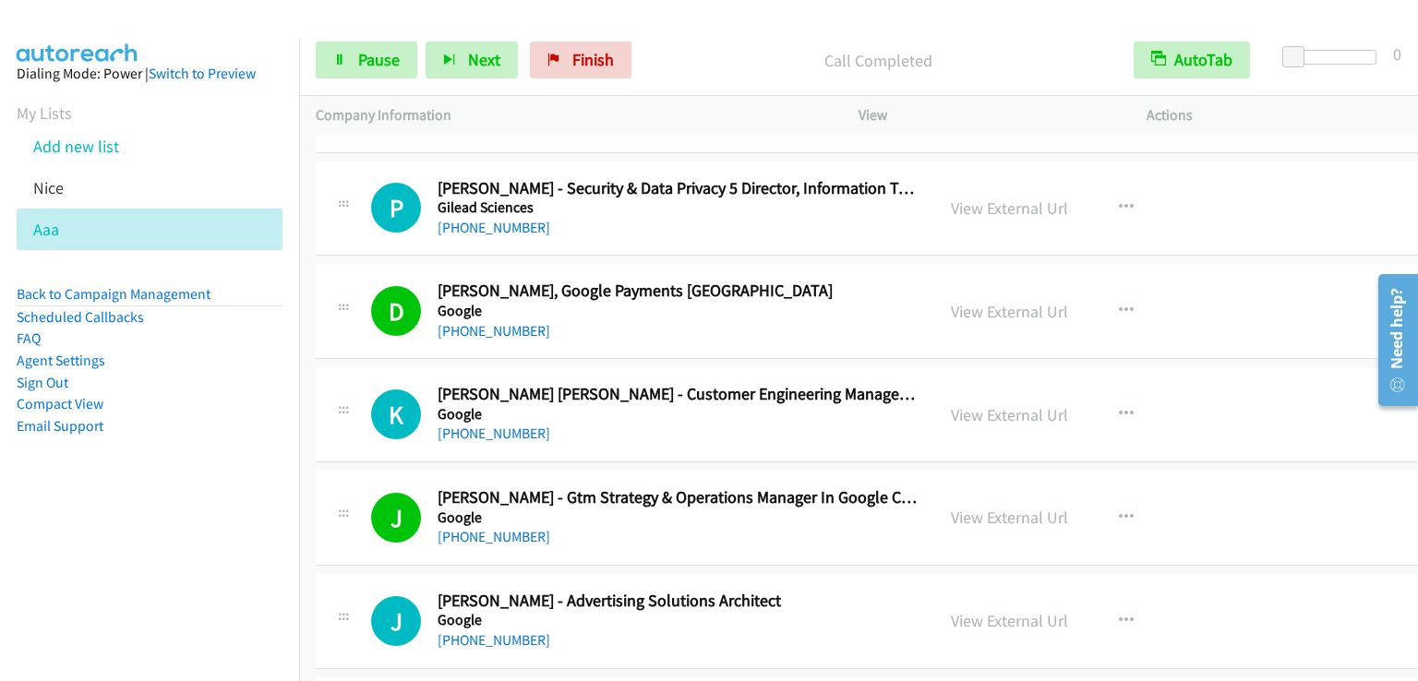
click at [416, 63] on div "Start Calls Pause Next Finish" at bounding box center [478, 60] width 324 height 37
click at [366, 65] on span "Pause" at bounding box center [379, 59] width 42 height 21
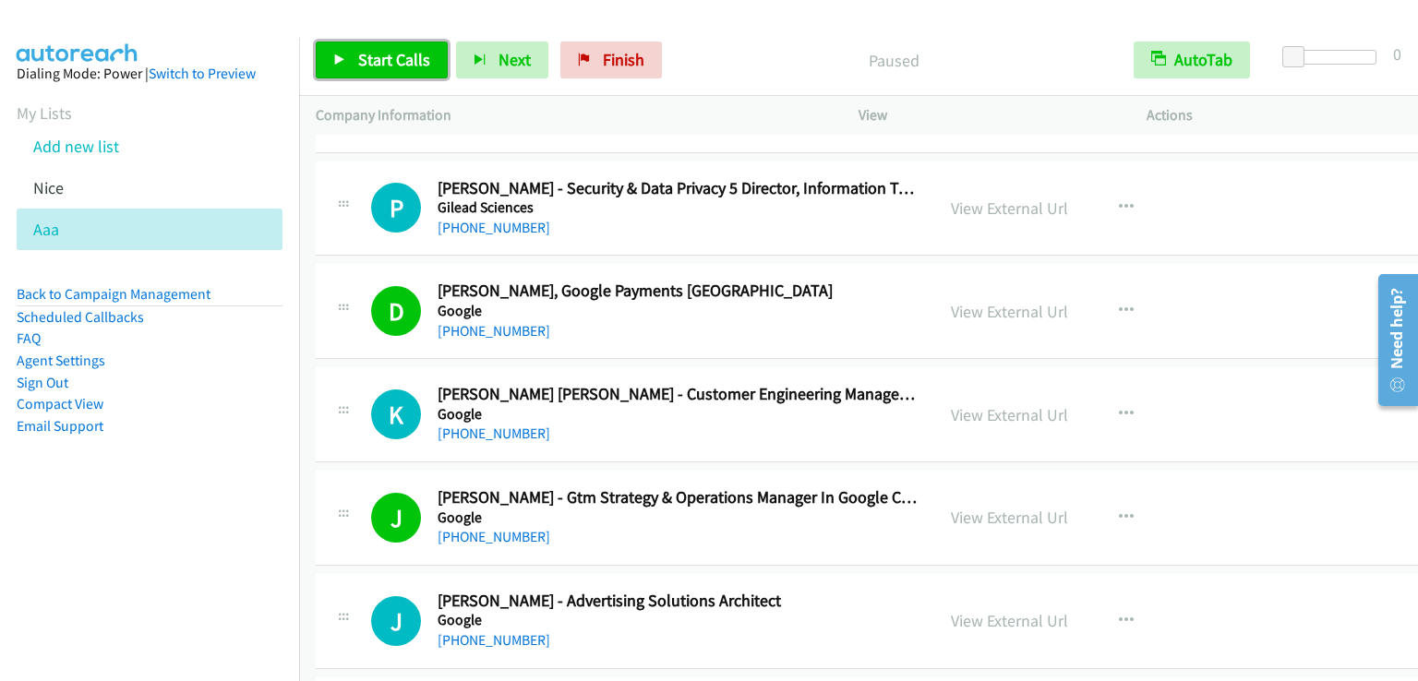
click at [366, 65] on span "Start Calls" at bounding box center [394, 59] width 72 height 21
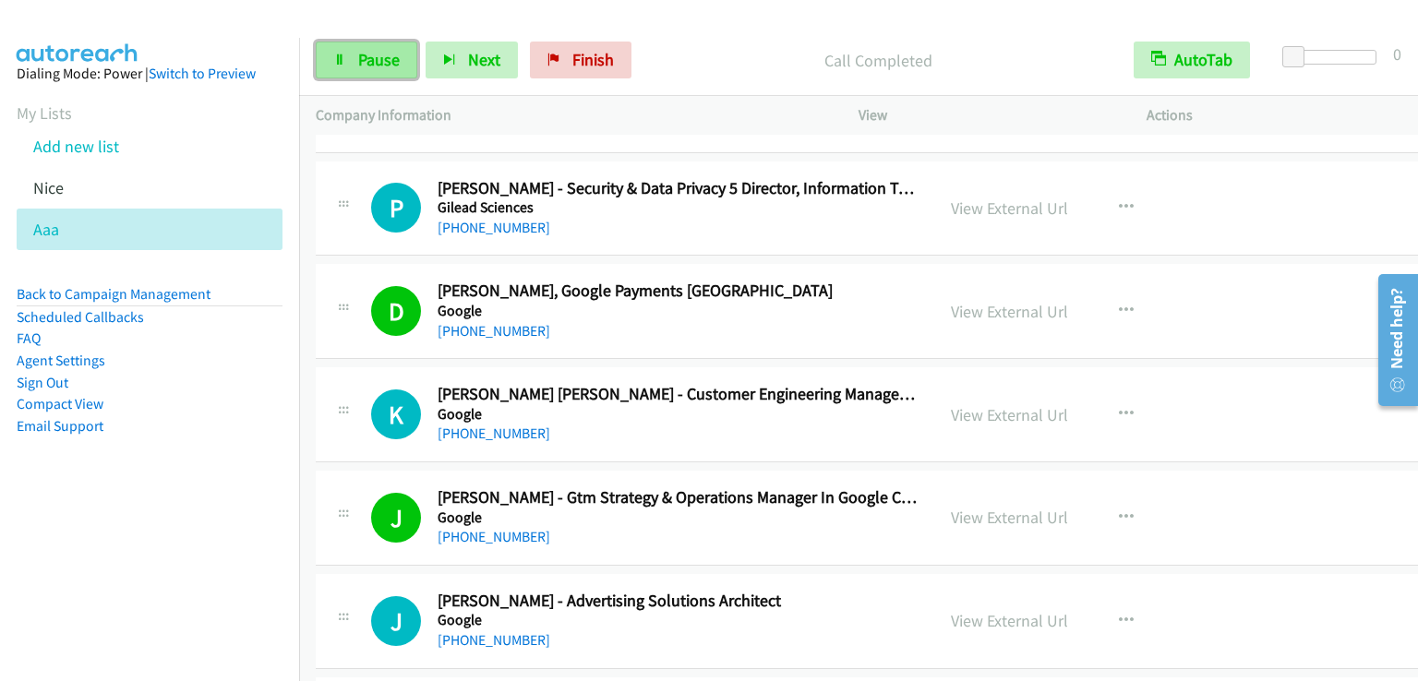
click at [336, 54] on icon at bounding box center [339, 60] width 13 height 13
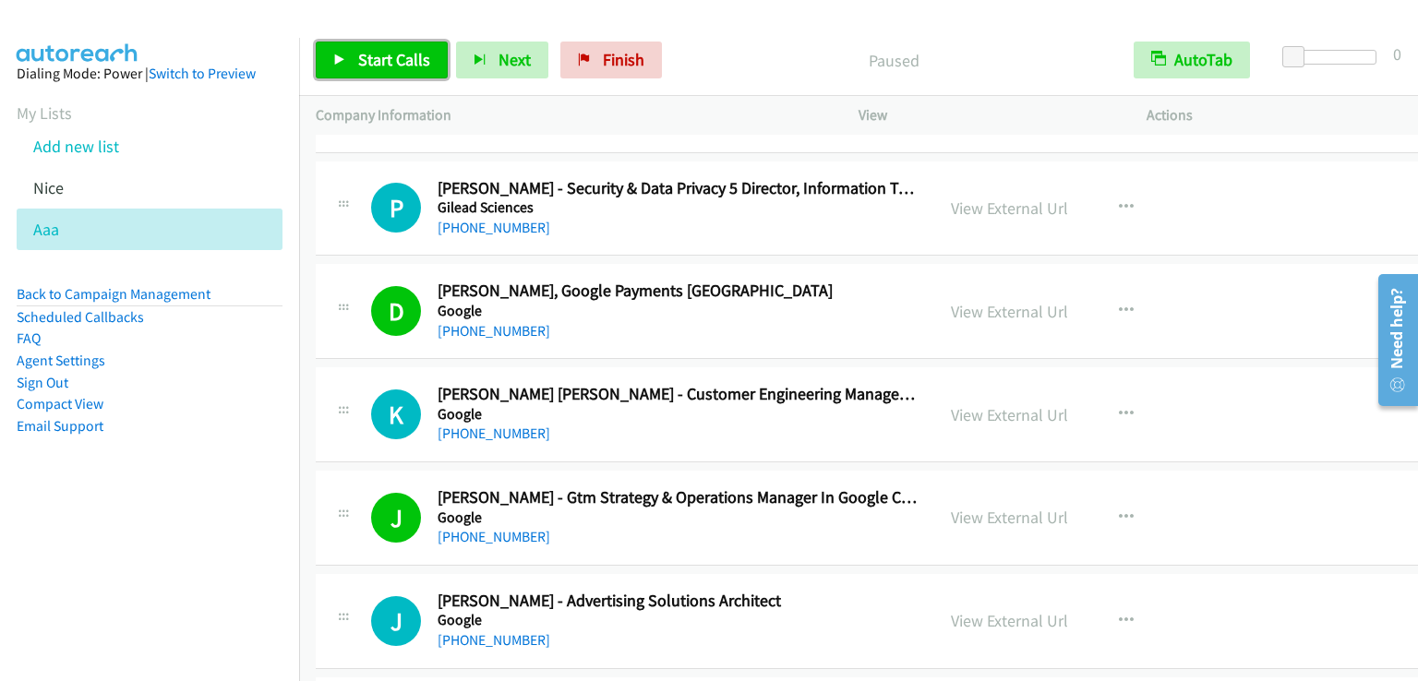
click at [336, 54] on icon at bounding box center [339, 60] width 13 height 13
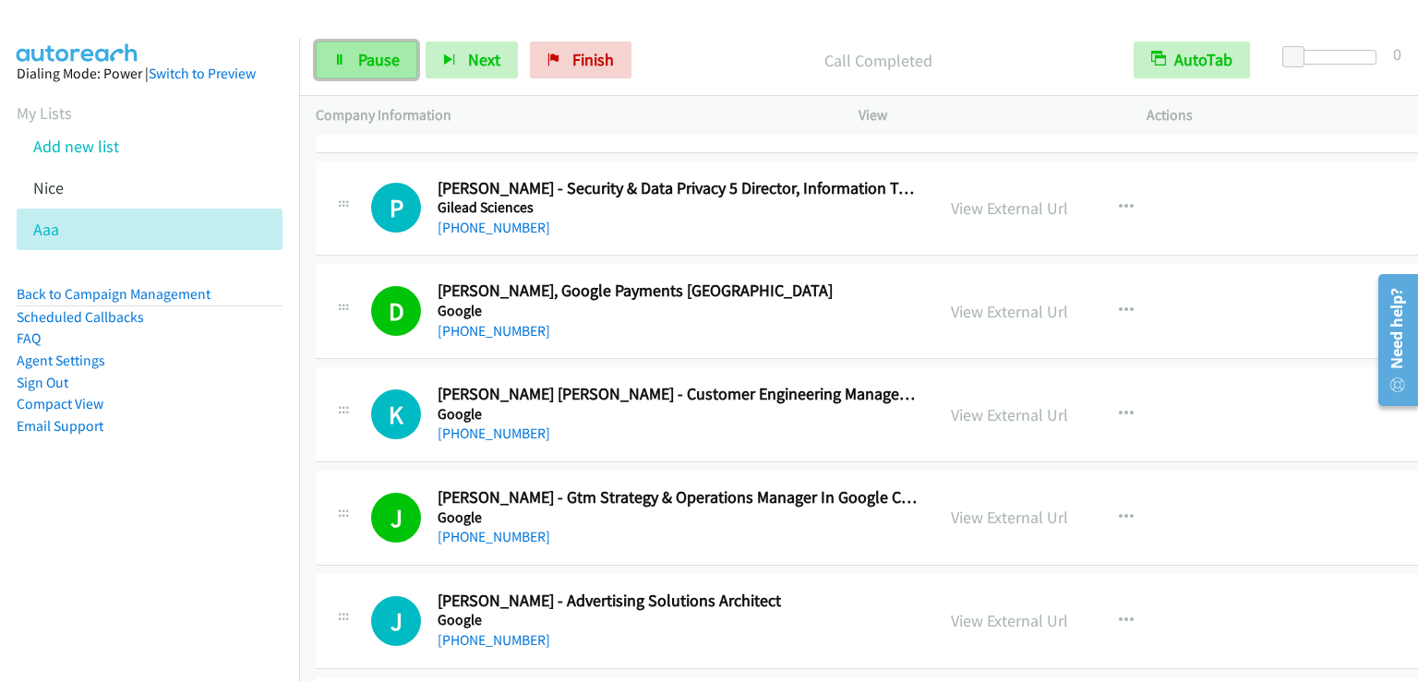
click at [340, 64] on icon at bounding box center [339, 60] width 13 height 13
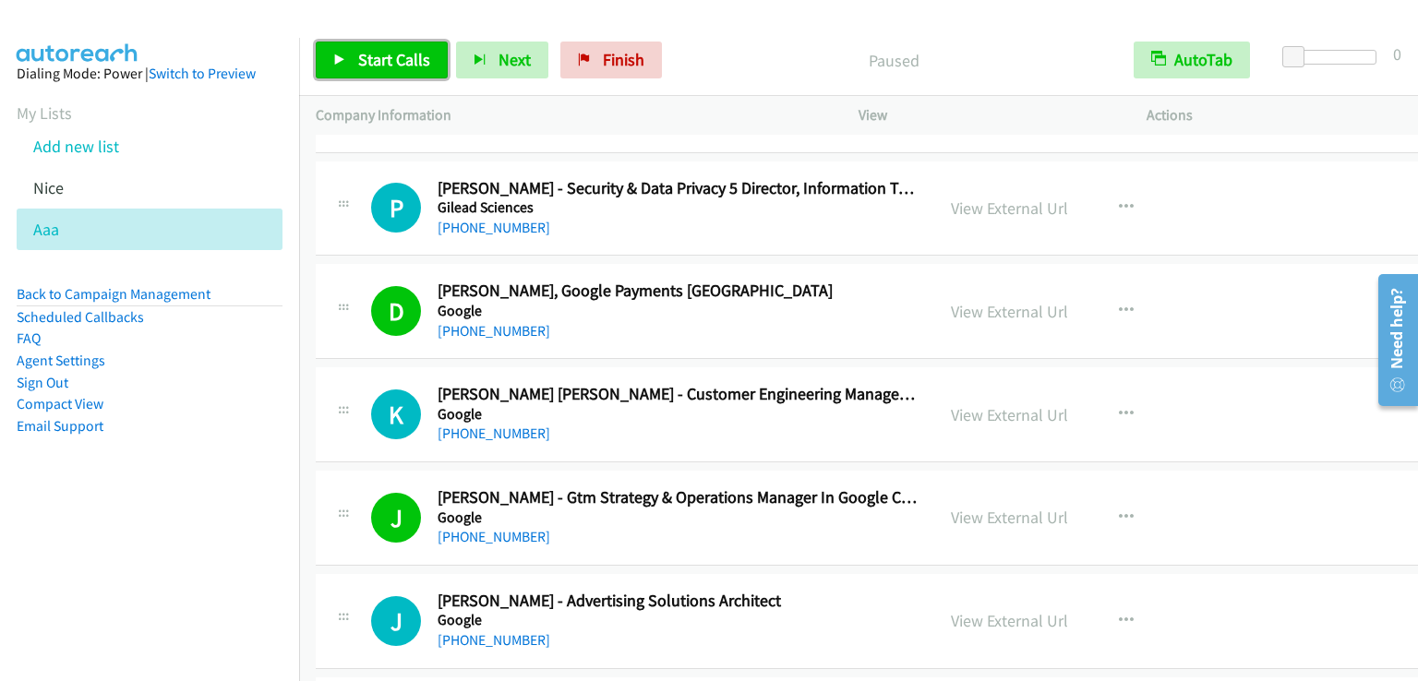
click at [340, 64] on icon at bounding box center [339, 60] width 13 height 13
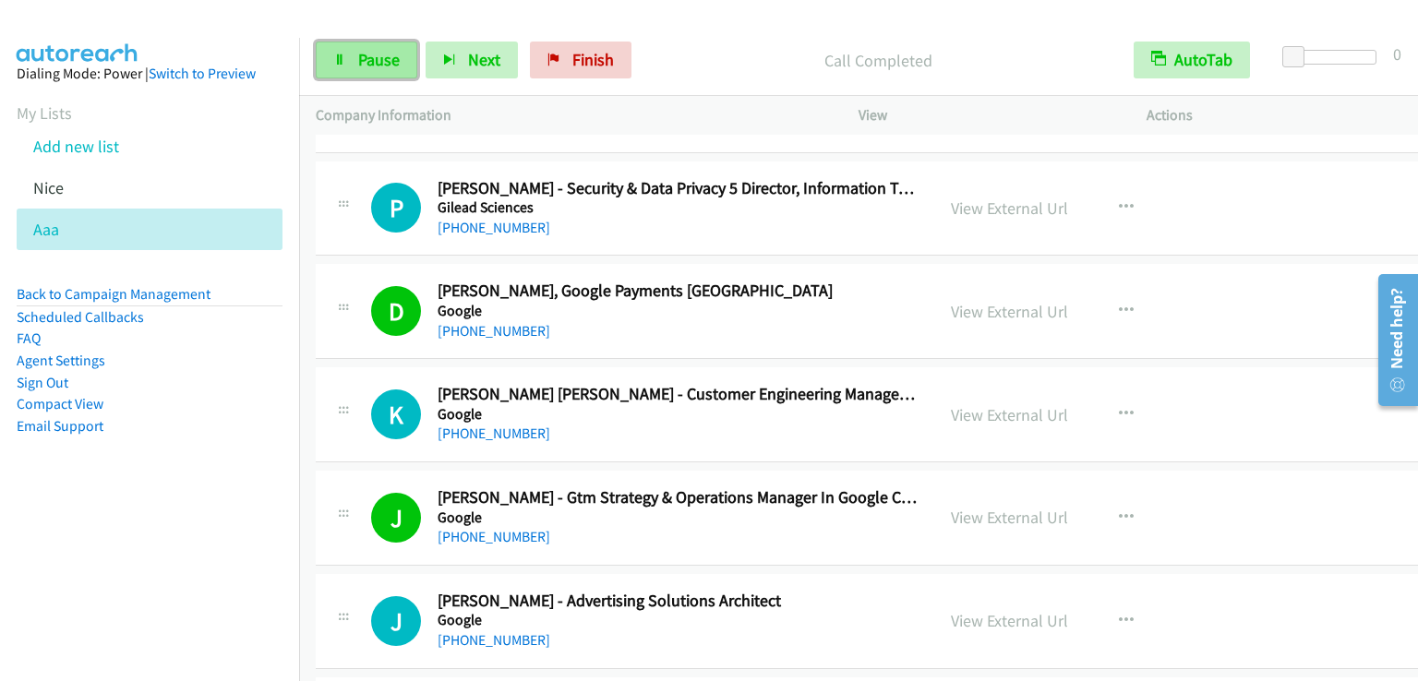
click at [381, 61] on span "Pause" at bounding box center [379, 59] width 42 height 21
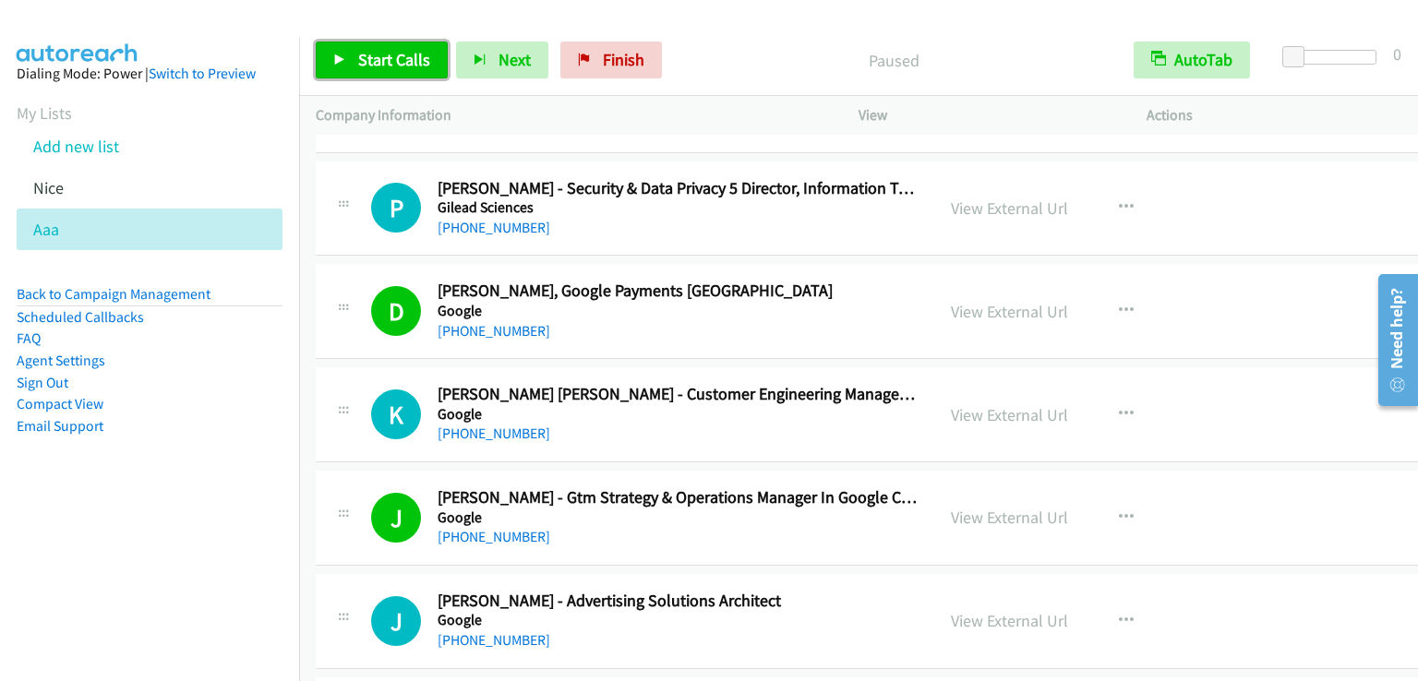
click at [381, 62] on span "Start Calls" at bounding box center [394, 59] width 72 height 21
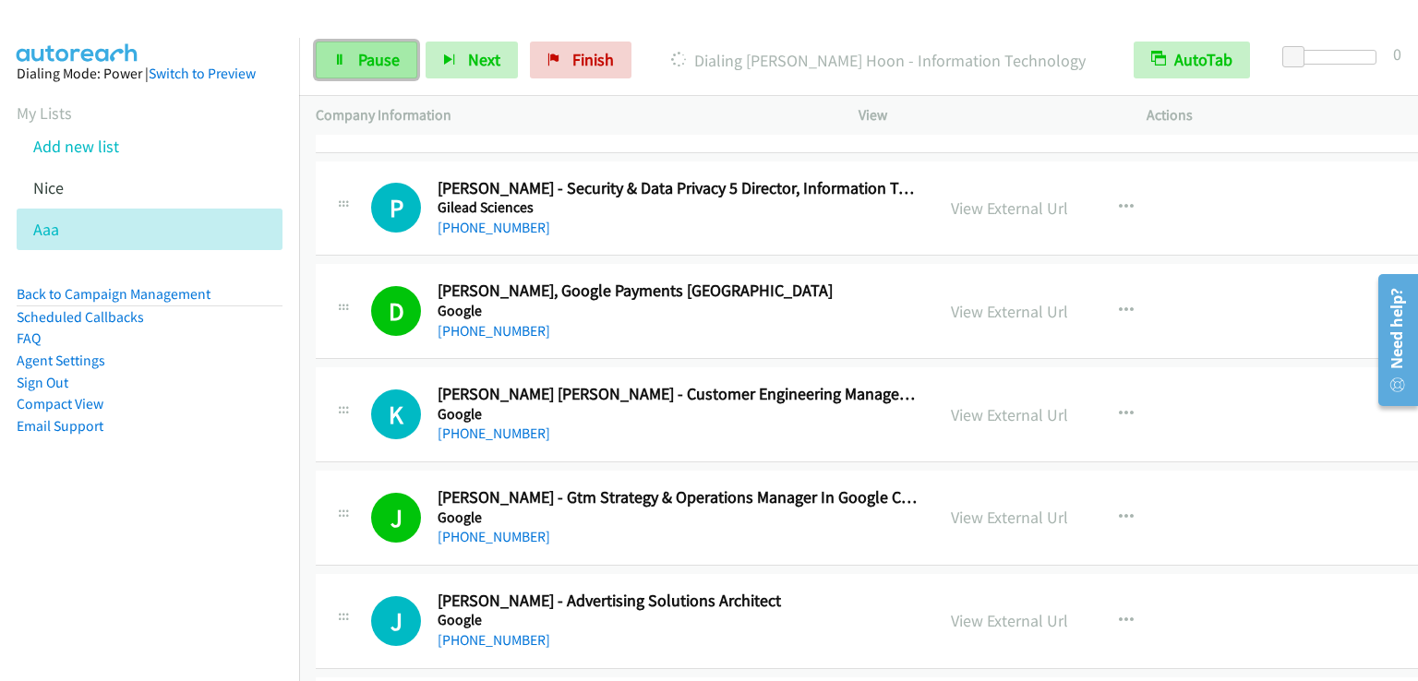
click at [388, 71] on link "Pause" at bounding box center [367, 60] width 102 height 37
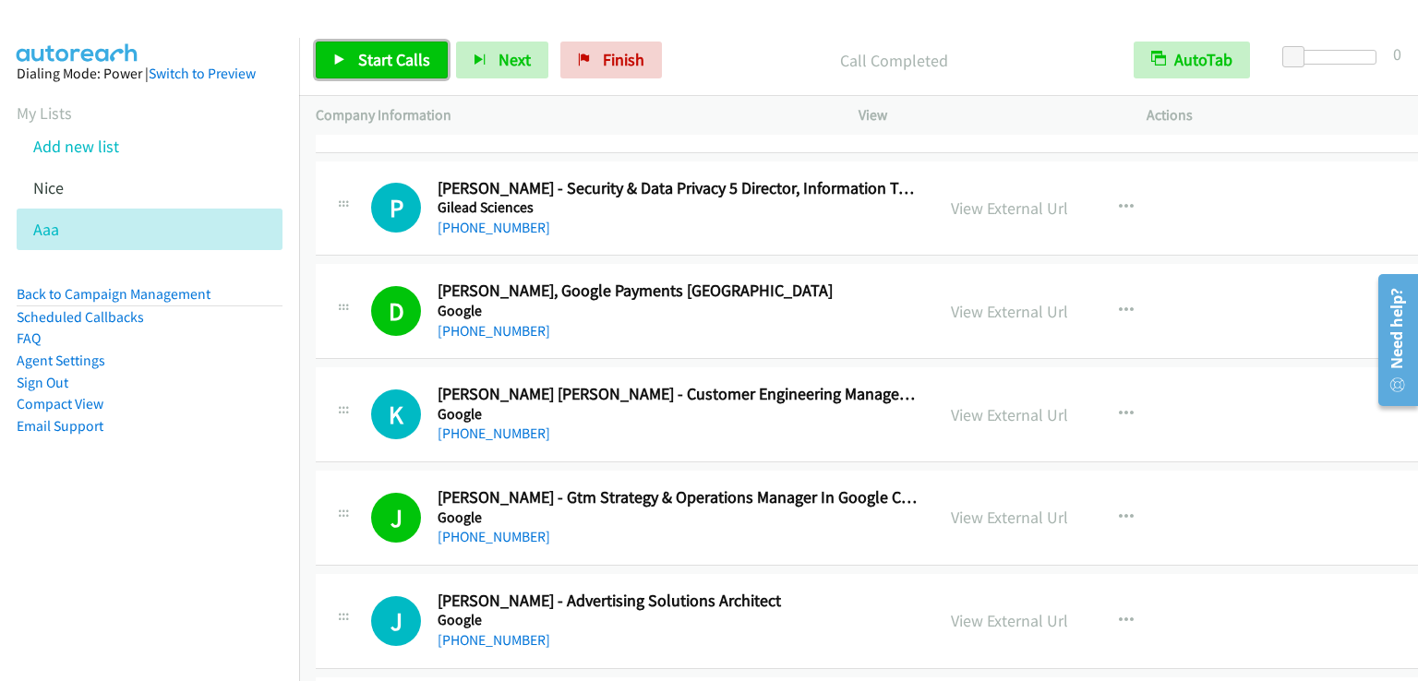
click at [410, 50] on span "Start Calls" at bounding box center [394, 59] width 72 height 21
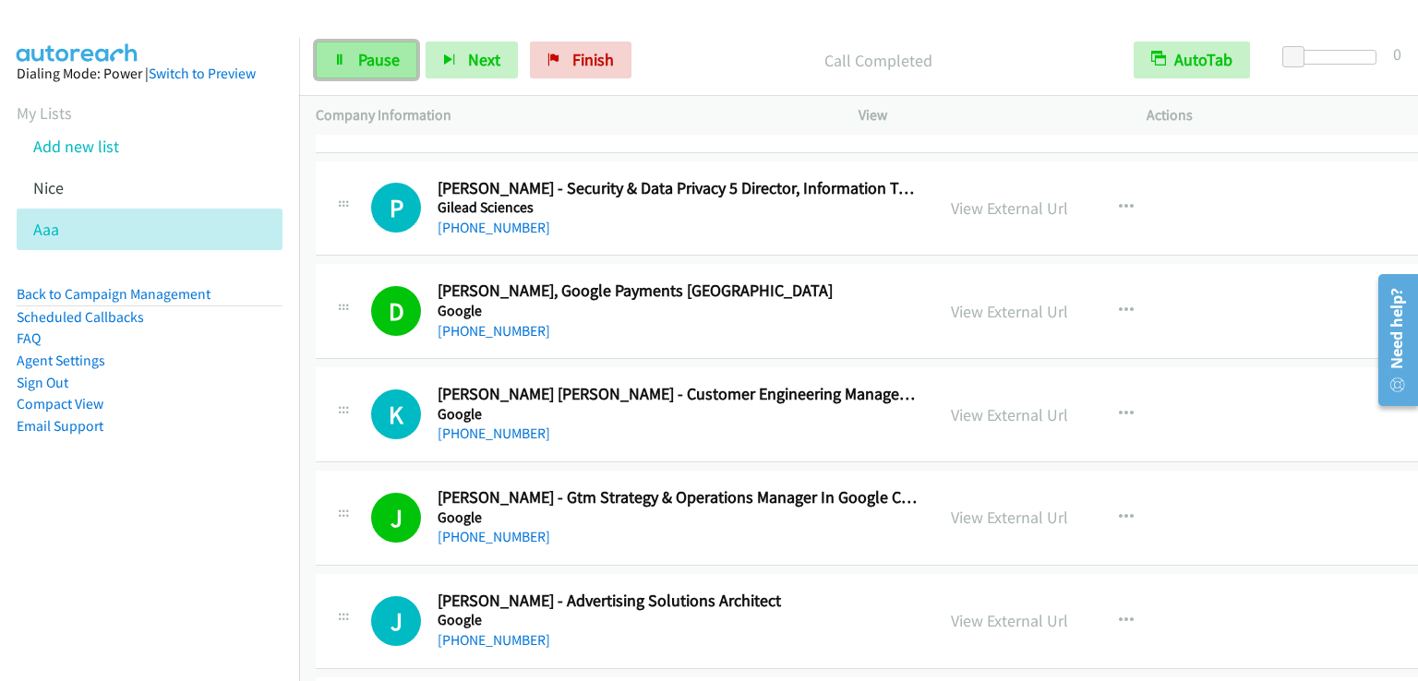
click at [367, 49] on span "Pause" at bounding box center [379, 59] width 42 height 21
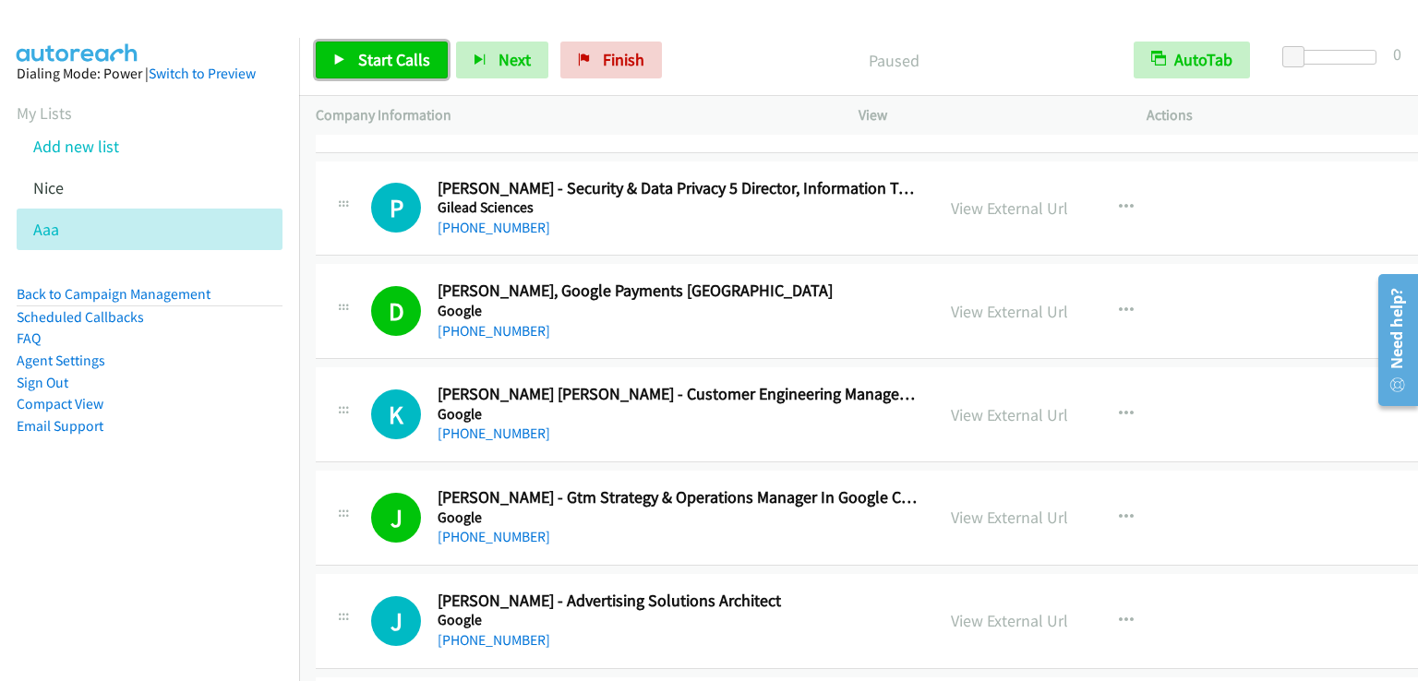
click at [399, 54] on span "Start Calls" at bounding box center [394, 59] width 72 height 21
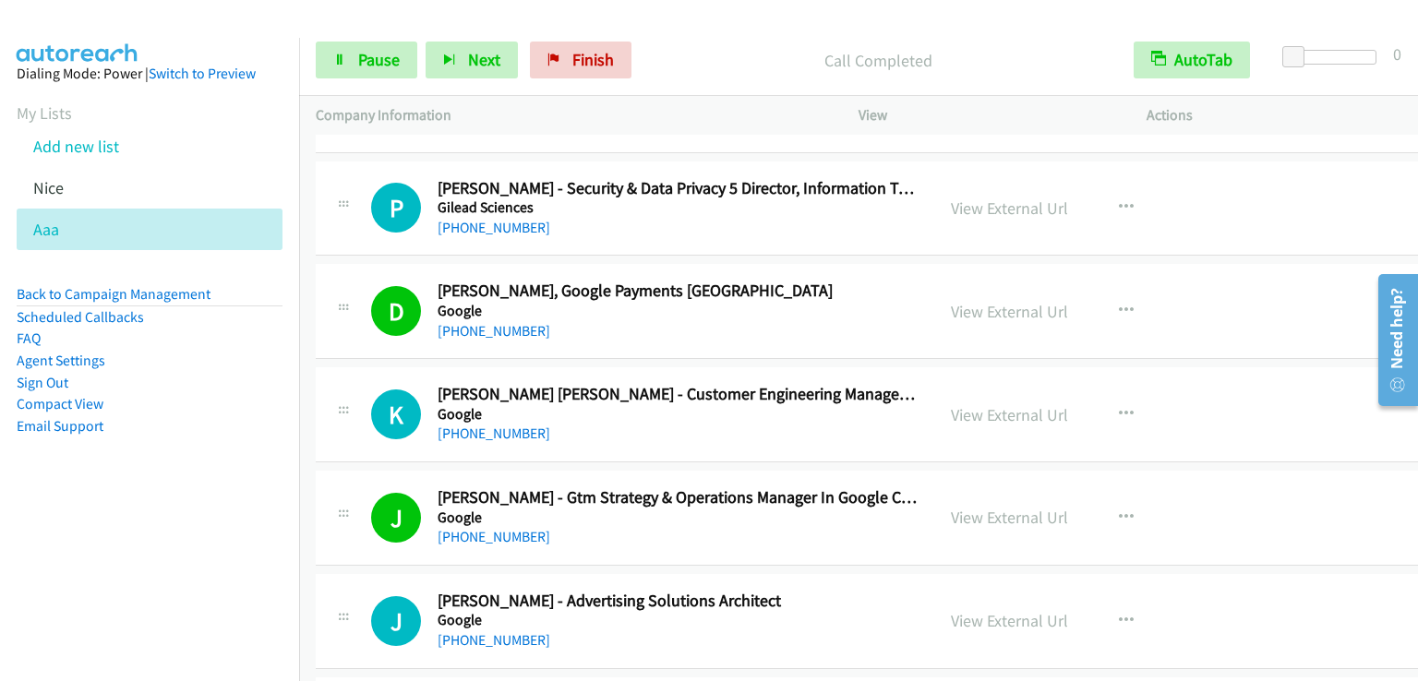
click at [179, 540] on nav "Dialing Mode: Power | Switch to Preview My Lists Add new list [GEOGRAPHIC_DATA]…" at bounding box center [150, 378] width 300 height 681
click at [363, 51] on span "Pause" at bounding box center [379, 59] width 42 height 21
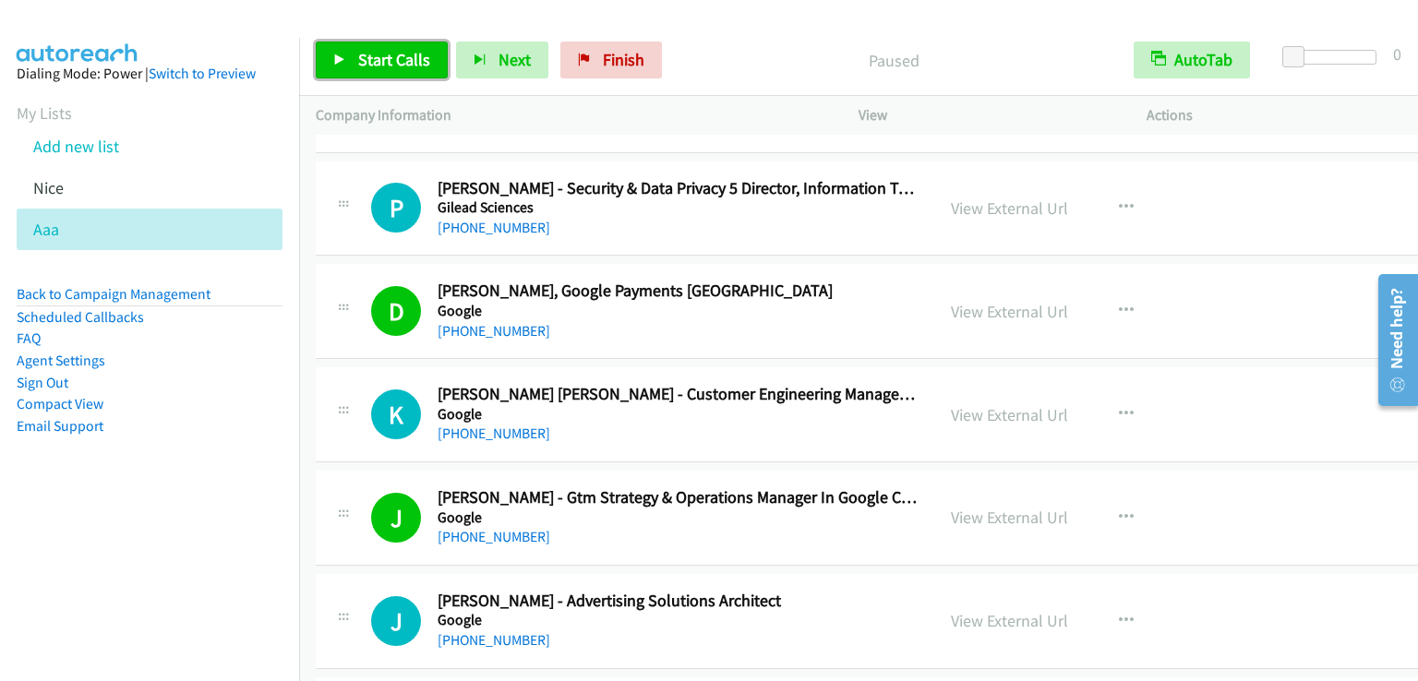
click at [363, 51] on span "Start Calls" at bounding box center [394, 59] width 72 height 21
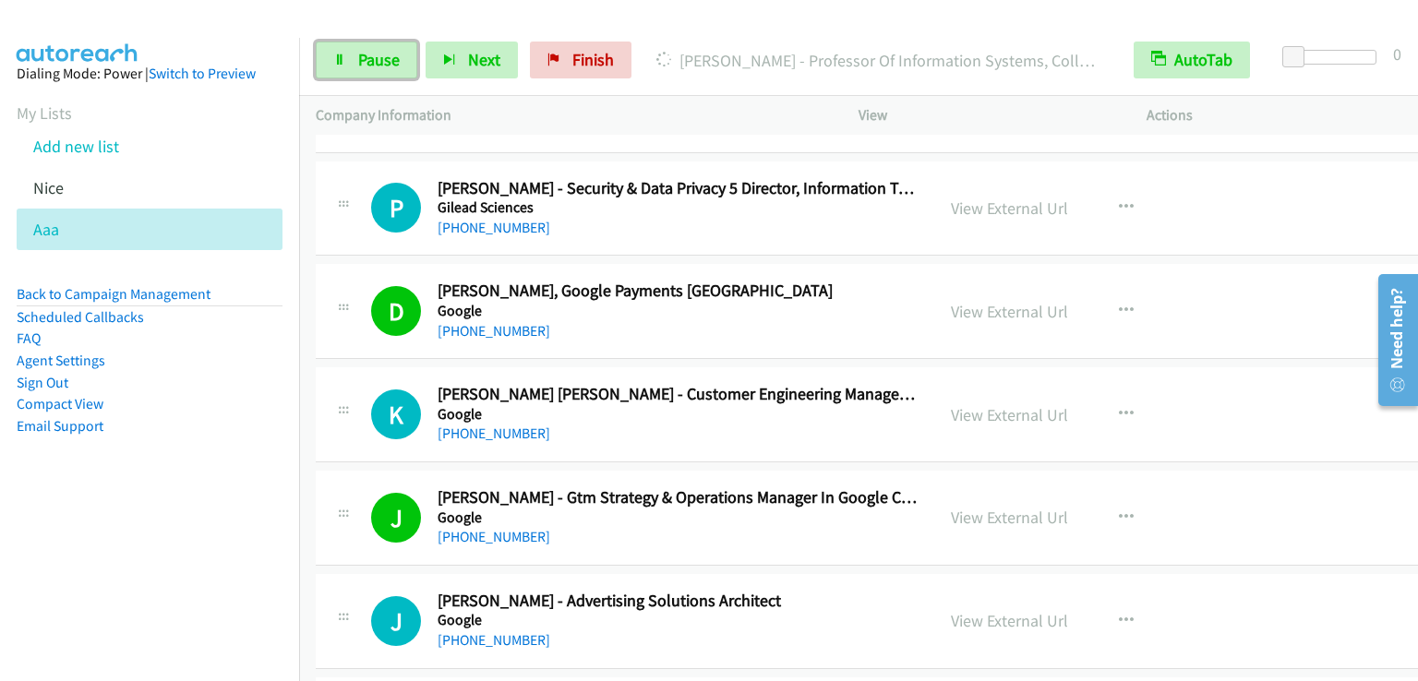
click at [379, 66] on span "Pause" at bounding box center [379, 59] width 42 height 21
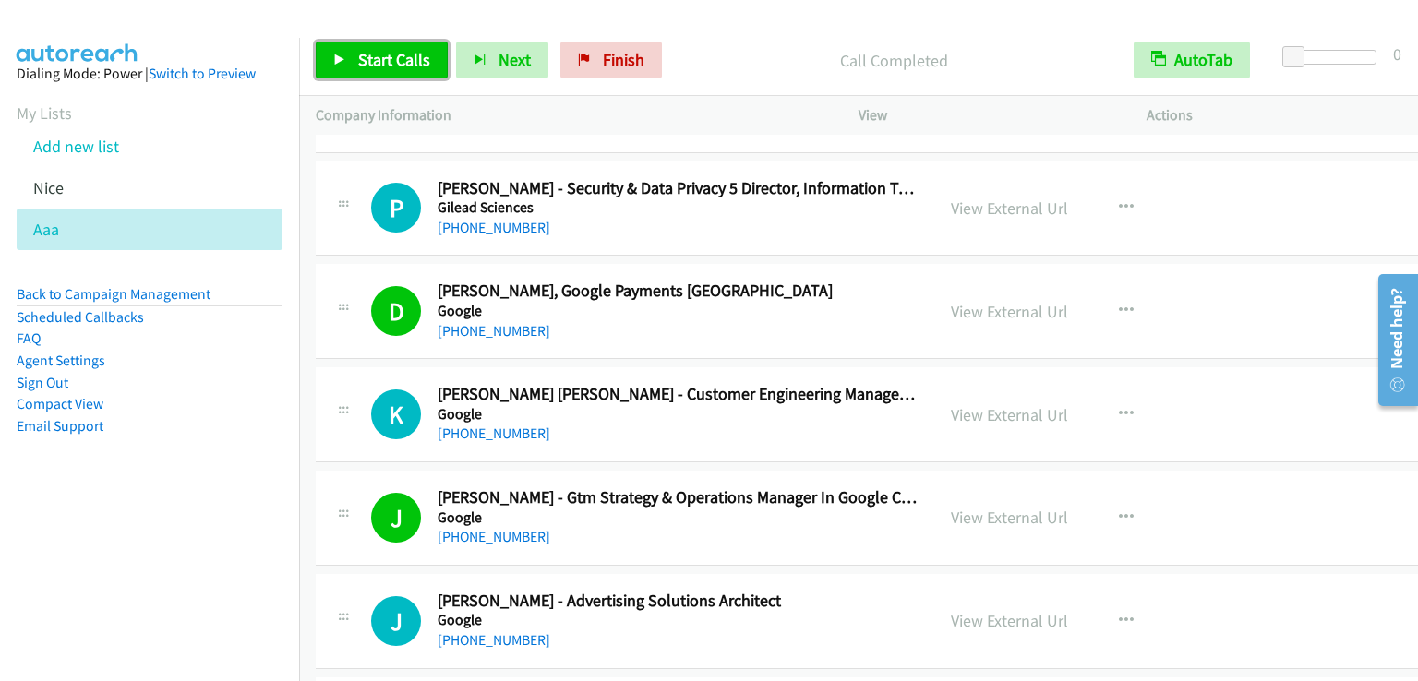
click at [386, 49] on span "Start Calls" at bounding box center [394, 59] width 72 height 21
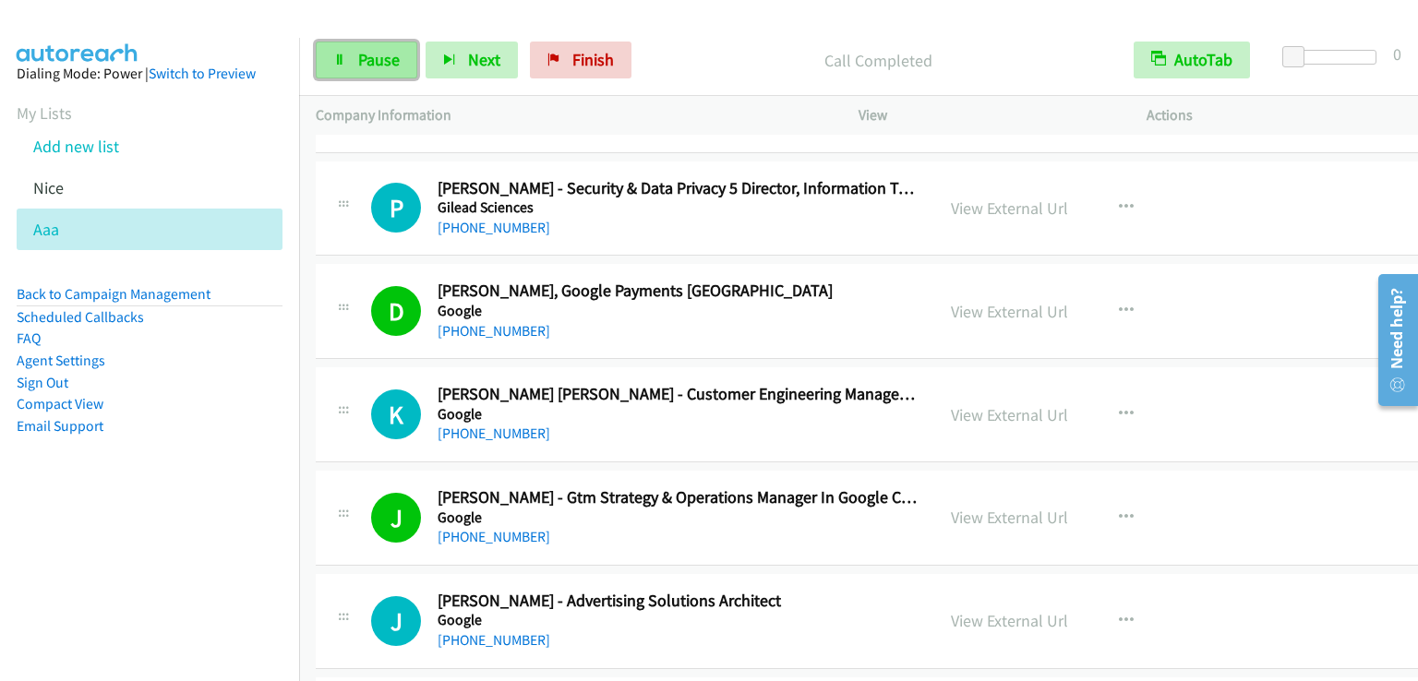
click at [361, 74] on link "Pause" at bounding box center [367, 60] width 102 height 37
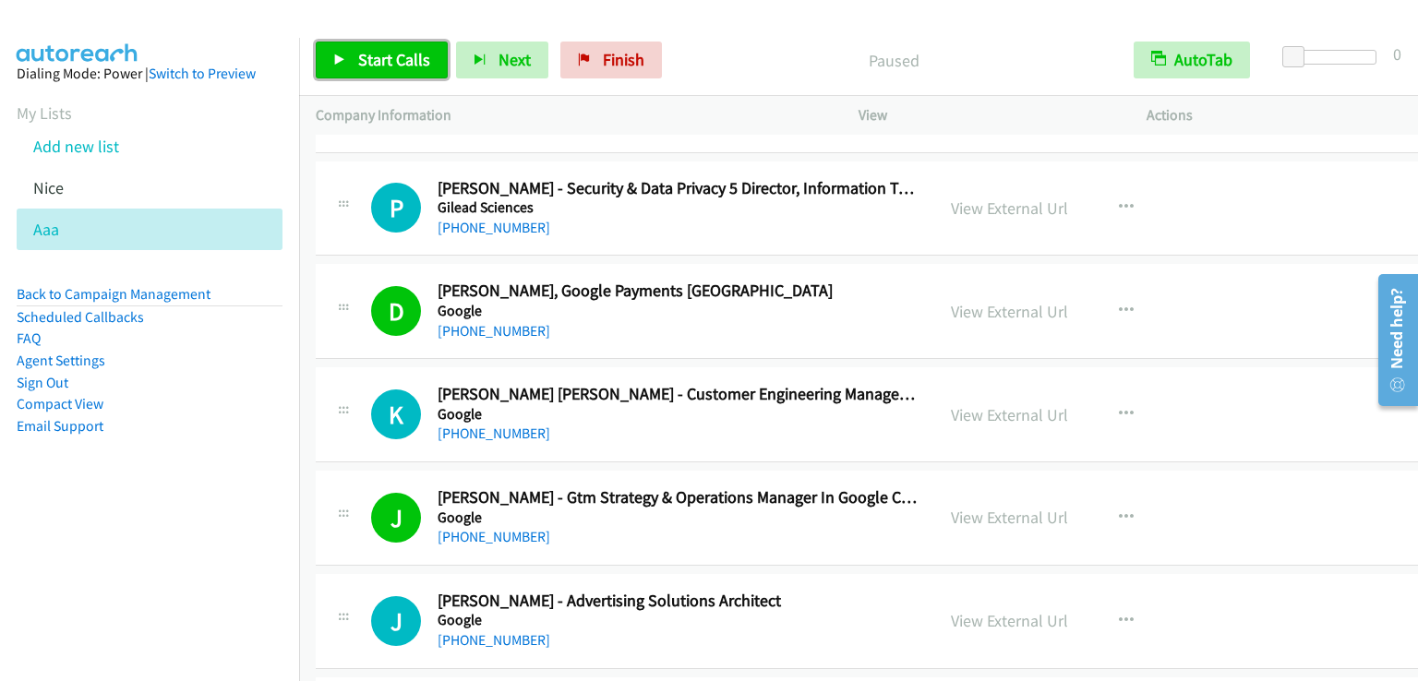
click at [372, 66] on span "Start Calls" at bounding box center [394, 59] width 72 height 21
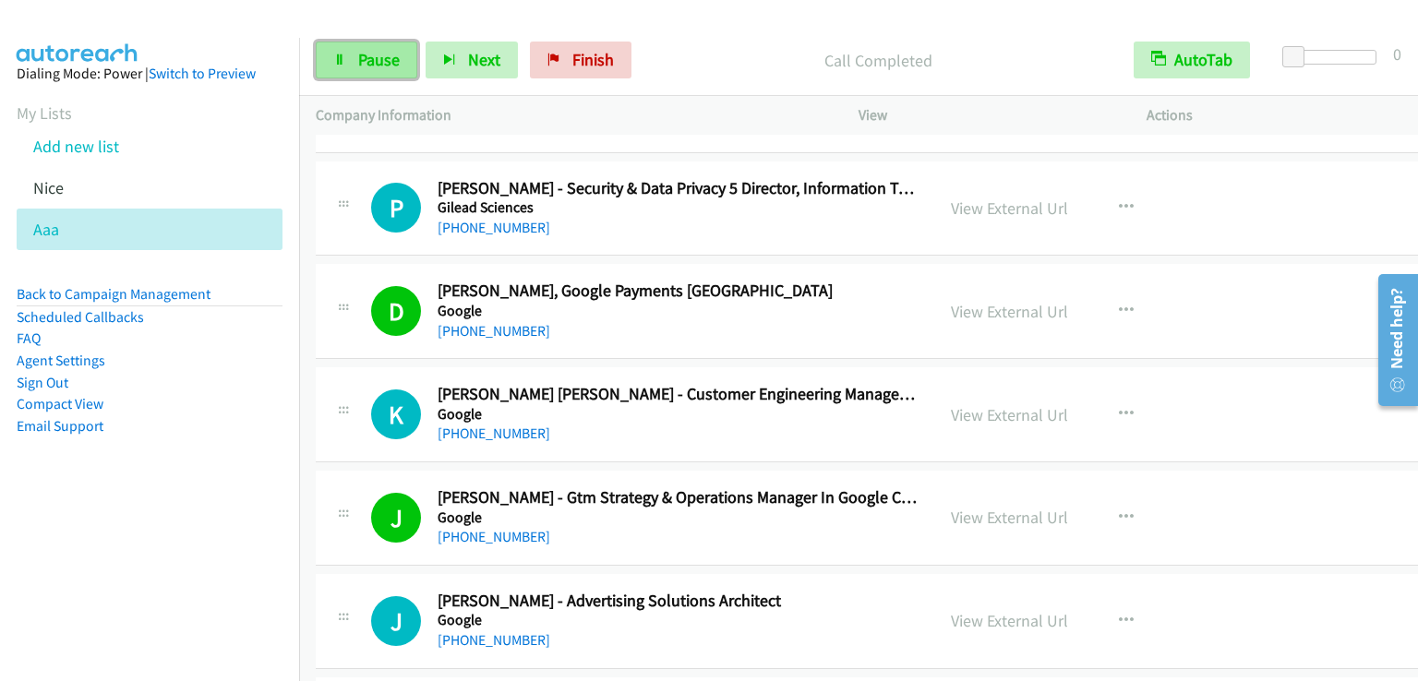
click at [369, 62] on span "Pause" at bounding box center [379, 59] width 42 height 21
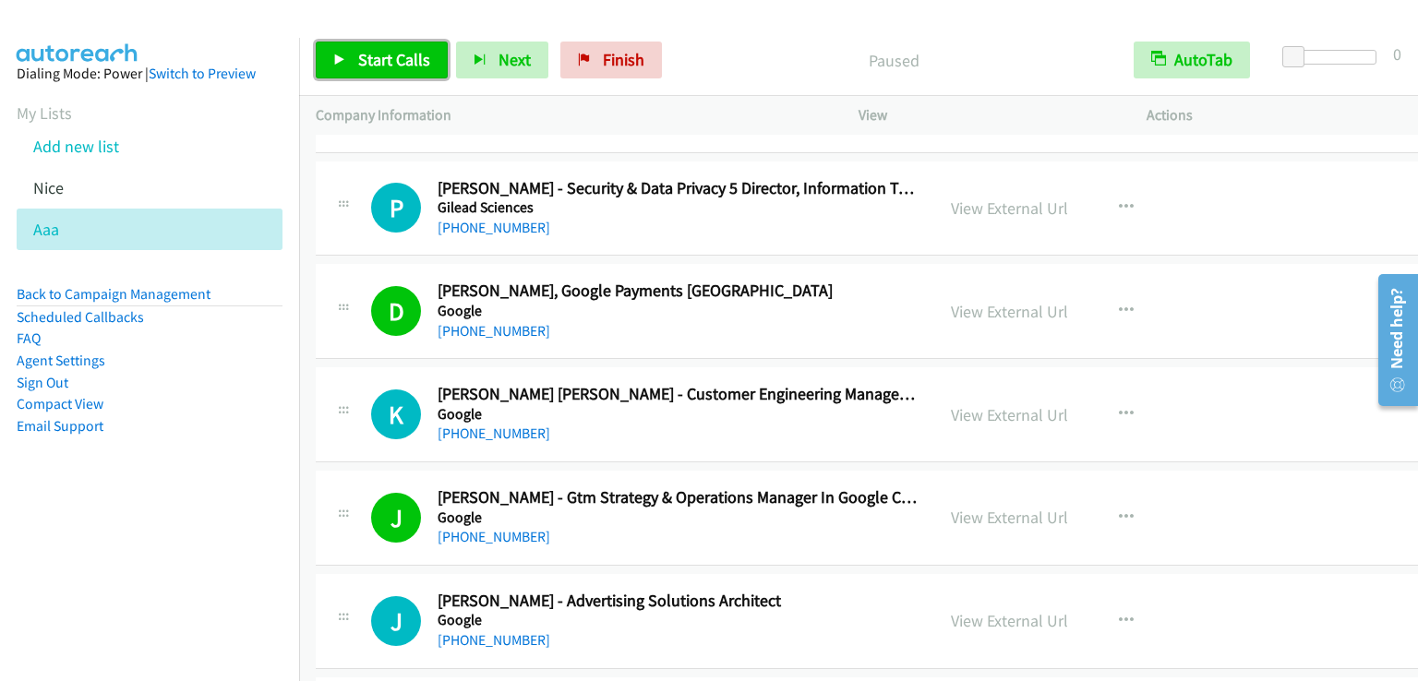
click at [369, 62] on span "Start Calls" at bounding box center [394, 59] width 72 height 21
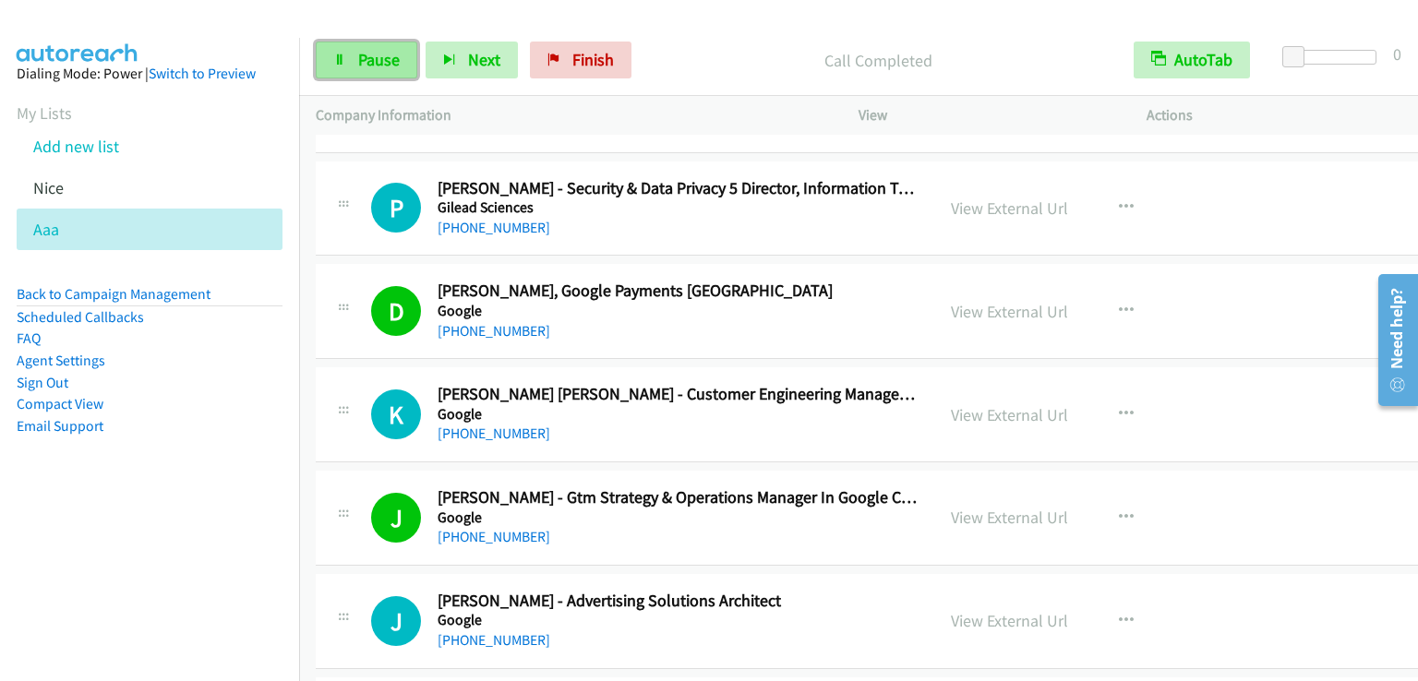
click at [377, 66] on span "Pause" at bounding box center [379, 59] width 42 height 21
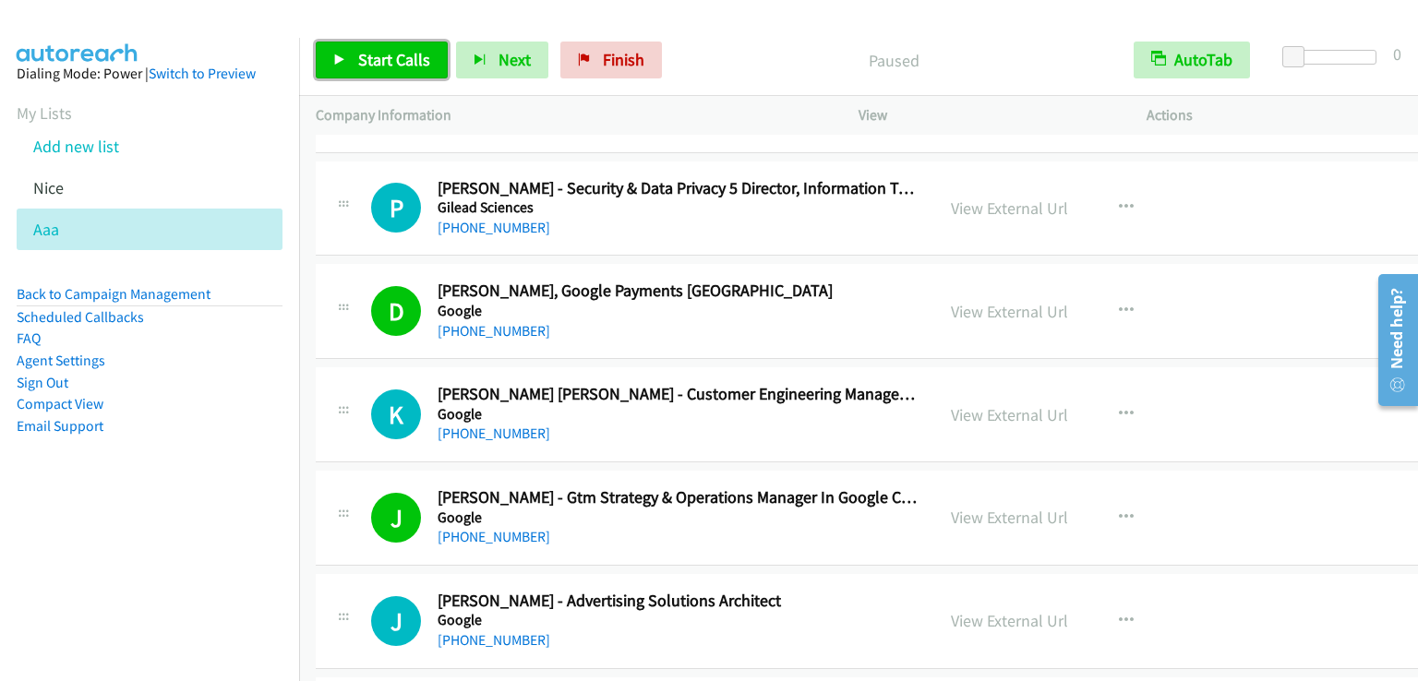
click at [377, 66] on span "Start Calls" at bounding box center [394, 59] width 72 height 21
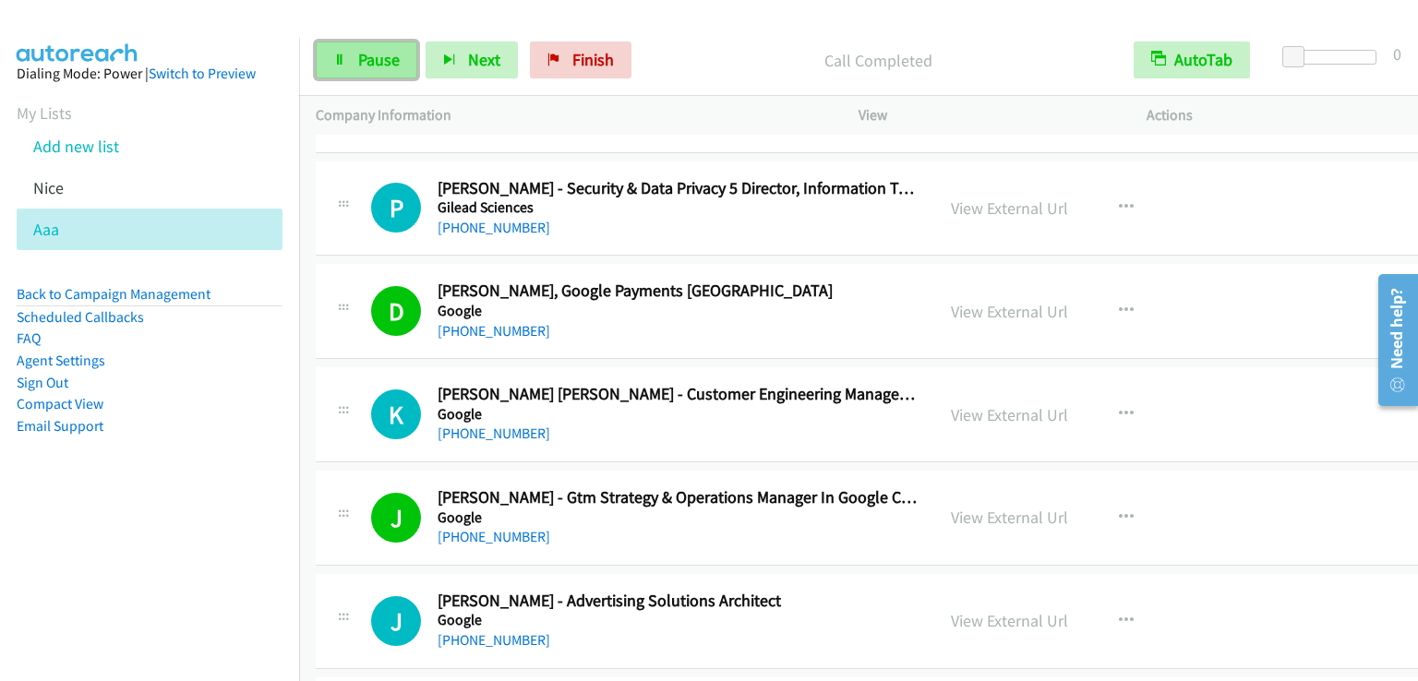
click at [406, 55] on link "Pause" at bounding box center [367, 60] width 102 height 37
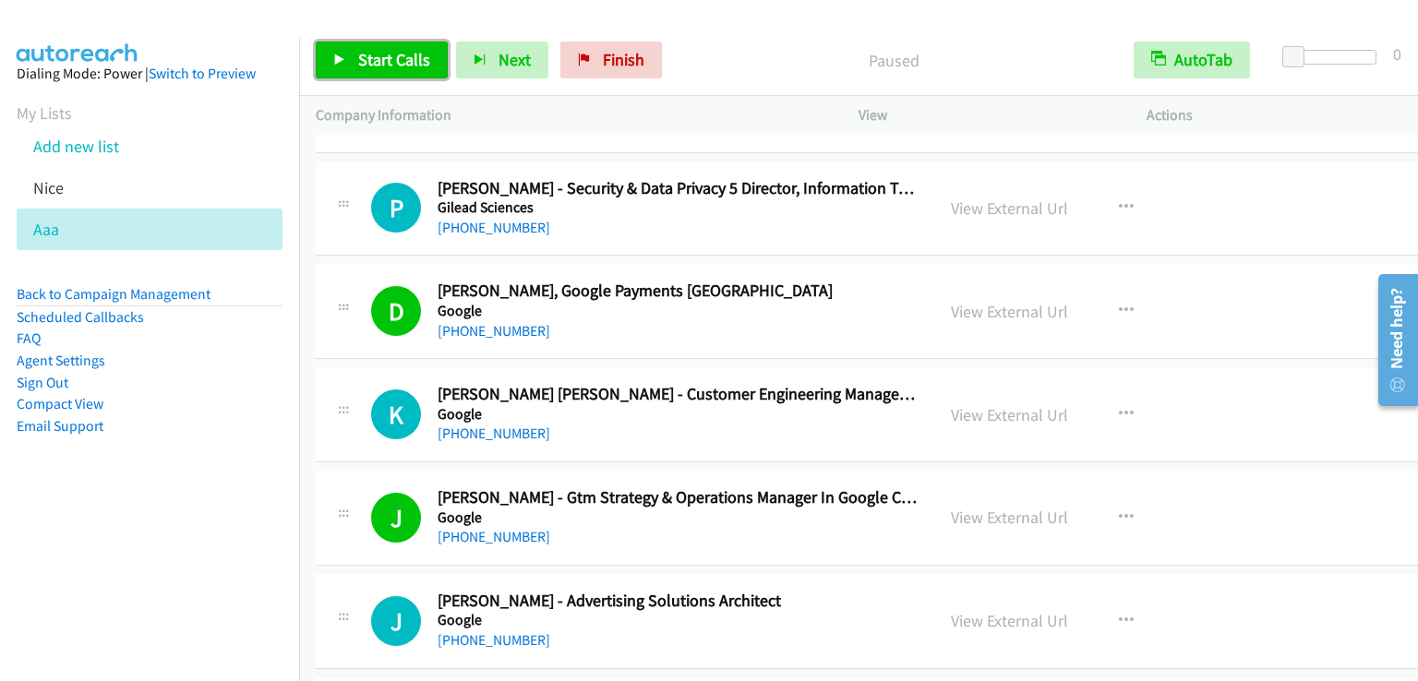
click at [406, 55] on span "Start Calls" at bounding box center [394, 59] width 72 height 21
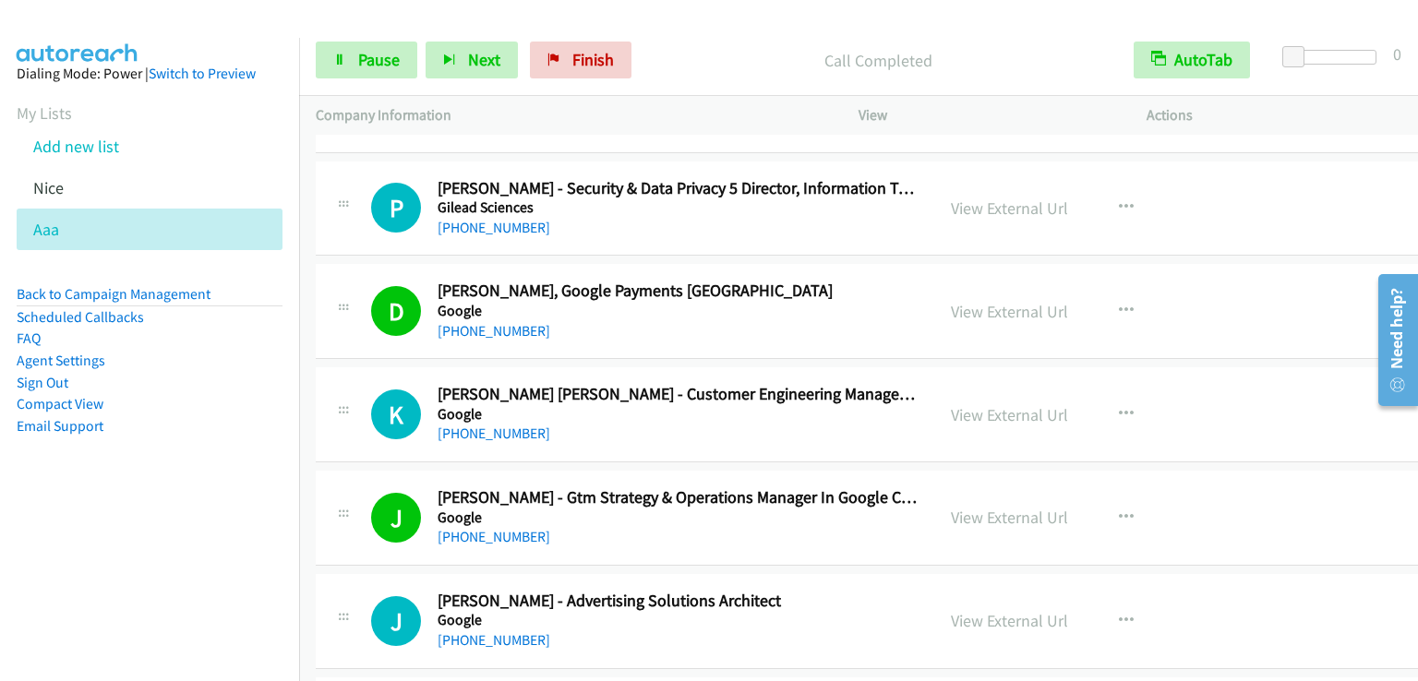
click at [737, 56] on p "Call Completed" at bounding box center [878, 60] width 444 height 25
click at [728, 55] on p "Call Completed" at bounding box center [878, 60] width 444 height 25
click at [391, 57] on span "Pause" at bounding box center [379, 59] width 42 height 21
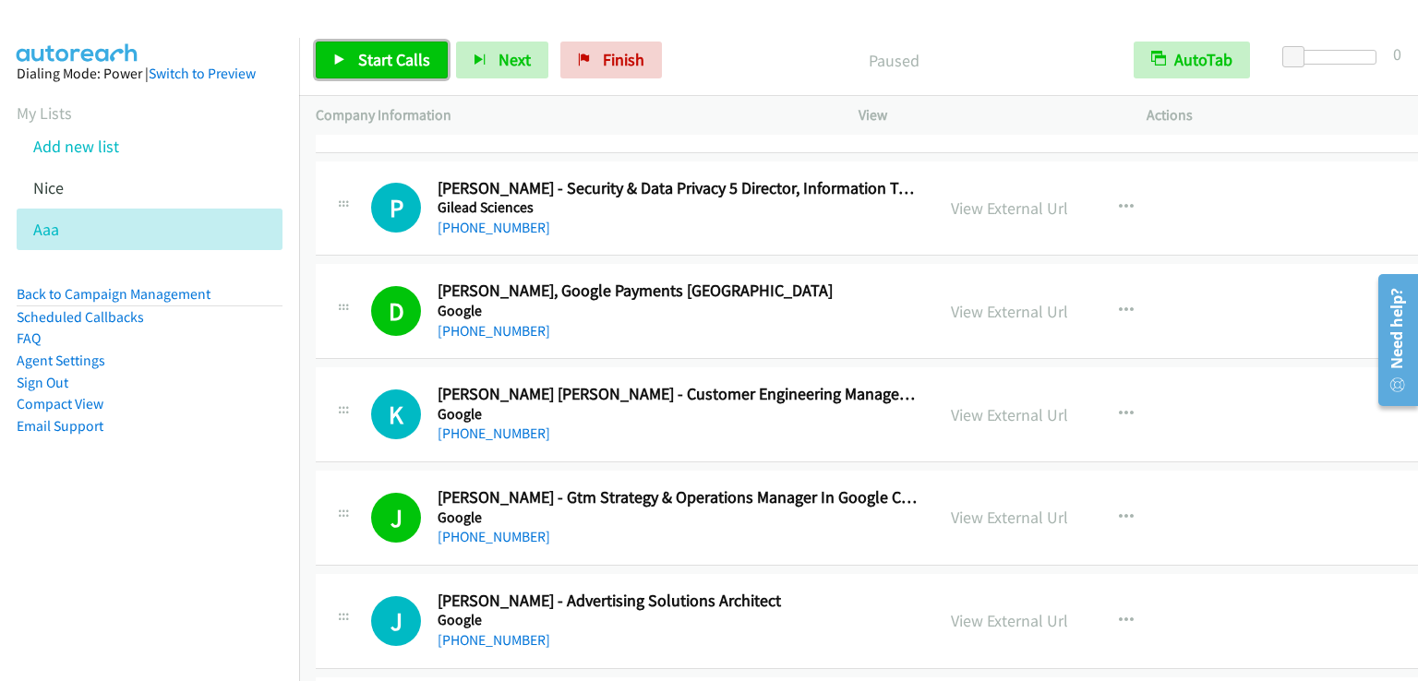
click at [391, 57] on span "Start Calls" at bounding box center [394, 59] width 72 height 21
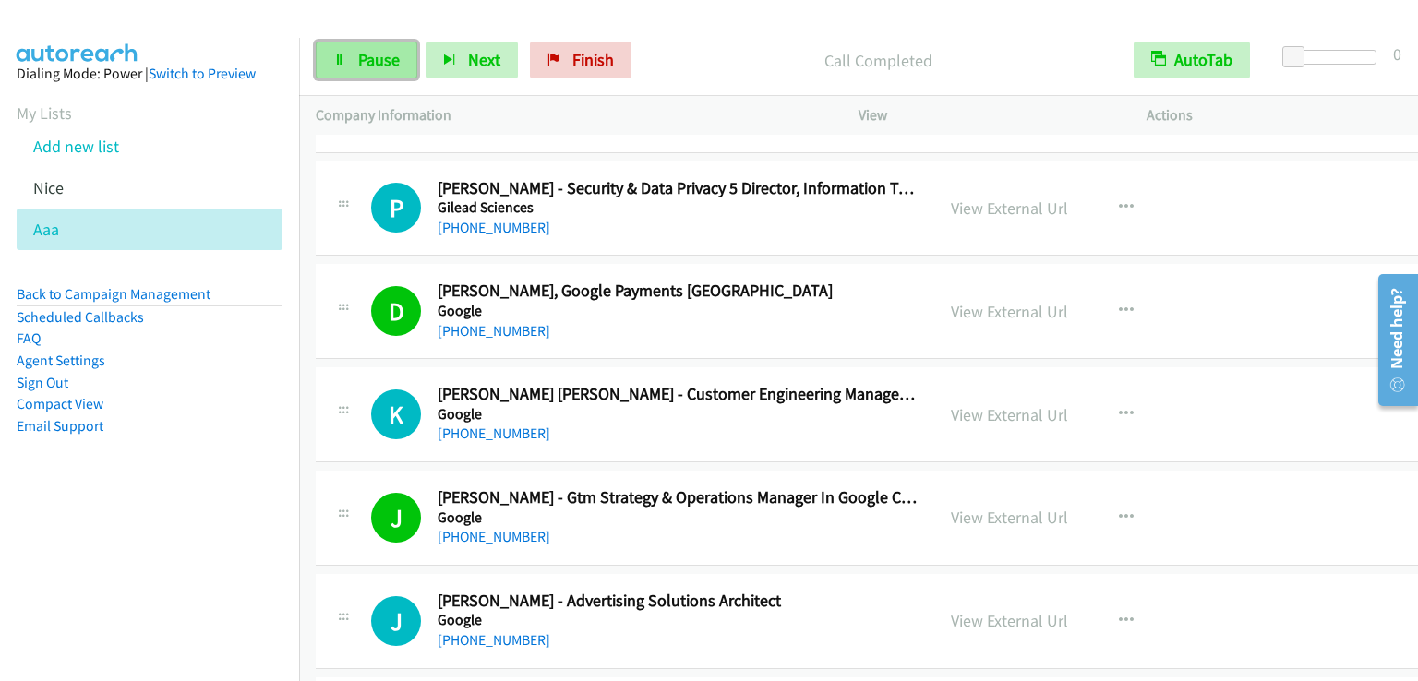
click at [358, 55] on span "Pause" at bounding box center [379, 59] width 42 height 21
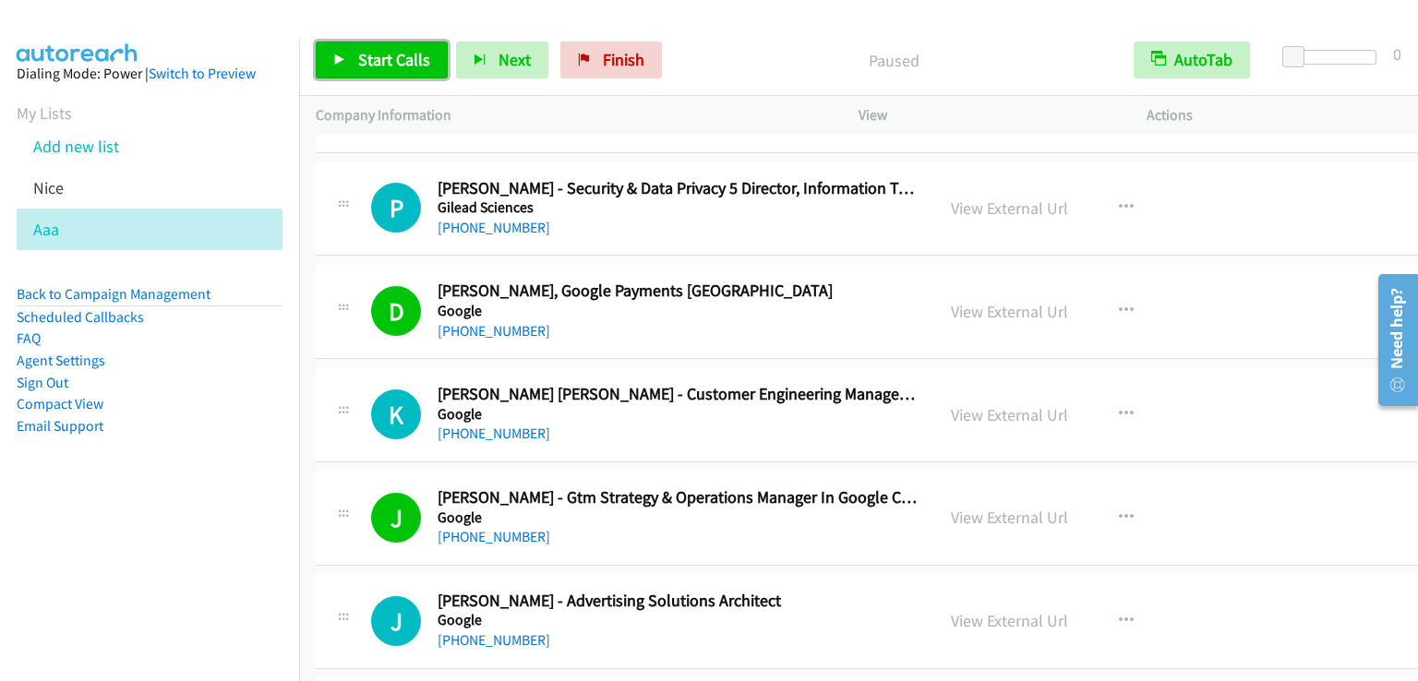
click at [370, 60] on span "Start Calls" at bounding box center [394, 59] width 72 height 21
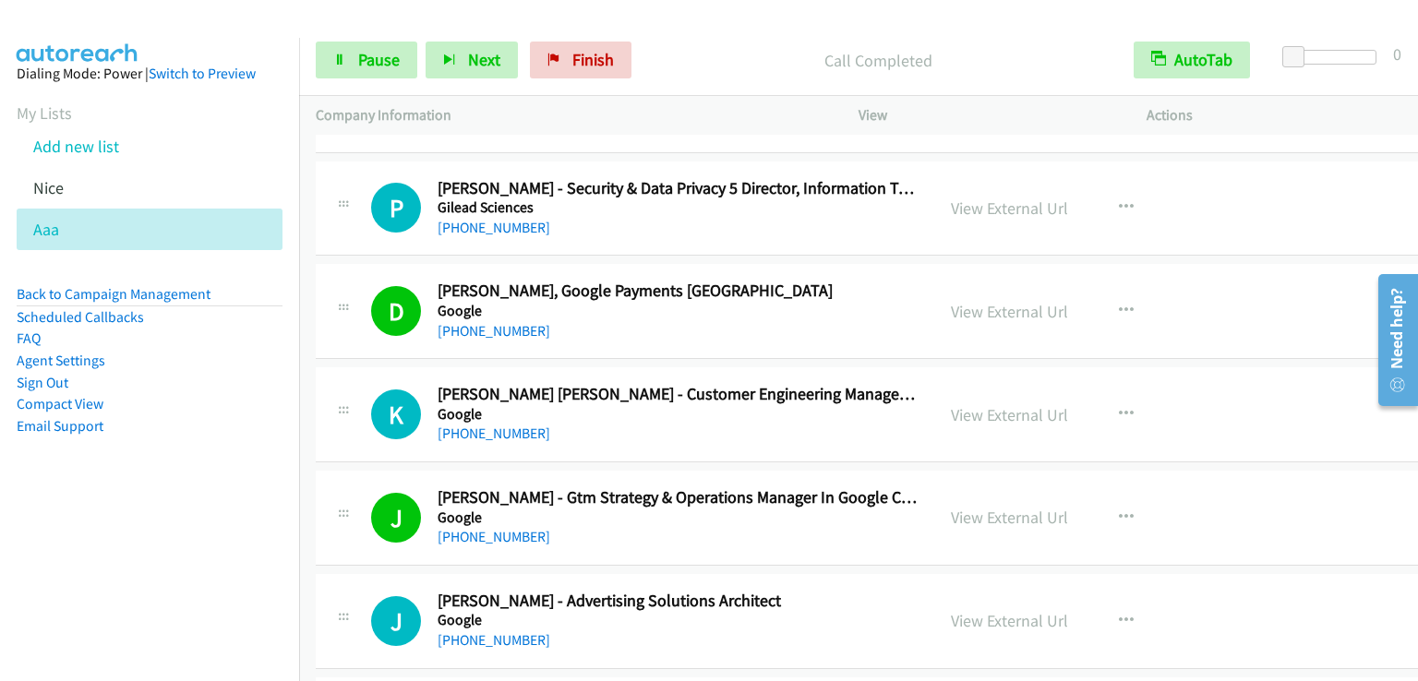
click at [196, 472] on aside "Dialing Mode: Power | Switch to Preview My Lists Add new list [GEOGRAPHIC_DATA]…" at bounding box center [149, 279] width 299 height 483
click at [381, 64] on span "Pause" at bounding box center [379, 59] width 42 height 21
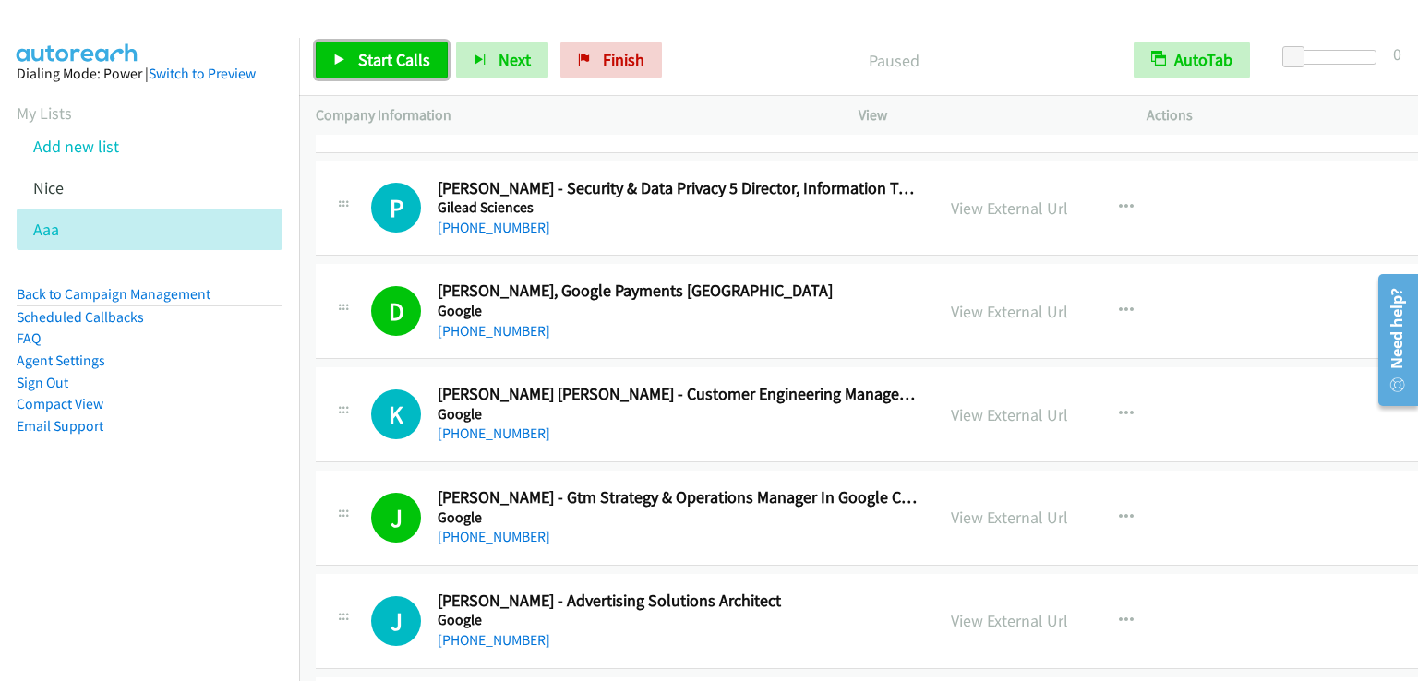
click at [381, 64] on span "Start Calls" at bounding box center [394, 59] width 72 height 21
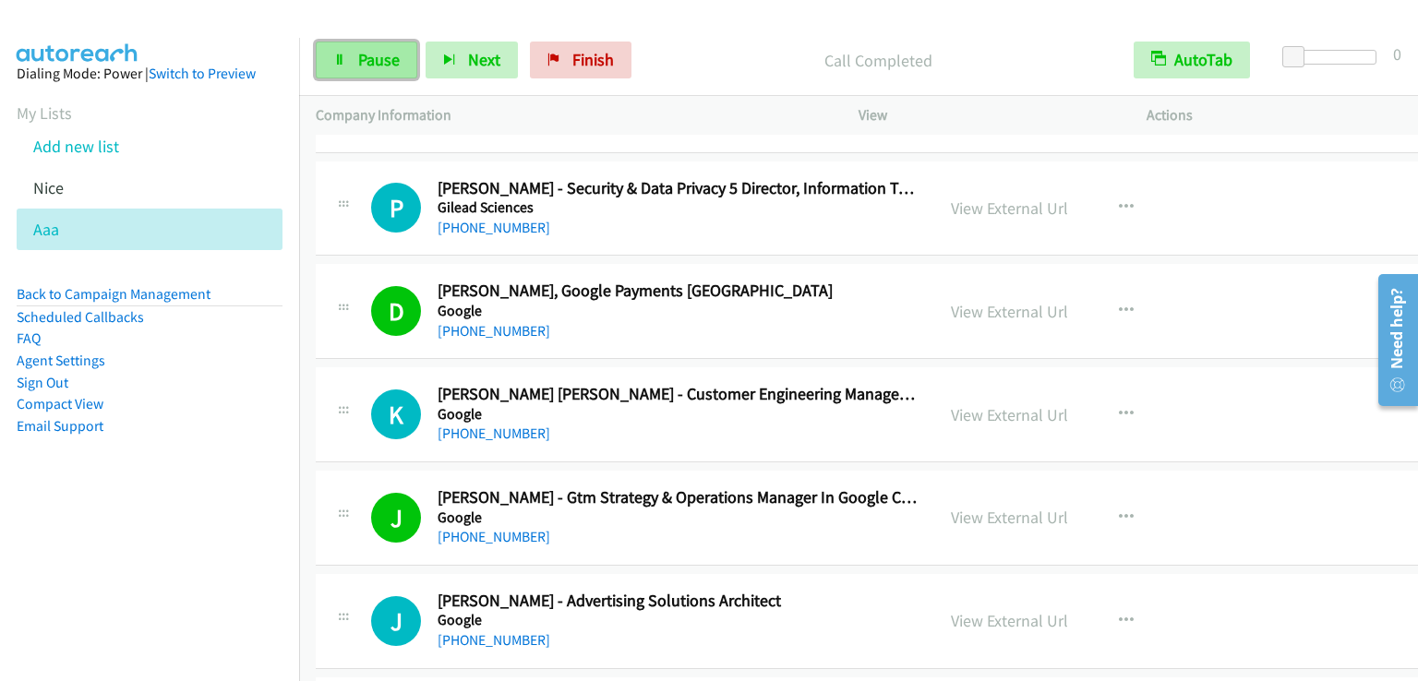
click at [389, 73] on link "Pause" at bounding box center [367, 60] width 102 height 37
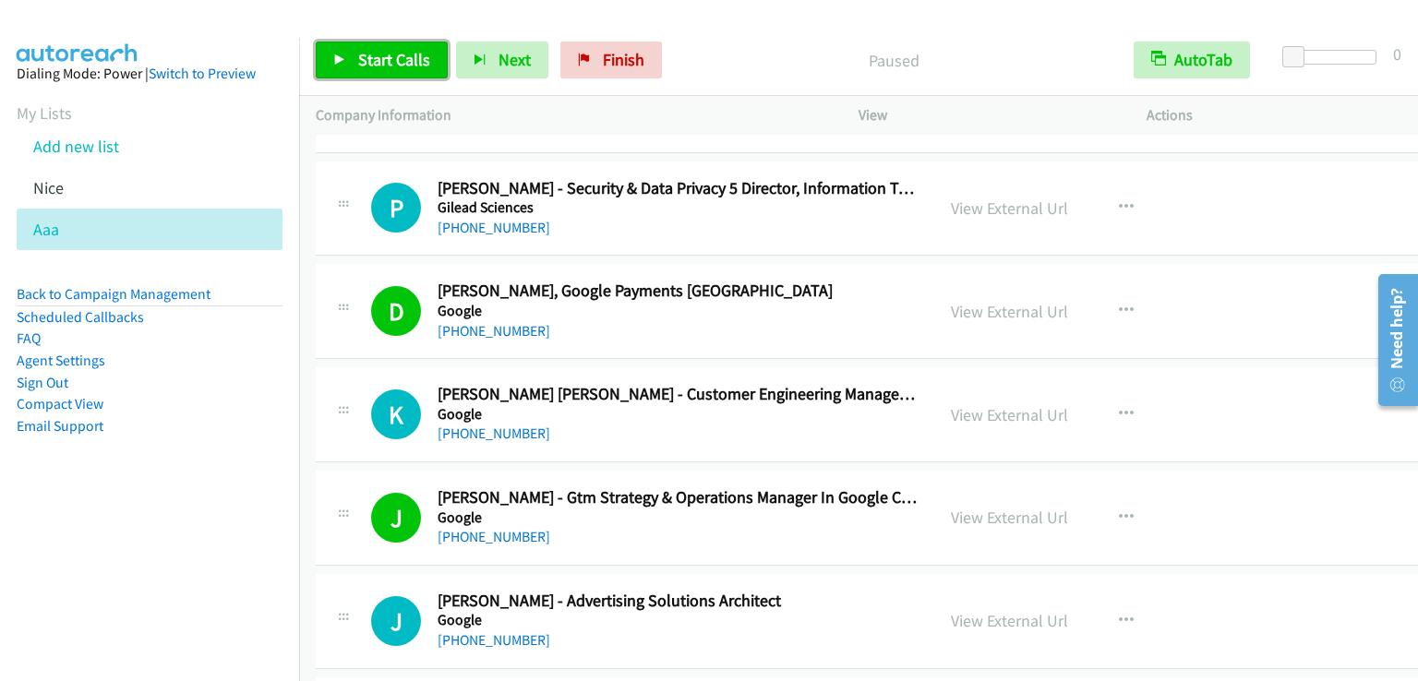
click at [384, 67] on span "Start Calls" at bounding box center [394, 59] width 72 height 21
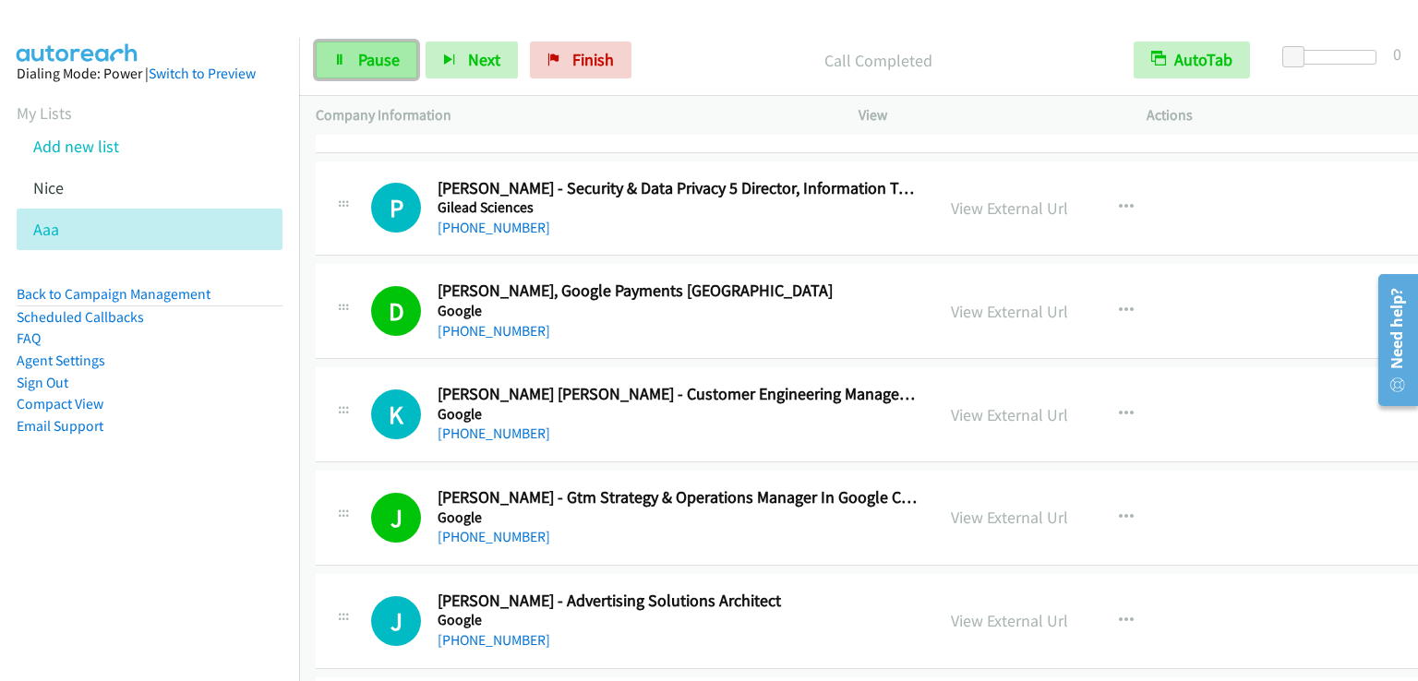
click at [377, 56] on span "Pause" at bounding box center [379, 59] width 42 height 21
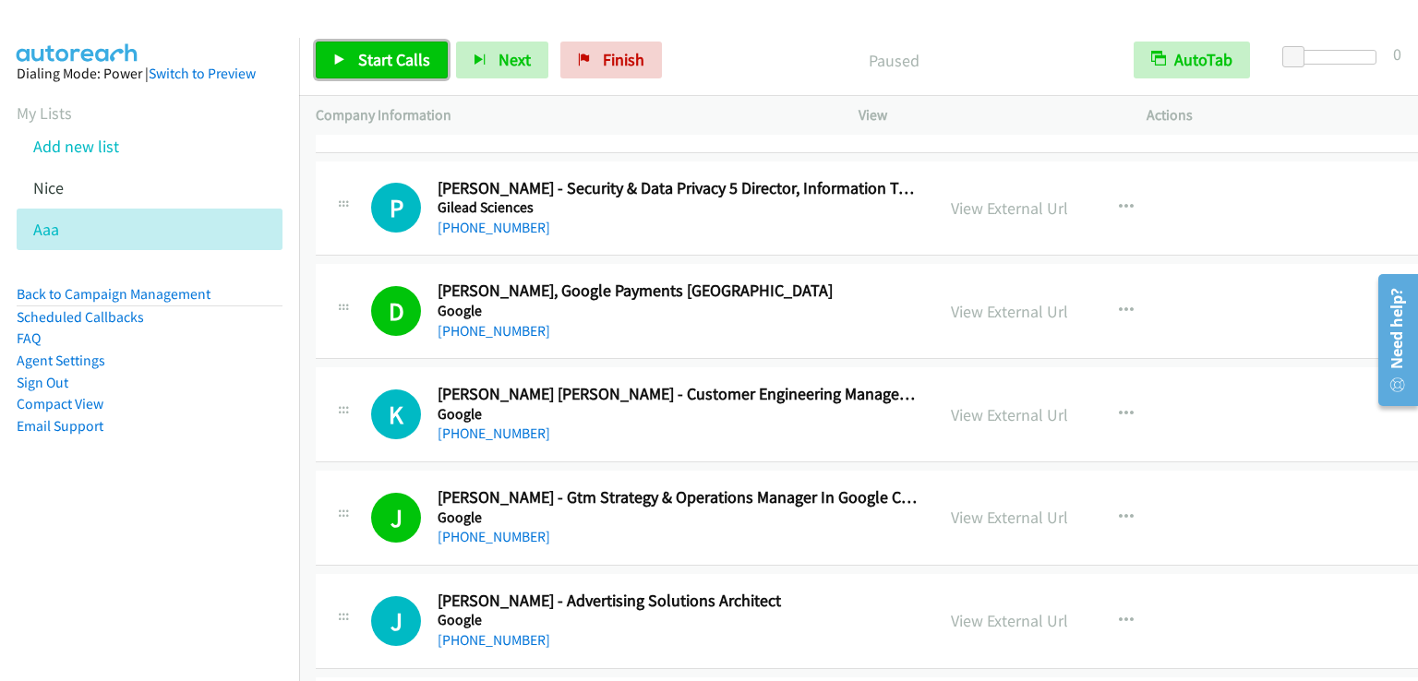
click at [377, 56] on span "Start Calls" at bounding box center [394, 59] width 72 height 21
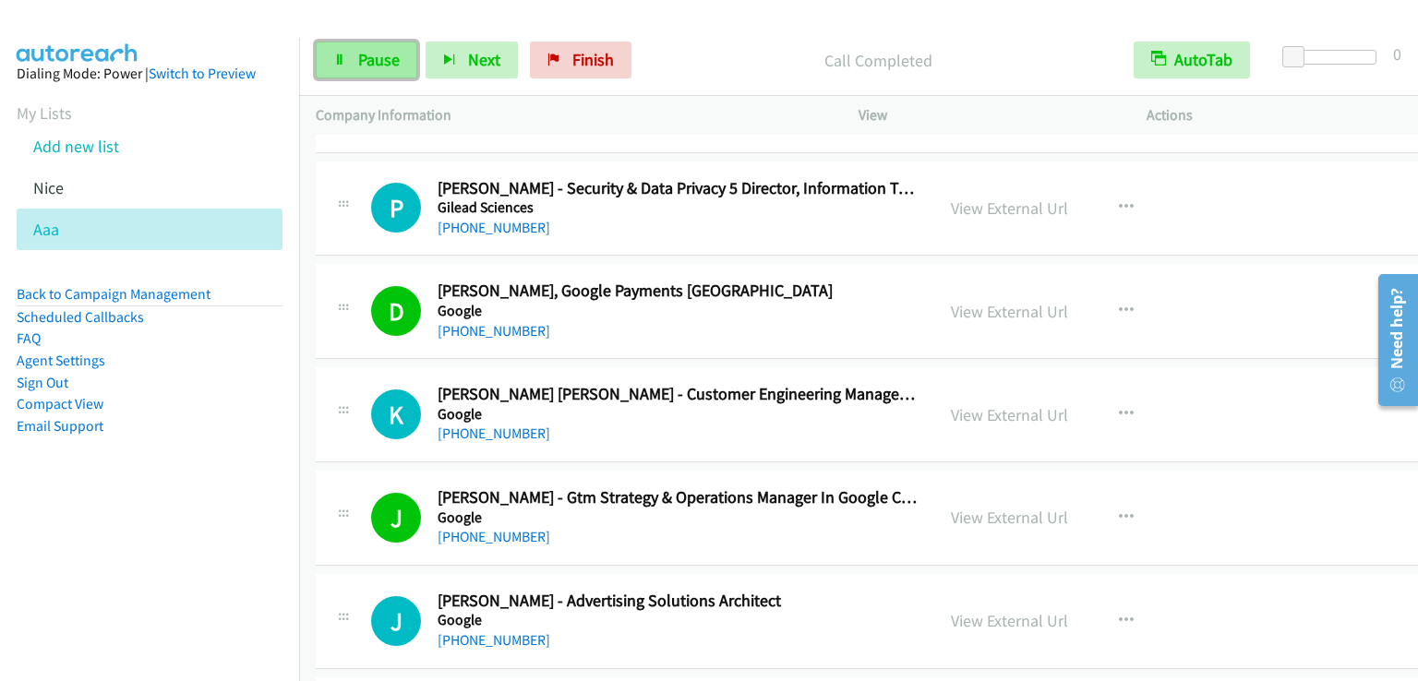
click at [390, 57] on span "Pause" at bounding box center [379, 59] width 42 height 21
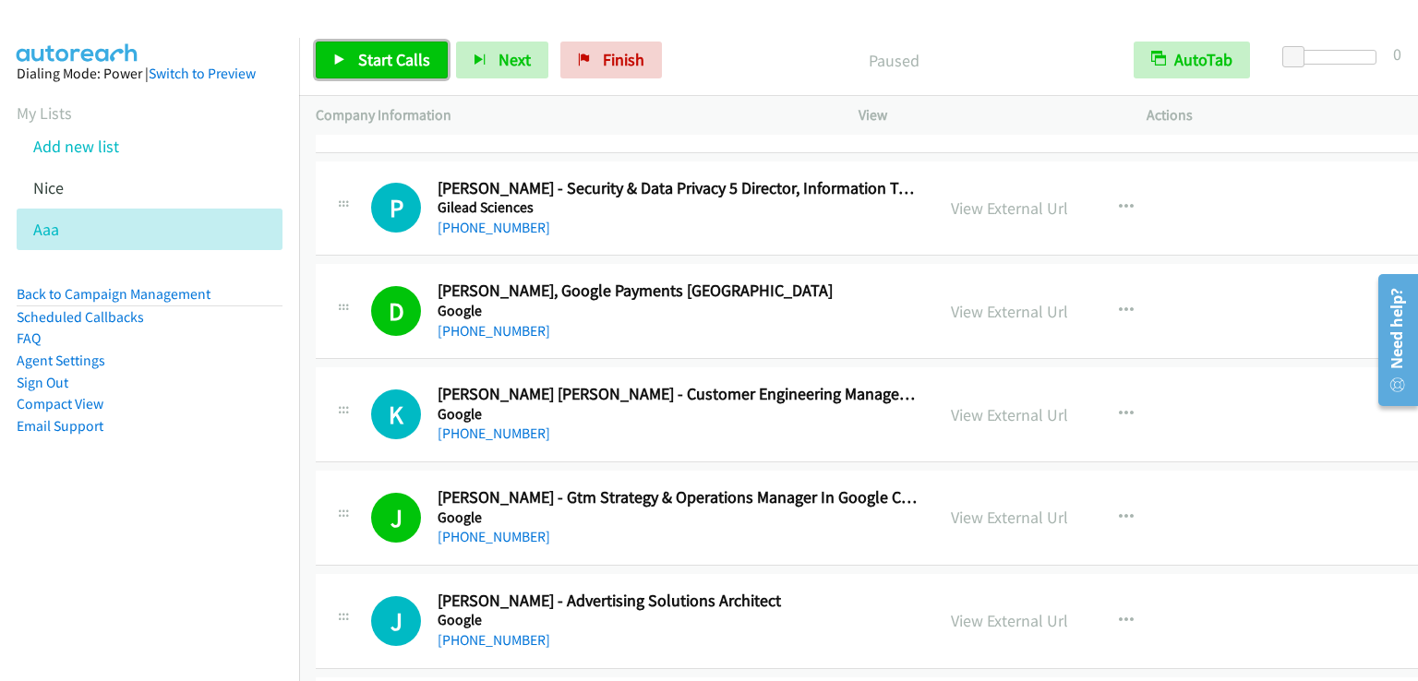
click at [390, 57] on span "Start Calls" at bounding box center [394, 59] width 72 height 21
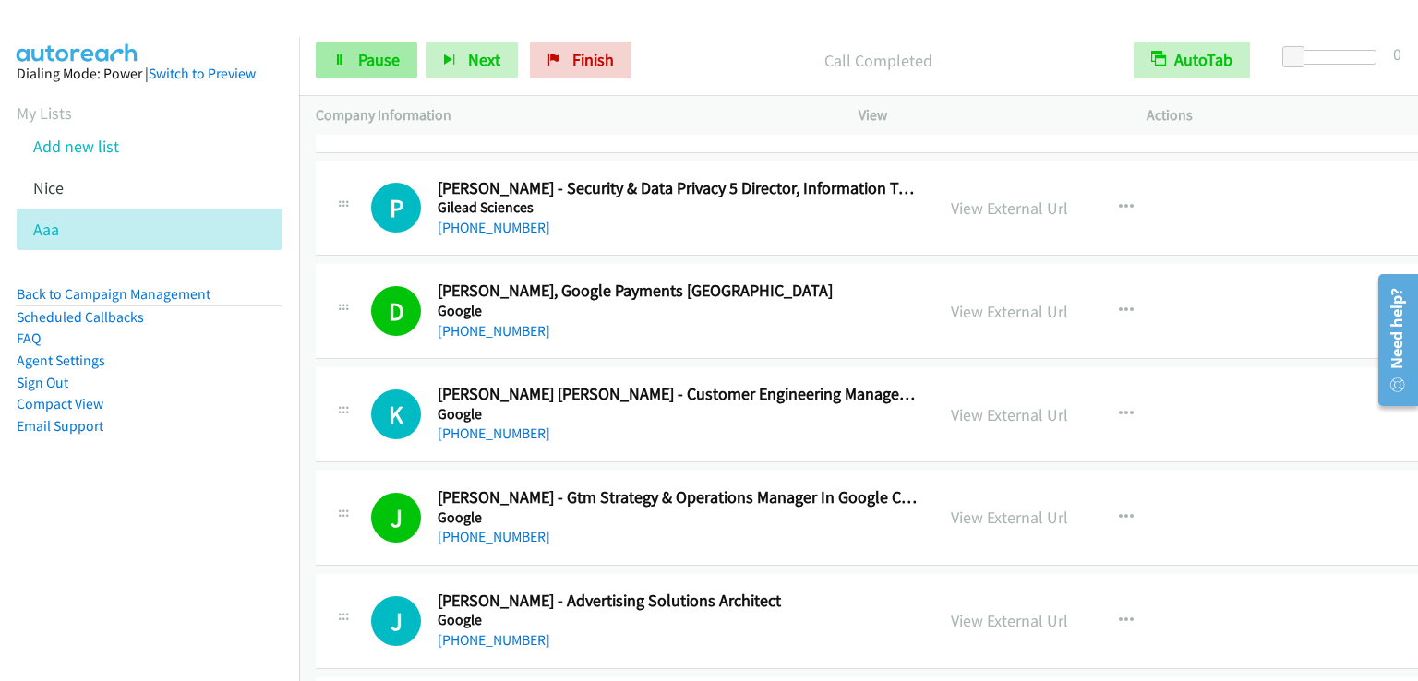
click at [366, 85] on div "Start Calls Pause Next Finish Call Completed AutoTab AutoTab 0" at bounding box center [858, 60] width 1119 height 71
click at [369, 70] on link "Pause" at bounding box center [367, 60] width 102 height 37
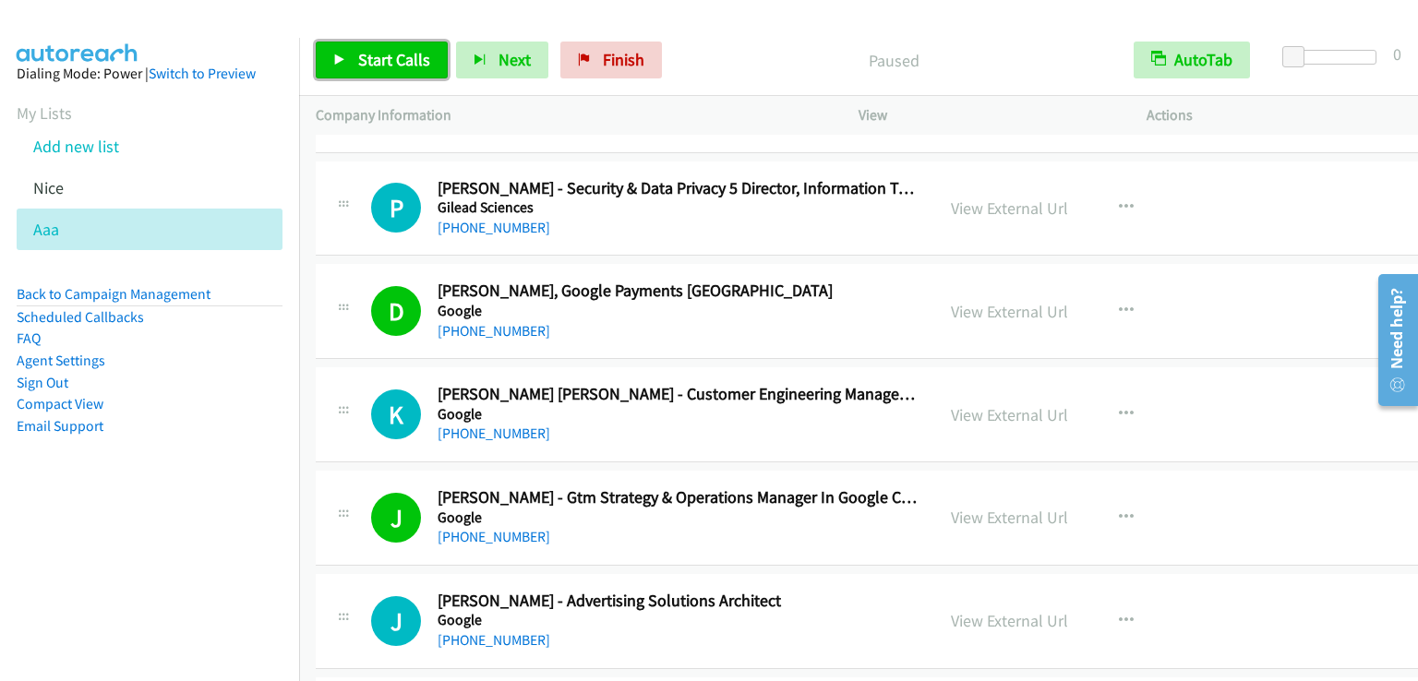
click at [391, 66] on span "Start Calls" at bounding box center [394, 59] width 72 height 21
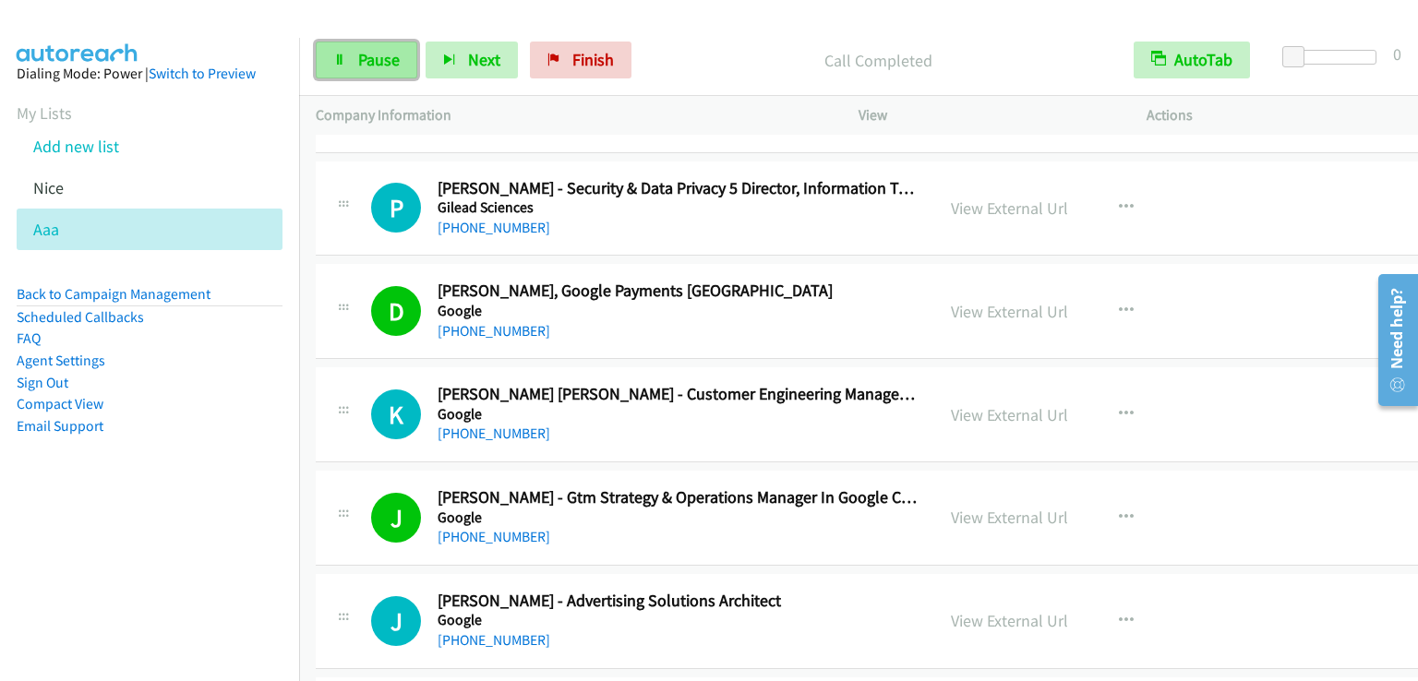
click at [340, 56] on icon at bounding box center [339, 60] width 13 height 13
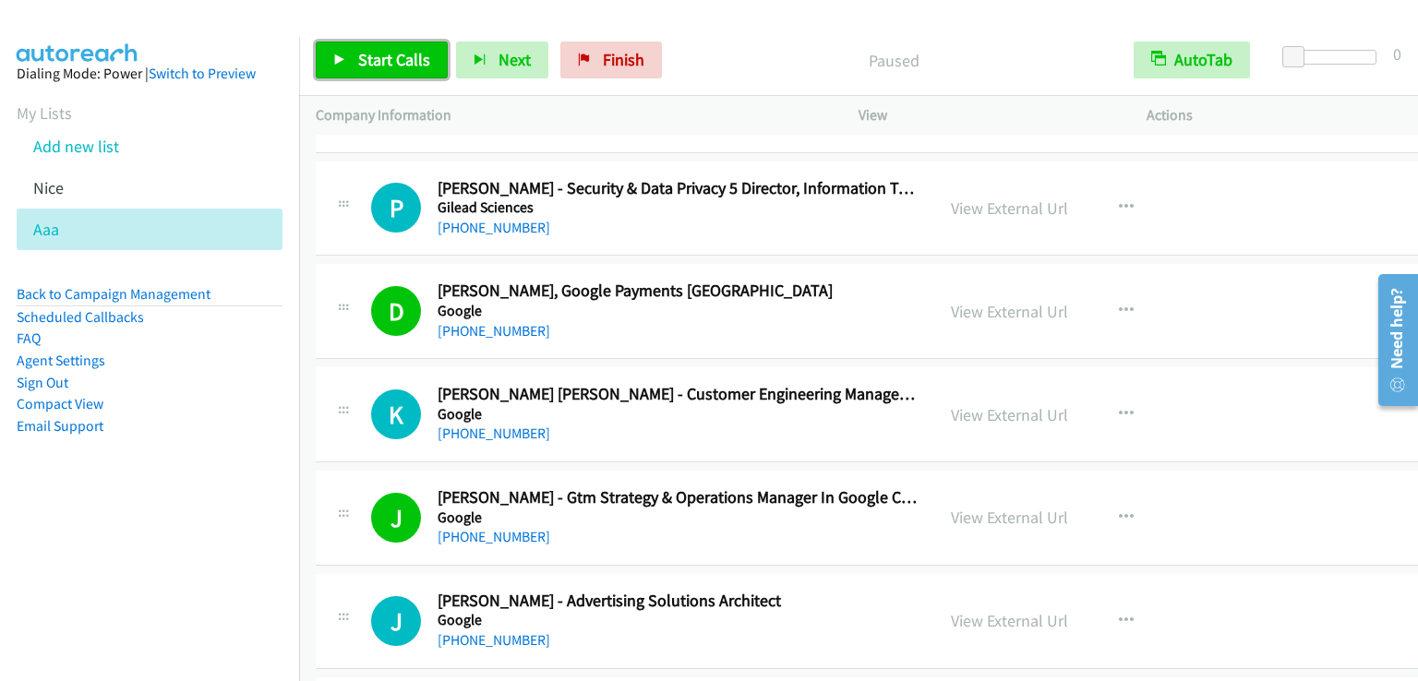
click at [340, 56] on icon at bounding box center [339, 60] width 13 height 13
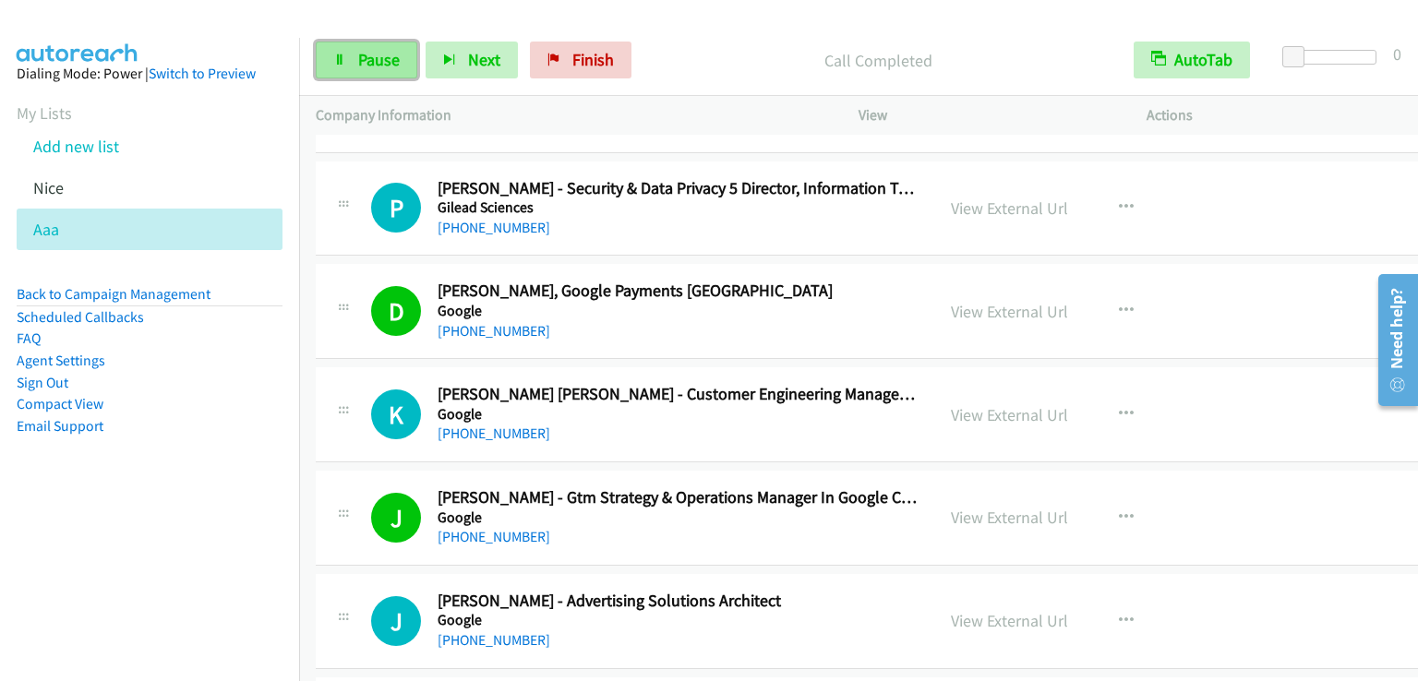
click at [361, 58] on span "Pause" at bounding box center [379, 59] width 42 height 21
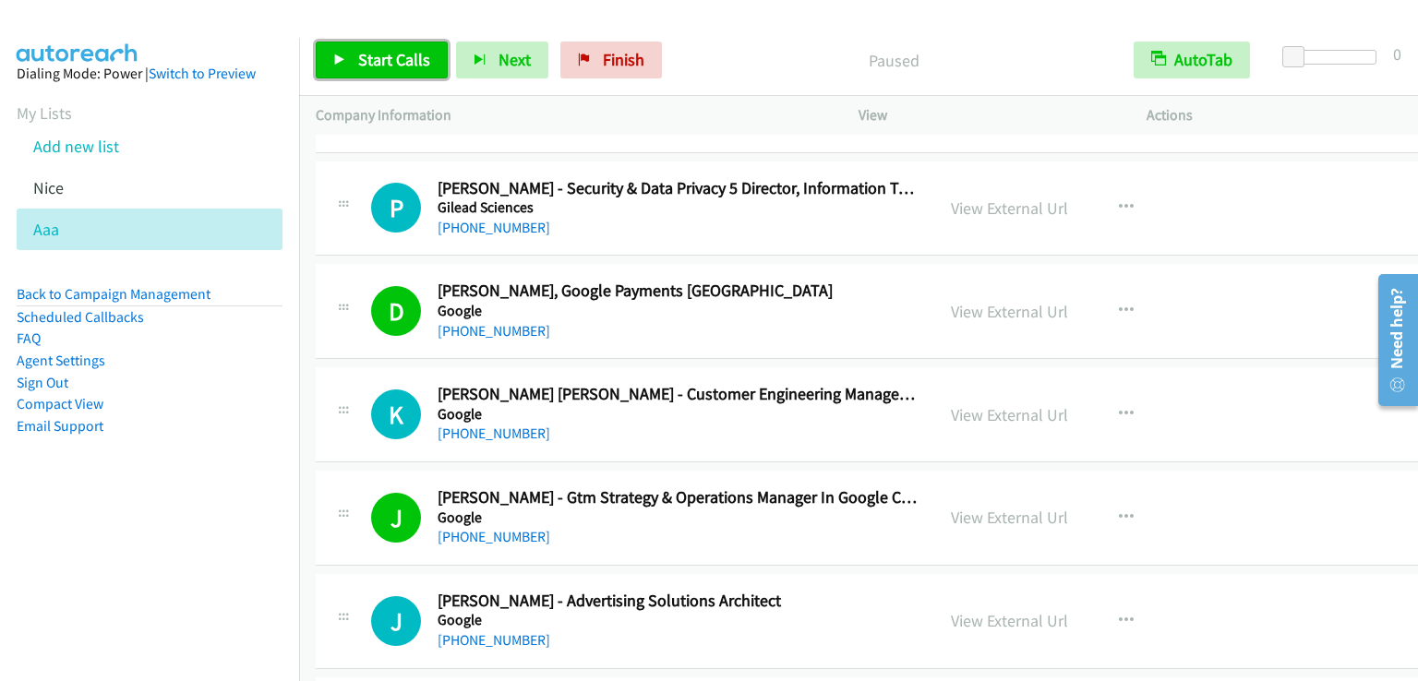
click at [361, 58] on span "Start Calls" at bounding box center [394, 59] width 72 height 21
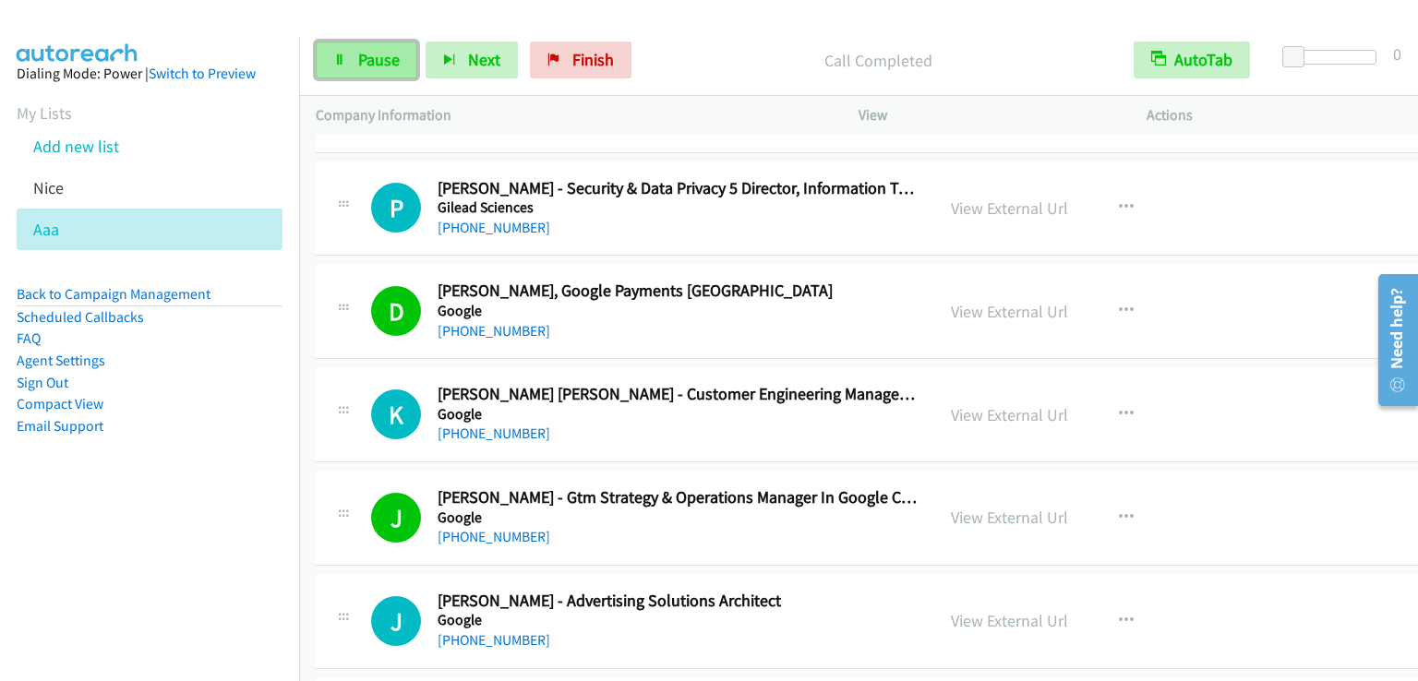
click at [378, 45] on link "Pause" at bounding box center [367, 60] width 102 height 37
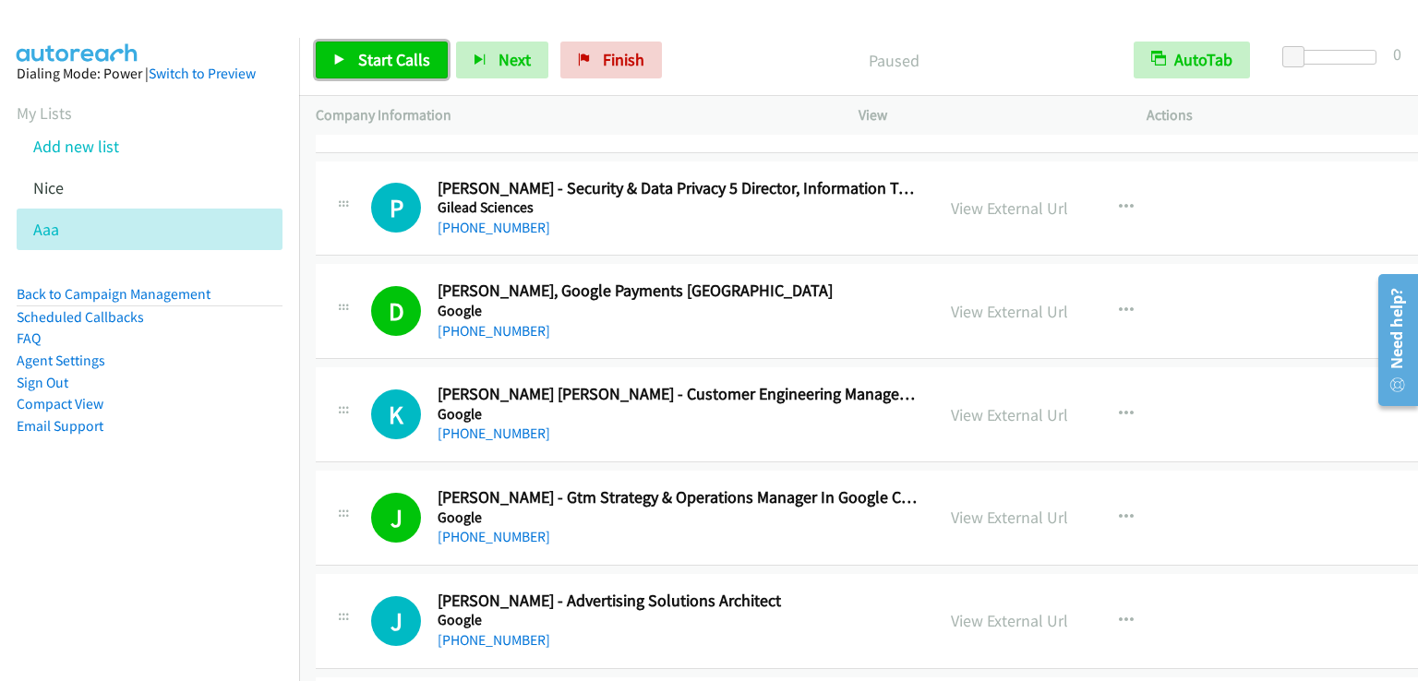
click at [378, 45] on link "Start Calls" at bounding box center [382, 60] width 132 height 37
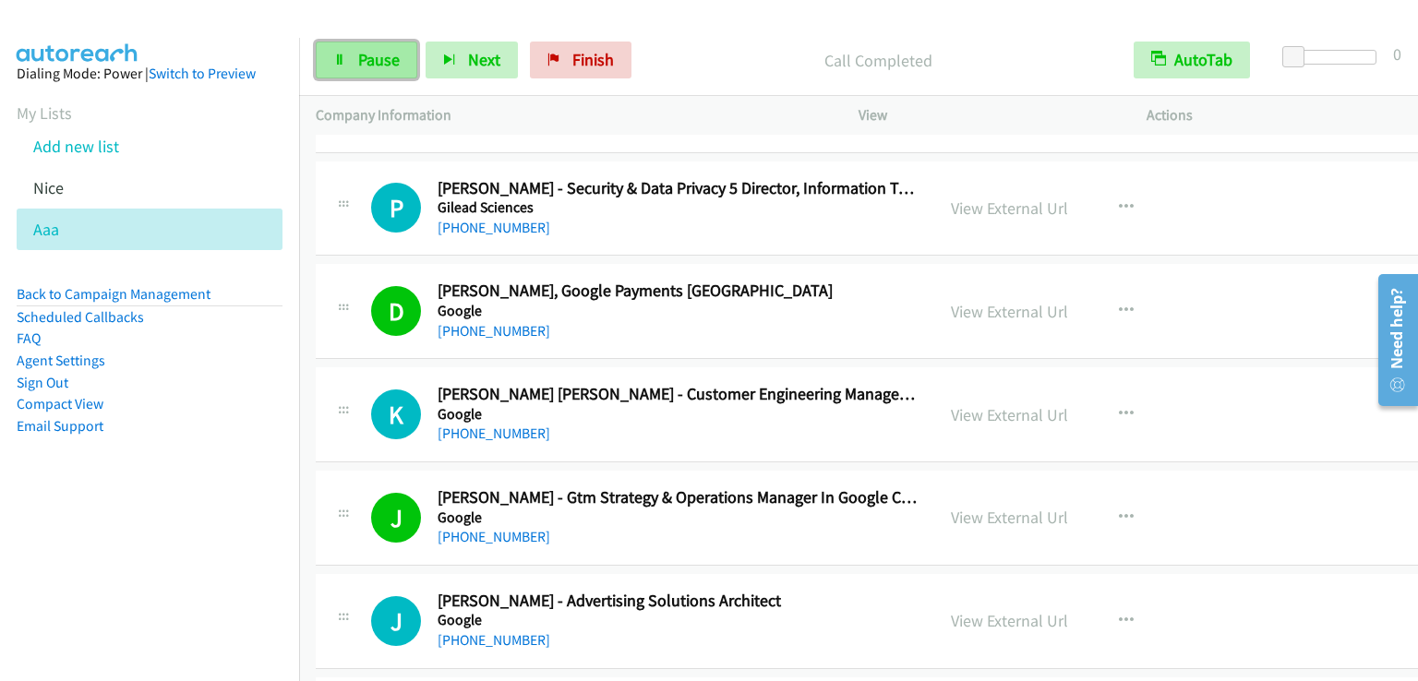
click at [378, 52] on span "Pause" at bounding box center [379, 59] width 42 height 21
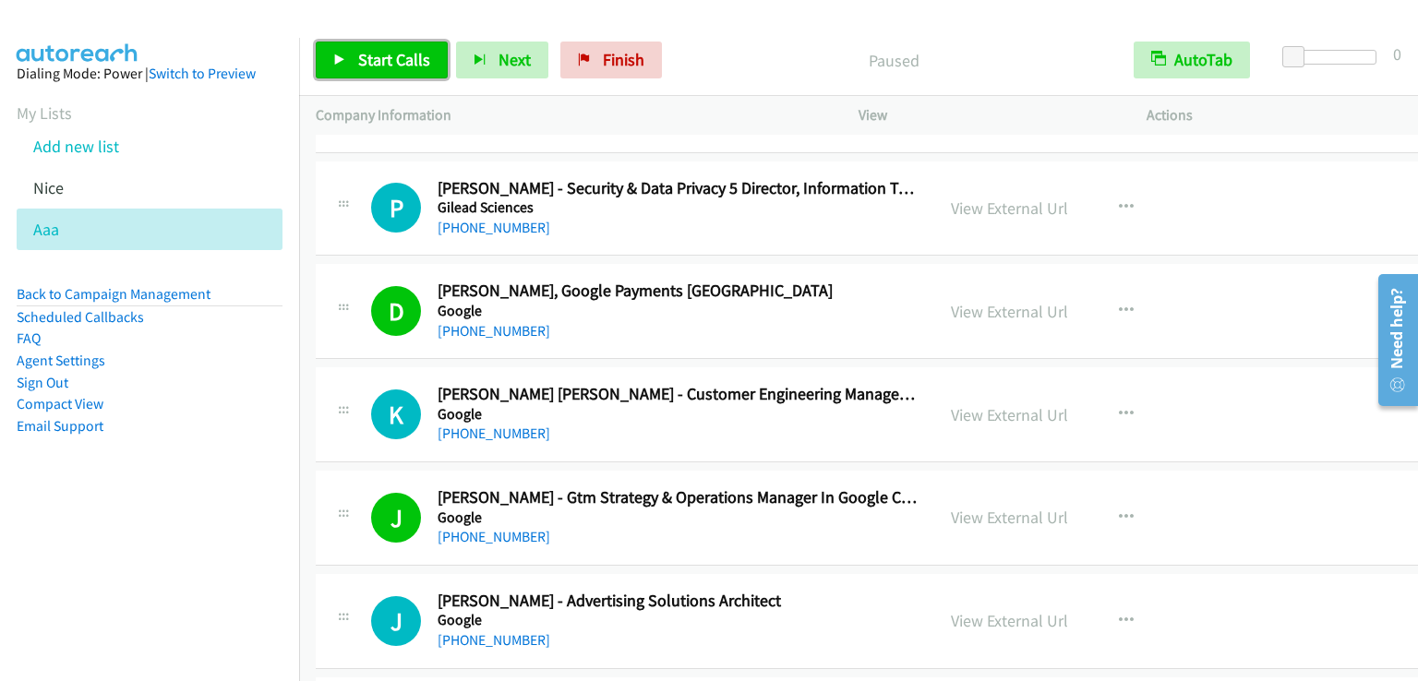
click at [384, 51] on span "Start Calls" at bounding box center [394, 59] width 72 height 21
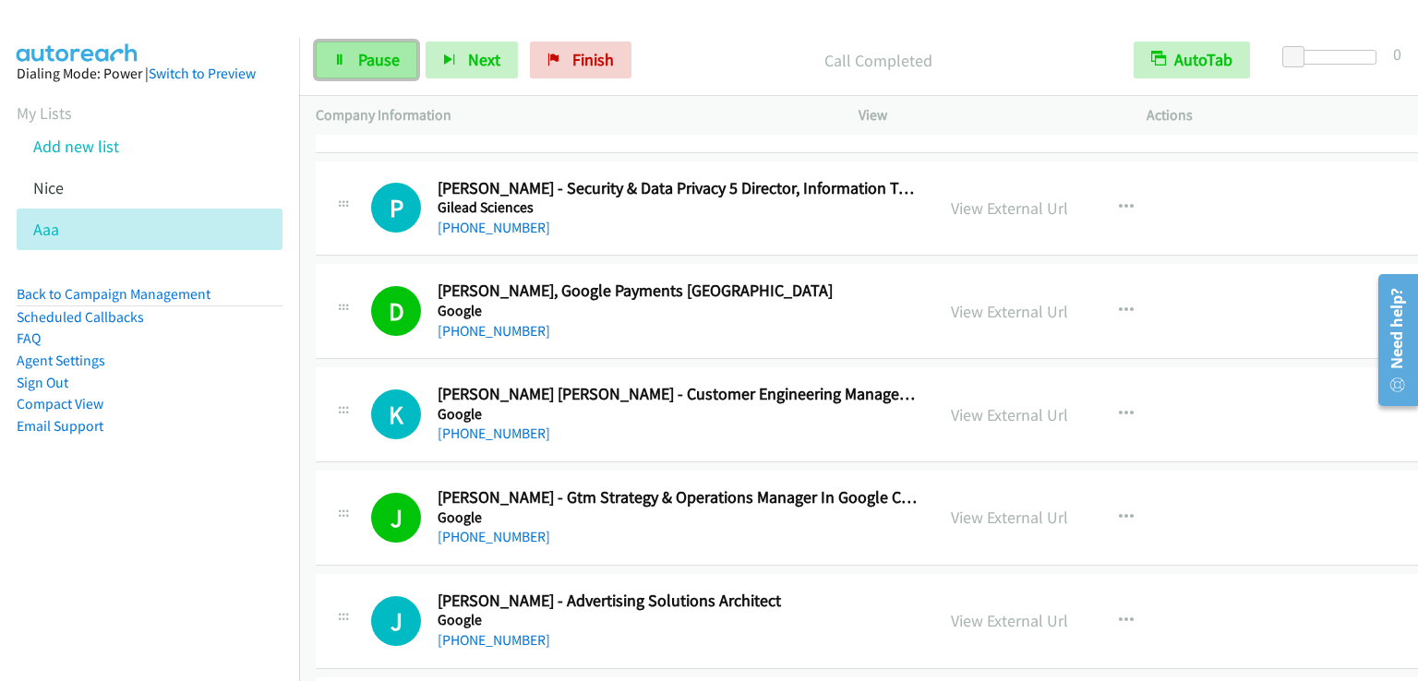
click at [361, 59] on span "Pause" at bounding box center [379, 59] width 42 height 21
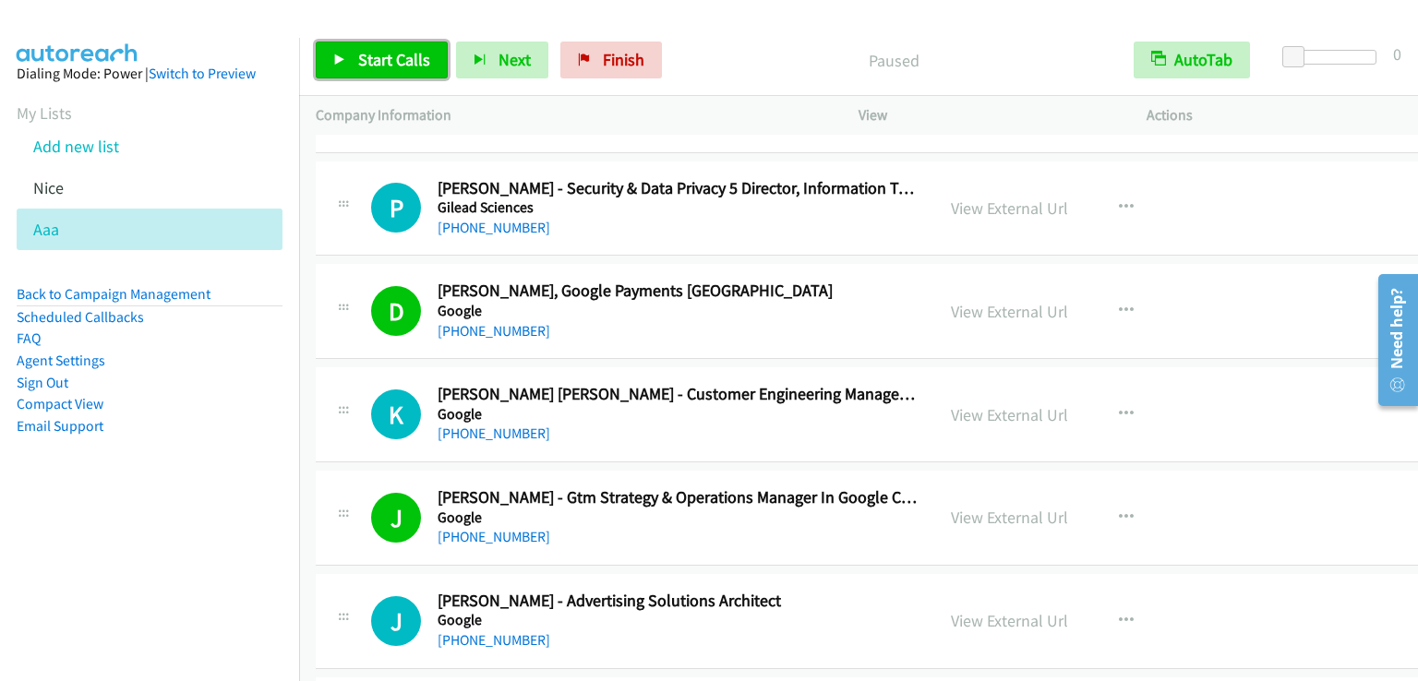
click at [361, 59] on span "Start Calls" at bounding box center [394, 59] width 72 height 21
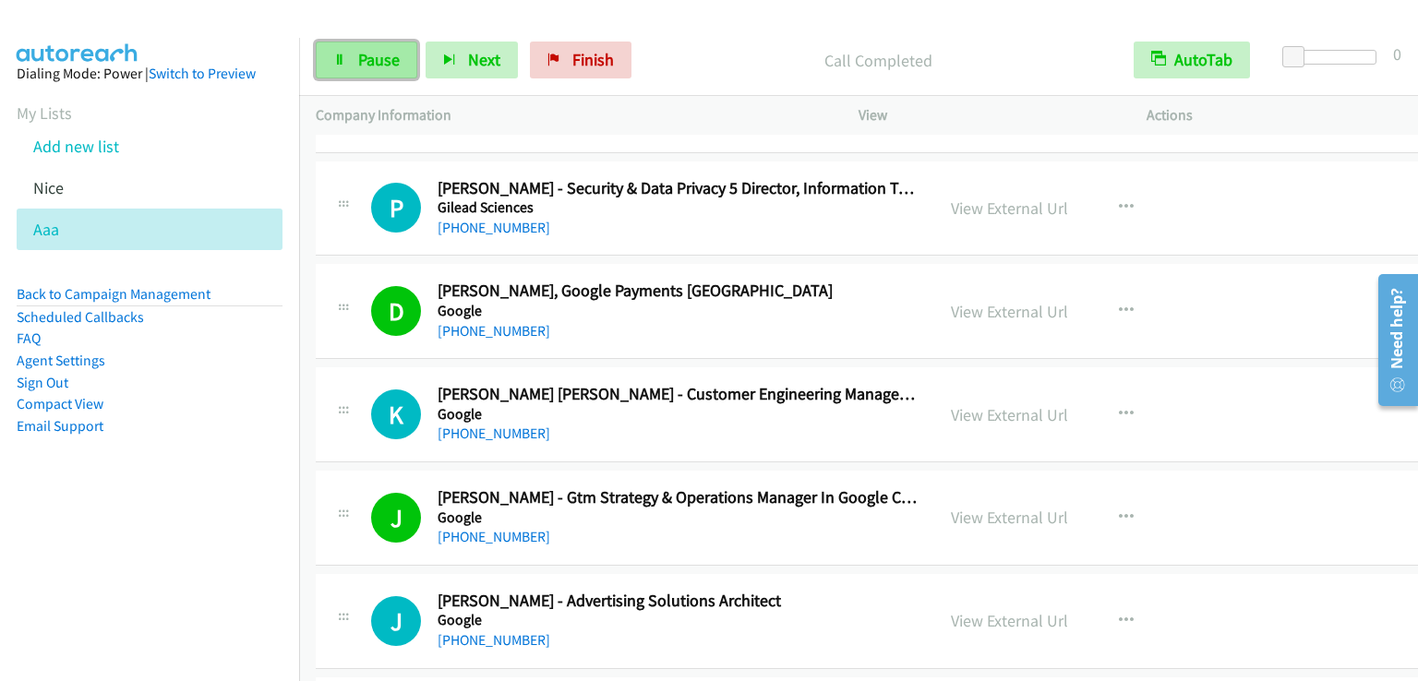
click at [359, 67] on span "Pause" at bounding box center [379, 59] width 42 height 21
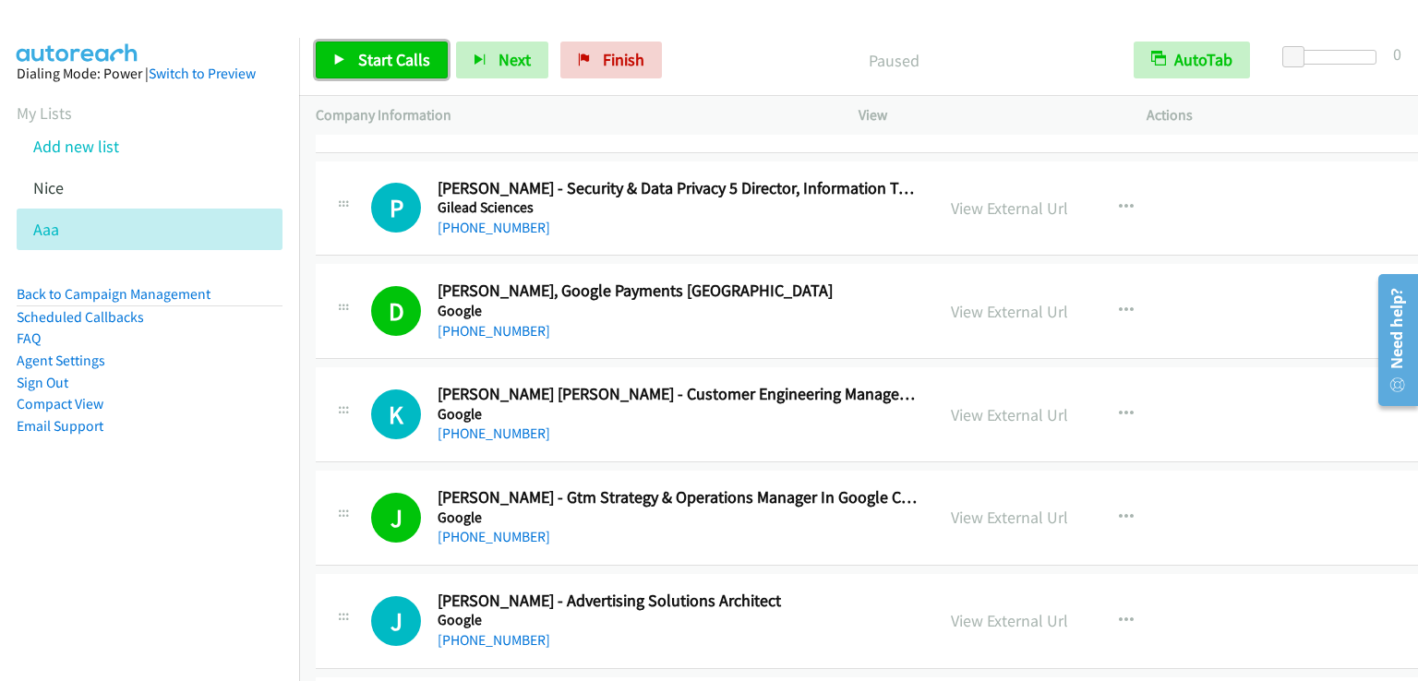
click at [359, 67] on span "Start Calls" at bounding box center [394, 59] width 72 height 21
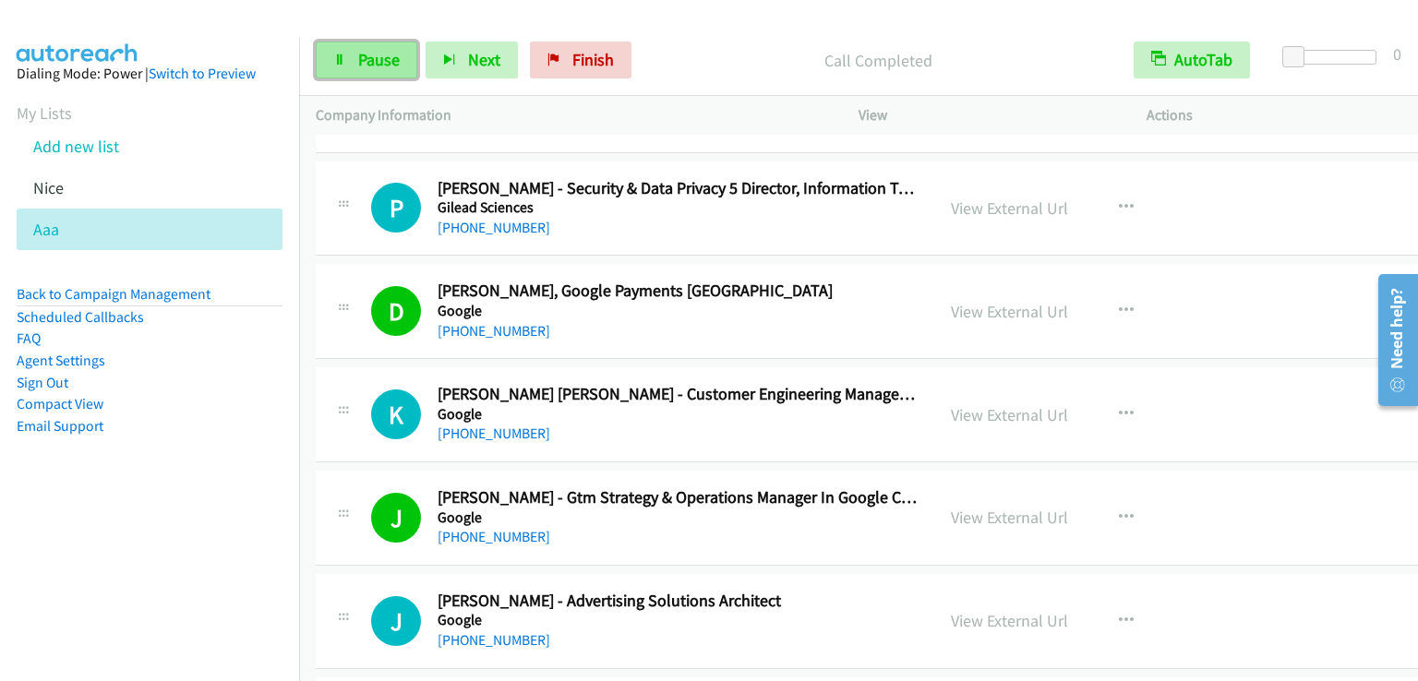
click at [394, 57] on span "Pause" at bounding box center [379, 59] width 42 height 21
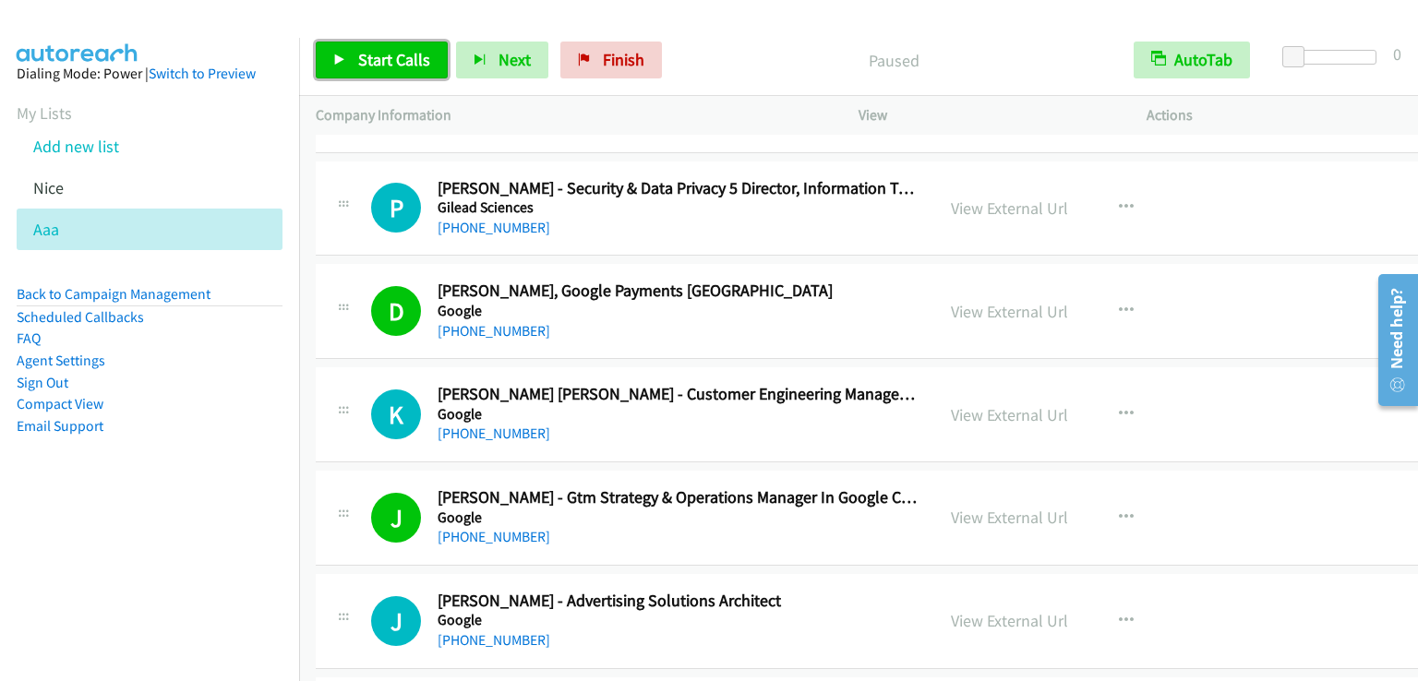
click at [394, 57] on span "Start Calls" at bounding box center [394, 59] width 72 height 21
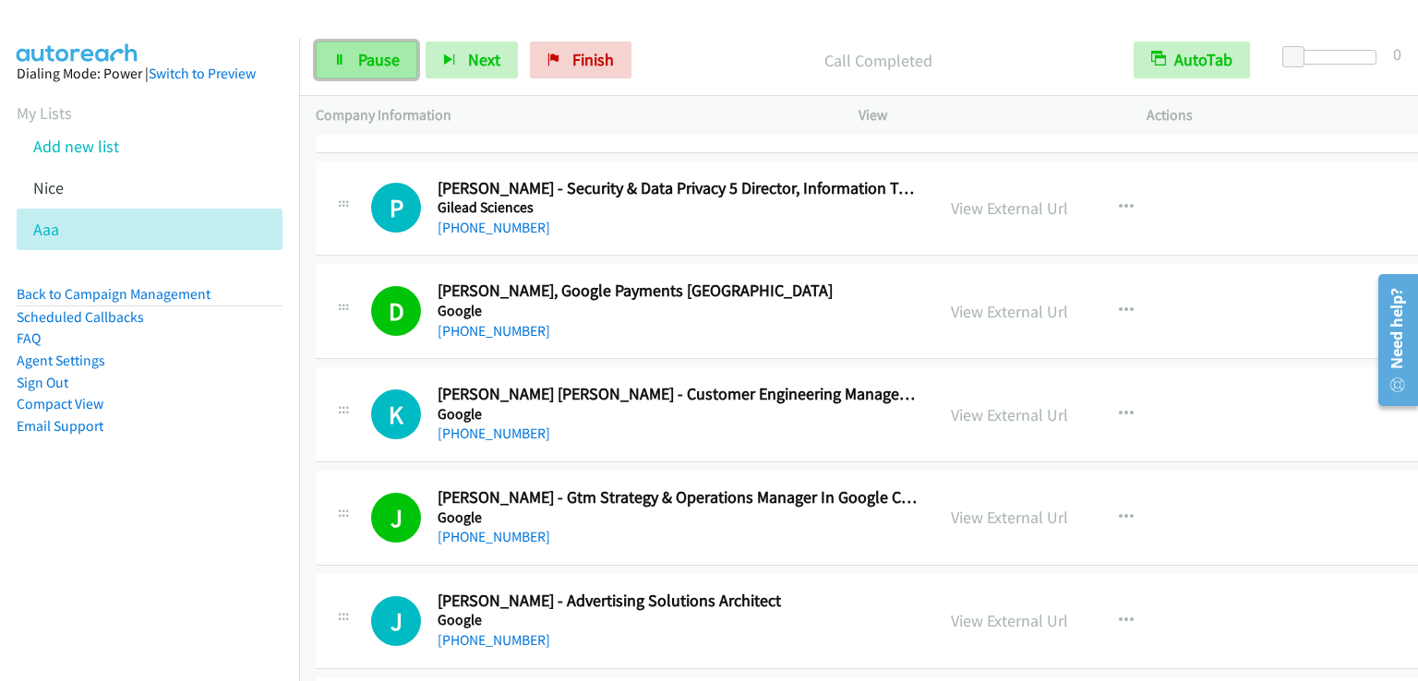
click at [370, 65] on span "Pause" at bounding box center [379, 59] width 42 height 21
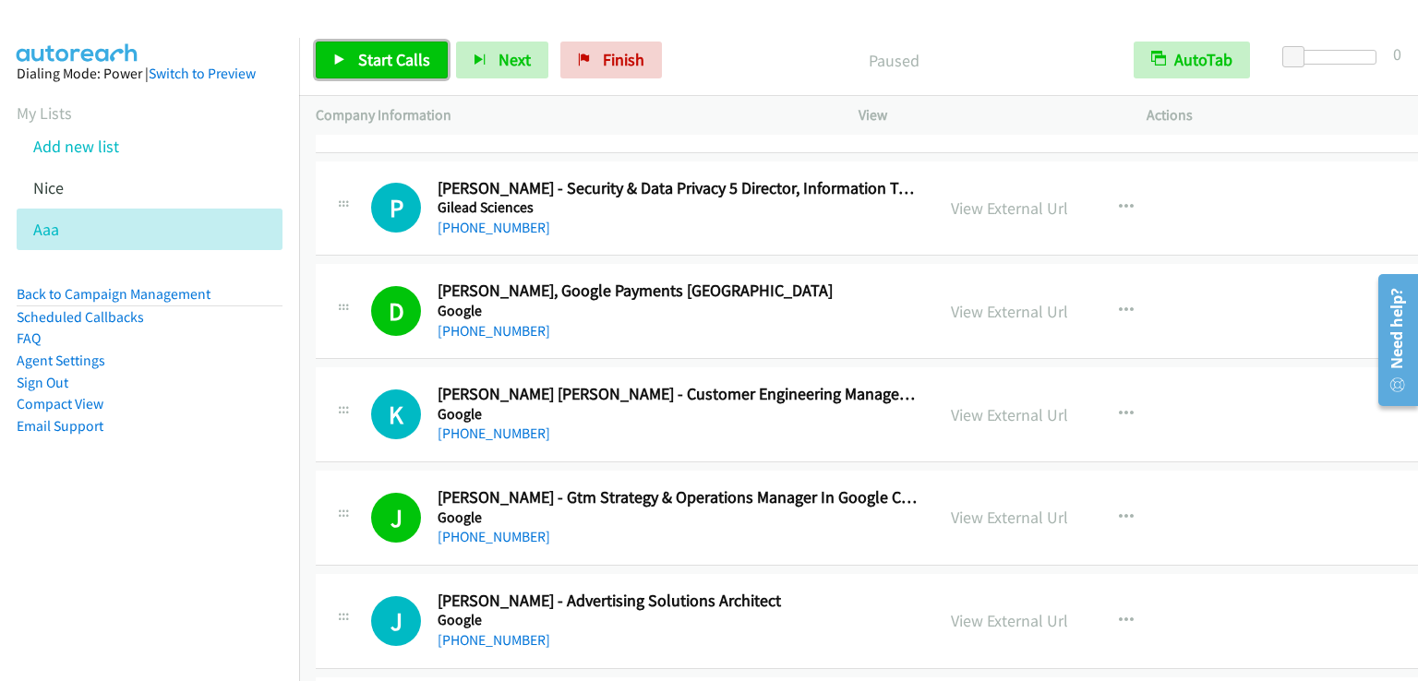
click at [398, 60] on span "Start Calls" at bounding box center [394, 59] width 72 height 21
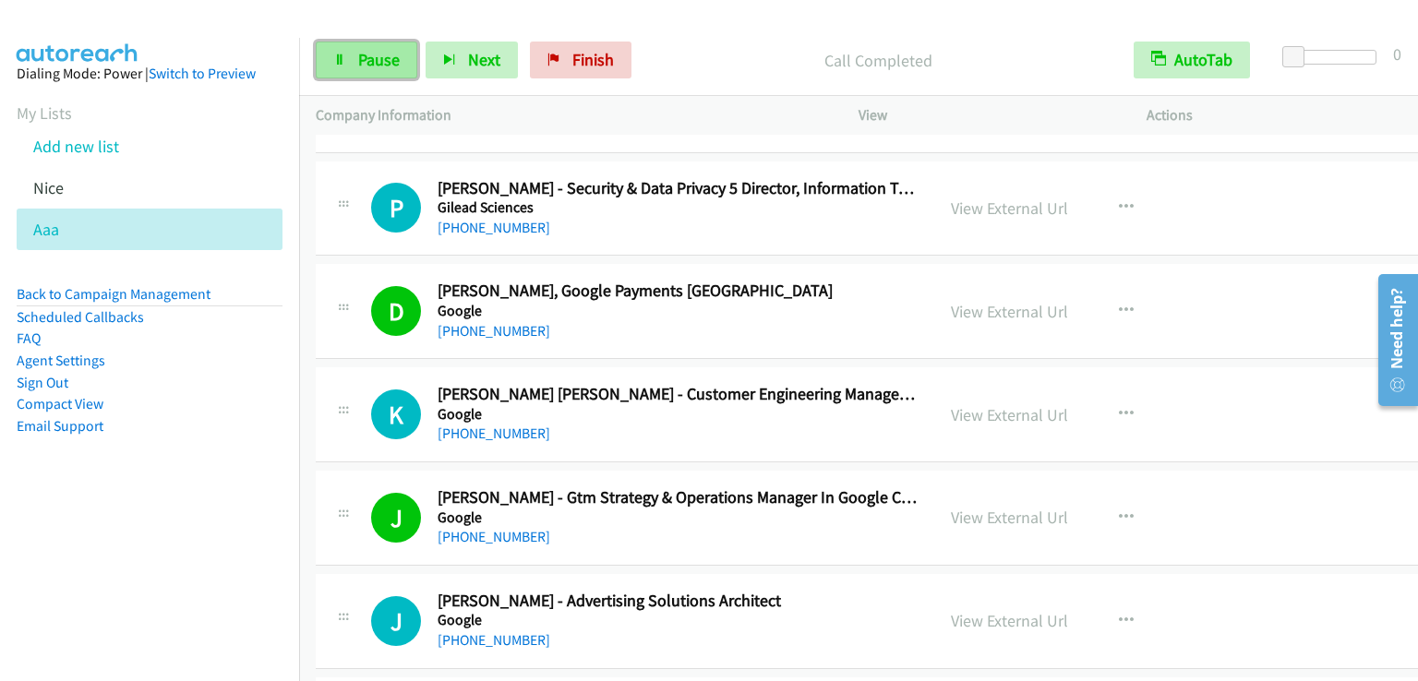
click at [388, 52] on span "Pause" at bounding box center [379, 59] width 42 height 21
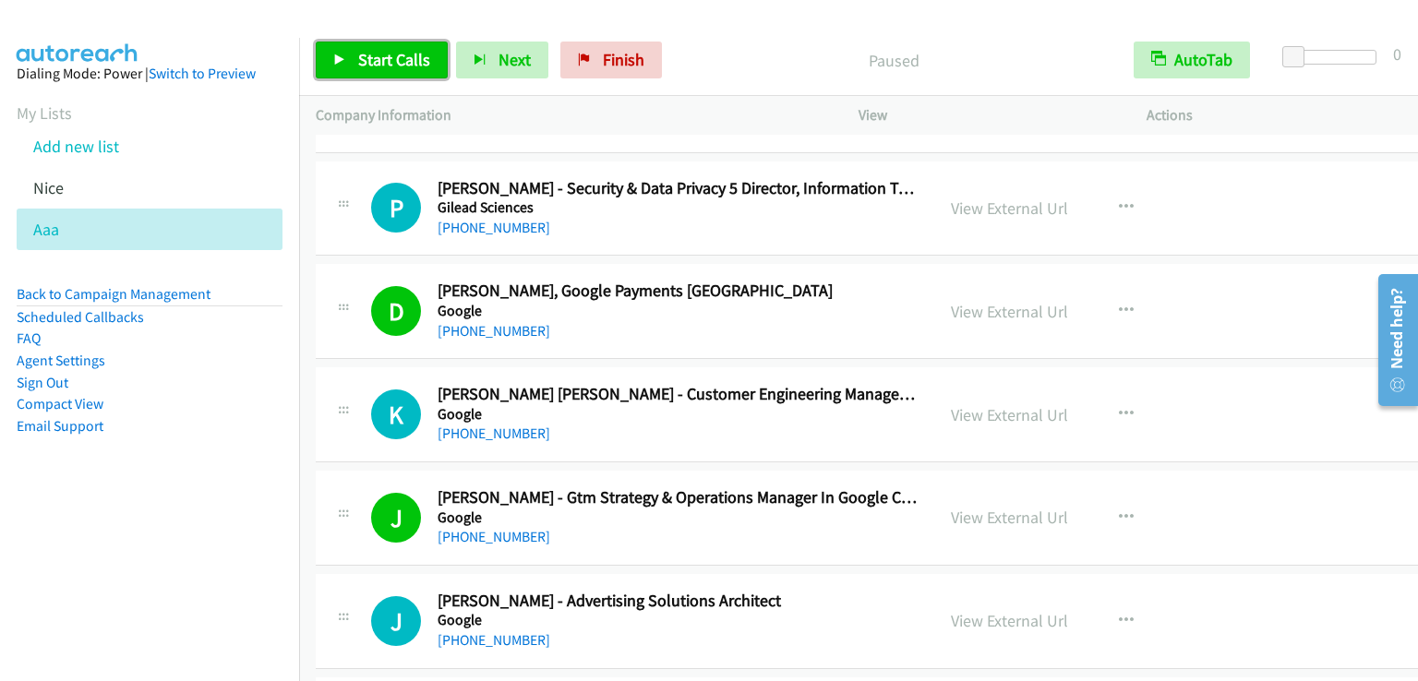
click at [395, 55] on span "Start Calls" at bounding box center [394, 59] width 72 height 21
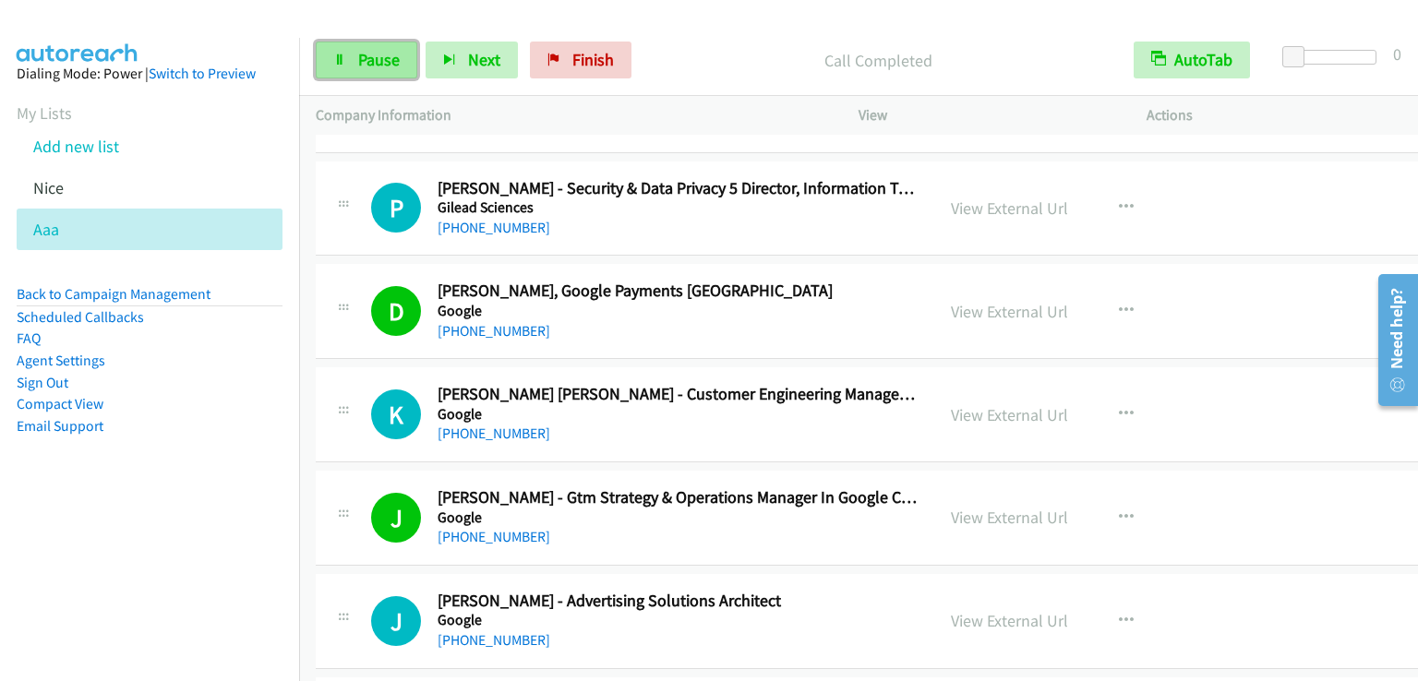
click at [403, 58] on link "Pause" at bounding box center [367, 60] width 102 height 37
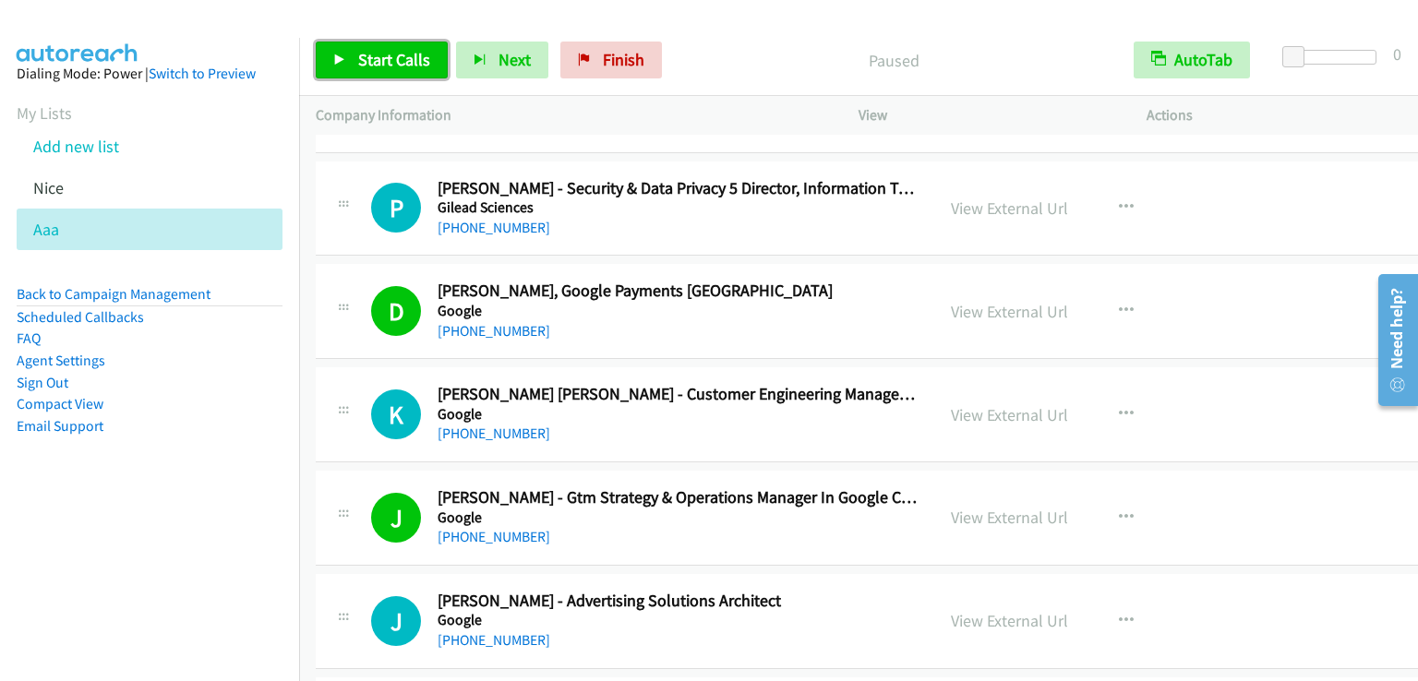
click at [402, 65] on span "Start Calls" at bounding box center [394, 59] width 72 height 21
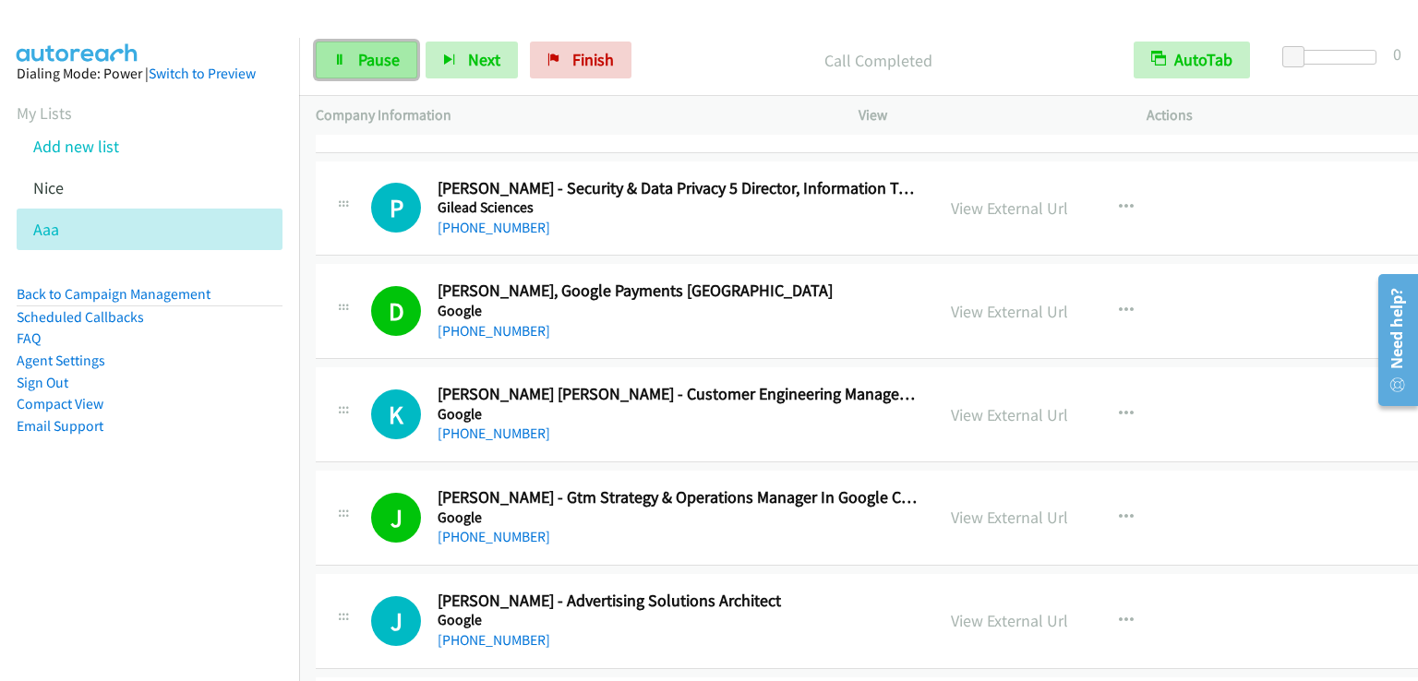
click at [351, 60] on link "Pause" at bounding box center [367, 60] width 102 height 37
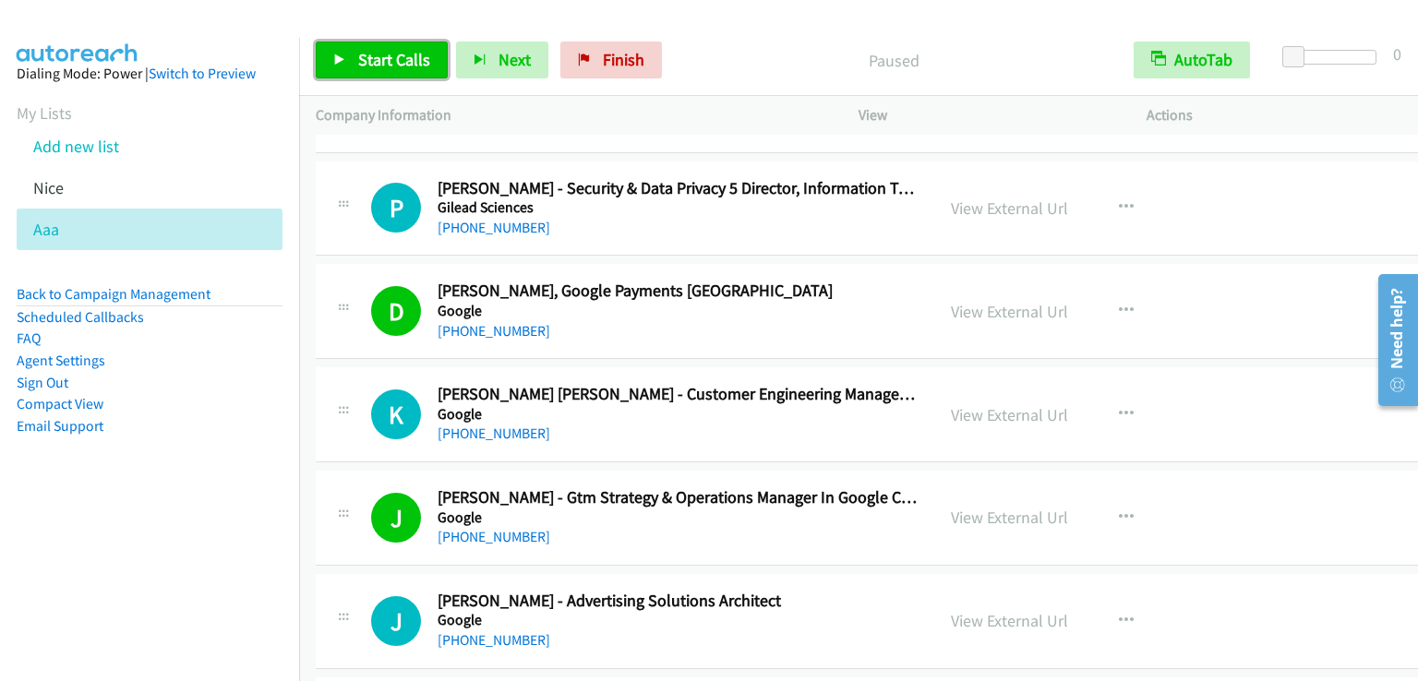
click at [351, 60] on link "Start Calls" at bounding box center [382, 60] width 132 height 37
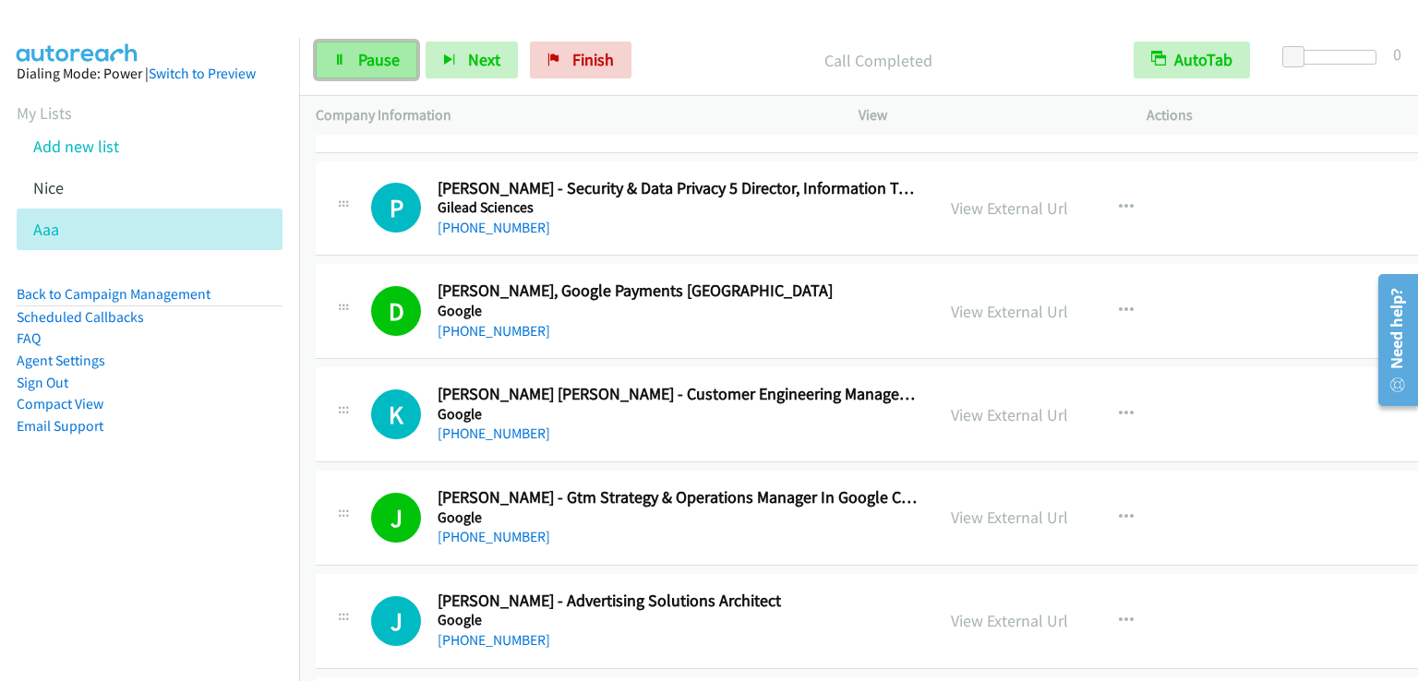
click at [395, 54] on span "Pause" at bounding box center [379, 59] width 42 height 21
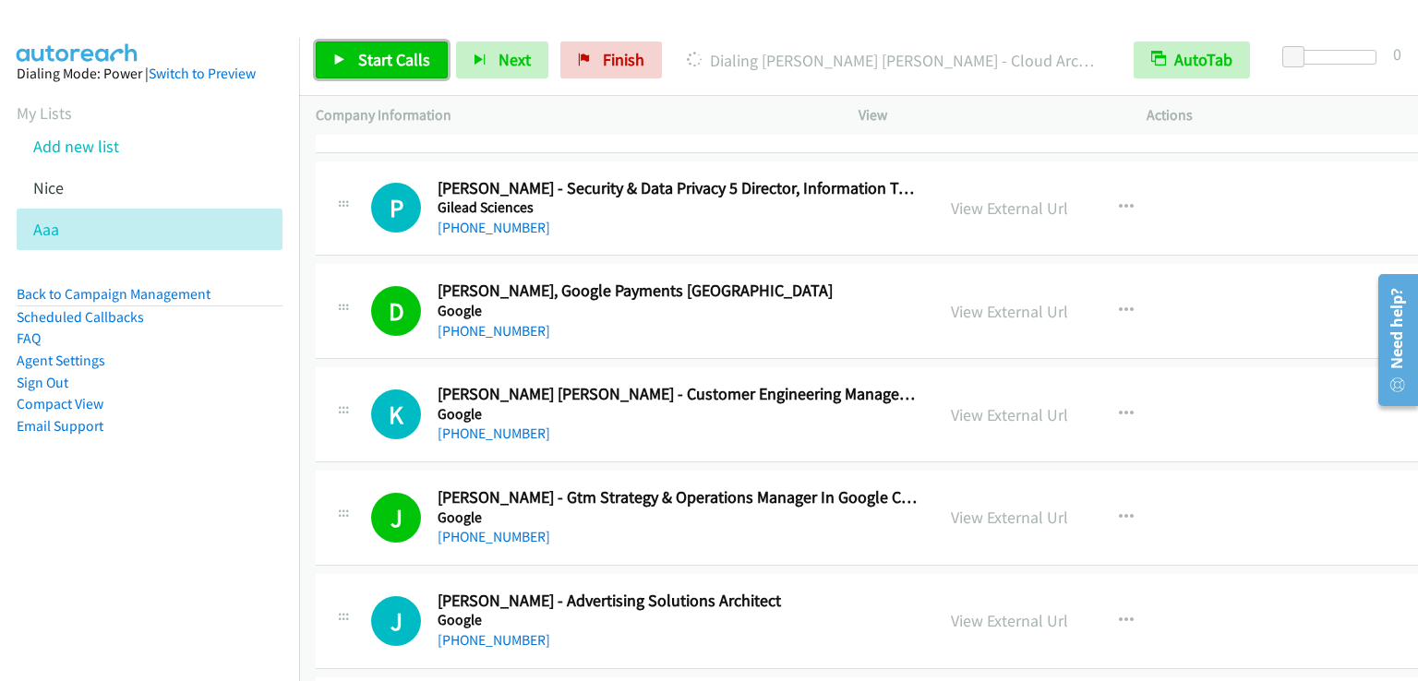
click at [378, 48] on link "Start Calls" at bounding box center [382, 60] width 132 height 37
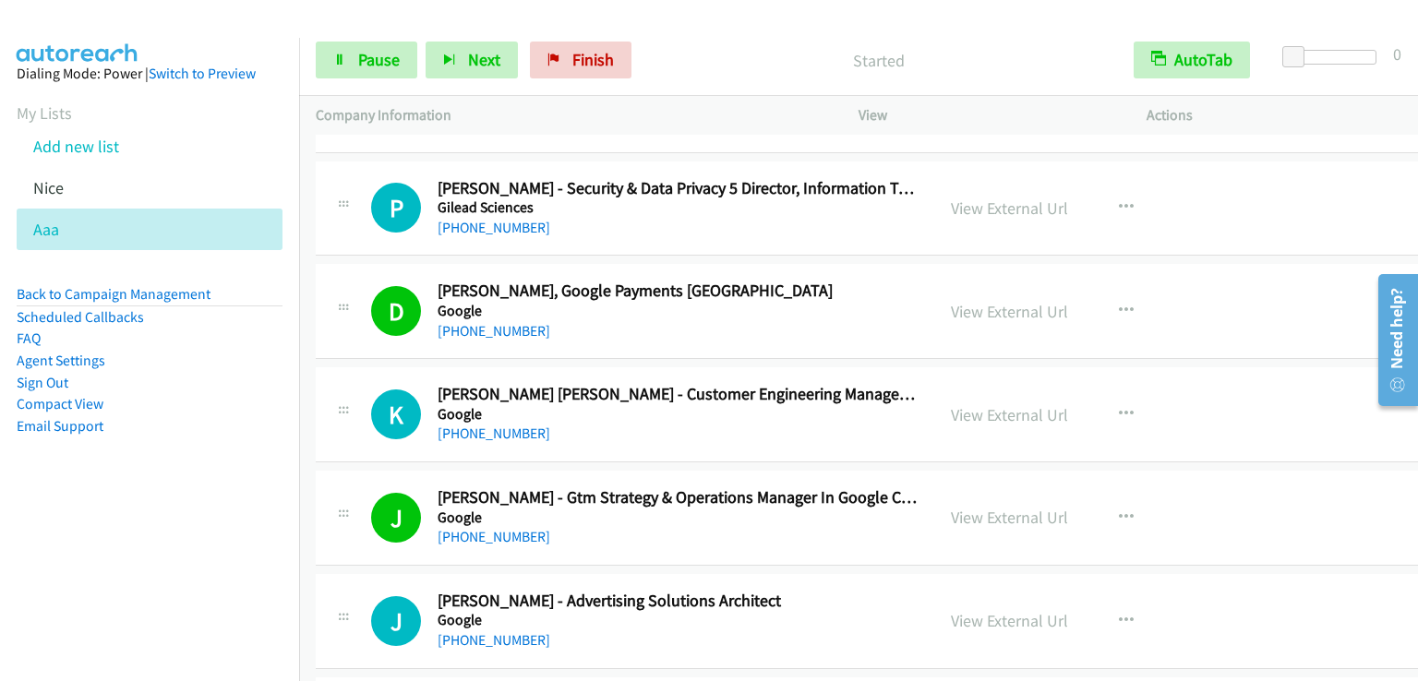
click at [316, 42] on link "Start Calls" at bounding box center [334, 51] width 36 height 19
click at [358, 54] on span "Pause" at bounding box center [379, 59] width 42 height 21
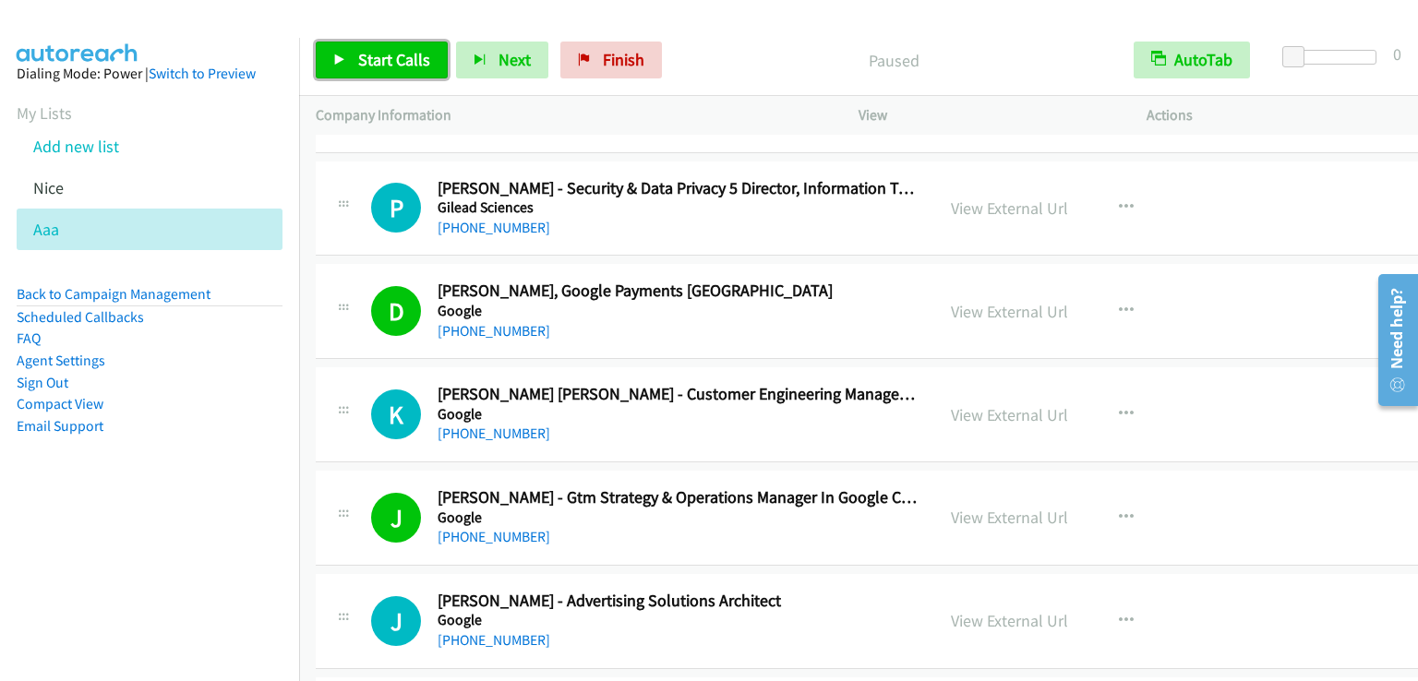
click at [358, 54] on span "Start Calls" at bounding box center [394, 59] width 72 height 21
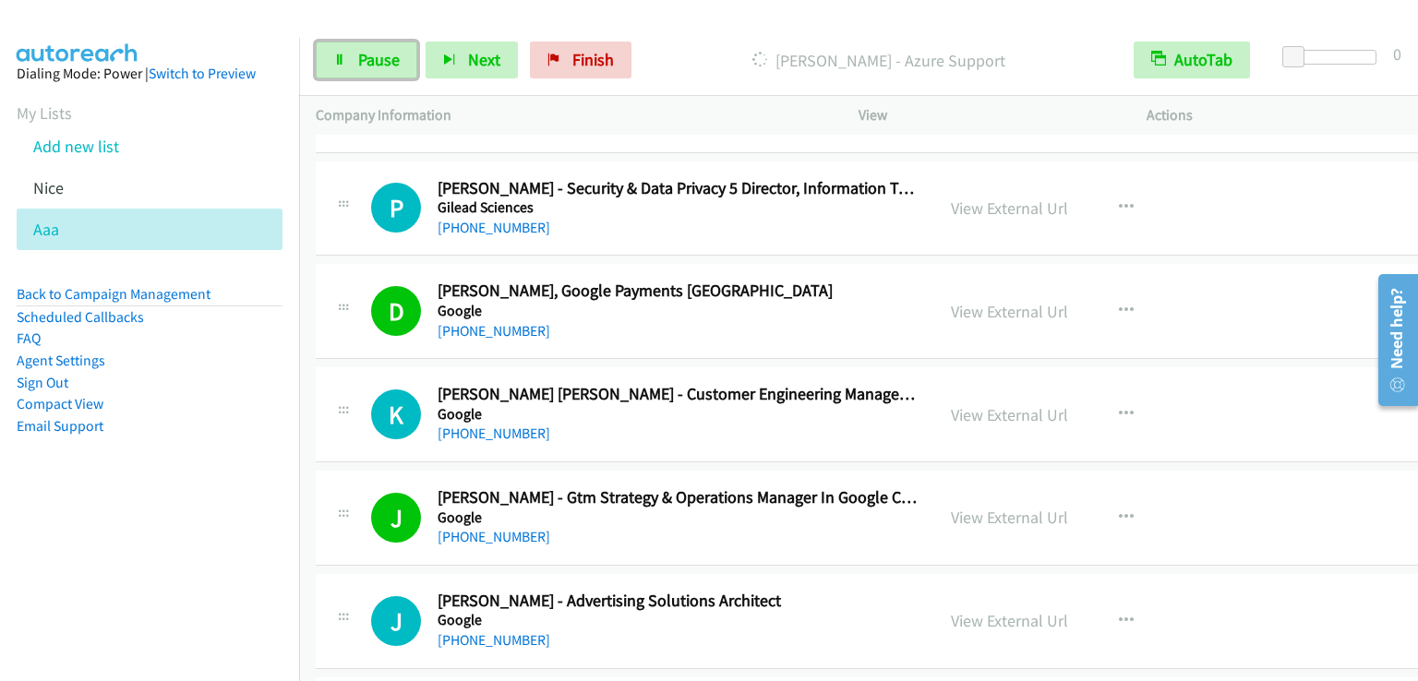
click at [377, 58] on span "Pause" at bounding box center [379, 59] width 42 height 21
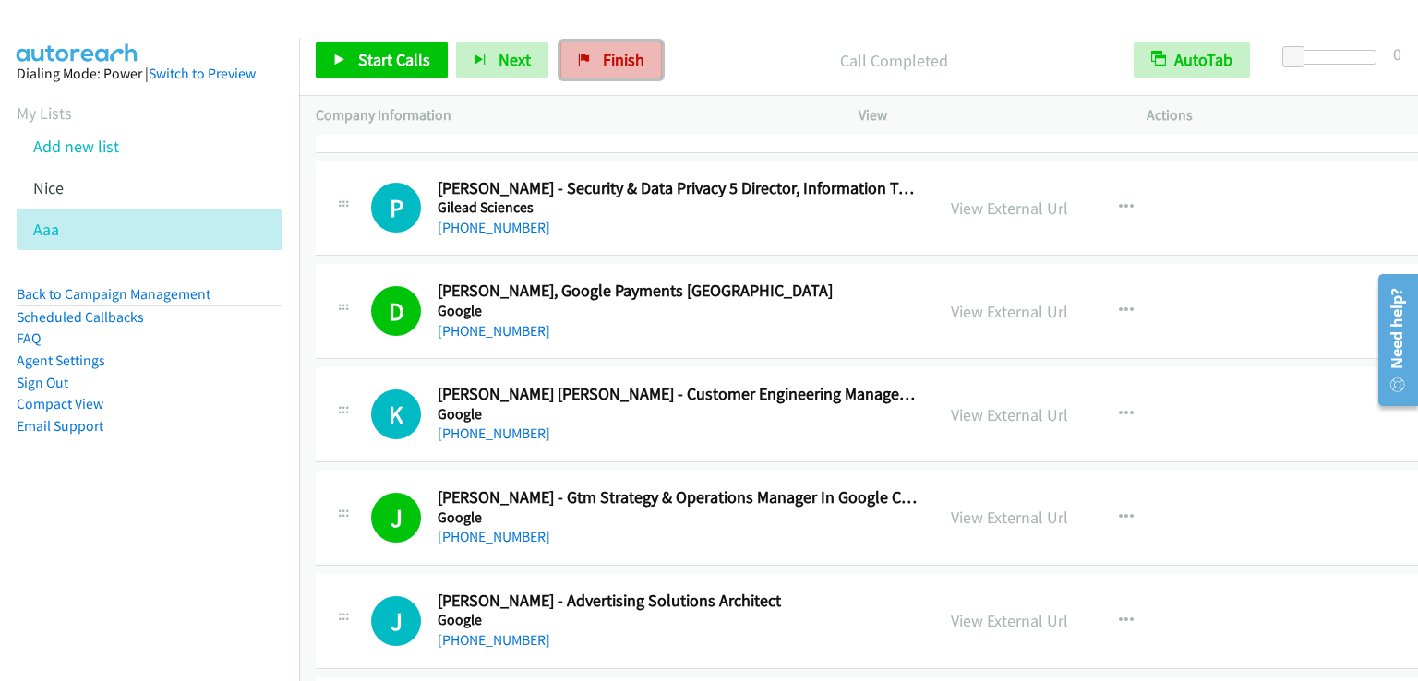
click at [638, 59] on link "Finish" at bounding box center [611, 60] width 102 height 37
